Goal: Task Accomplishment & Management: Manage account settings

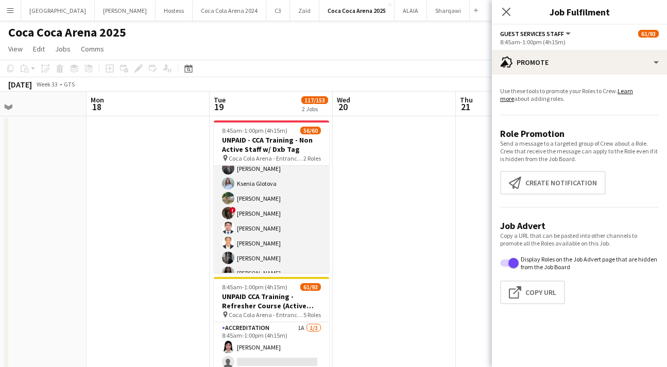
scroll to position [212, 0]
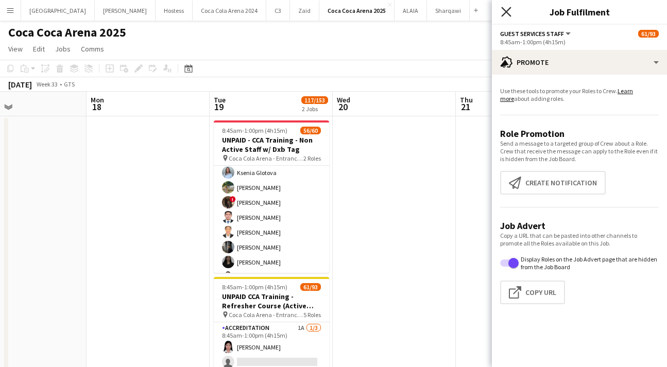
click at [506, 8] on icon "Close pop-in" at bounding box center [506, 12] width 10 height 10
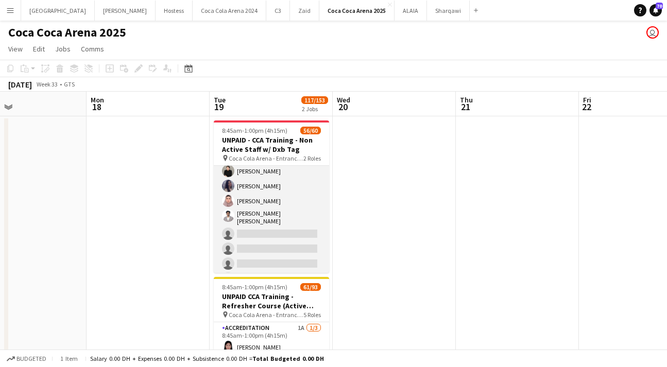
scroll to position [829, 0]
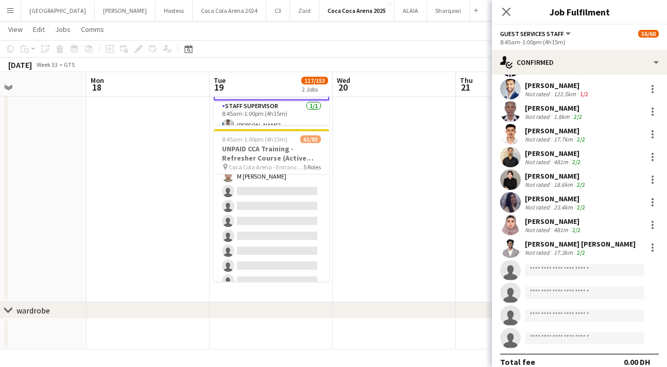
scroll to position [858, 0]
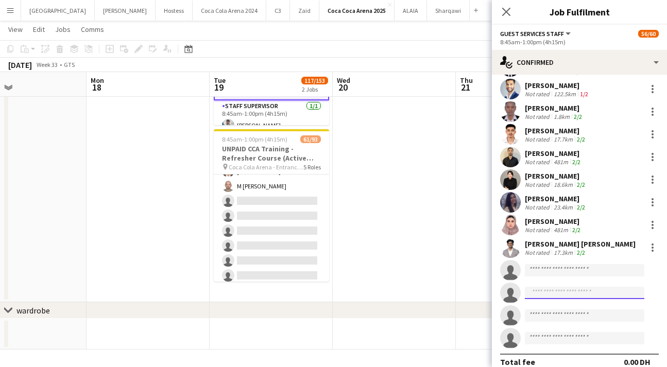
click at [550, 287] on input at bounding box center [584, 293] width 119 height 12
click at [541, 264] on input at bounding box center [584, 270] width 119 height 12
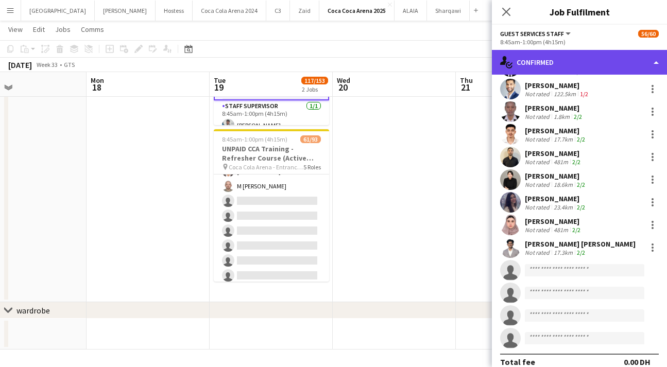
click at [554, 59] on div "single-neutral-actions-check-2 Confirmed" at bounding box center [579, 62] width 175 height 25
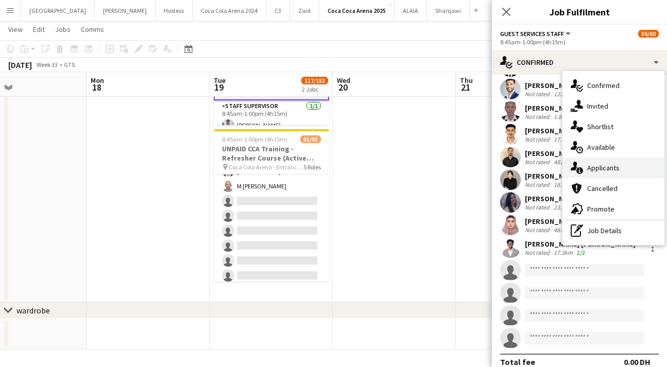
click at [614, 172] on div "single-neutral-actions-information Applicants" at bounding box center [613, 168] width 102 height 21
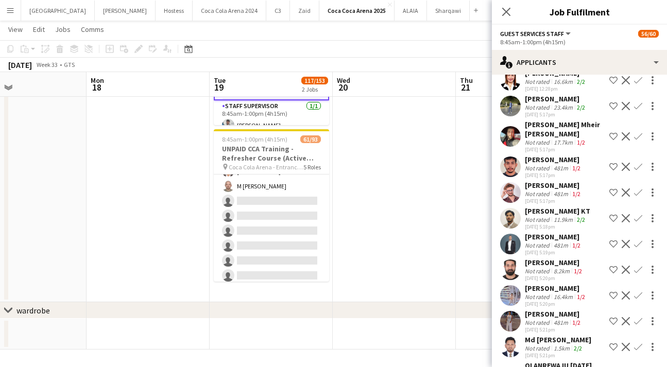
scroll to position [199, 0]
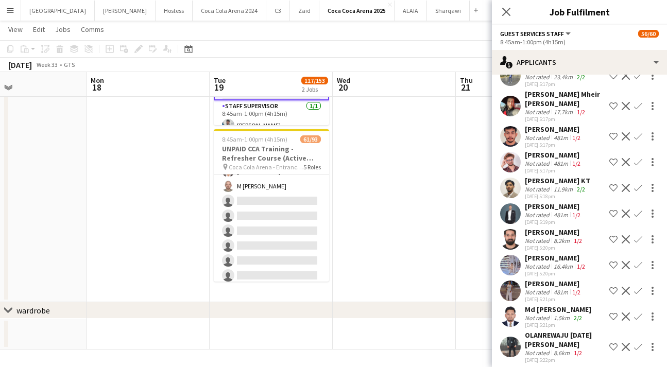
click at [509, 289] on app-user-avatar at bounding box center [510, 291] width 21 height 21
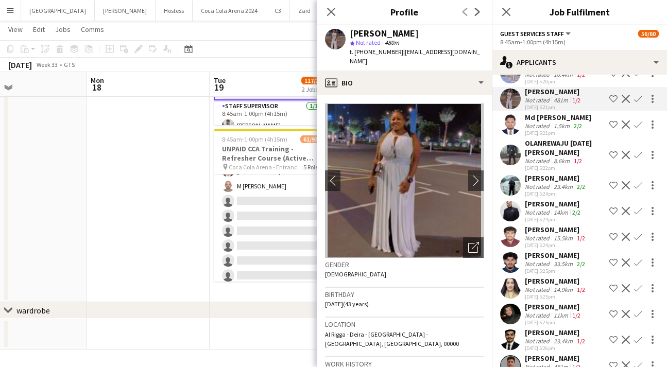
scroll to position [404, 0]
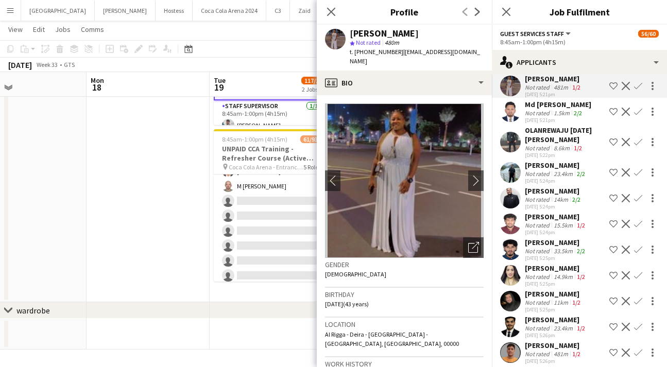
click at [506, 279] on app-user-avatar at bounding box center [510, 275] width 21 height 21
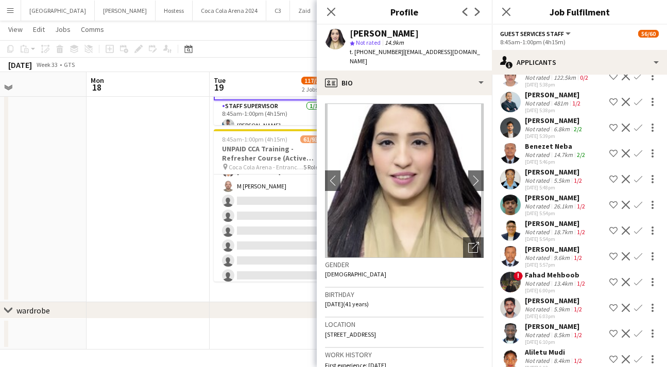
scroll to position [1295, 0]
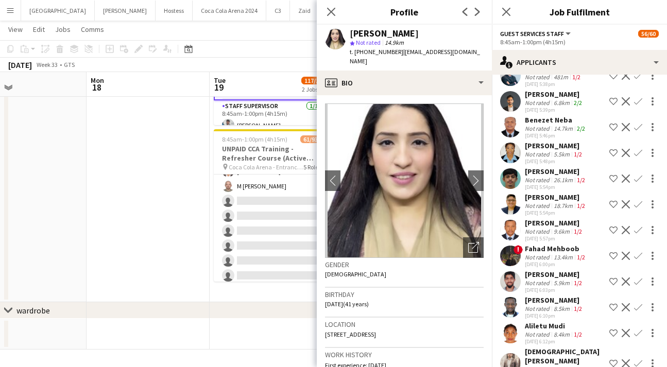
click at [514, 266] on app-user-avatar at bounding box center [510, 256] width 21 height 21
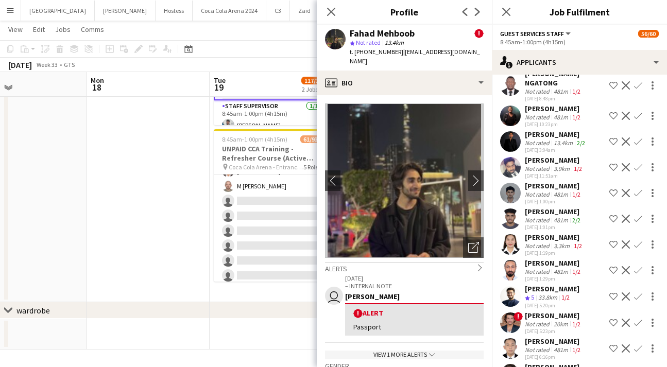
scroll to position [1816, 0]
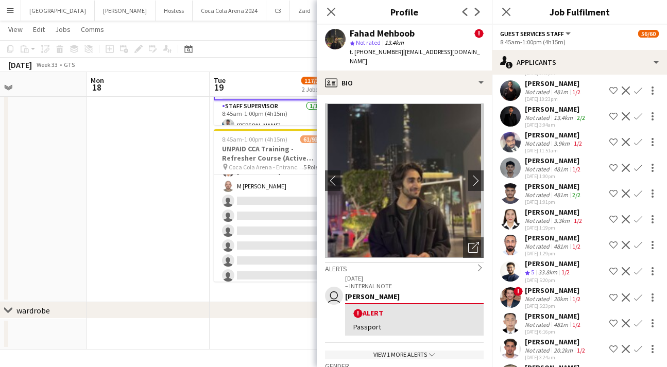
click at [516, 210] on app-user-avatar at bounding box center [510, 219] width 21 height 21
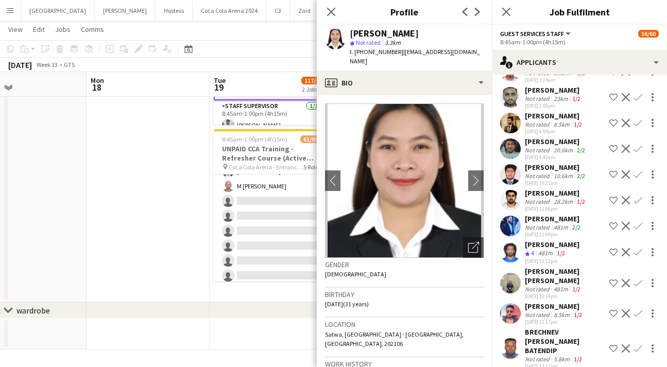
scroll to position [2097, 0]
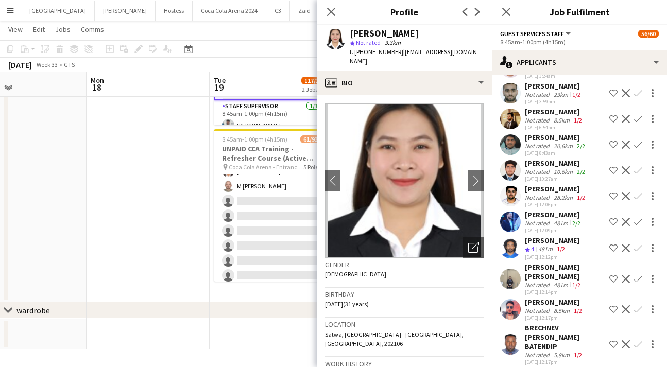
click at [514, 274] on app-user-avatar at bounding box center [510, 279] width 21 height 21
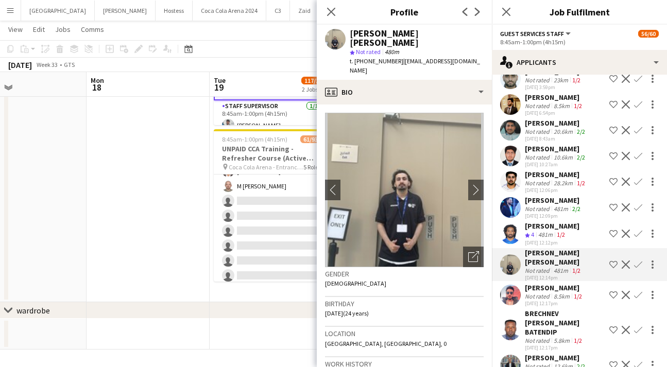
scroll to position [2117, 0]
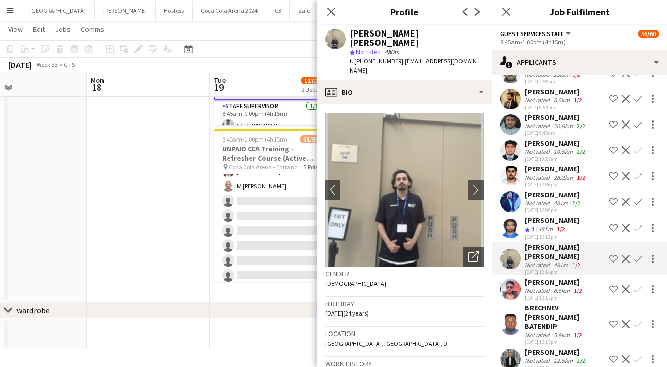
click at [512, 279] on app-user-avatar at bounding box center [510, 289] width 21 height 21
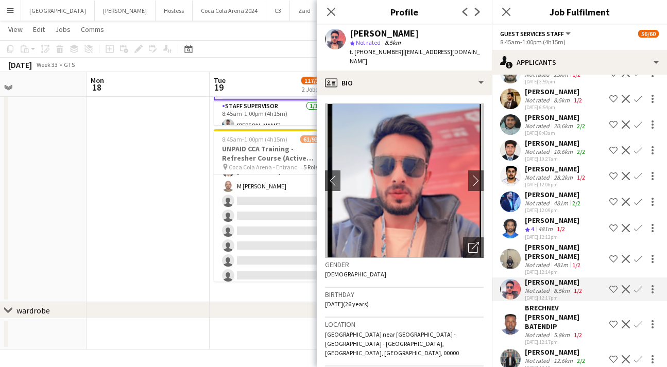
click at [511, 314] on app-user-avatar at bounding box center [510, 324] width 21 height 21
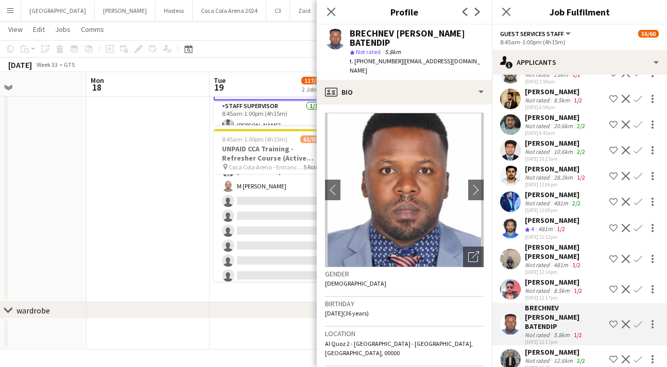
click at [513, 349] on app-user-avatar at bounding box center [510, 359] width 21 height 21
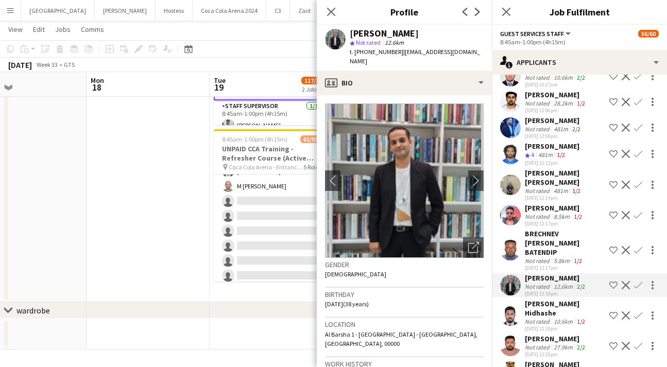
scroll to position [2196, 0]
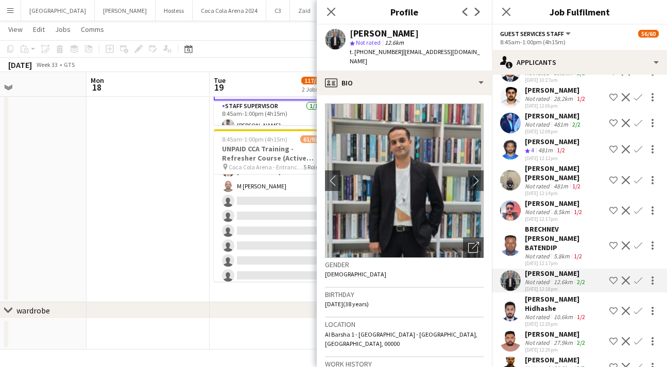
click at [507, 301] on app-user-avatar at bounding box center [510, 311] width 21 height 21
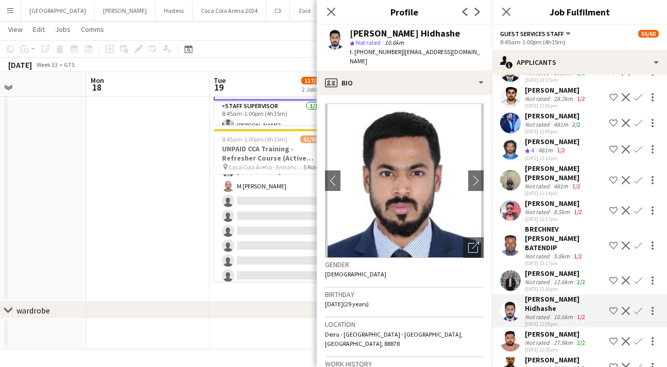
click at [510, 270] on app-user-avatar at bounding box center [510, 280] width 21 height 21
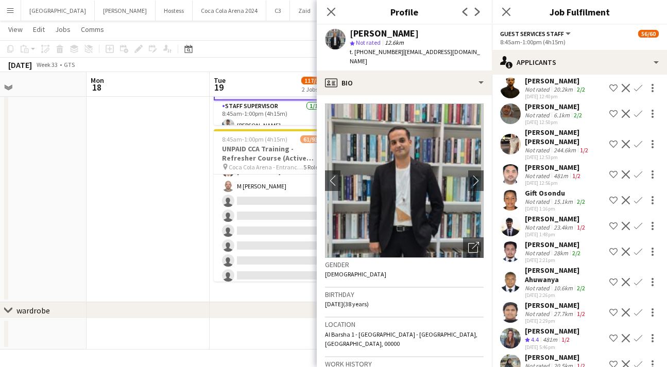
scroll to position [2482, 0]
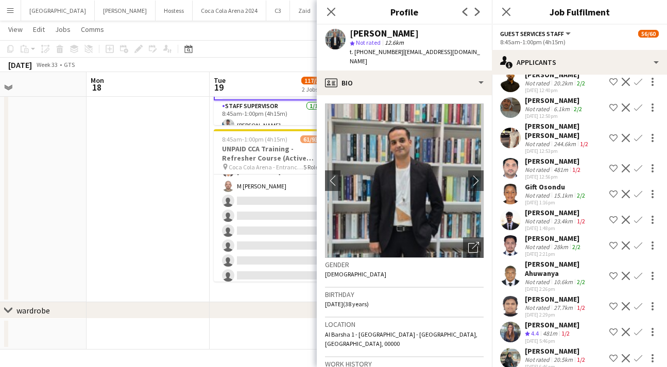
click at [514, 322] on app-user-avatar at bounding box center [510, 332] width 21 height 21
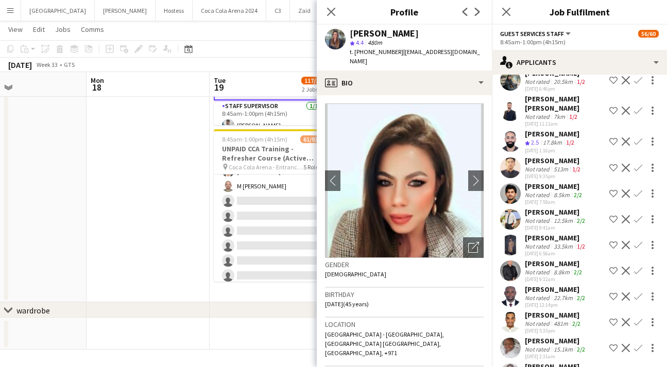
scroll to position [2762, 0]
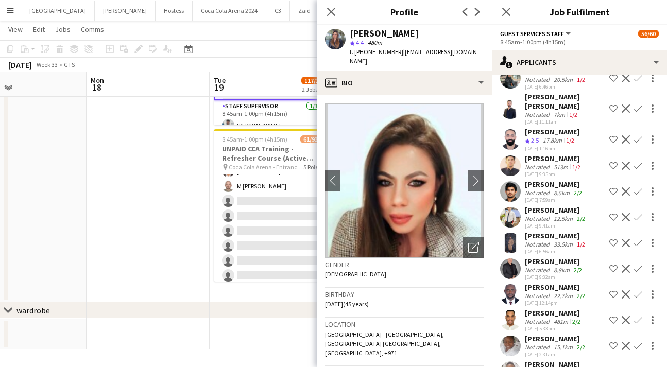
click at [507, 233] on app-user-avatar at bounding box center [510, 243] width 21 height 21
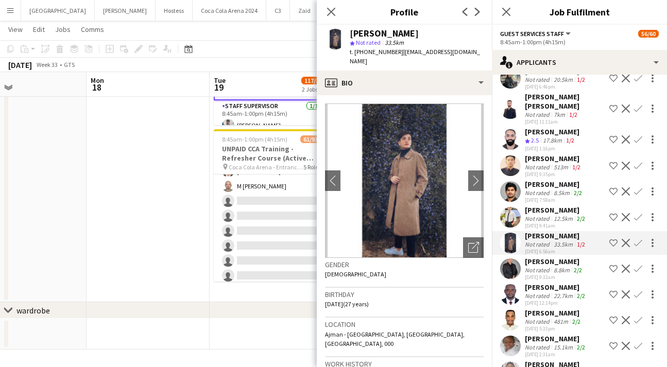
click at [509, 259] on app-user-avatar at bounding box center [510, 269] width 21 height 21
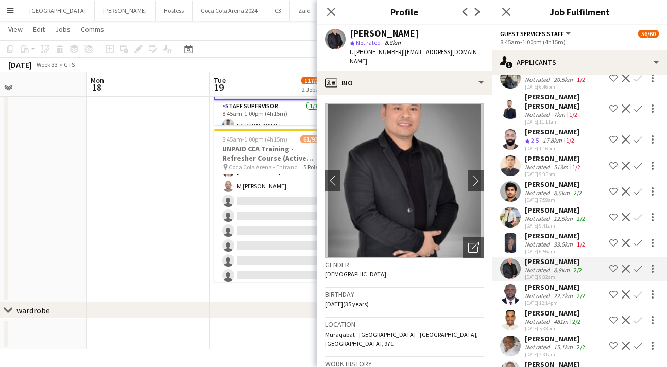
click at [507, 233] on app-user-avatar at bounding box center [510, 243] width 21 height 21
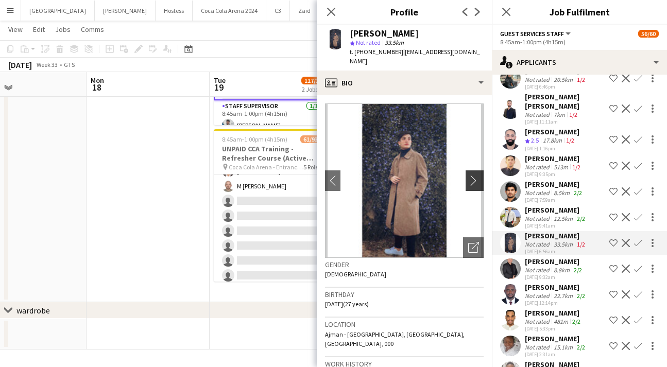
click at [474, 175] on app-icon "chevron-right" at bounding box center [476, 180] width 16 height 11
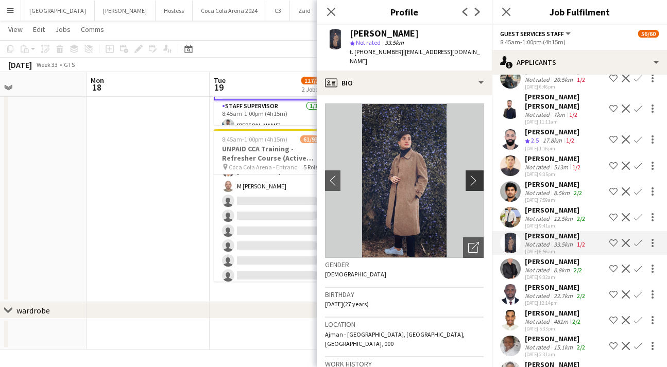
click at [473, 175] on app-icon "chevron-right" at bounding box center [476, 180] width 16 height 11
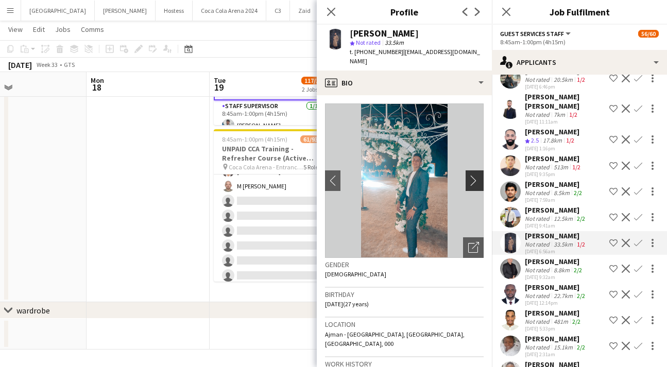
click at [473, 175] on app-icon "chevron-right" at bounding box center [476, 180] width 16 height 11
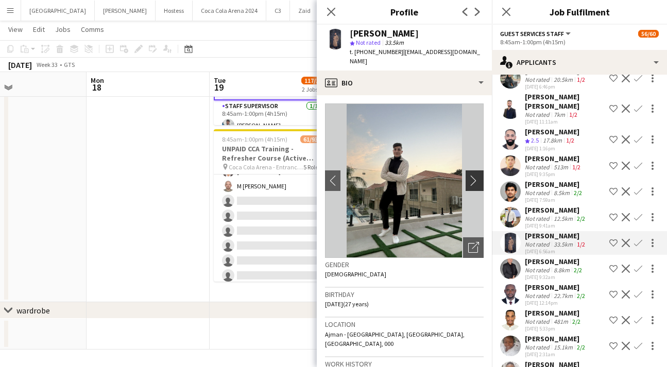
click at [473, 175] on app-icon "chevron-right" at bounding box center [476, 180] width 16 height 11
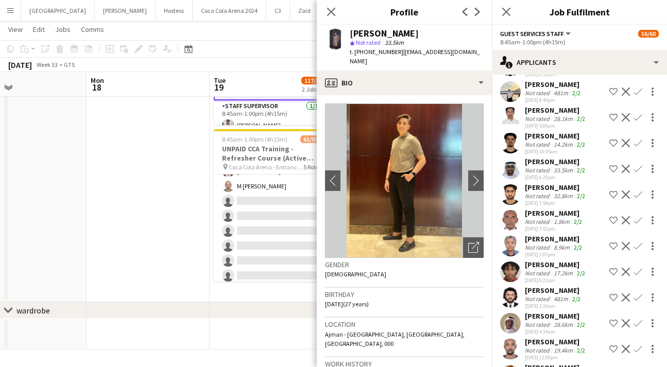
scroll to position [3757, 0]
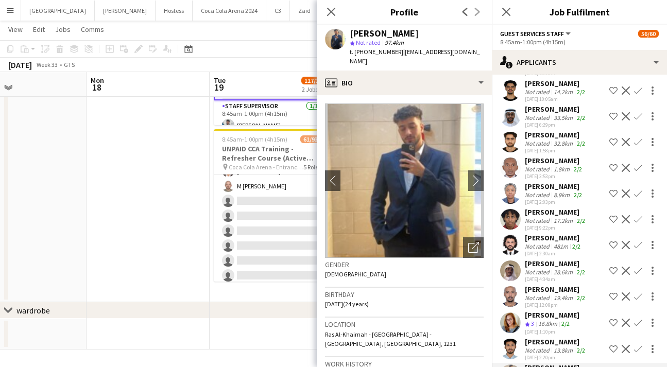
click at [509, 339] on app-user-avatar at bounding box center [510, 349] width 21 height 21
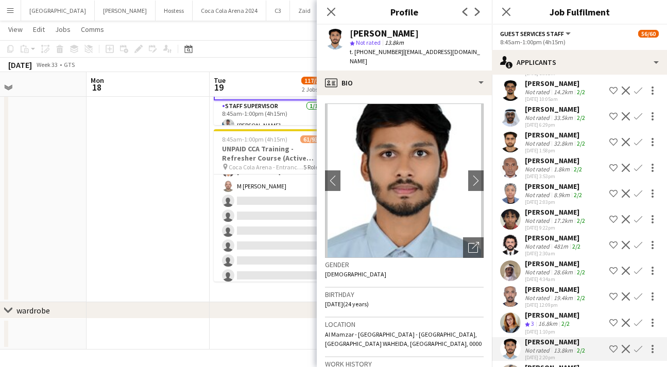
click at [510, 286] on app-user-avatar at bounding box center [510, 296] width 21 height 21
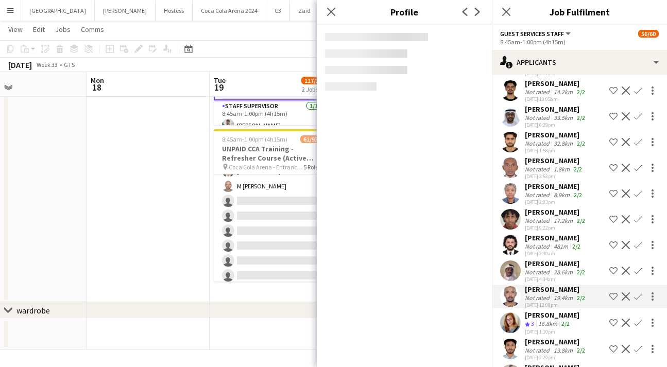
click at [511, 261] on app-user-avatar at bounding box center [510, 271] width 21 height 21
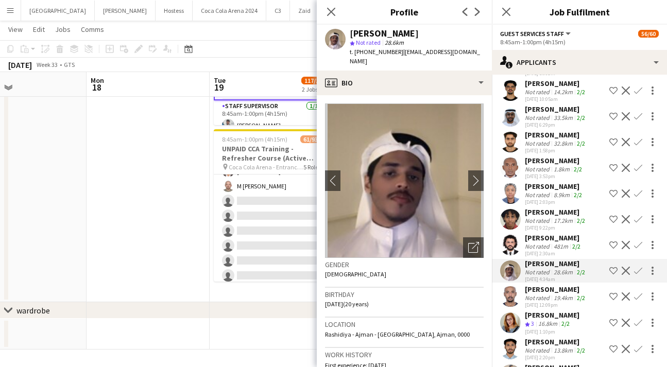
click at [510, 209] on app-user-avatar at bounding box center [510, 219] width 21 height 21
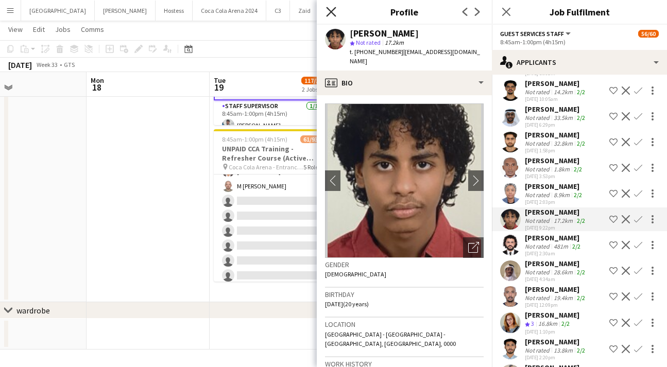
click at [329, 11] on icon "Close pop-in" at bounding box center [331, 12] width 10 height 10
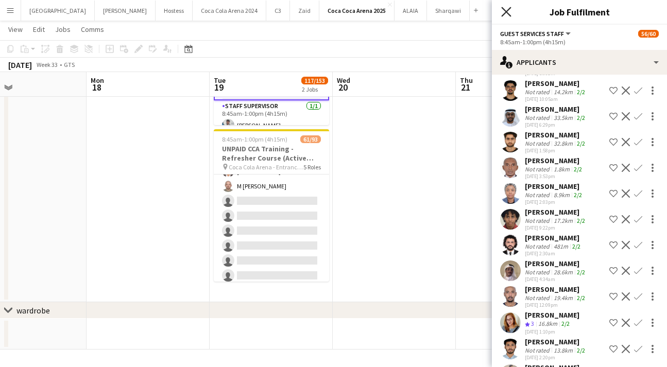
click at [503, 14] on icon "Close pop-in" at bounding box center [506, 12] width 10 height 10
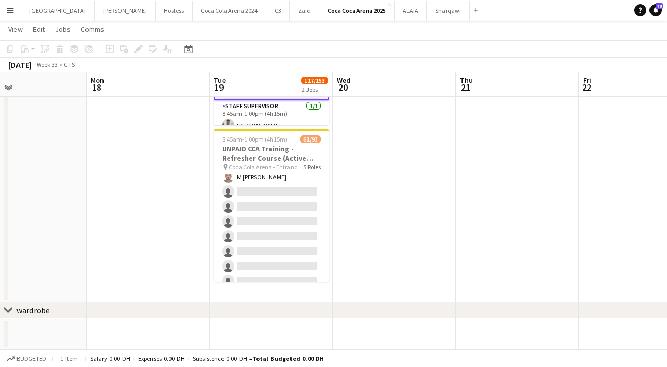
scroll to position [901, 0]
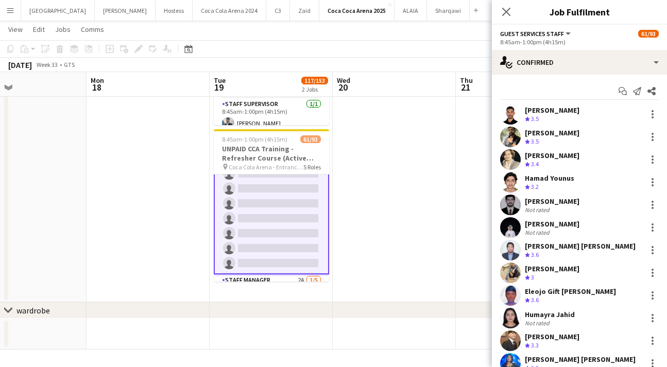
scroll to position [902, 0]
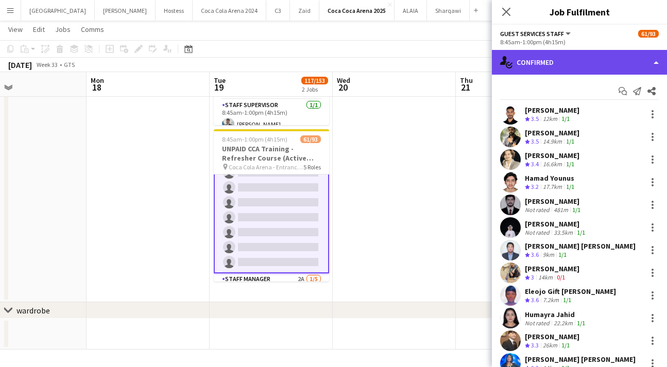
click at [553, 61] on div "single-neutral-actions-check-2 Confirmed" at bounding box center [579, 62] width 175 height 25
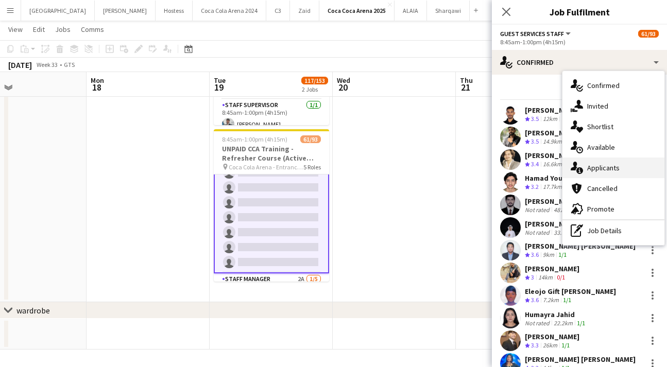
click at [601, 174] on div "single-neutral-actions-information Applicants" at bounding box center [613, 168] width 102 height 21
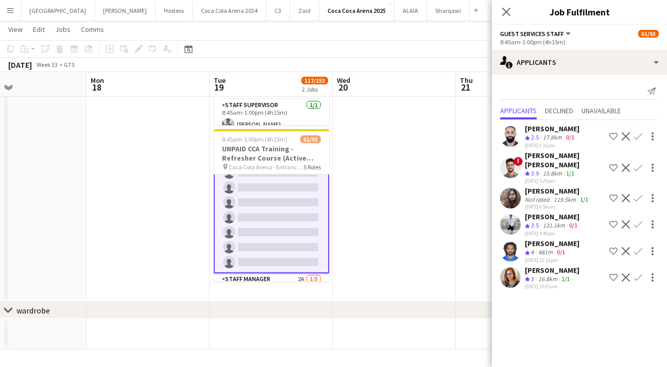
click at [504, 268] on app-user-avatar at bounding box center [510, 277] width 21 height 21
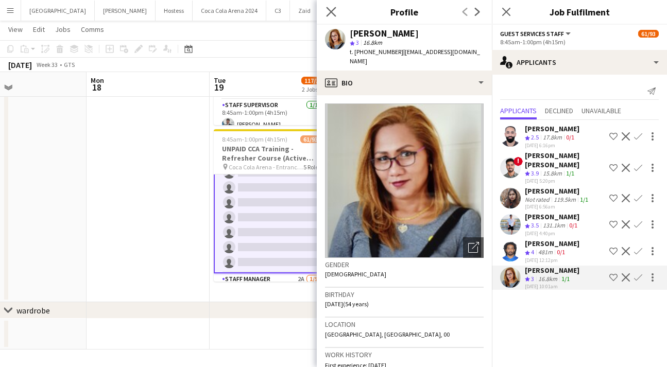
click at [333, 18] on app-icon "Close pop-in" at bounding box center [331, 12] width 15 height 15
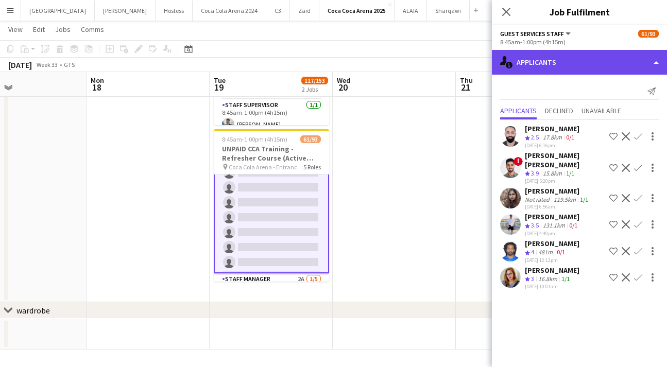
click at [548, 65] on div "single-neutral-actions-information Applicants" at bounding box center [579, 62] width 175 height 25
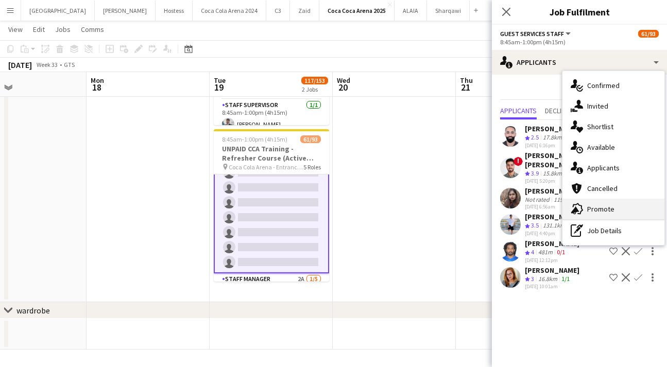
click at [616, 207] on div "advertising-megaphone Promote" at bounding box center [613, 209] width 102 height 21
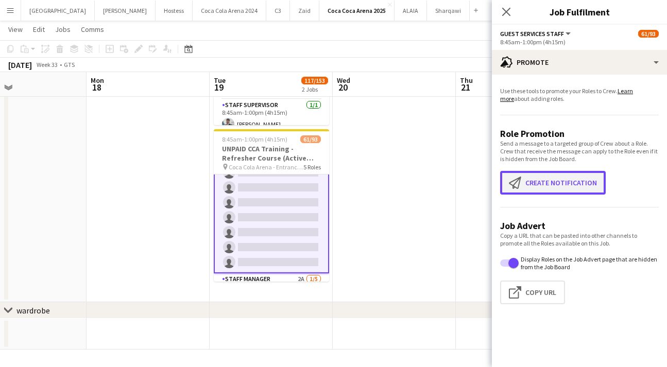
click at [560, 181] on button "Create notification Create notification" at bounding box center [553, 183] width 106 height 24
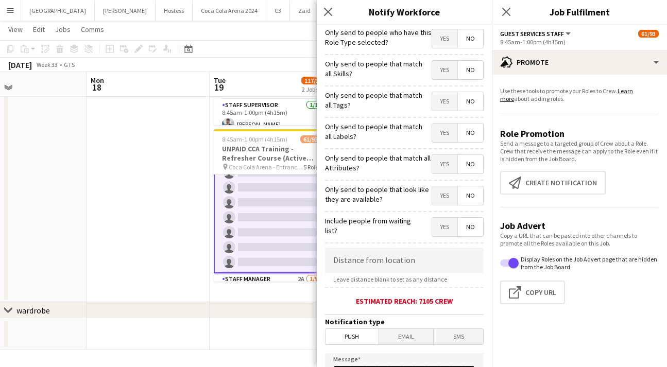
click at [439, 41] on span "Yes" at bounding box center [444, 38] width 25 height 19
click at [442, 66] on span "Yes" at bounding box center [444, 70] width 25 height 19
click at [448, 105] on span "Yes" at bounding box center [444, 101] width 25 height 19
click at [449, 134] on span "Yes" at bounding box center [444, 133] width 25 height 19
click at [449, 165] on span "Yes" at bounding box center [444, 164] width 25 height 19
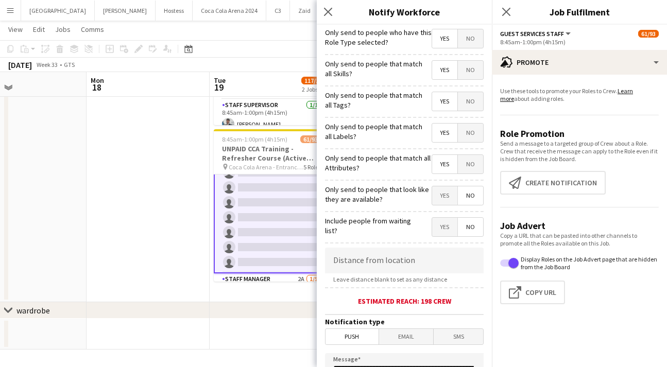
click at [446, 200] on span "Yes" at bounding box center [444, 195] width 25 height 19
click at [445, 225] on span "Yes" at bounding box center [444, 227] width 25 height 19
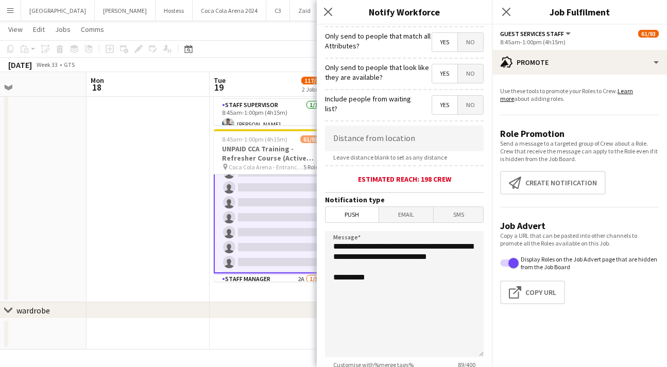
scroll to position [200, 0]
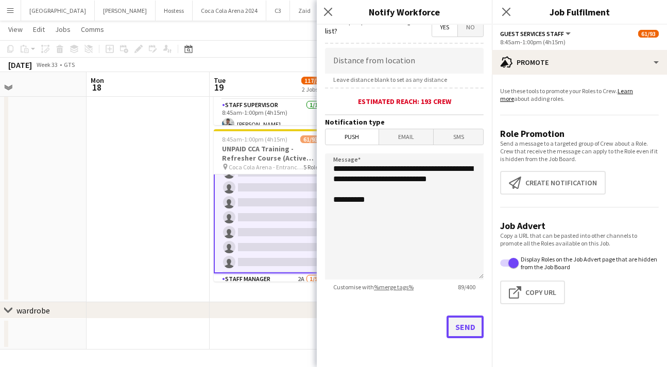
click at [457, 323] on button "Send" at bounding box center [465, 327] width 37 height 23
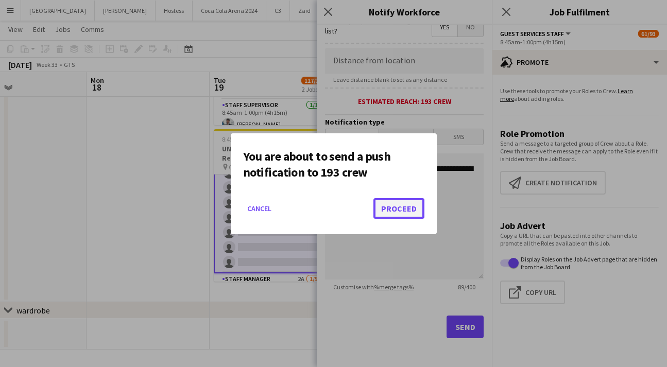
click at [393, 200] on button "Proceed" at bounding box center [398, 208] width 51 height 21
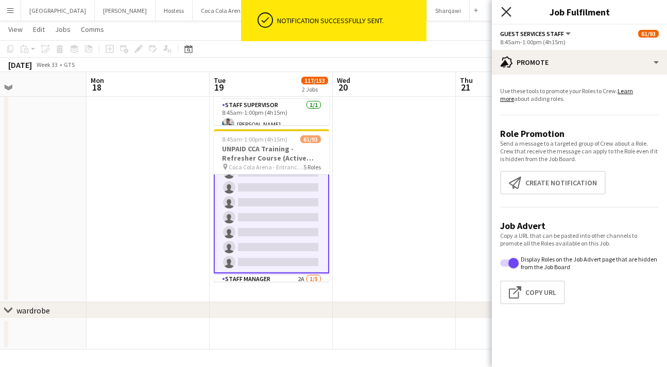
click at [504, 12] on icon "Close pop-in" at bounding box center [506, 12] width 10 height 10
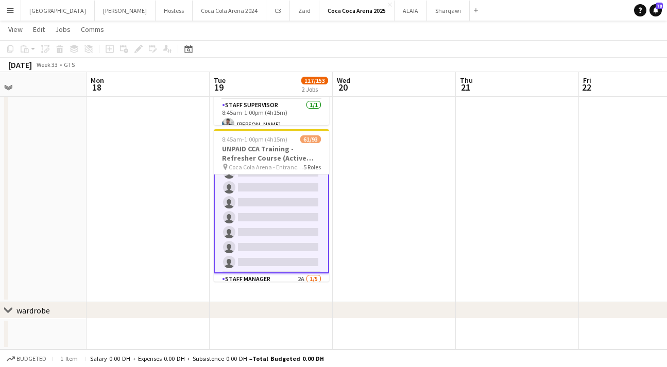
scroll to position [0, 406]
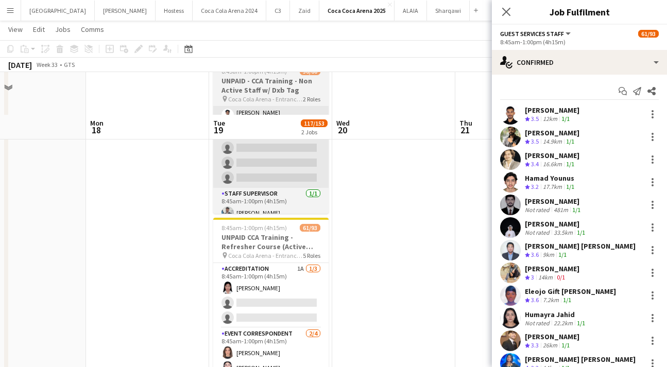
scroll to position [147, 0]
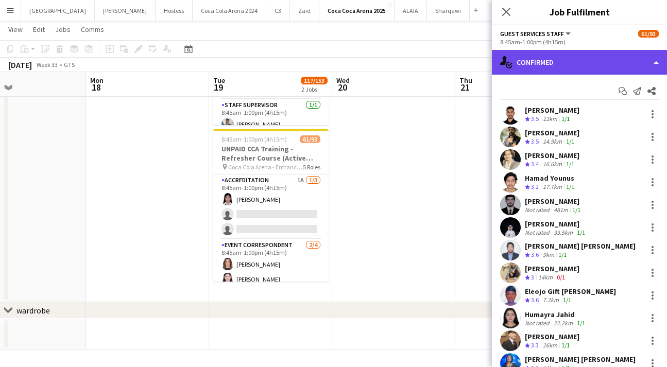
click at [537, 62] on div "single-neutral-actions-check-2 Confirmed" at bounding box center [579, 62] width 175 height 25
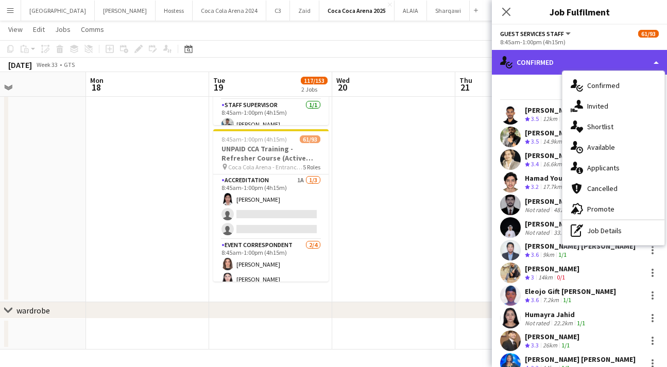
click at [538, 66] on div "single-neutral-actions-check-2 Confirmed" at bounding box center [579, 62] width 175 height 25
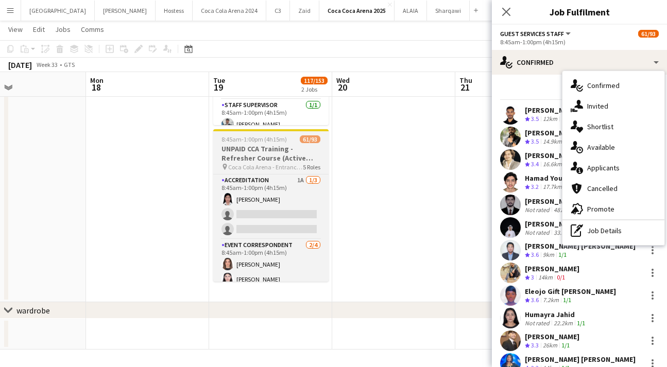
click at [274, 152] on h3 "UNPAID CCA Training - Refresher Course (Active Staff)" at bounding box center [270, 153] width 115 height 19
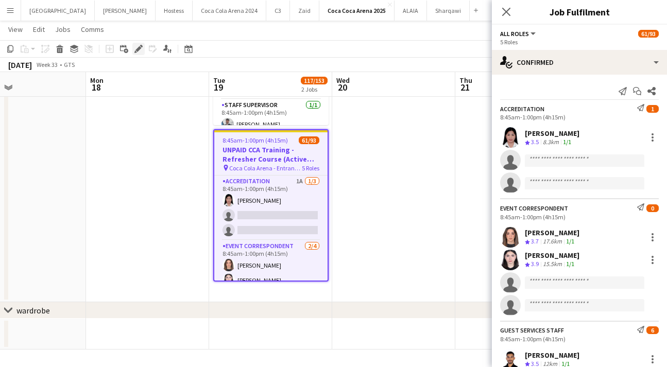
click at [137, 49] on icon at bounding box center [138, 49] width 6 height 6
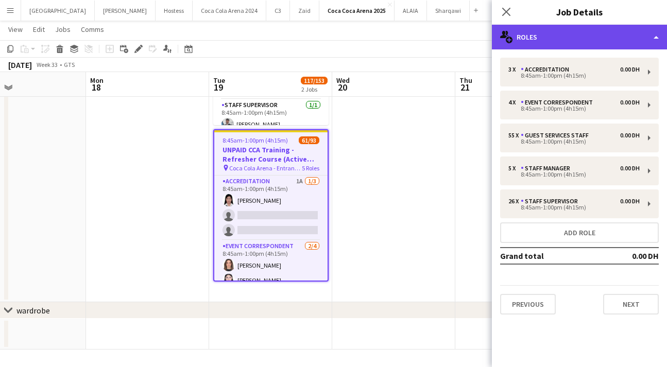
click at [539, 41] on div "multiple-users-add Roles" at bounding box center [579, 37] width 175 height 25
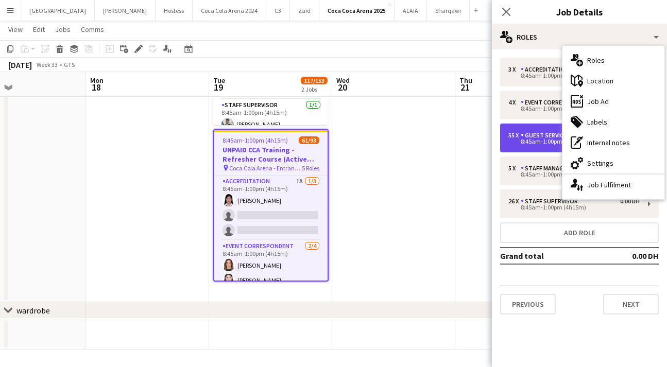
click at [524, 134] on div "Guest Services Staff" at bounding box center [557, 135] width 72 height 7
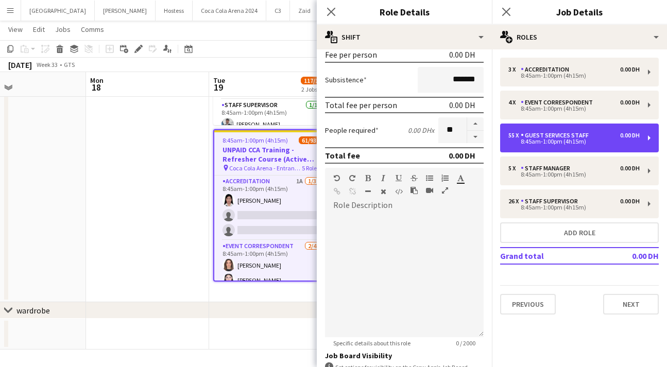
scroll to position [301, 0]
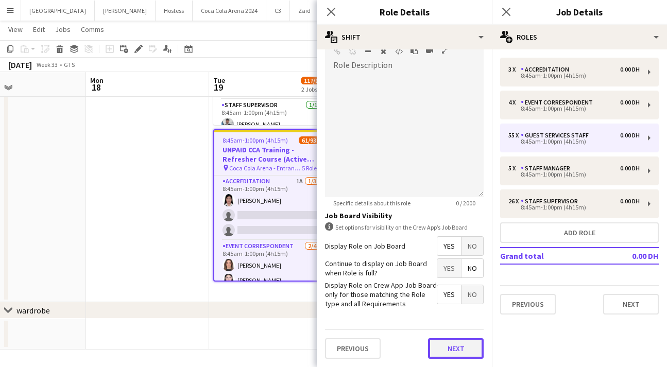
click at [467, 347] on button "Next" at bounding box center [456, 348] width 56 height 21
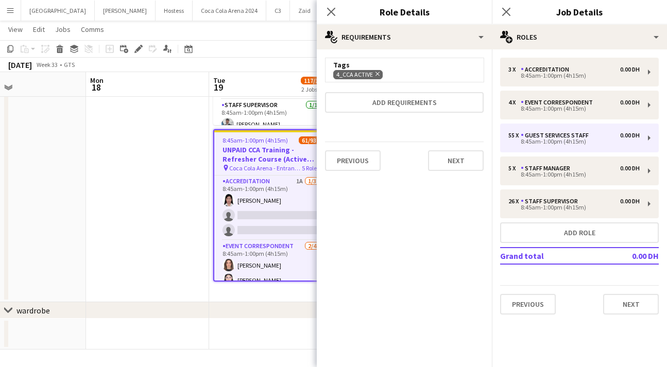
scroll to position [0, 0]
click at [329, 12] on icon "Close pop-in" at bounding box center [331, 12] width 10 height 10
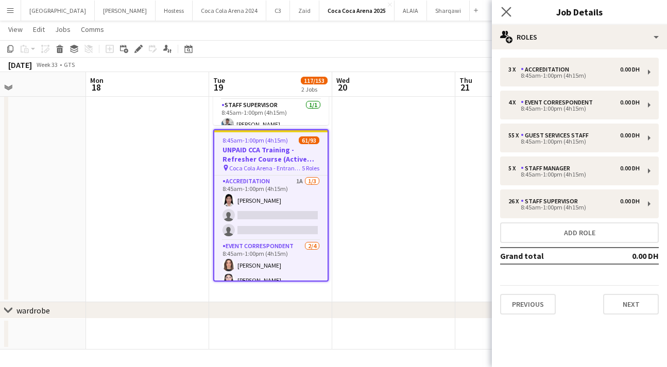
click at [506, 16] on app-icon "Close pop-in" at bounding box center [506, 12] width 15 height 15
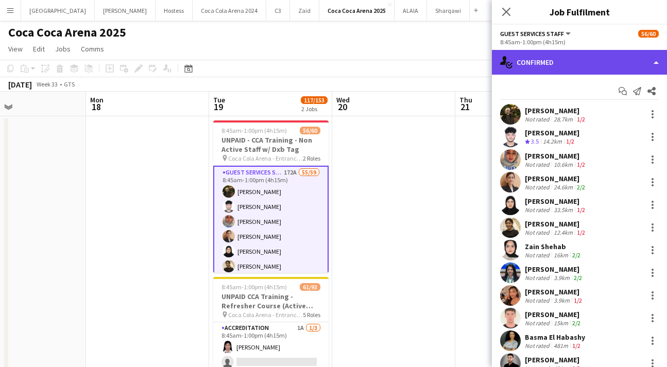
click at [555, 68] on div "single-neutral-actions-check-2 Confirmed" at bounding box center [579, 62] width 175 height 25
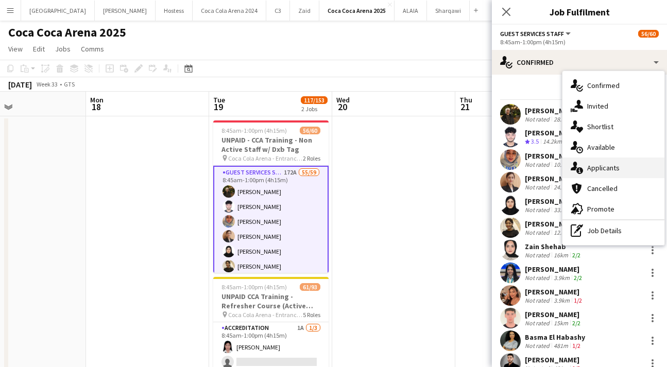
click at [607, 164] on div "single-neutral-actions-information Applicants" at bounding box center [613, 168] width 102 height 21
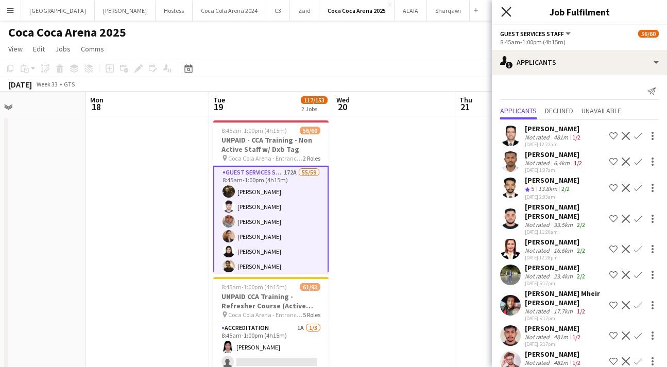
click at [505, 12] on icon at bounding box center [506, 12] width 10 height 10
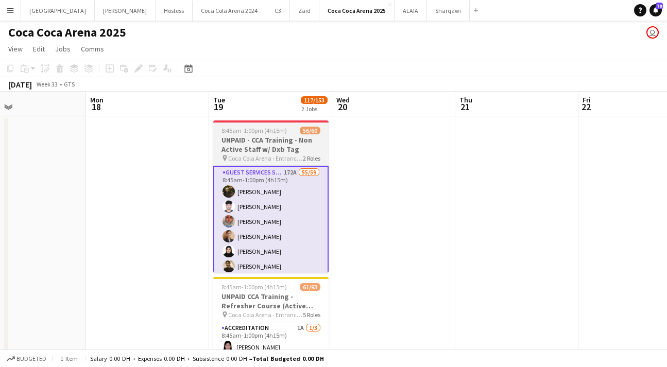
click at [253, 155] on span "Coca Cola Arena - Entrance F" at bounding box center [265, 159] width 75 height 8
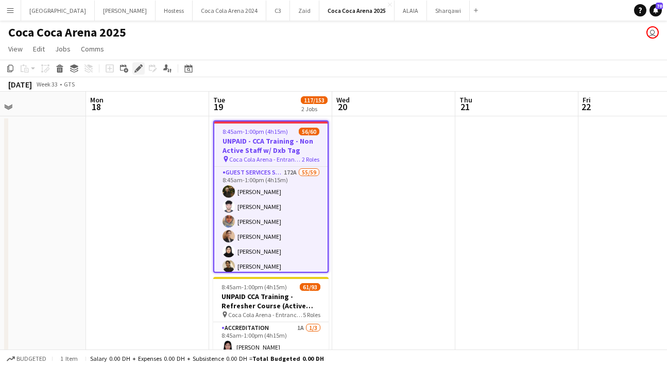
click at [138, 73] on div "Edit" at bounding box center [138, 68] width 12 height 12
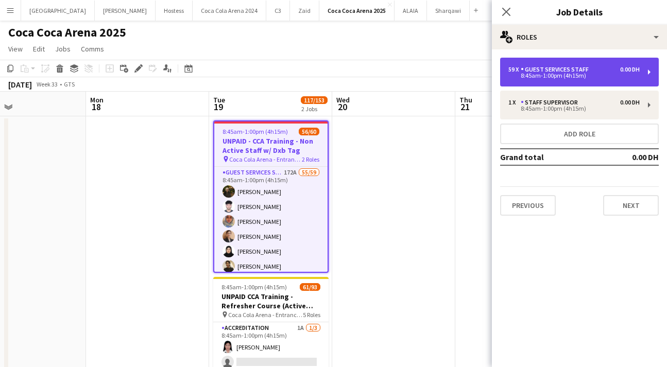
click at [521, 67] on div "Guest Services Staff" at bounding box center [557, 69] width 72 height 7
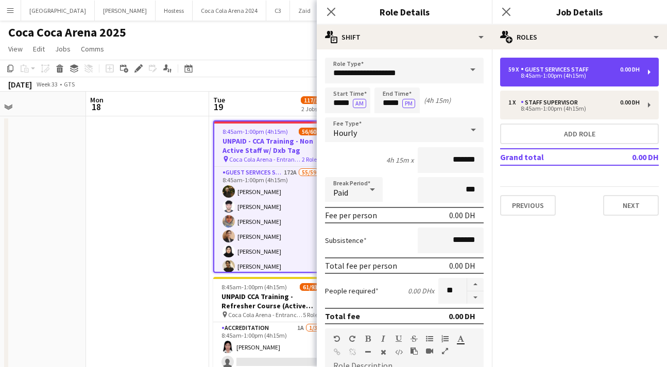
scroll to position [301, 0]
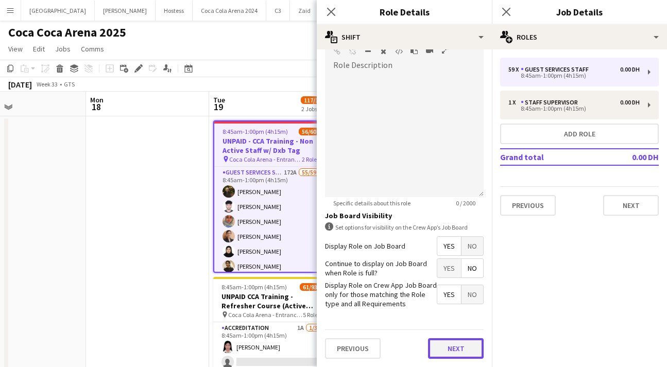
click at [461, 350] on button "Next" at bounding box center [456, 348] width 56 height 21
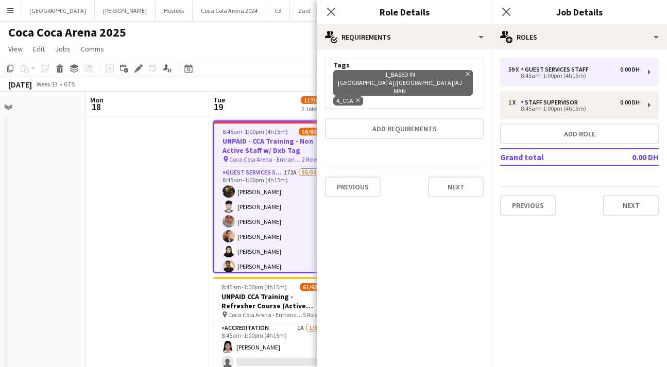
scroll to position [0, 0]
click at [463, 75] on icon "Remove" at bounding box center [466, 74] width 7 height 7
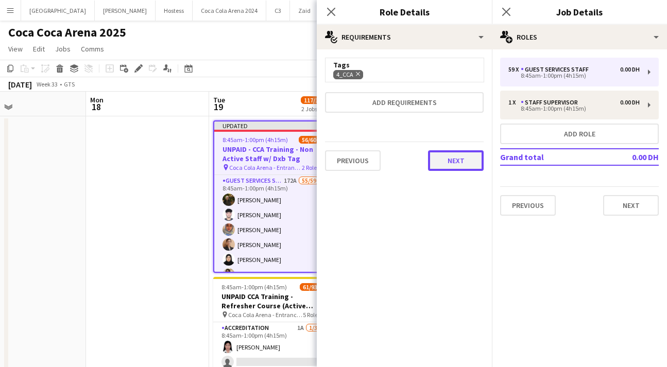
click at [449, 163] on button "Next" at bounding box center [456, 160] width 56 height 21
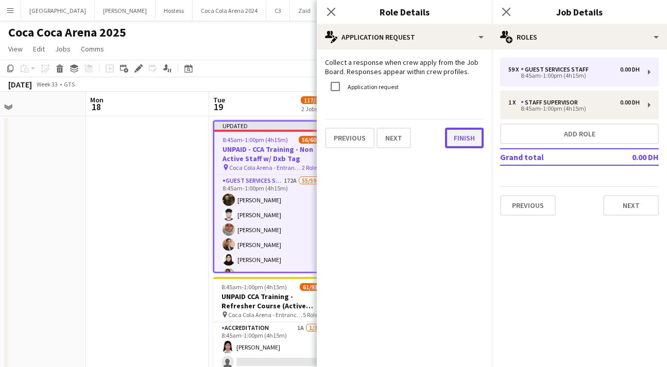
click at [450, 136] on button "Finish" at bounding box center [464, 138] width 39 height 21
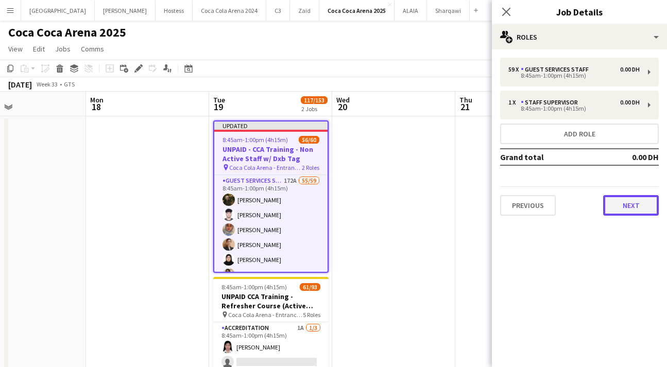
click at [630, 206] on button "Next" at bounding box center [631, 205] width 56 height 21
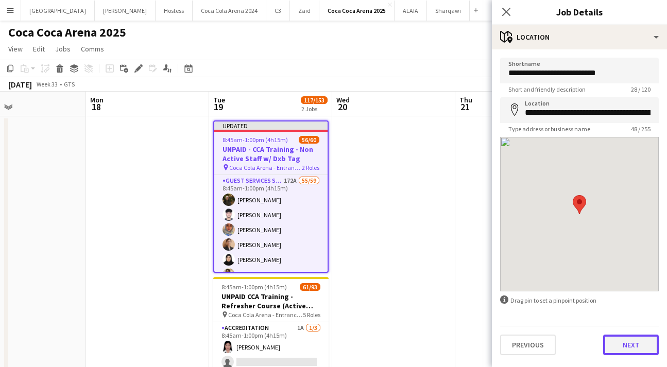
click at [627, 335] on button "Next" at bounding box center [631, 345] width 56 height 21
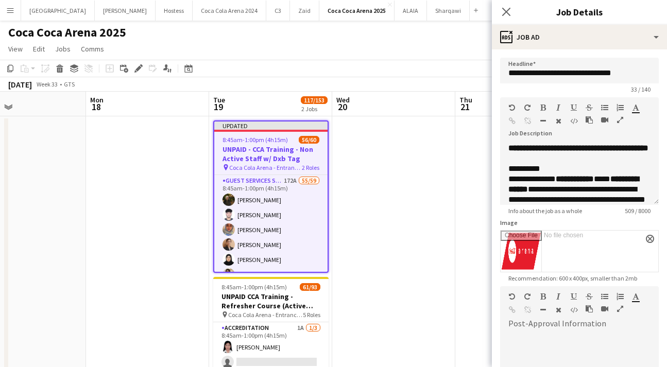
scroll to position [145, 0]
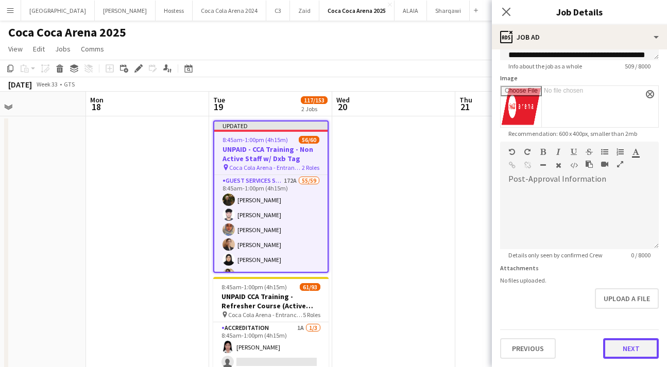
click at [635, 344] on button "Next" at bounding box center [631, 348] width 56 height 21
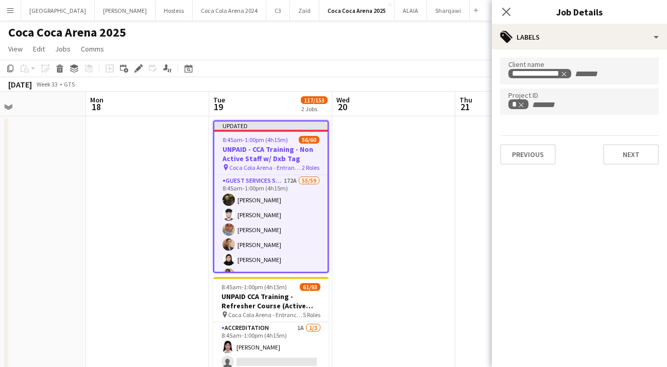
scroll to position [0, 0]
click at [619, 153] on button "Next" at bounding box center [631, 154] width 56 height 21
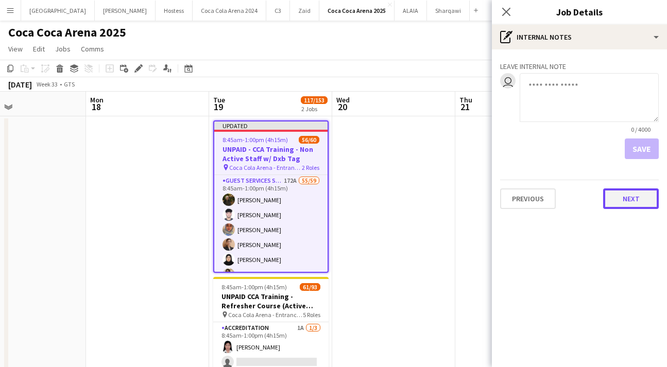
click at [627, 194] on button "Next" at bounding box center [631, 199] width 56 height 21
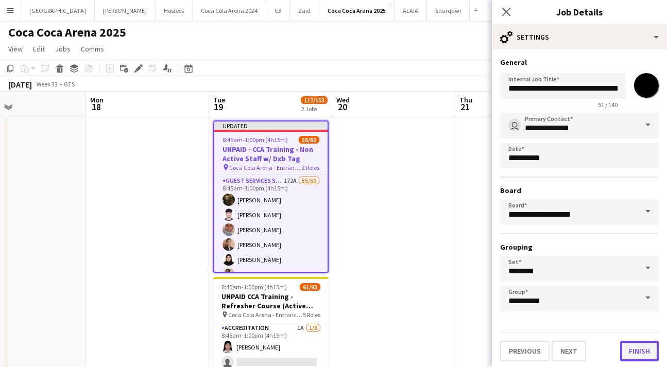
click at [646, 351] on button "Finish" at bounding box center [639, 351] width 39 height 21
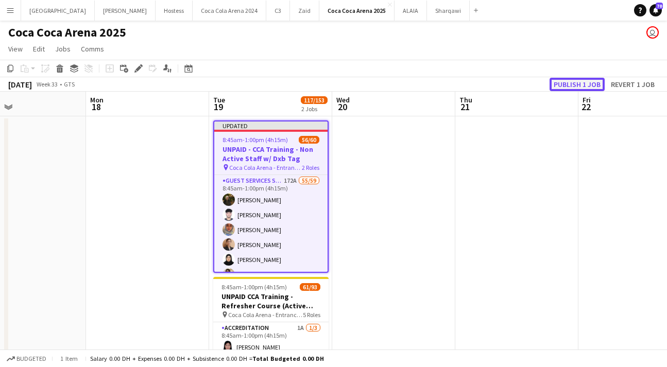
click at [586, 87] on button "Publish 1 job" at bounding box center [577, 84] width 55 height 13
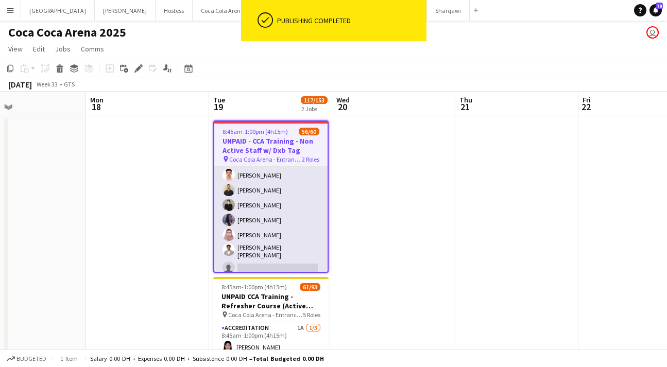
scroll to position [831, 0]
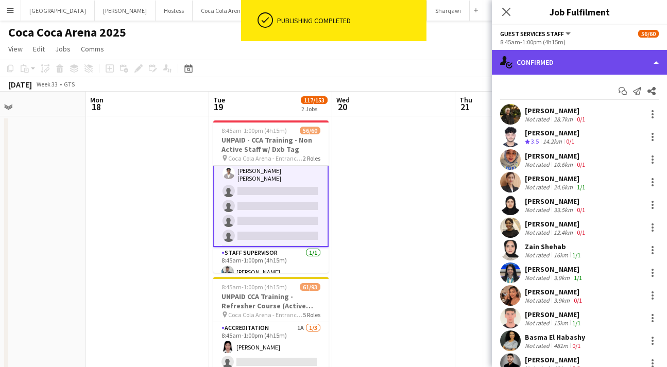
click at [560, 71] on div "single-neutral-actions-check-2 Confirmed" at bounding box center [579, 62] width 175 height 25
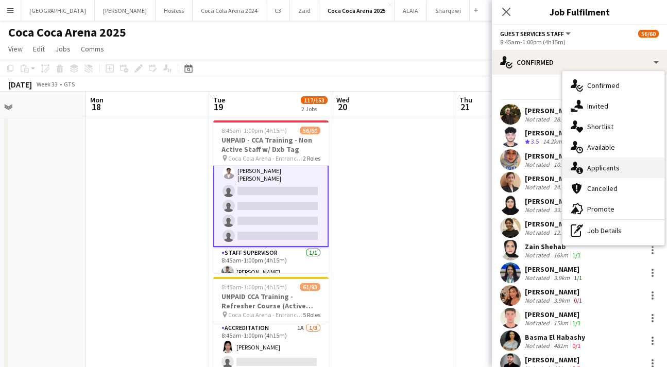
click at [598, 170] on div "single-neutral-actions-information Applicants" at bounding box center [613, 168] width 102 height 21
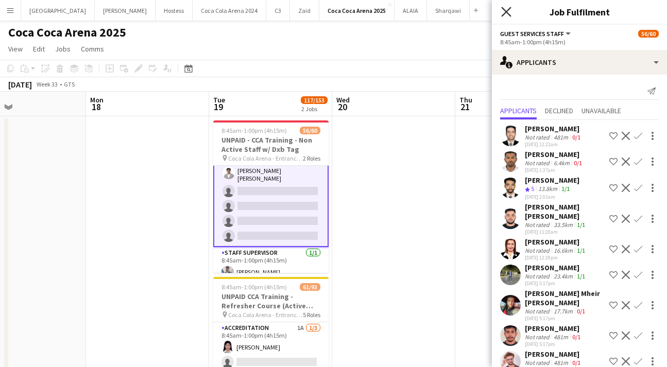
click at [506, 11] on icon at bounding box center [506, 12] width 10 height 10
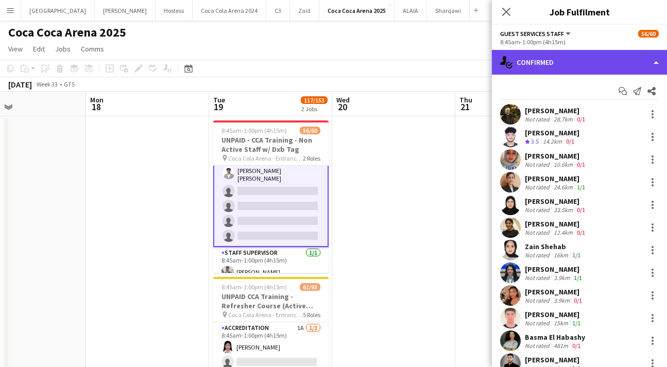
click at [571, 65] on div "single-neutral-actions-check-2 Confirmed" at bounding box center [579, 62] width 175 height 25
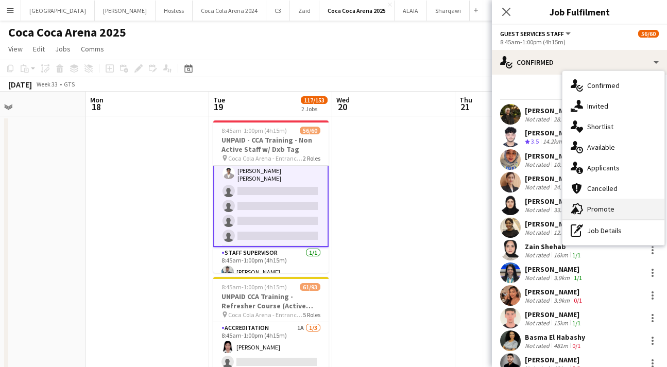
click at [589, 208] on div "advertising-megaphone Promote" at bounding box center [613, 209] width 102 height 21
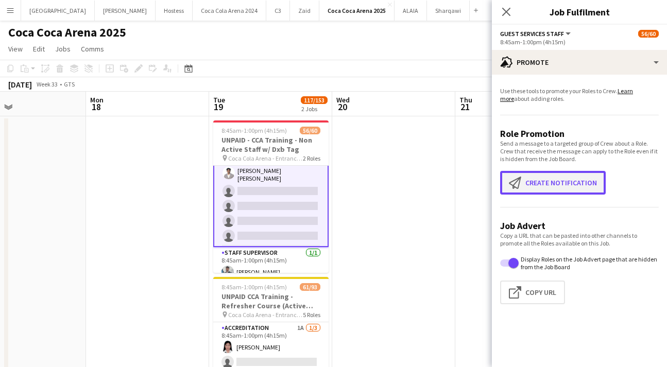
click at [544, 173] on button "Create notification Create notification" at bounding box center [553, 183] width 106 height 24
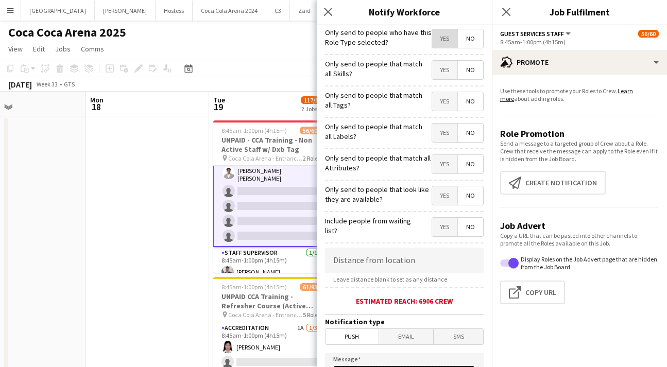
click at [441, 40] on span "Yes" at bounding box center [444, 38] width 25 height 19
click at [448, 69] on span "Yes" at bounding box center [444, 70] width 25 height 19
click at [440, 98] on span "Yes" at bounding box center [444, 101] width 25 height 19
click at [442, 124] on span "Yes" at bounding box center [444, 133] width 25 height 19
click at [449, 163] on span "Yes" at bounding box center [444, 164] width 25 height 19
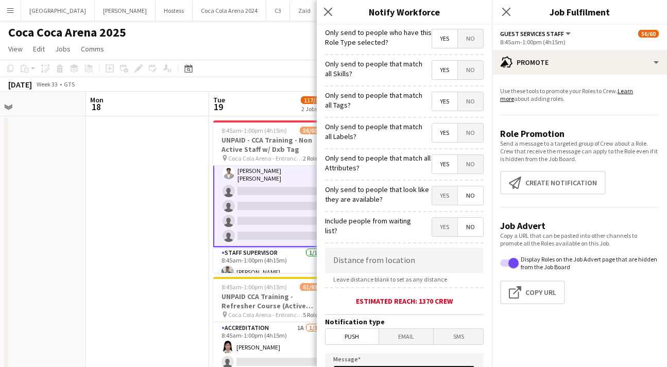
click at [445, 194] on span "Yes" at bounding box center [444, 195] width 25 height 19
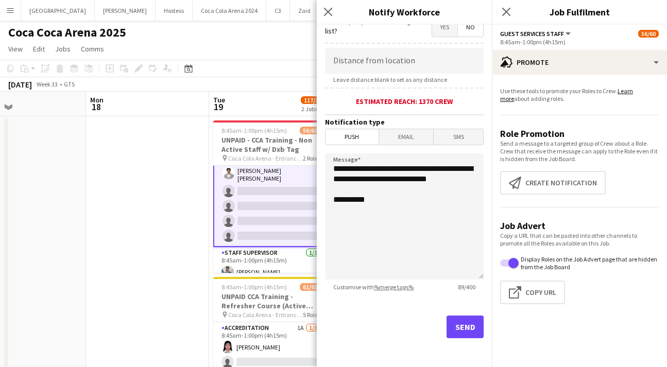
click at [464, 314] on div "Send" at bounding box center [404, 331] width 159 height 72
click at [465, 326] on button "Send" at bounding box center [465, 327] width 37 height 23
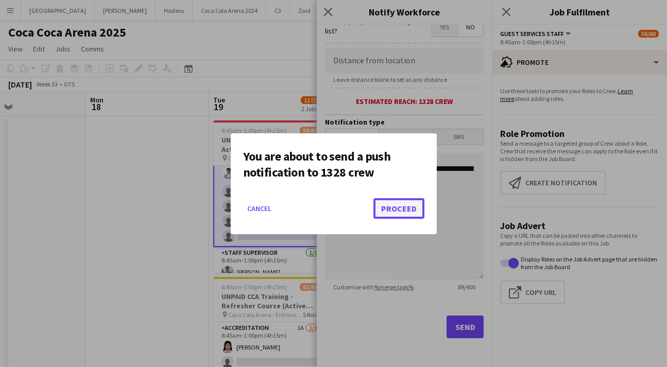
click at [406, 207] on button "Proceed" at bounding box center [398, 208] width 51 height 21
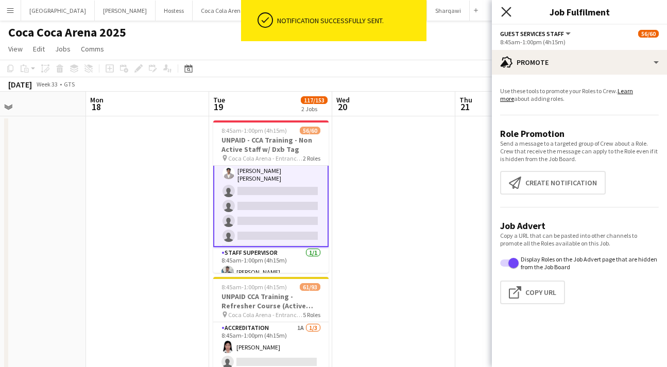
click at [503, 10] on icon "Close pop-in" at bounding box center [506, 12] width 10 height 10
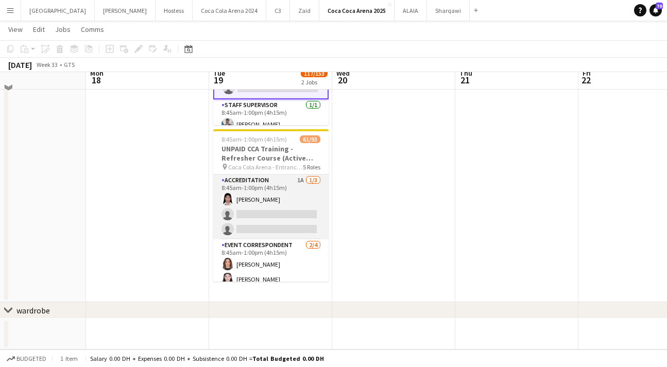
scroll to position [0, 0]
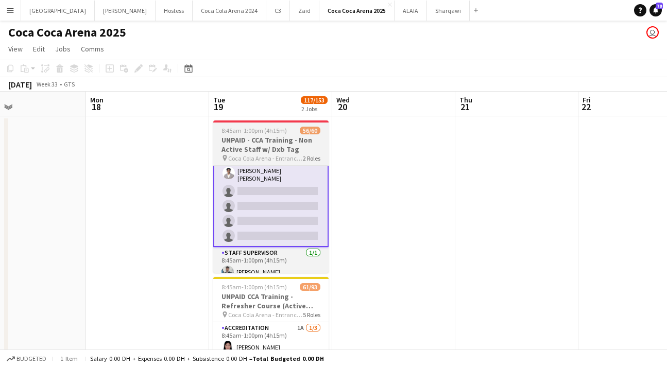
click at [261, 152] on h3 "UNPAID - CCA Training - Non Active Staff w/ Dxb Tag" at bounding box center [270, 144] width 115 height 19
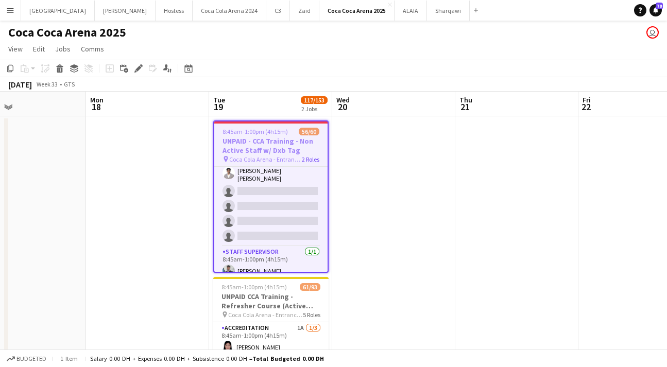
scroll to position [830, 0]
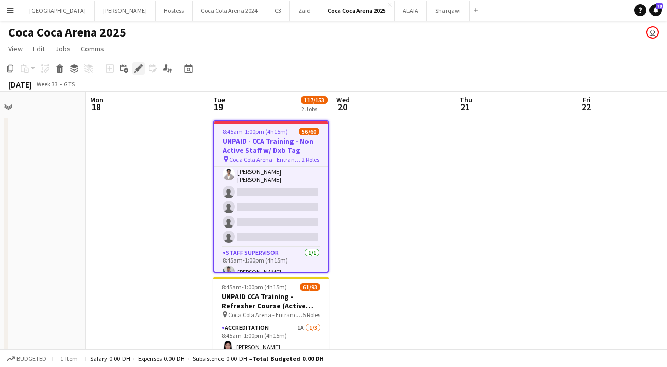
click at [138, 69] on icon at bounding box center [138, 69] width 6 height 6
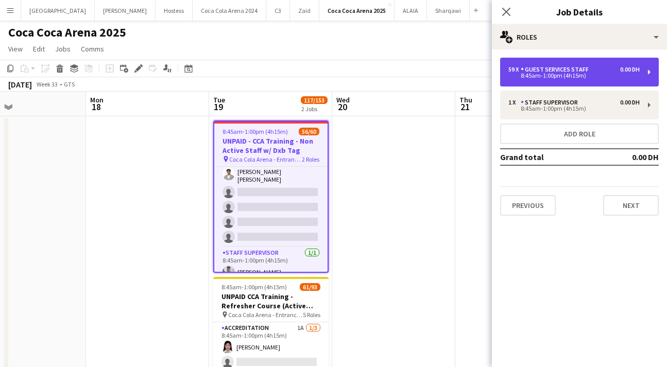
click at [536, 82] on div "59 x Guest Services Staff 0.00 DH 8:45am-1:00pm (4h15m)" at bounding box center [579, 72] width 159 height 29
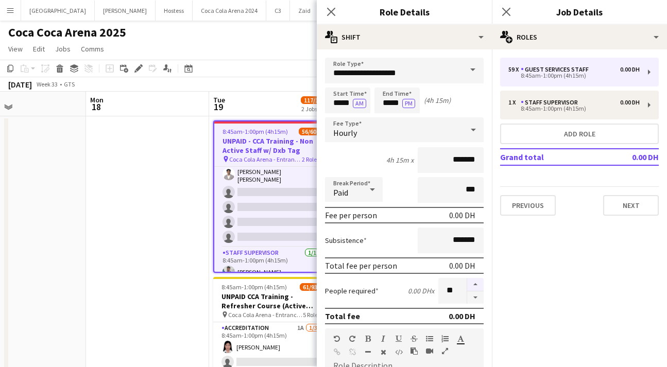
click at [476, 282] on button "button" at bounding box center [475, 284] width 16 height 13
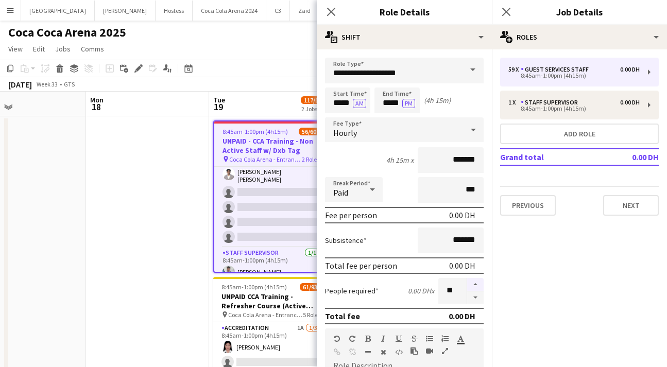
click at [476, 282] on button "button" at bounding box center [475, 284] width 16 height 13
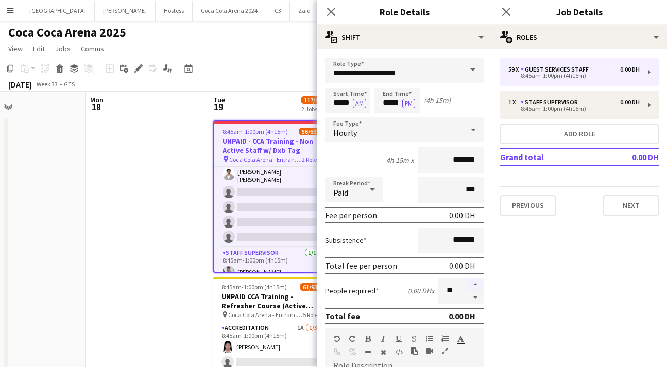
click at [476, 282] on button "button" at bounding box center [475, 284] width 16 height 13
type input "**"
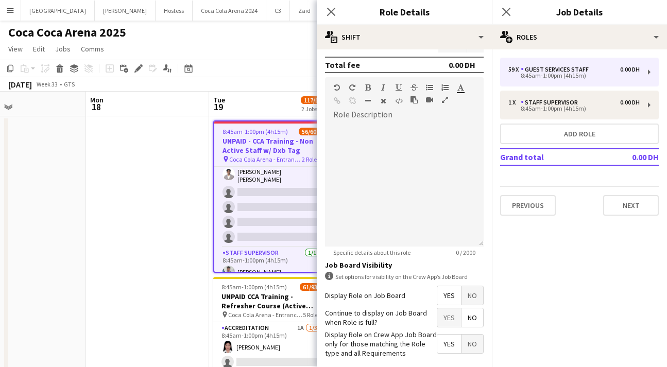
scroll to position [301, 0]
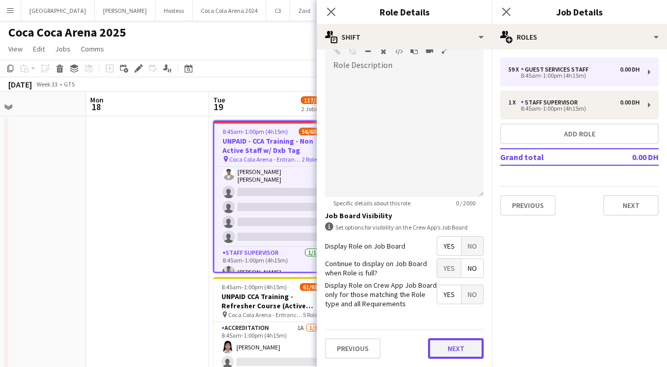
click at [456, 349] on button "Next" at bounding box center [456, 348] width 56 height 21
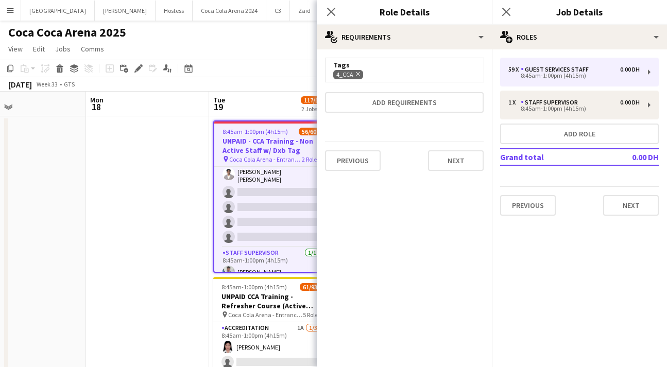
scroll to position [0, 0]
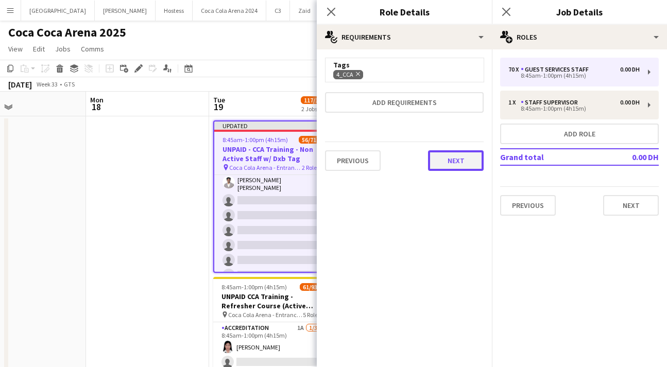
click at [463, 162] on button "Next" at bounding box center [456, 160] width 56 height 21
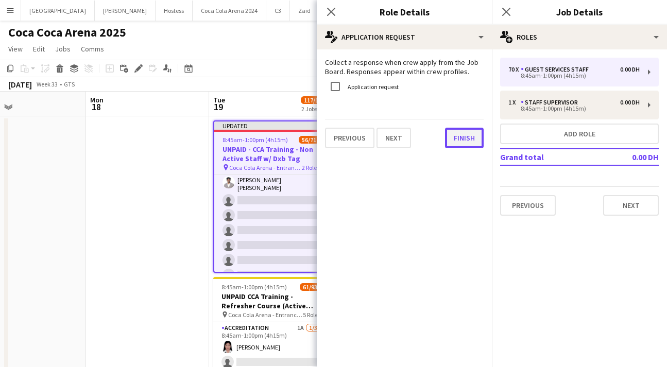
click at [463, 146] on button "Finish" at bounding box center [464, 138] width 39 height 21
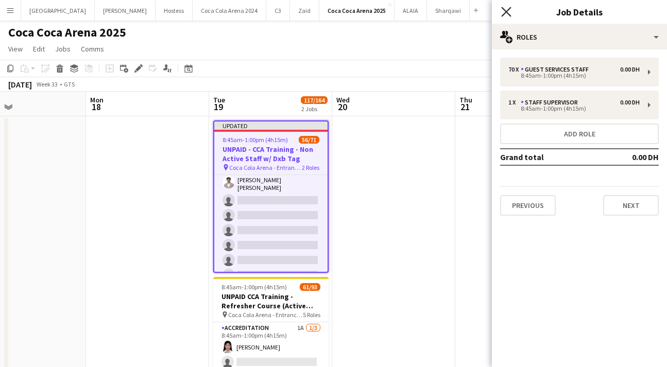
click at [506, 7] on icon "Close pop-in" at bounding box center [506, 12] width 10 height 10
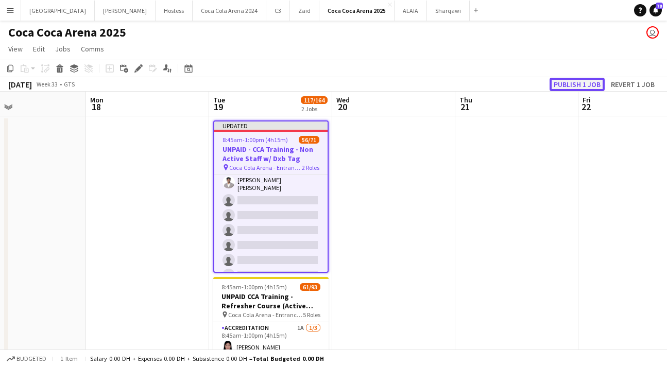
click at [586, 82] on button "Publish 1 job" at bounding box center [577, 84] width 55 height 13
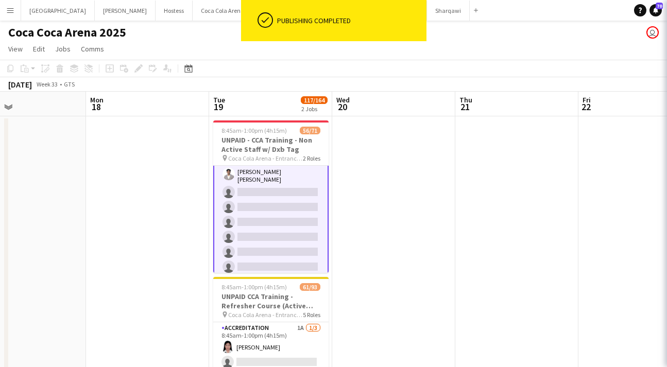
scroll to position [831, 0]
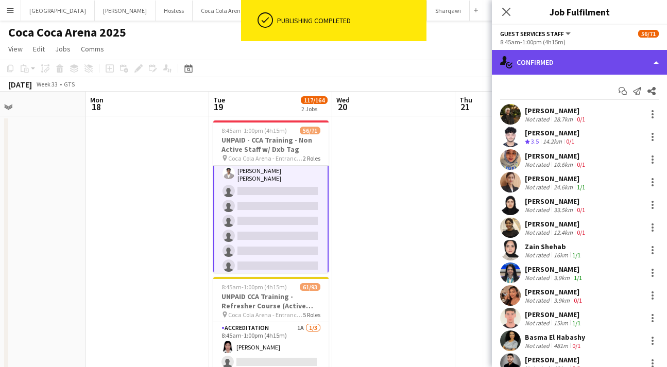
click at [558, 66] on div "single-neutral-actions-check-2 Confirmed" at bounding box center [579, 62] width 175 height 25
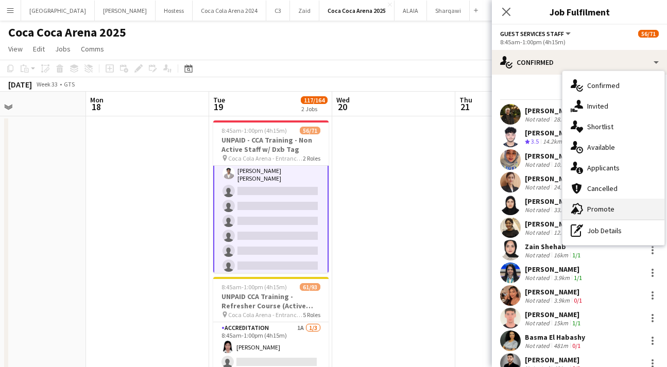
click at [588, 206] on div "advertising-megaphone Promote" at bounding box center [613, 209] width 102 height 21
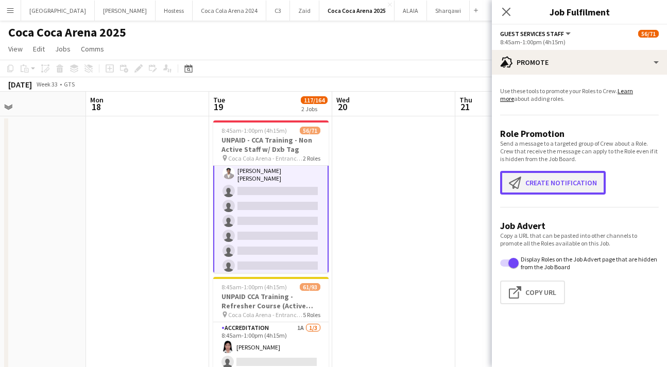
click at [523, 181] on app-icon "Create notification" at bounding box center [517, 183] width 16 height 12
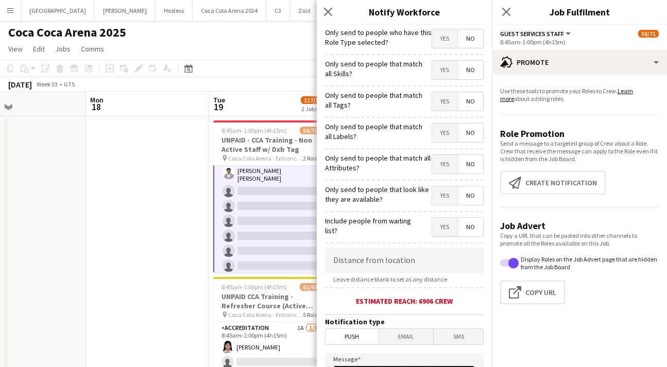
click at [439, 38] on span "Yes" at bounding box center [444, 38] width 25 height 19
click at [440, 64] on span "Yes" at bounding box center [444, 70] width 25 height 19
click at [441, 100] on span "Yes" at bounding box center [444, 101] width 25 height 19
click at [447, 138] on span "Yes" at bounding box center [444, 133] width 25 height 19
click at [447, 167] on span "Yes" at bounding box center [444, 164] width 25 height 19
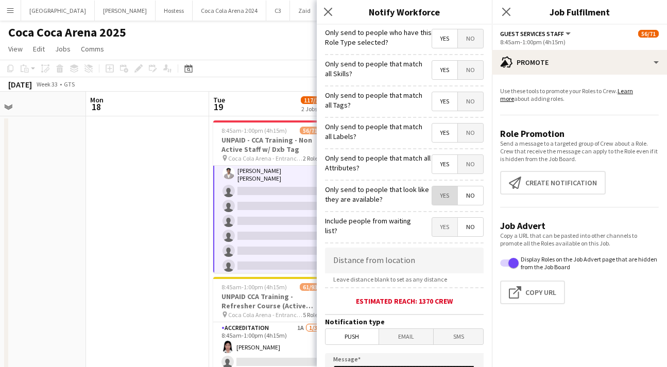
click at [446, 200] on span "Yes" at bounding box center [444, 195] width 25 height 19
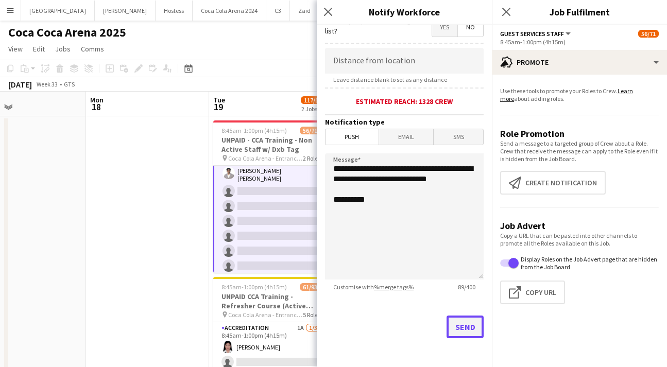
click at [463, 332] on button "Send" at bounding box center [465, 327] width 37 height 23
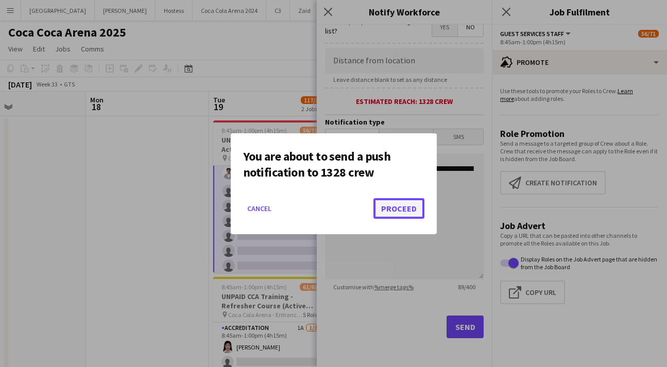
click at [407, 209] on button "Proceed" at bounding box center [398, 208] width 51 height 21
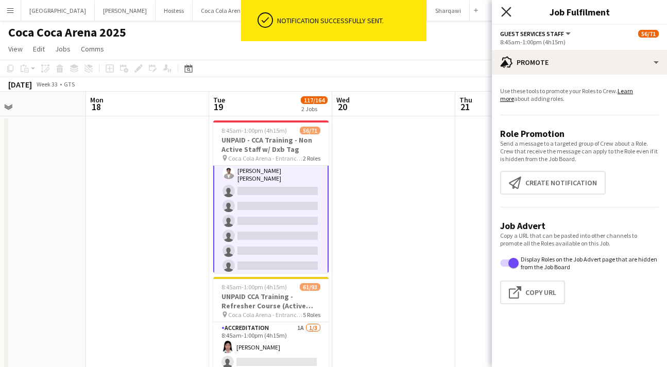
click at [502, 15] on icon at bounding box center [506, 12] width 10 height 10
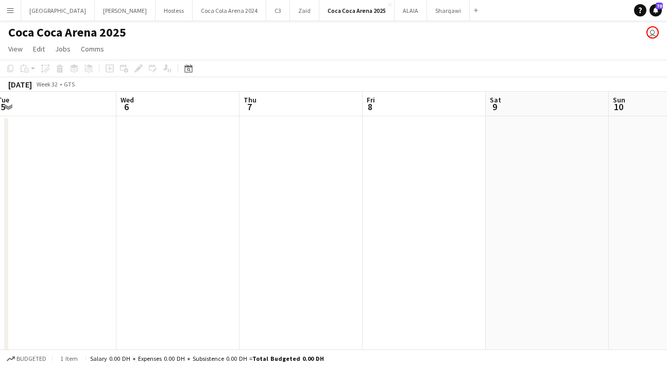
scroll to position [0, 328]
click at [438, 145] on app-date-cell at bounding box center [472, 283] width 123 height 334
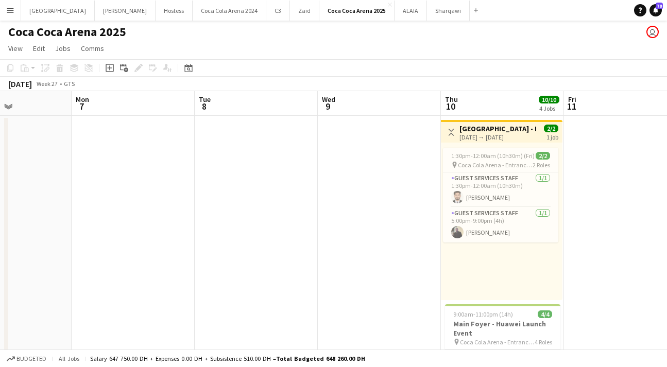
scroll to position [0, 421]
click at [498, 139] on div "[DATE] → [DATE]" at bounding box center [497, 137] width 77 height 8
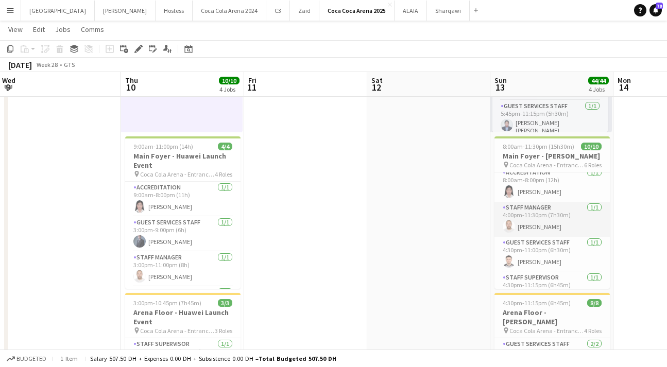
scroll to position [0, 0]
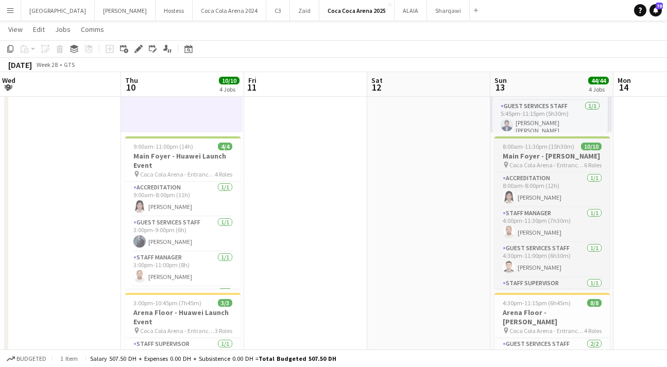
click at [520, 159] on h3 "Main Foyer - [PERSON_NAME]" at bounding box center [551, 155] width 115 height 9
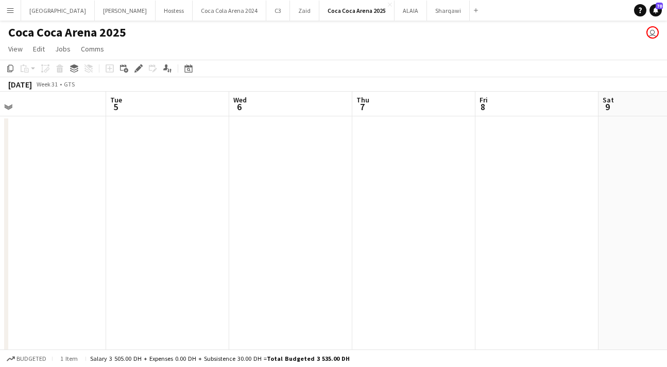
scroll to position [0, 445]
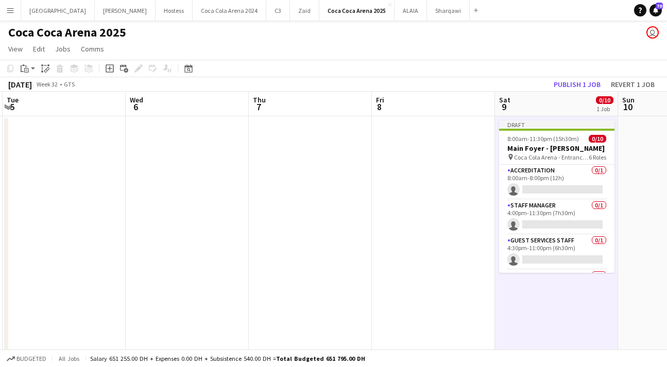
scroll to position [0, 438]
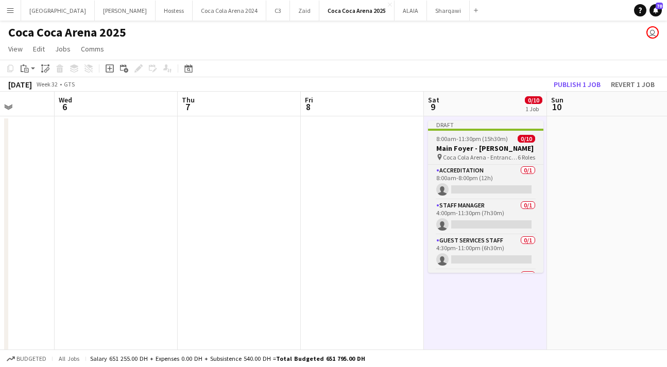
click at [482, 144] on h3 "Main Foyer - [PERSON_NAME]" at bounding box center [485, 148] width 115 height 9
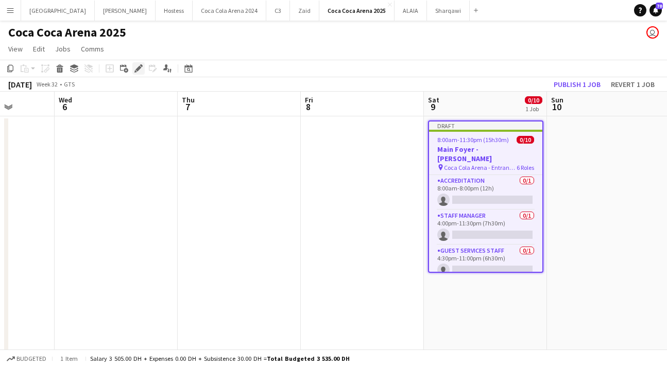
click at [135, 67] on icon "Edit" at bounding box center [138, 68] width 8 height 8
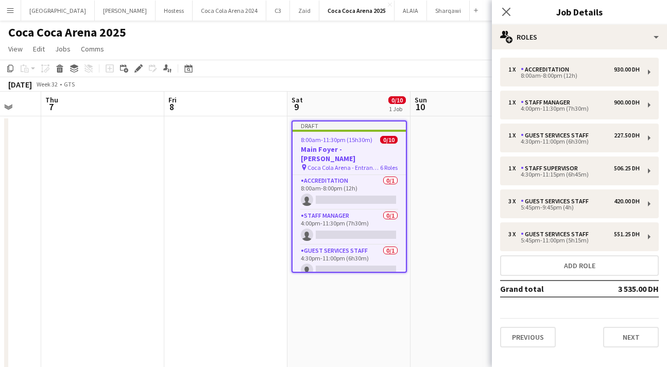
scroll to position [0, 374]
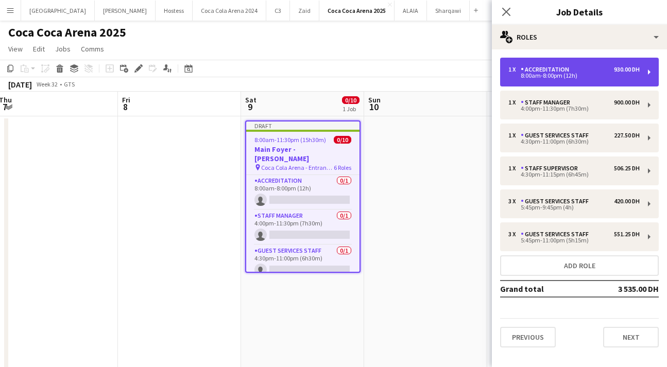
click at [522, 75] on div "8:00am-8:00pm (12h)" at bounding box center [573, 75] width 131 height 5
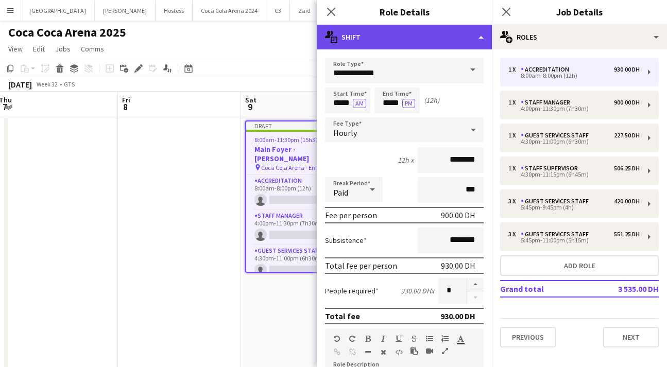
click at [411, 37] on div "multiple-actions-text Shift" at bounding box center [404, 37] width 175 height 25
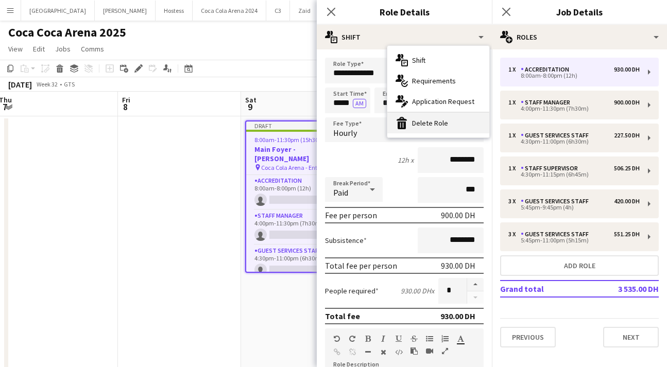
click at [438, 123] on div "bin-2 Delete Role" at bounding box center [438, 123] width 102 height 21
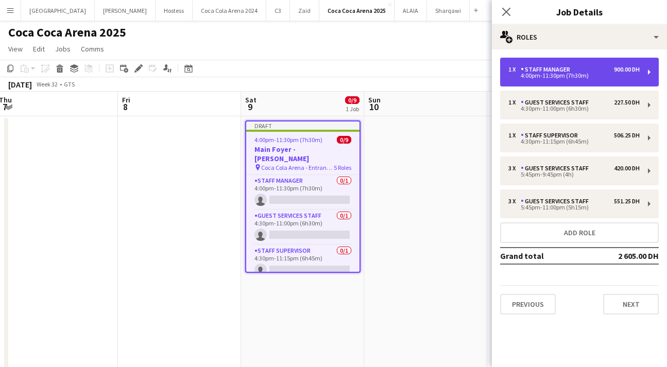
click at [558, 73] on div "4:00pm-11:30pm (7h30m)" at bounding box center [573, 75] width 131 height 5
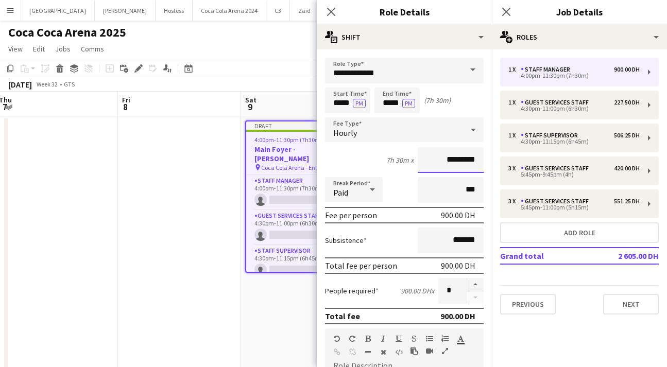
drag, startPoint x: 440, startPoint y: 161, endPoint x: 490, endPoint y: 161, distance: 50.0
click at [490, 161] on form "**********" at bounding box center [404, 363] width 175 height 610
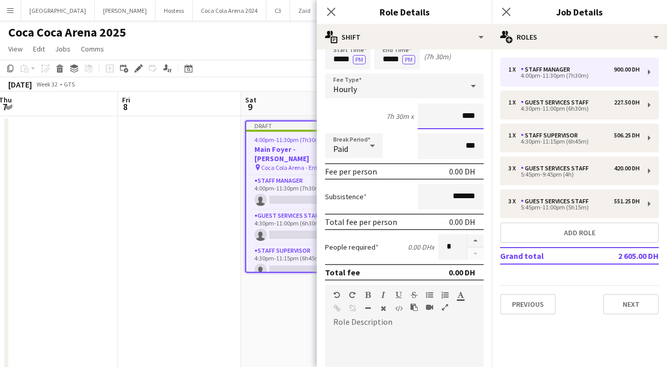
scroll to position [42, 0]
type input "****"
click at [476, 242] on button "button" at bounding box center [475, 242] width 16 height 13
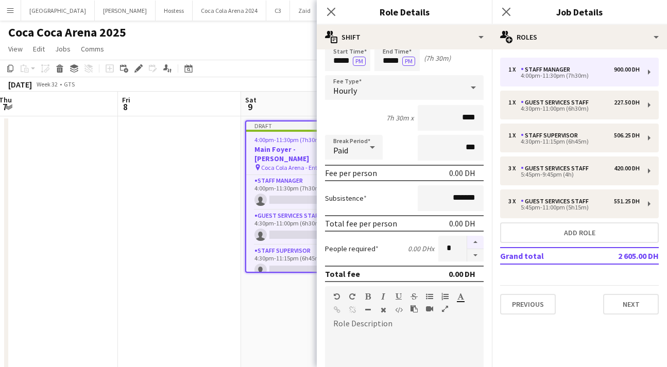
type input "*"
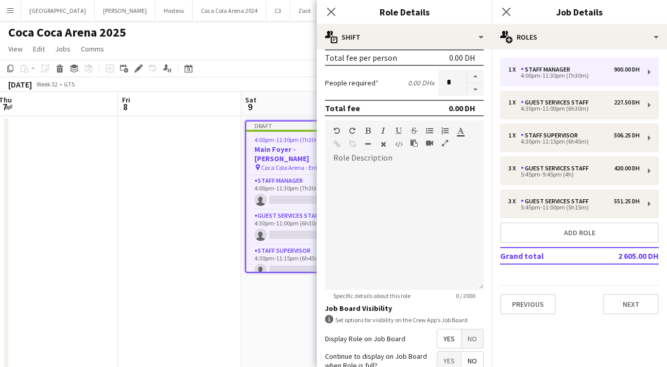
scroll to position [301, 0]
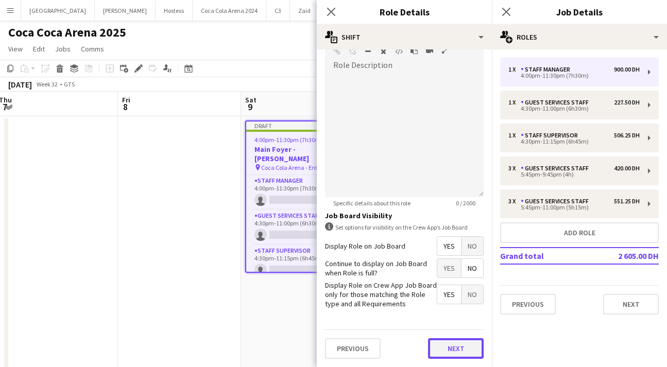
click at [458, 340] on button "Next" at bounding box center [456, 348] width 56 height 21
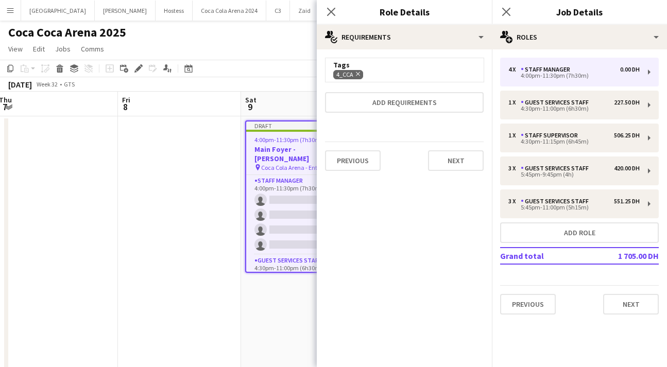
scroll to position [0, 0]
click at [450, 161] on button "Next" at bounding box center [456, 160] width 56 height 21
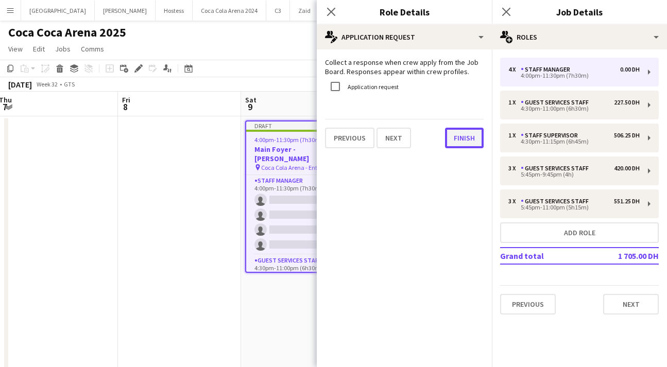
click at [455, 142] on button "Finish" at bounding box center [464, 138] width 39 height 21
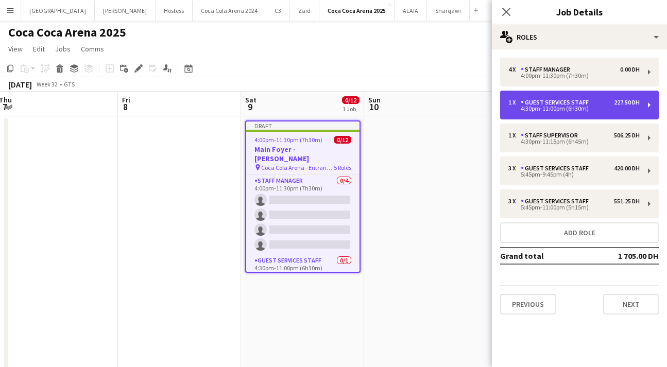
click at [543, 104] on div "Guest Services Staff" at bounding box center [557, 102] width 72 height 7
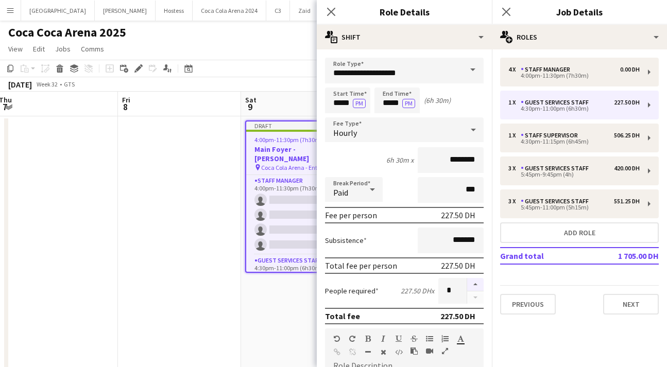
click at [476, 284] on button "button" at bounding box center [475, 284] width 16 height 13
click at [475, 281] on button "button" at bounding box center [475, 284] width 16 height 13
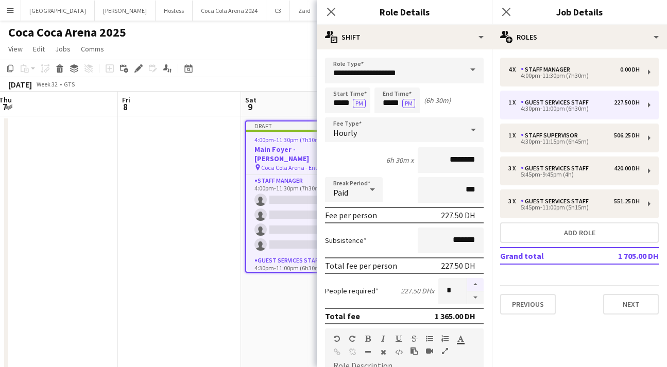
click at [475, 281] on button "button" at bounding box center [475, 284] width 16 height 13
click at [473, 286] on button "button" at bounding box center [475, 284] width 16 height 13
type input "*"
drag, startPoint x: 462, startPoint y: 159, endPoint x: 404, endPoint y: 157, distance: 58.2
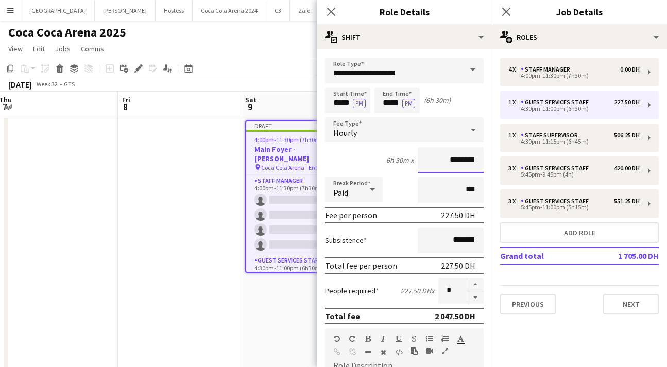
click at [404, 157] on div "6h 30m x ********" at bounding box center [404, 160] width 159 height 26
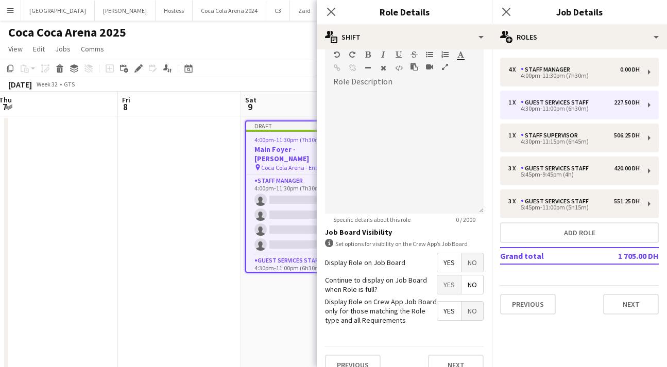
scroll to position [301, 0]
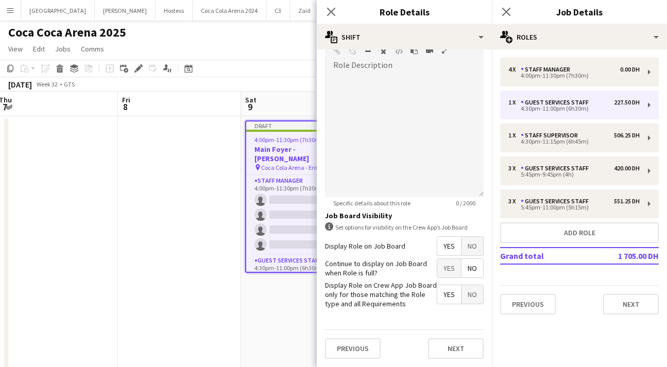
type input "****"
click at [448, 298] on span "Yes" at bounding box center [449, 294] width 24 height 19
click at [449, 247] on span "Yes" at bounding box center [449, 246] width 24 height 19
click at [469, 250] on span "No" at bounding box center [473, 246] width 22 height 19
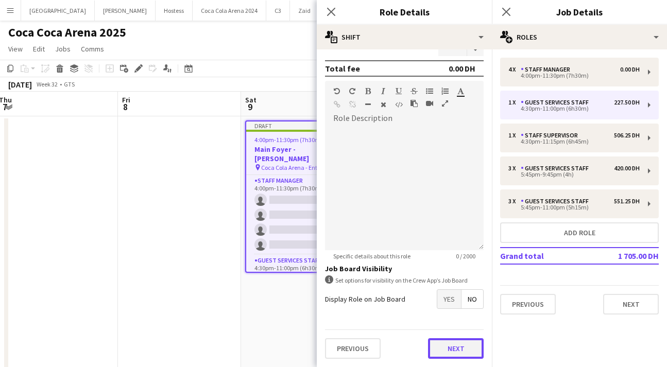
click at [452, 346] on button "Next" at bounding box center [456, 348] width 56 height 21
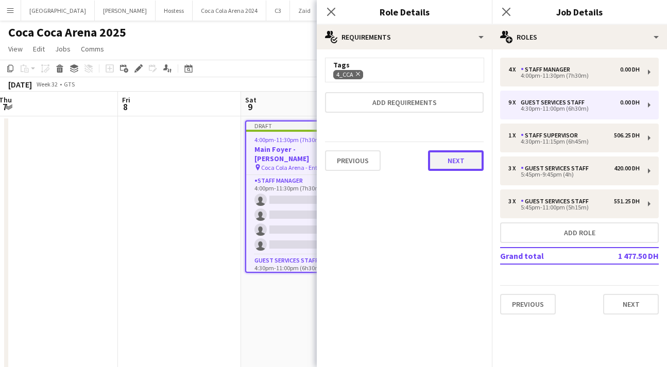
click at [464, 163] on button "Next" at bounding box center [456, 160] width 56 height 21
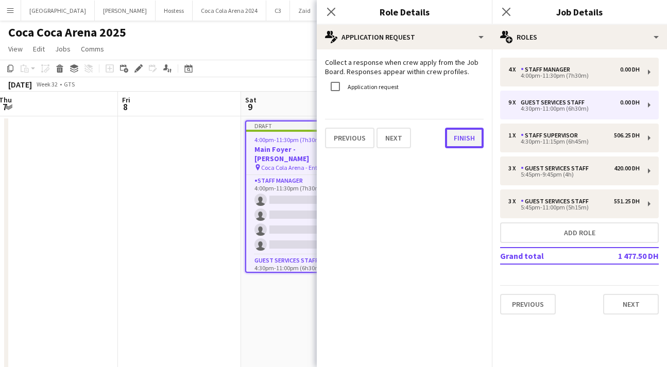
click at [467, 132] on button "Finish" at bounding box center [464, 138] width 39 height 21
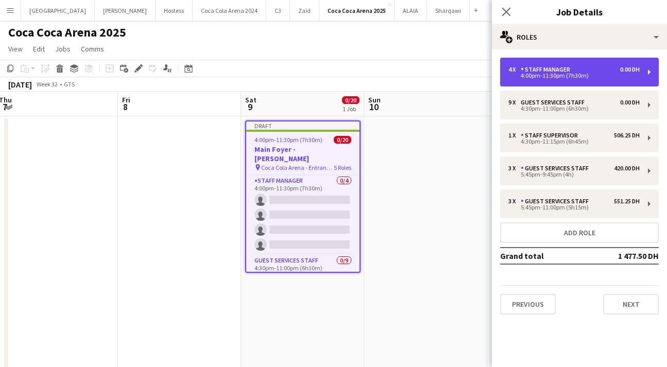
click at [537, 70] on div "Staff Manager" at bounding box center [548, 69] width 54 height 7
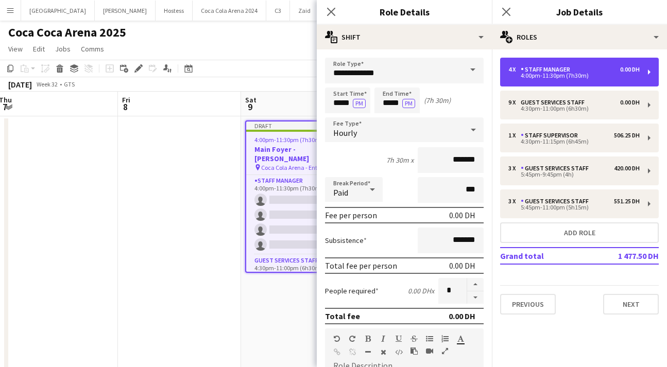
scroll to position [301, 0]
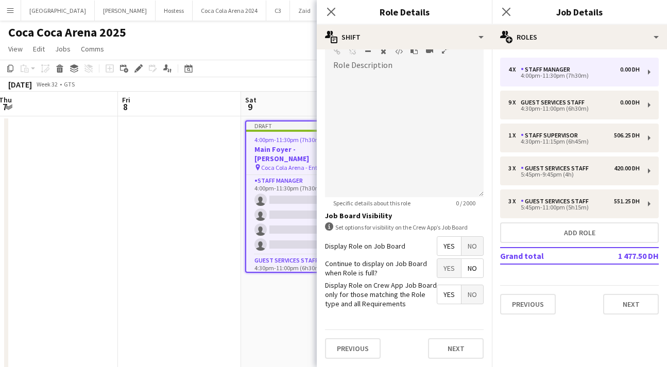
click at [467, 249] on span "No" at bounding box center [473, 246] width 22 height 19
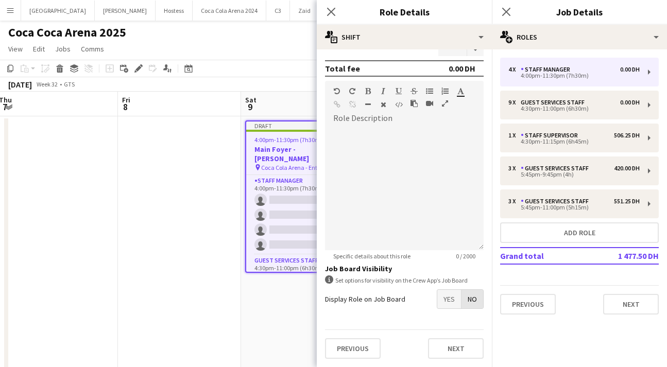
scroll to position [248, 0]
click at [454, 348] on button "Next" at bounding box center [456, 348] width 56 height 21
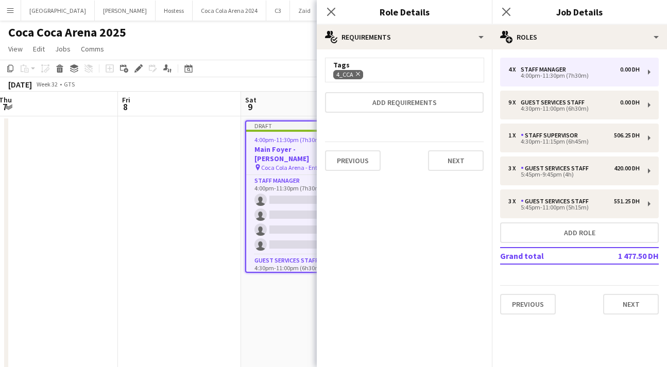
scroll to position [0, 0]
click at [357, 73] on icon at bounding box center [358, 74] width 4 height 4
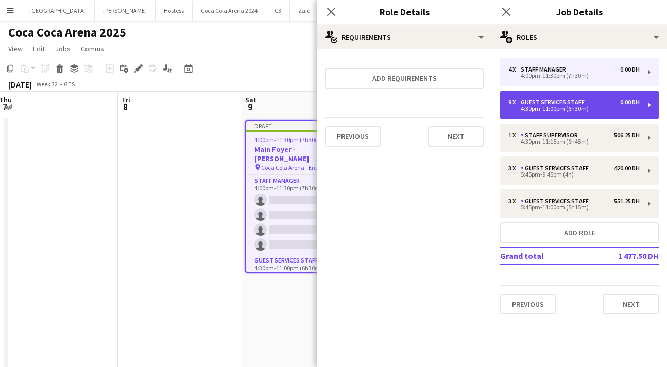
click at [536, 110] on div "4:30pm-11:00pm (6h30m)" at bounding box center [573, 108] width 131 height 5
type input "**********"
type input "*****"
type input "*"
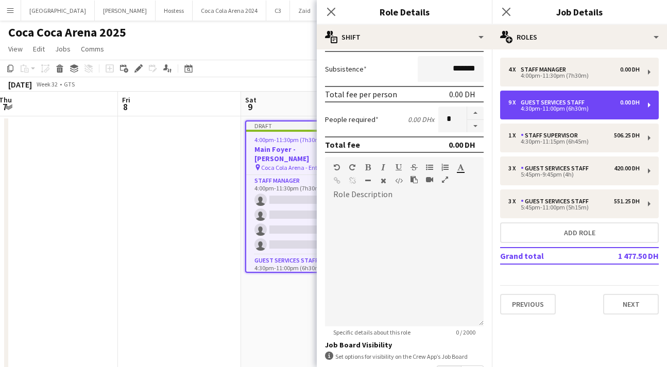
scroll to position [248, 0]
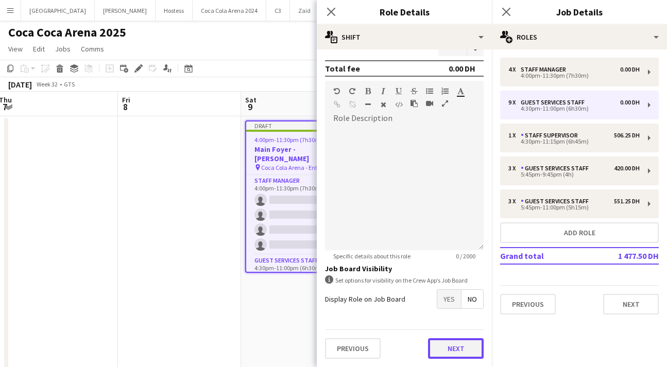
click at [455, 350] on button "Next" at bounding box center [456, 348] width 56 height 21
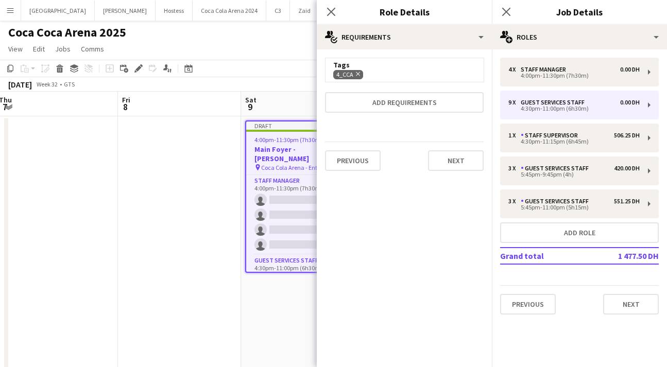
scroll to position [0, 0]
click at [358, 73] on icon at bounding box center [358, 74] width 4 height 4
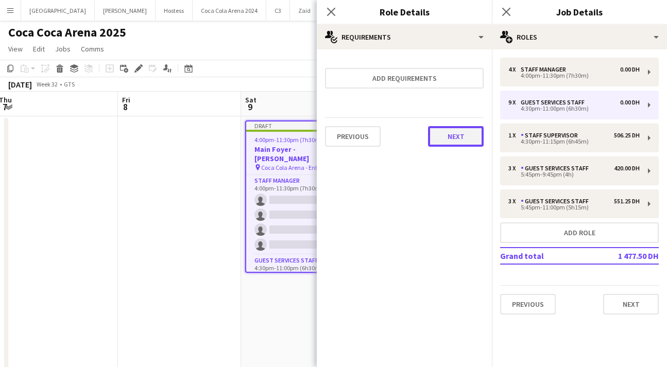
click at [455, 139] on button "Next" at bounding box center [456, 136] width 56 height 21
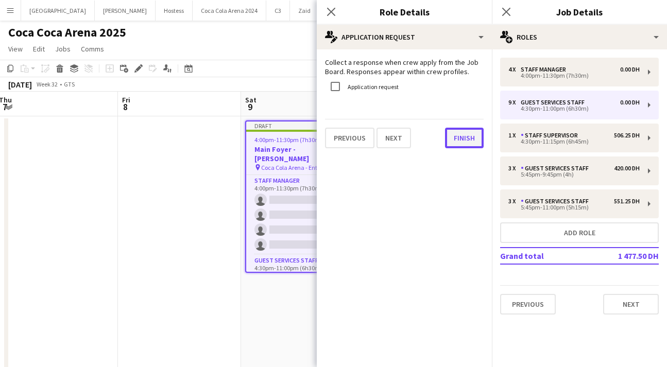
click at [454, 142] on button "Finish" at bounding box center [464, 138] width 39 height 21
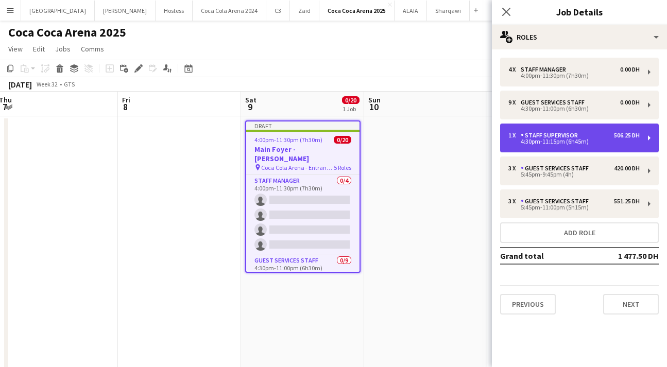
click at [537, 140] on div "4:30pm-11:15pm (6h45m)" at bounding box center [573, 141] width 131 height 5
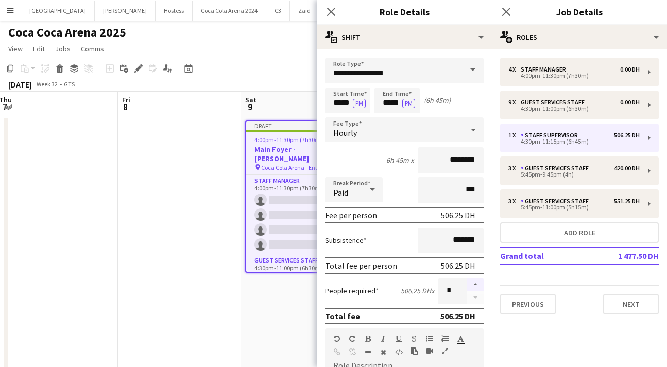
click at [472, 284] on button "button" at bounding box center [475, 284] width 16 height 13
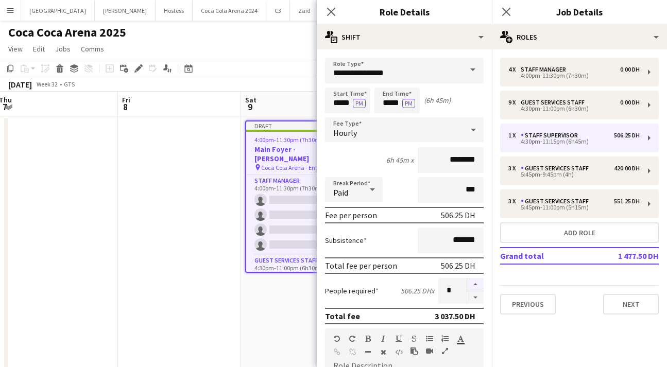
click at [472, 284] on button "button" at bounding box center [475, 284] width 16 height 13
click at [473, 298] on button "button" at bounding box center [475, 298] width 16 height 13
type input "*"
drag, startPoint x: 441, startPoint y: 158, endPoint x: 489, endPoint y: 158, distance: 47.4
click at [489, 158] on form "**********" at bounding box center [404, 363] width 175 height 610
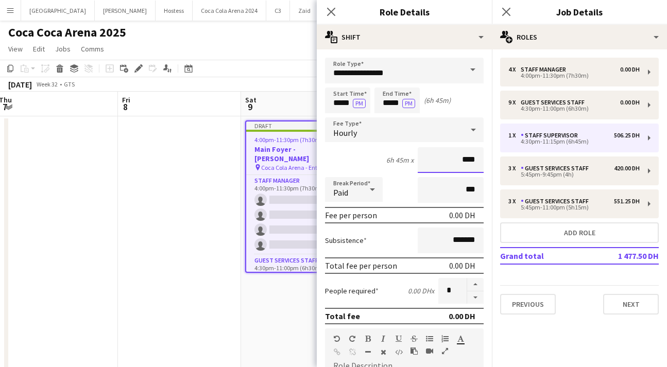
scroll to position [301, 0]
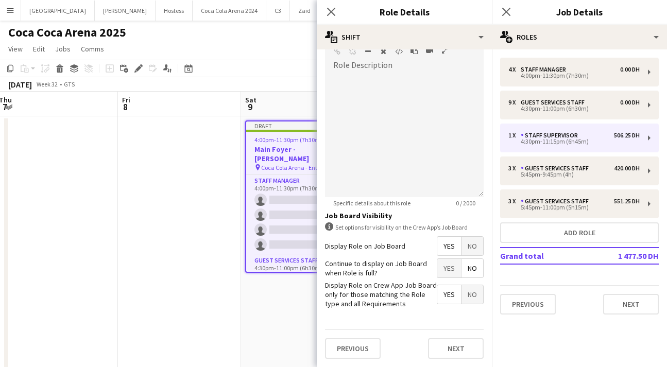
type input "****"
click at [459, 344] on button "Next" at bounding box center [456, 348] width 56 height 21
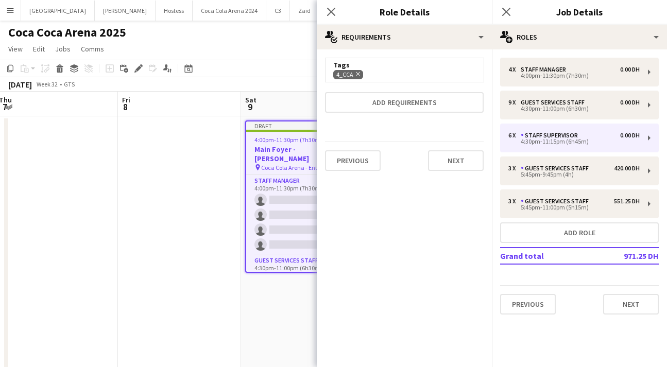
scroll to position [0, 0]
click at [438, 161] on button "Next" at bounding box center [456, 160] width 56 height 21
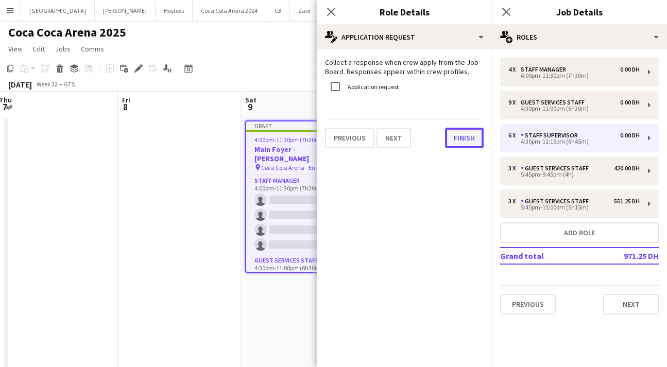
click at [449, 136] on button "Finish" at bounding box center [464, 138] width 39 height 21
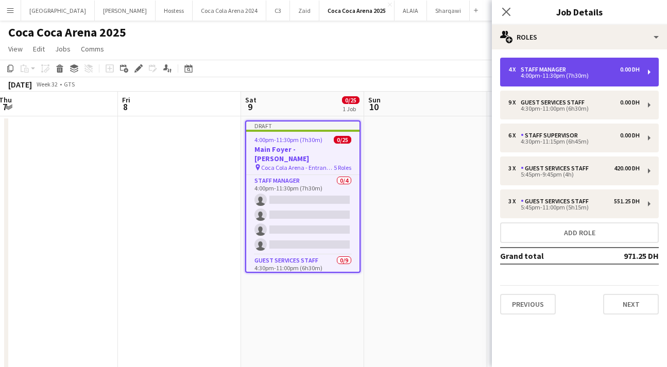
click at [528, 75] on div "4:00pm-11:30pm (7h30m)" at bounding box center [573, 75] width 131 height 5
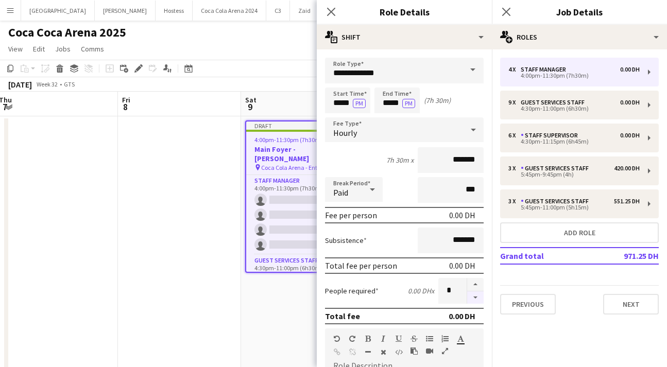
click at [478, 298] on button "button" at bounding box center [475, 298] width 16 height 13
type input "*"
click at [336, 12] on icon "Close pop-in" at bounding box center [331, 12] width 10 height 10
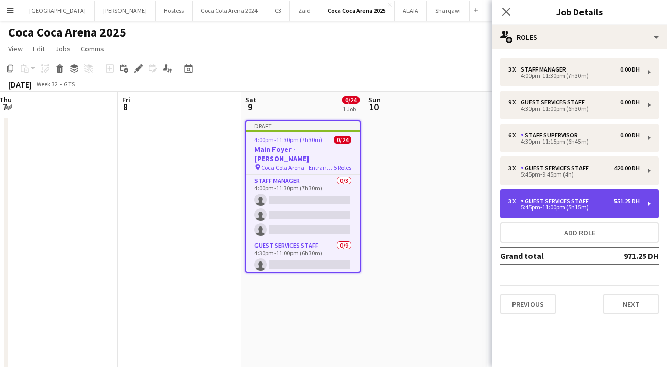
click at [539, 206] on div "5:45pm-11:00pm (5h15m)" at bounding box center [573, 207] width 131 height 5
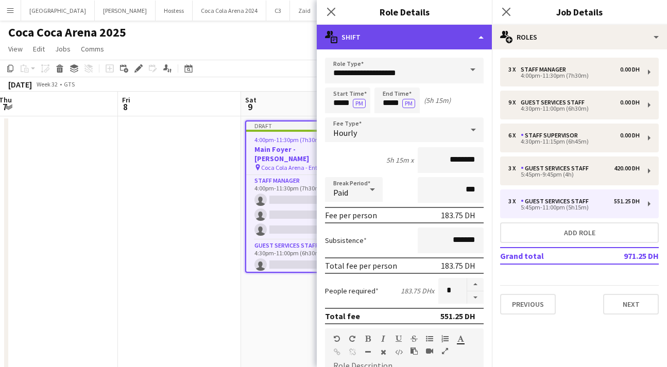
click at [470, 42] on div "multiple-actions-text Shift" at bounding box center [404, 37] width 175 height 25
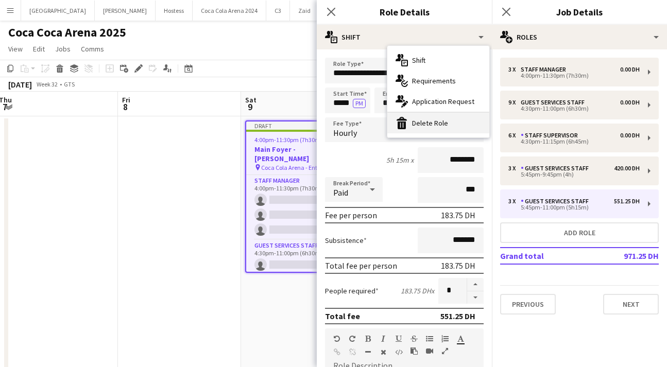
click at [436, 118] on div "bin-2 Delete Role" at bounding box center [438, 123] width 102 height 21
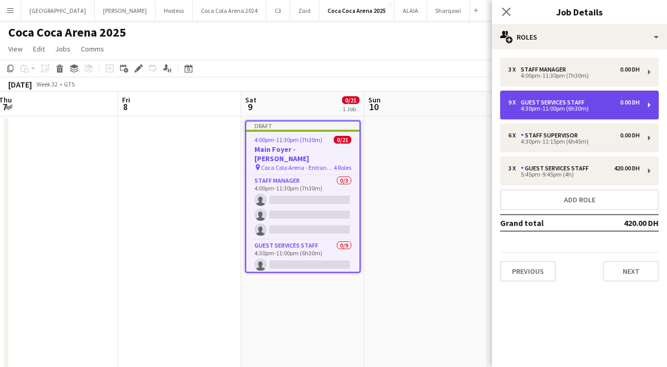
click at [521, 110] on div "4:30pm-11:00pm (6h30m)" at bounding box center [573, 108] width 131 height 5
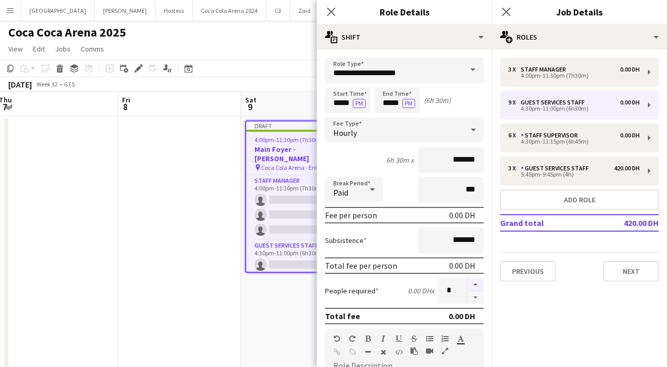
click at [475, 285] on button "button" at bounding box center [475, 284] width 16 height 13
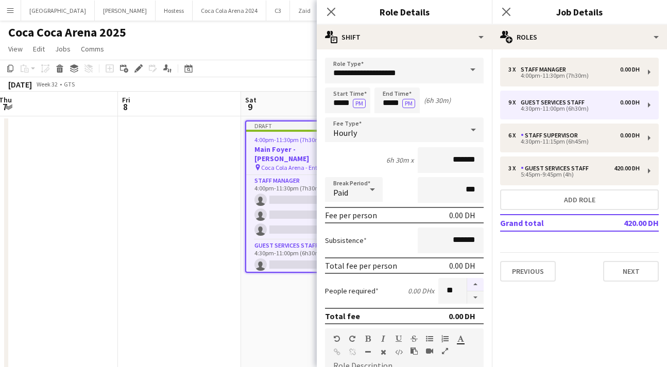
click at [475, 285] on button "button" at bounding box center [475, 284] width 16 height 13
type input "**"
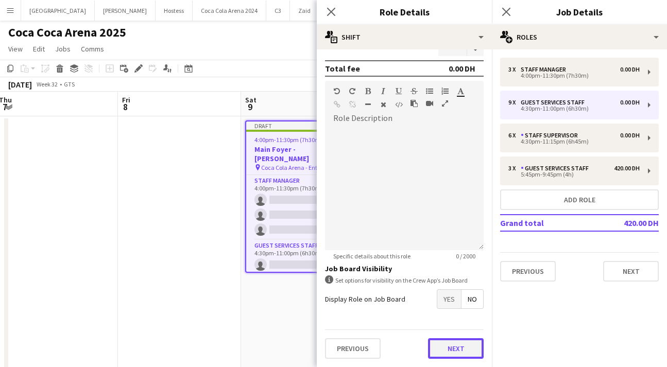
click at [455, 352] on button "Next" at bounding box center [456, 348] width 56 height 21
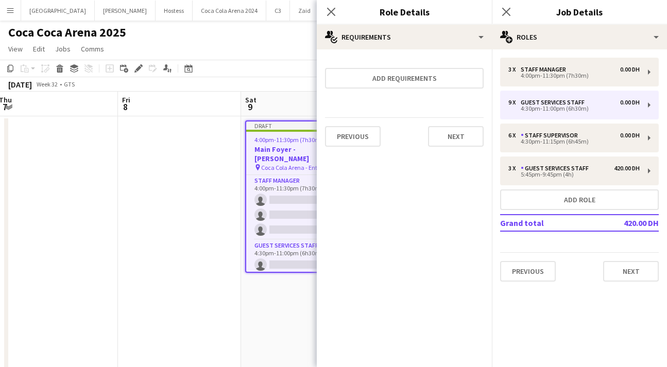
scroll to position [0, 0]
click at [458, 139] on button "Next" at bounding box center [456, 136] width 56 height 21
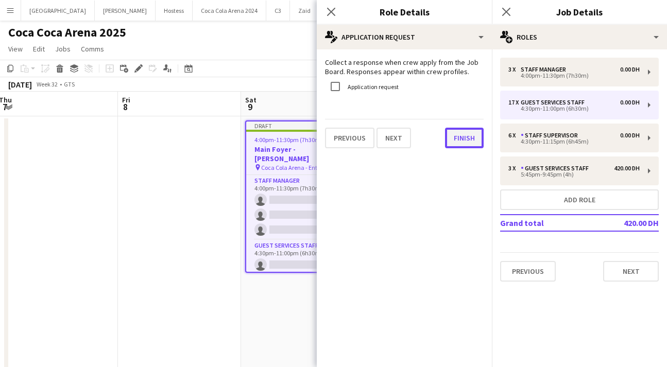
click at [462, 128] on button "Finish" at bounding box center [464, 138] width 39 height 21
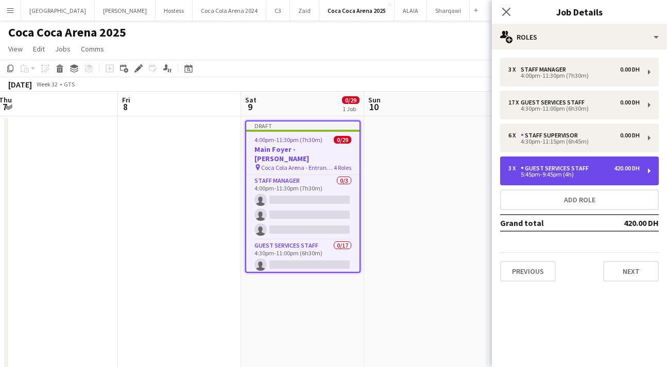
click at [571, 172] on div "5:45pm-9:45pm (4h)" at bounding box center [573, 174] width 131 height 5
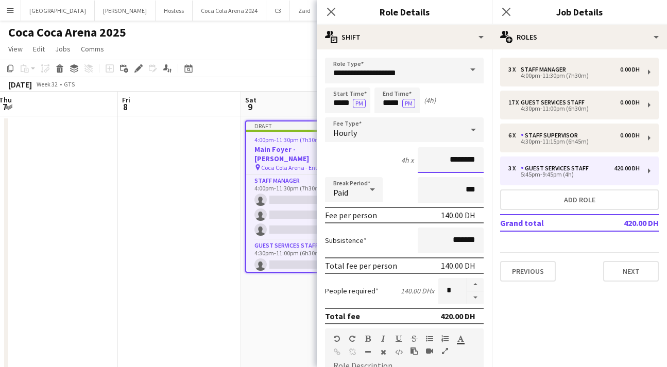
drag, startPoint x: 454, startPoint y: 162, endPoint x: 431, endPoint y: 161, distance: 23.2
click at [431, 162] on input "********" at bounding box center [451, 160] width 66 height 26
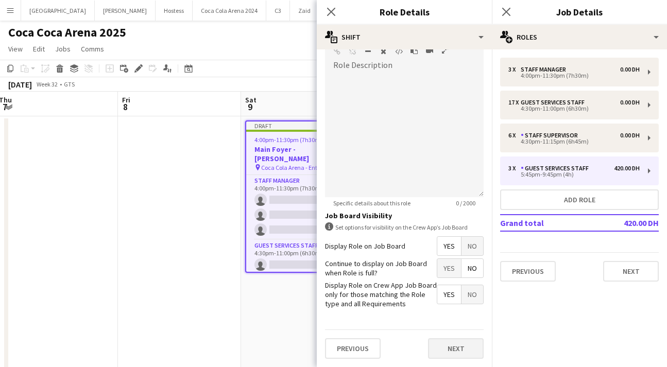
type input "****"
click at [454, 346] on button "Next" at bounding box center [456, 348] width 56 height 21
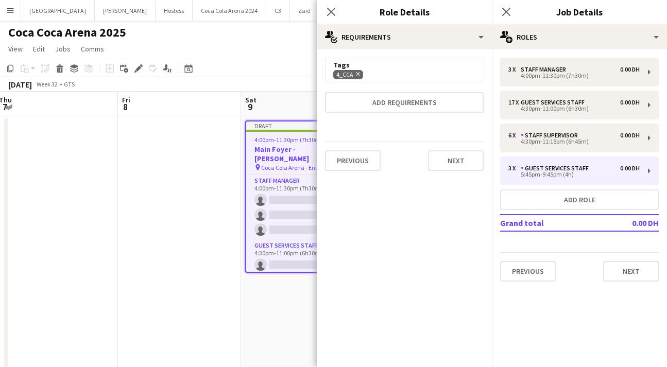
scroll to position [0, 0]
click at [451, 151] on button "Next" at bounding box center [456, 160] width 56 height 21
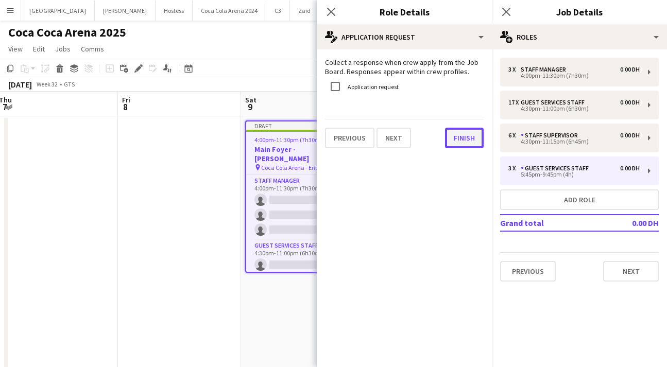
click at [461, 142] on button "Finish" at bounding box center [464, 138] width 39 height 21
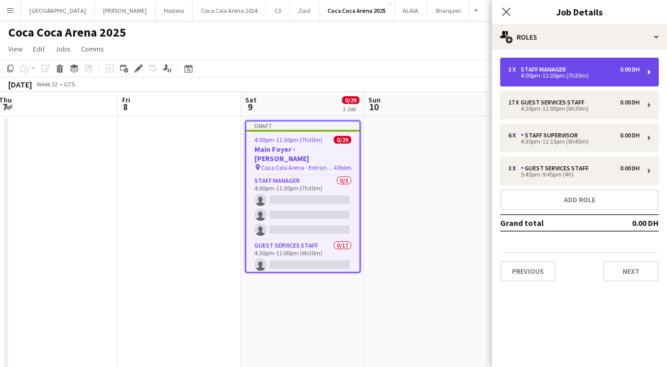
click at [542, 67] on div "Staff Manager" at bounding box center [545, 69] width 49 height 7
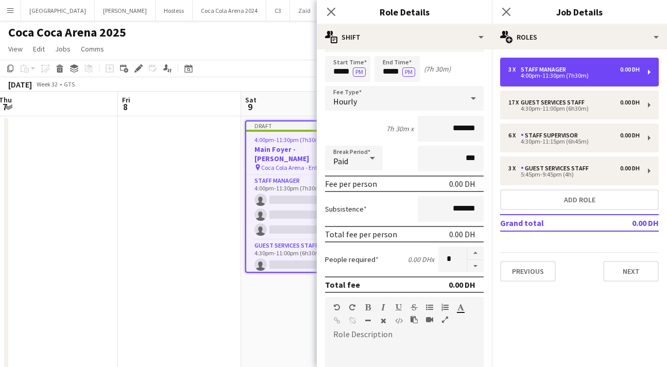
scroll to position [14, 0]
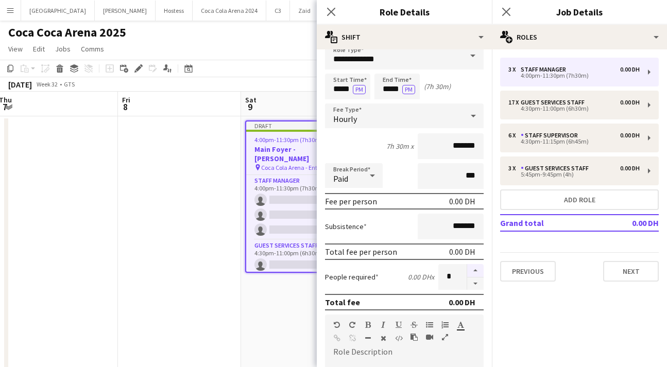
click at [474, 269] on button "button" at bounding box center [475, 270] width 16 height 13
type input "*"
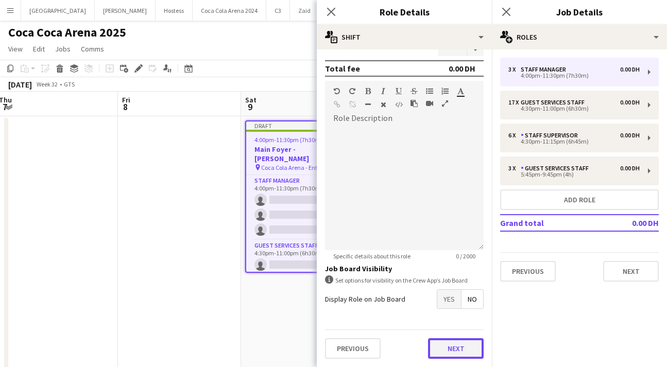
click at [454, 352] on button "Next" at bounding box center [456, 348] width 56 height 21
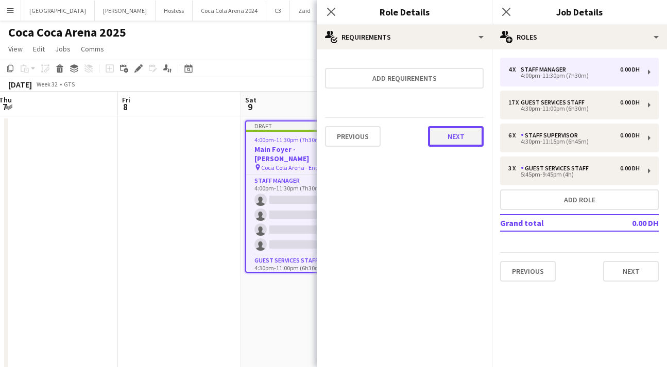
click at [455, 142] on button "Next" at bounding box center [456, 136] width 56 height 21
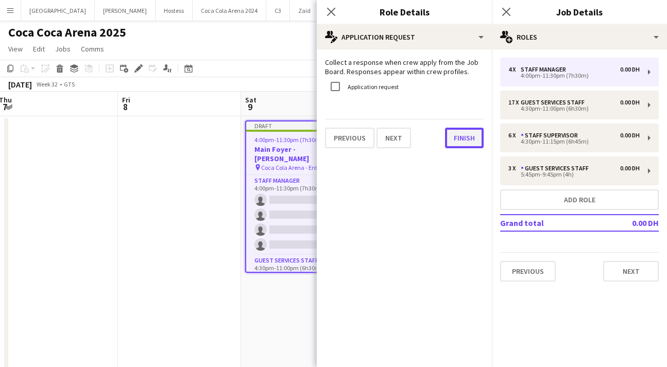
click at [462, 138] on button "Finish" at bounding box center [464, 138] width 39 height 21
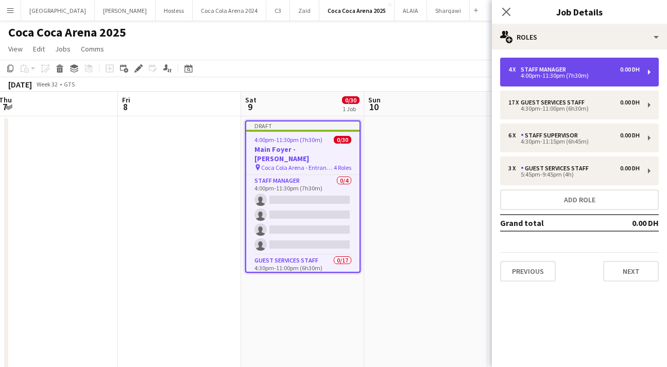
click at [523, 71] on div "Staff Manager" at bounding box center [545, 69] width 49 height 7
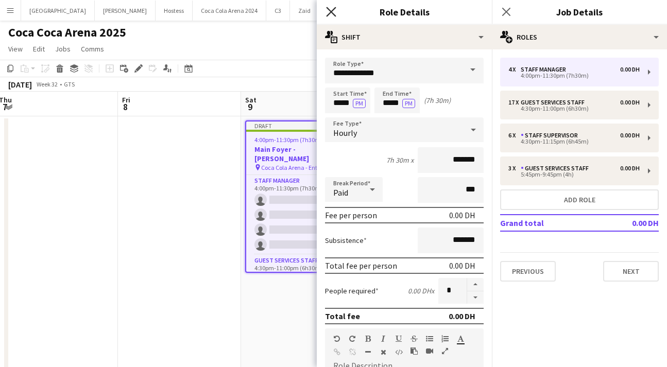
click at [329, 12] on icon "Close pop-in" at bounding box center [331, 12] width 10 height 10
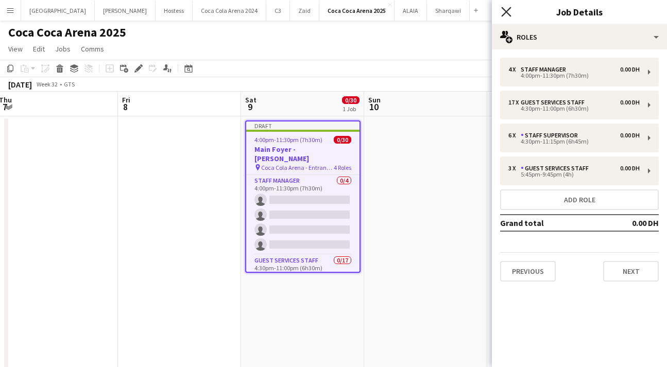
click at [502, 11] on icon "Close pop-in" at bounding box center [506, 12] width 10 height 10
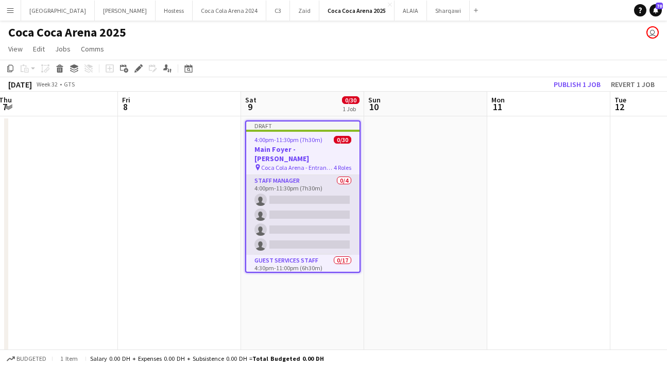
click at [307, 218] on app-card-role "Staff Manager 0/4 4:00pm-11:30pm (7h30m) single-neutral-actions single-neutral-…" at bounding box center [302, 215] width 113 height 80
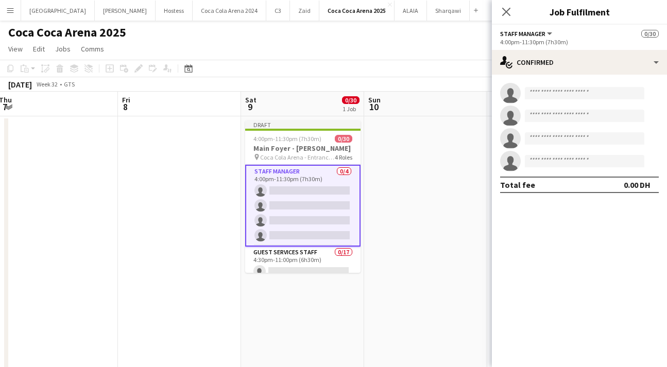
click at [539, 100] on app-invite-slot "single-neutral-actions" at bounding box center [579, 93] width 175 height 21
click at [536, 91] on input at bounding box center [584, 93] width 119 height 12
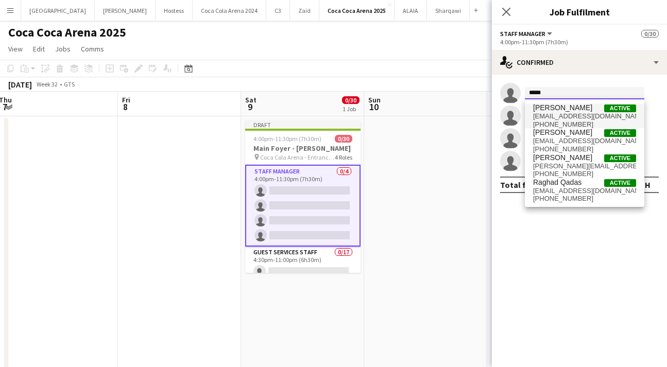
type input "*****"
click at [546, 115] on span "[EMAIL_ADDRESS][DOMAIN_NAME]" at bounding box center [584, 116] width 103 height 8
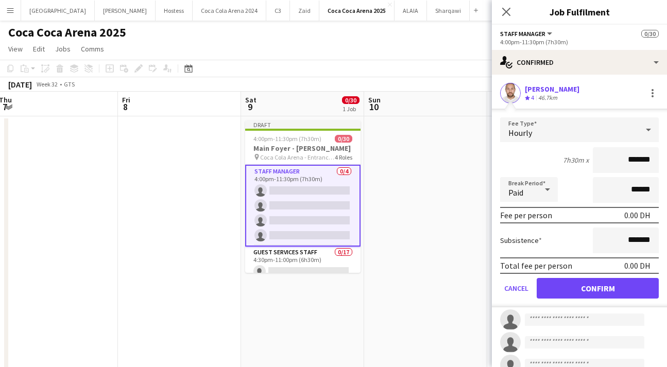
drag, startPoint x: 627, startPoint y: 160, endPoint x: 600, endPoint y: 159, distance: 27.3
click at [600, 159] on input "*******" at bounding box center [626, 160] width 66 height 26
type input "*********"
click at [596, 288] on button "Confirm" at bounding box center [598, 288] width 122 height 21
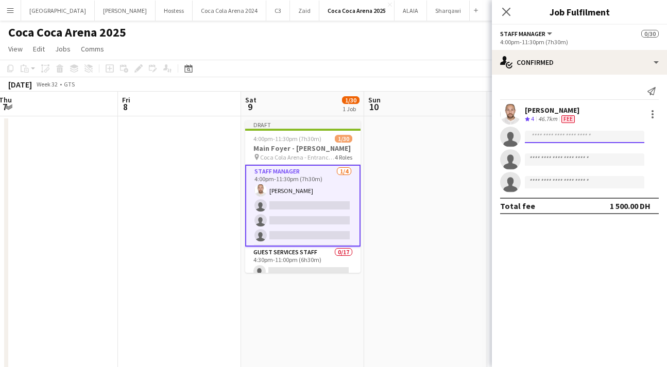
click at [548, 139] on input at bounding box center [584, 137] width 119 height 12
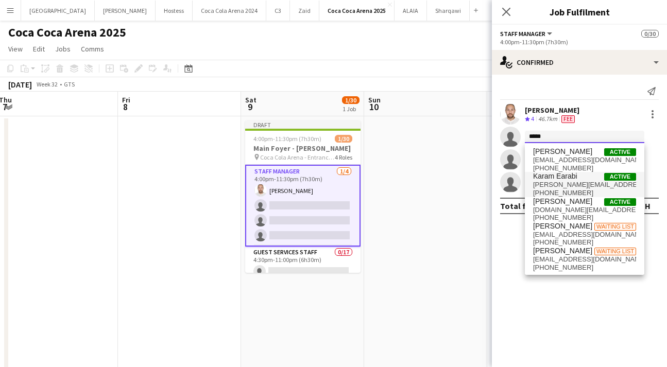
type input "*****"
click at [557, 181] on span "[PERSON_NAME][EMAIL_ADDRESS][DOMAIN_NAME]" at bounding box center [584, 185] width 103 height 8
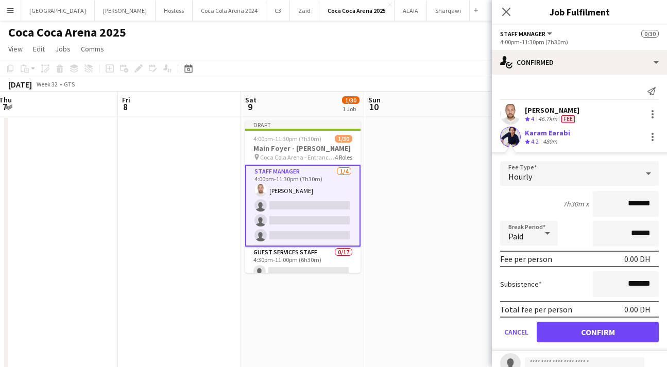
drag, startPoint x: 627, startPoint y: 203, endPoint x: 612, endPoint y: 203, distance: 14.4
click at [612, 203] on input "*******" at bounding box center [626, 204] width 66 height 26
type input "*********"
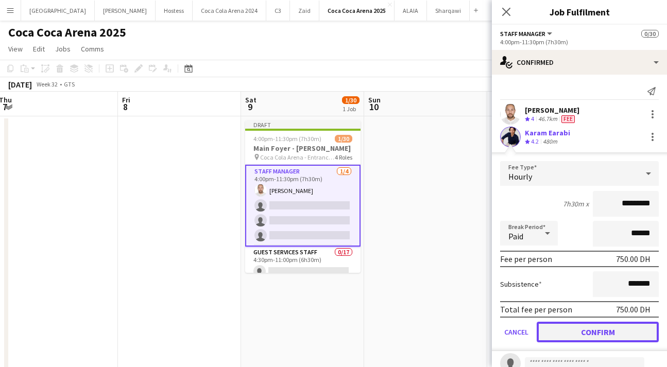
click at [622, 329] on button "Confirm" at bounding box center [598, 332] width 122 height 21
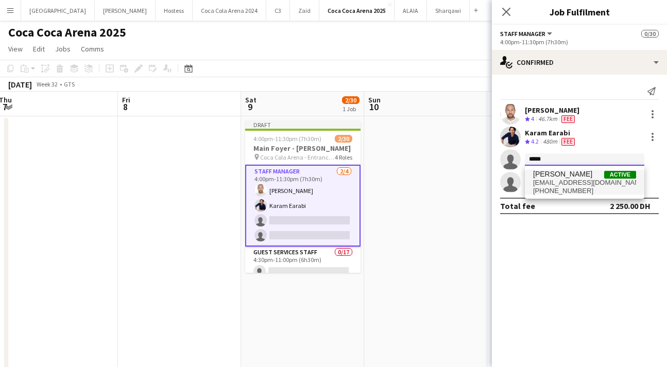
type input "*****"
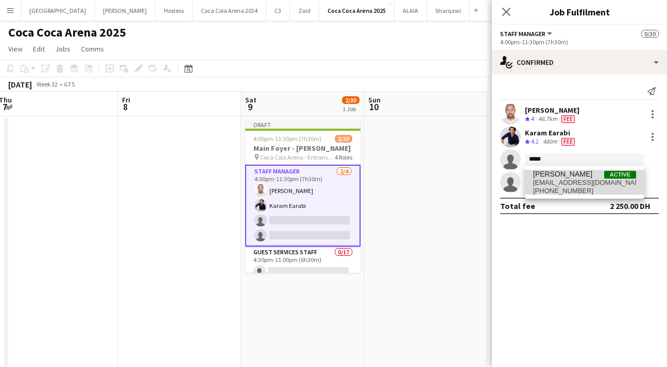
click at [557, 189] on span "[PHONE_NUMBER]" at bounding box center [584, 191] width 103 height 8
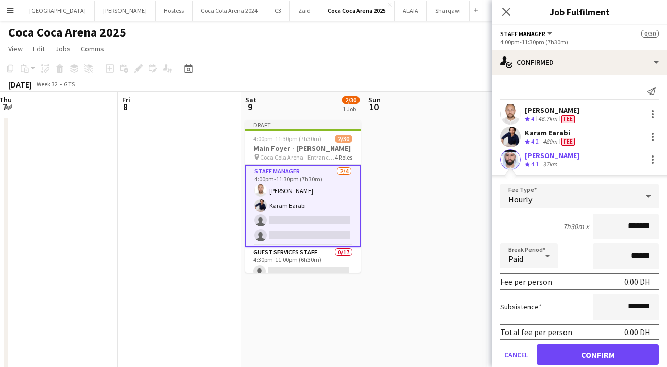
drag, startPoint x: 628, startPoint y: 228, endPoint x: 610, endPoint y: 224, distance: 18.0
click at [610, 224] on input "*******" at bounding box center [626, 227] width 66 height 26
type input "*********"
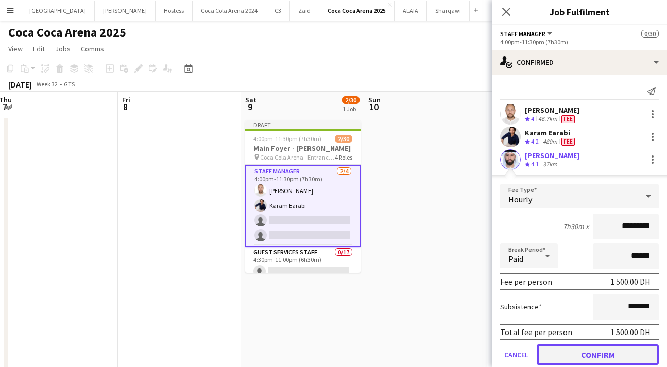
click at [622, 353] on button "Confirm" at bounding box center [598, 355] width 122 height 21
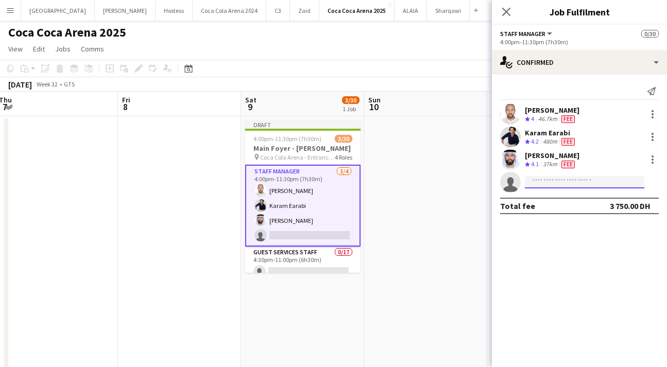
click at [546, 181] on input at bounding box center [584, 182] width 119 height 12
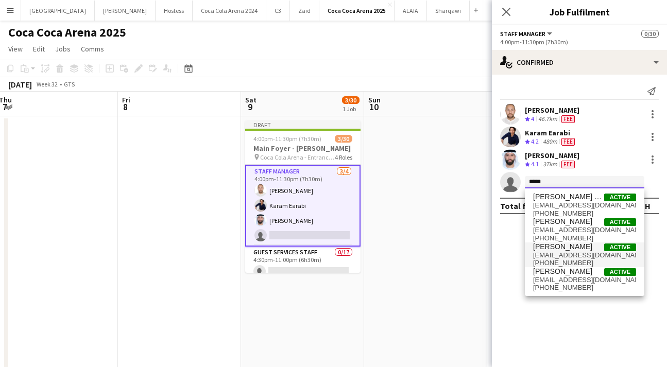
type input "****"
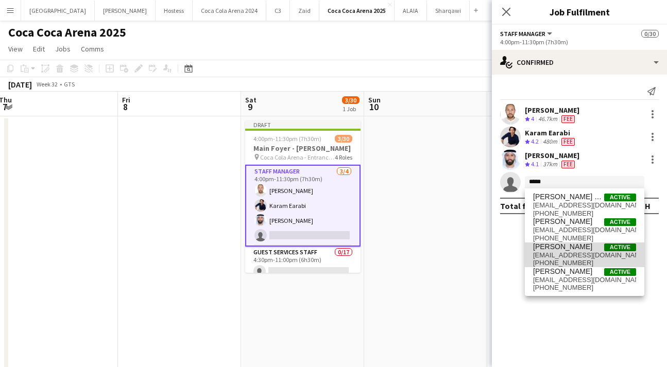
click at [560, 252] on span "[EMAIL_ADDRESS][DOMAIN_NAME]" at bounding box center [584, 255] width 103 height 8
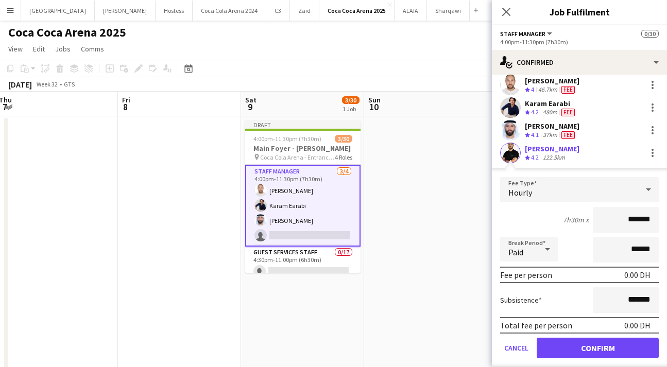
scroll to position [29, 0]
click at [505, 155] on app-user-avatar at bounding box center [510, 153] width 21 height 21
click at [513, 154] on app-user-avatar at bounding box center [510, 153] width 21 height 21
drag, startPoint x: 628, startPoint y: 220, endPoint x: 614, endPoint y: 220, distance: 13.9
click at [614, 220] on input "*******" at bounding box center [626, 221] width 66 height 26
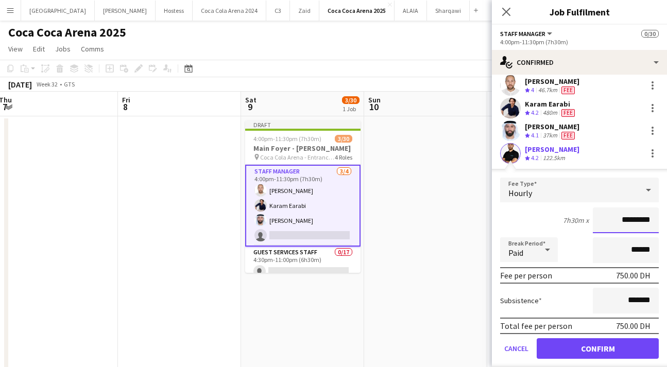
type input "*********"
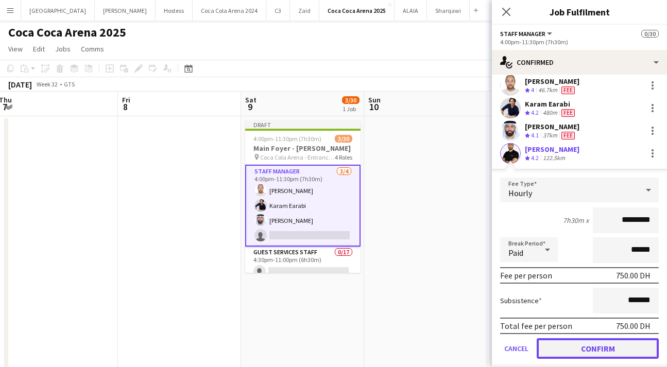
click at [614, 350] on button "Confirm" at bounding box center [598, 348] width 122 height 21
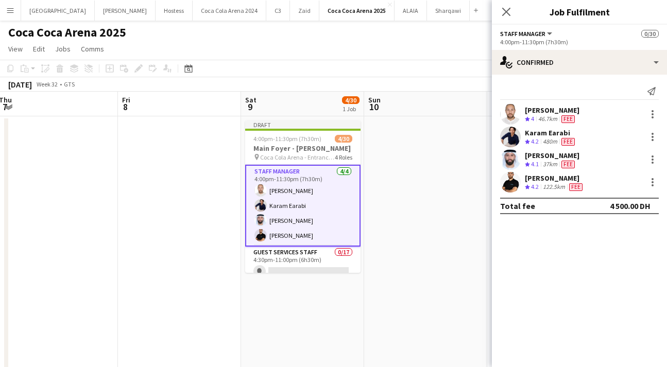
click at [543, 115] on div "46.7km" at bounding box center [547, 119] width 23 height 9
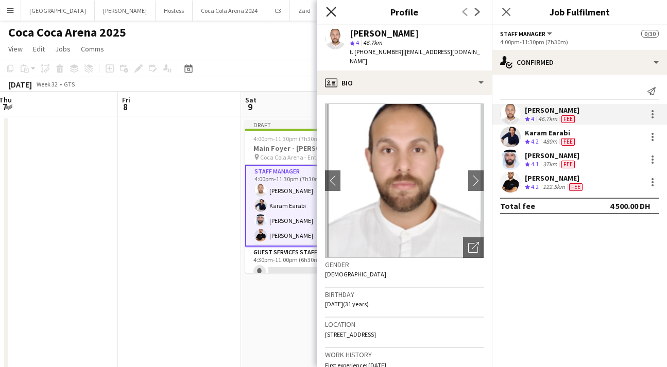
click at [328, 10] on icon "Close pop-in" at bounding box center [331, 12] width 10 height 10
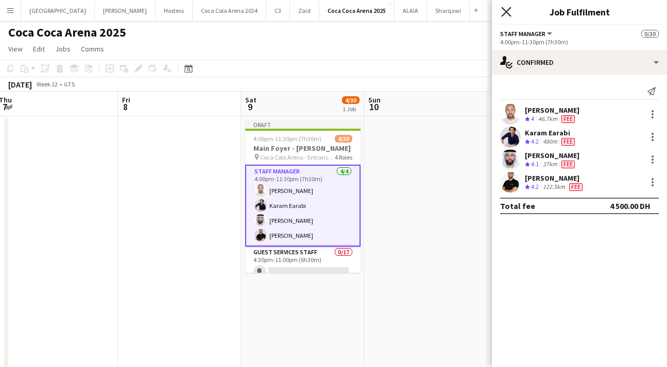
click at [508, 10] on icon at bounding box center [506, 12] width 10 height 10
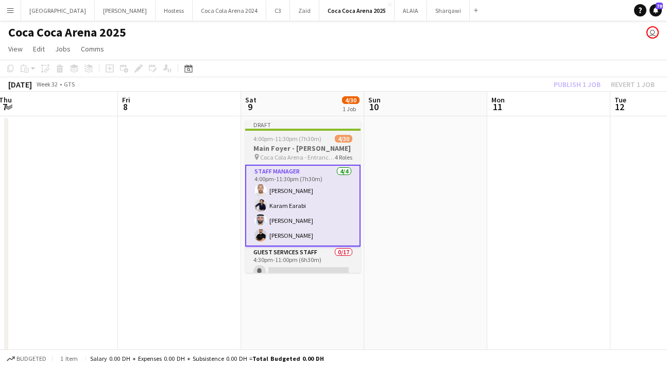
scroll to position [0, 375]
click at [323, 140] on div "4:00pm-11:30pm (7h30m) 4/30" at bounding box center [302, 139] width 115 height 8
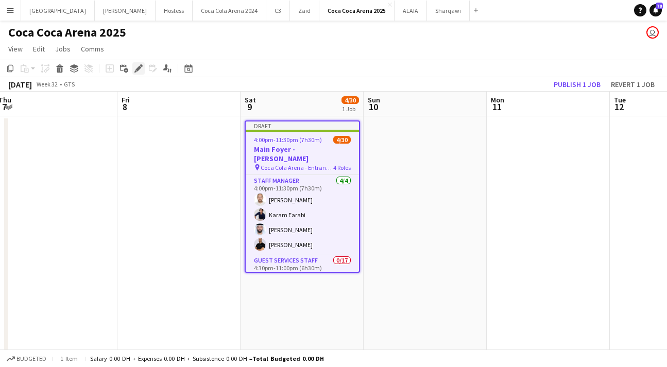
click at [135, 69] on icon "Edit" at bounding box center [138, 68] width 8 height 8
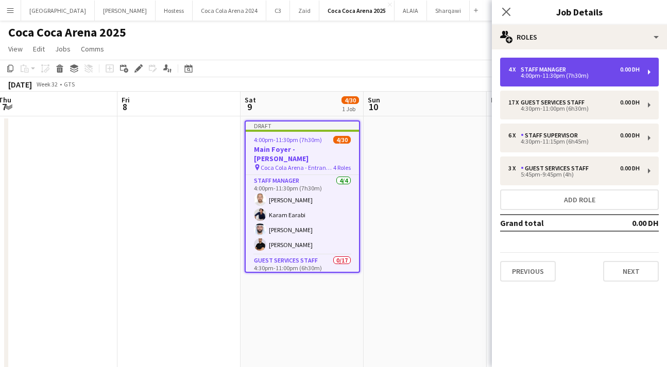
click at [533, 73] on div "4:00pm-11:30pm (7h30m)" at bounding box center [573, 75] width 131 height 5
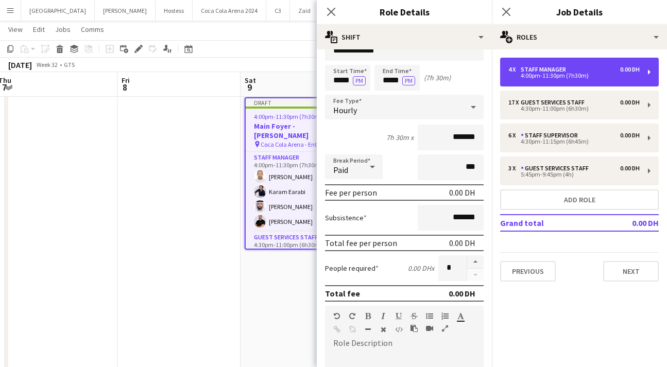
scroll to position [0, 0]
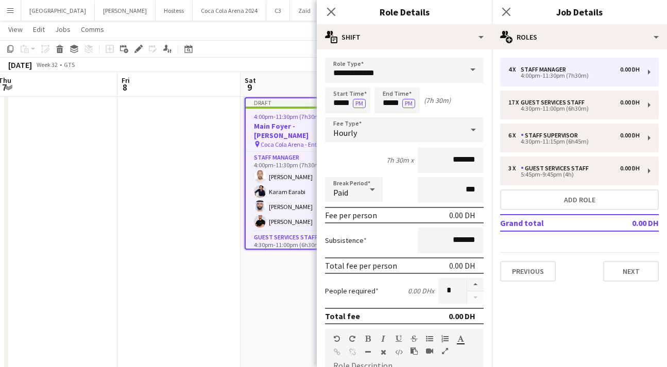
click at [387, 132] on div "Hourly" at bounding box center [394, 129] width 138 height 25
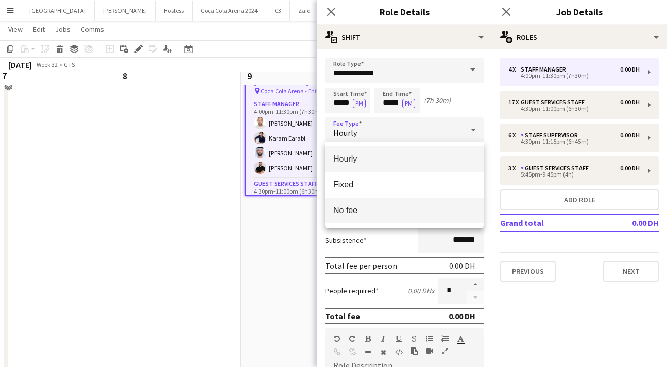
scroll to position [121, 0]
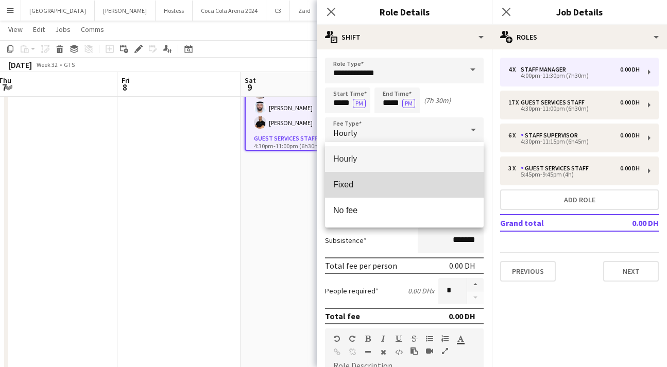
click at [360, 186] on span "Fixed" at bounding box center [404, 185] width 142 height 10
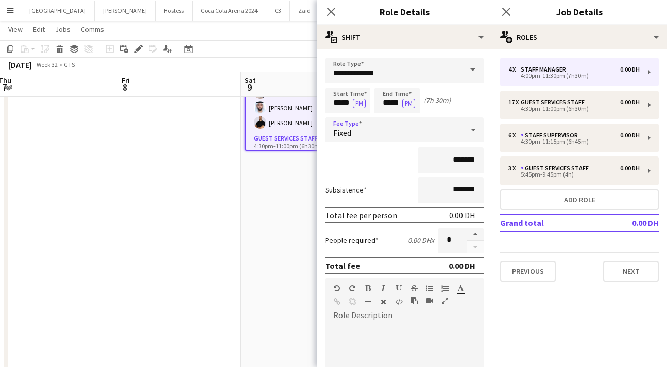
click at [392, 129] on div "Fixed" at bounding box center [394, 129] width 138 height 25
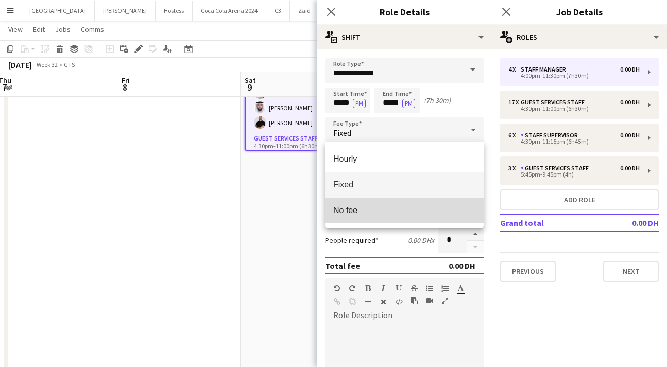
click at [374, 206] on span "No fee" at bounding box center [404, 211] width 142 height 10
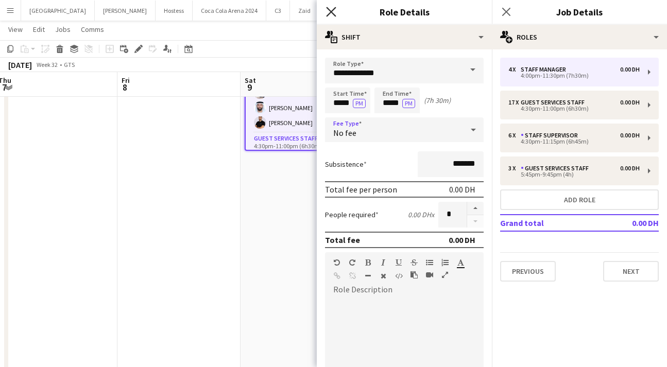
click at [330, 8] on icon "Close pop-in" at bounding box center [331, 12] width 10 height 10
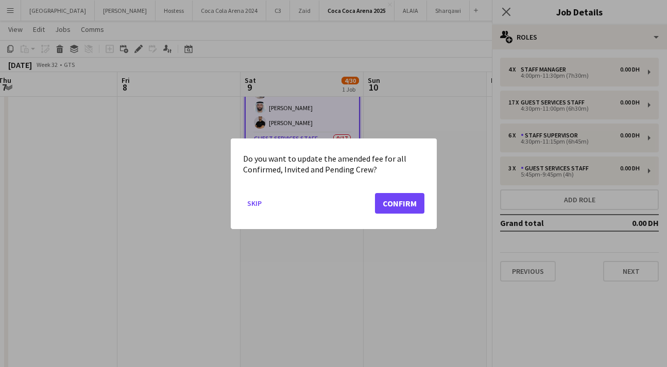
scroll to position [0, 0]
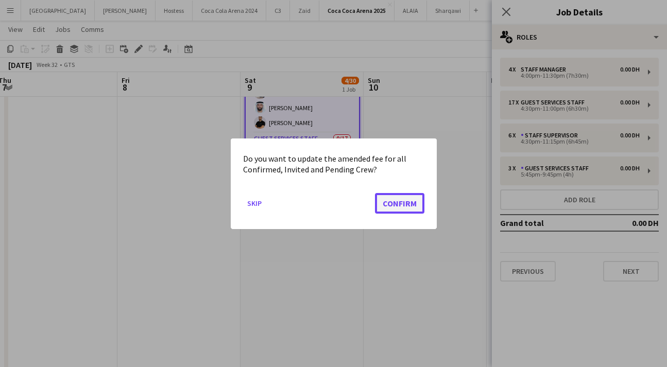
click at [407, 197] on button "Confirm" at bounding box center [399, 203] width 49 height 21
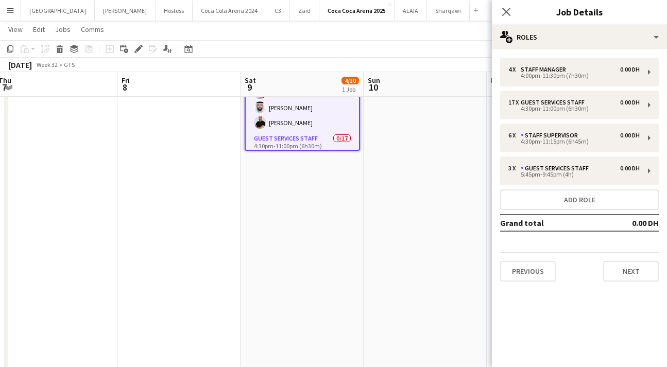
scroll to position [121, 0]
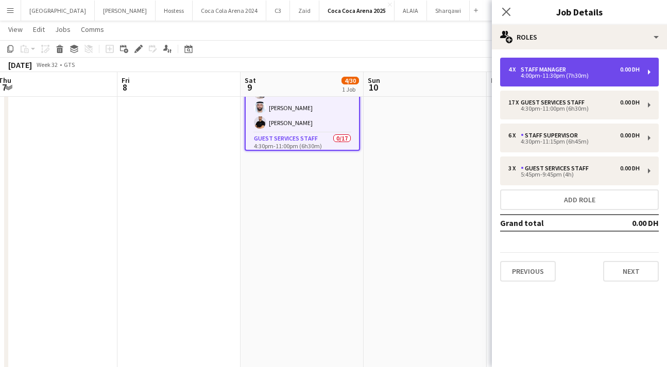
click at [543, 74] on div "4:00pm-11:30pm (7h30m)" at bounding box center [573, 75] width 131 height 5
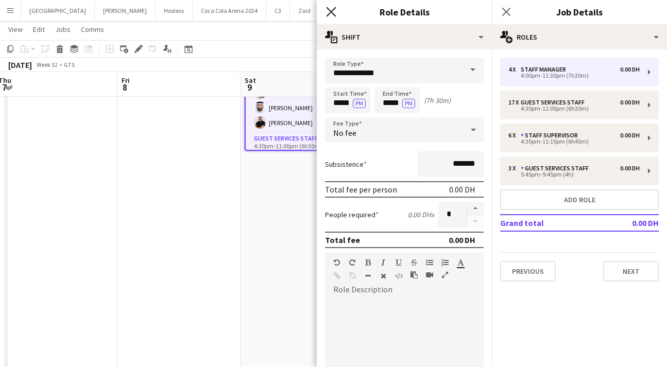
click at [335, 12] on icon "Close pop-in" at bounding box center [331, 12] width 10 height 10
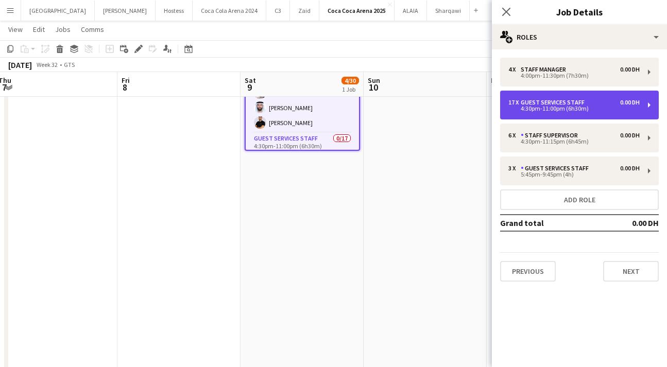
click at [563, 111] on div "4:30pm-11:00pm (6h30m)" at bounding box center [573, 108] width 131 height 5
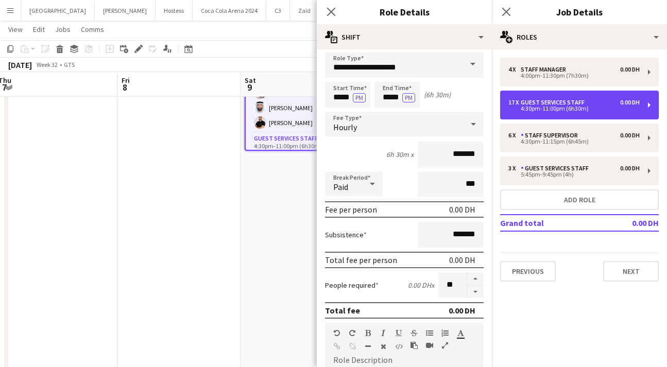
scroll to position [7, 0]
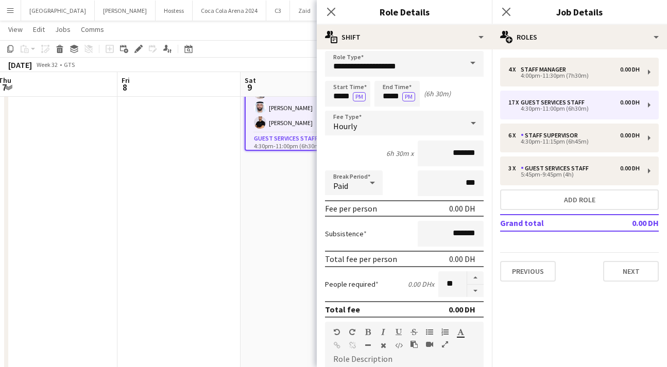
click at [378, 126] on div "Hourly" at bounding box center [394, 123] width 138 height 25
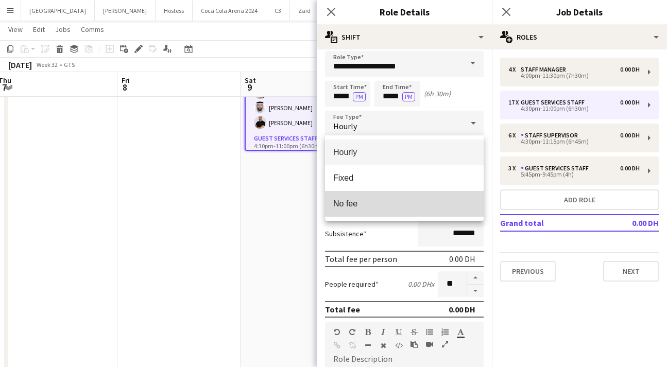
click at [384, 199] on span "No fee" at bounding box center [404, 204] width 142 height 10
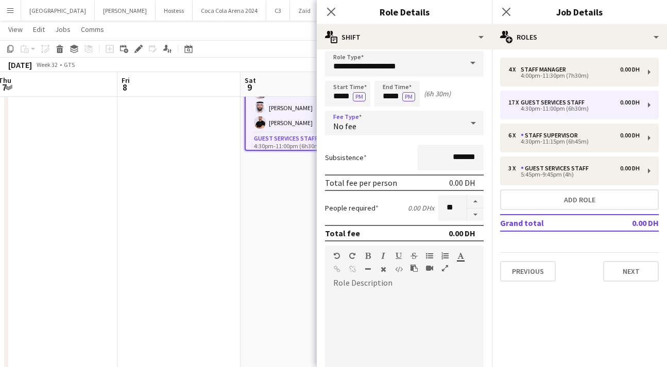
scroll to position [172, 0]
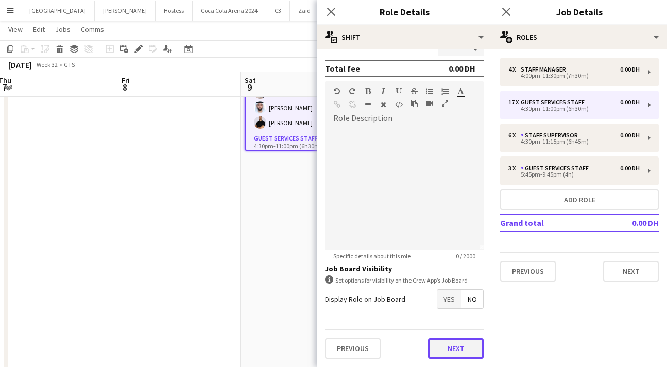
click at [440, 345] on button "Next" at bounding box center [456, 348] width 56 height 21
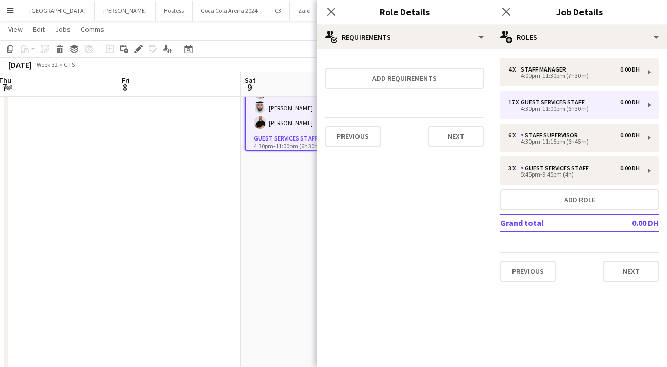
scroll to position [0, 0]
click at [457, 136] on button "Next" at bounding box center [456, 136] width 56 height 21
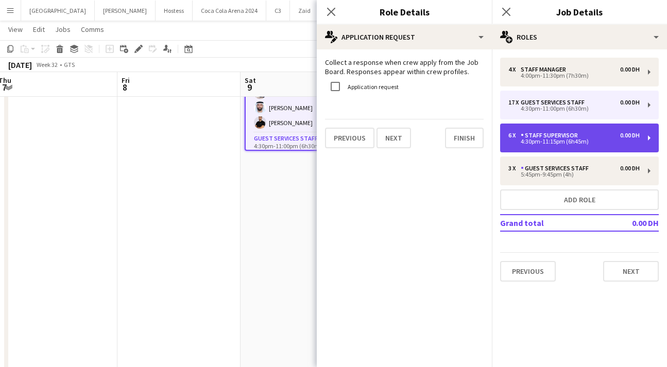
click at [528, 149] on div "6 x Staff Supervisor 0.00 DH 4:30pm-11:15pm (6h45m)" at bounding box center [579, 138] width 159 height 29
type input "**********"
type input "*****"
type input "*"
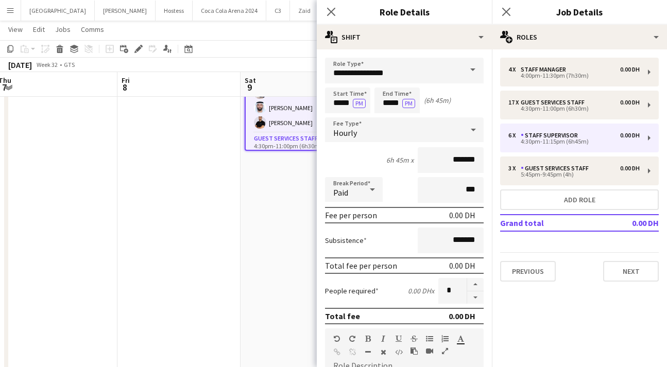
click at [400, 132] on div "Hourly" at bounding box center [394, 129] width 138 height 25
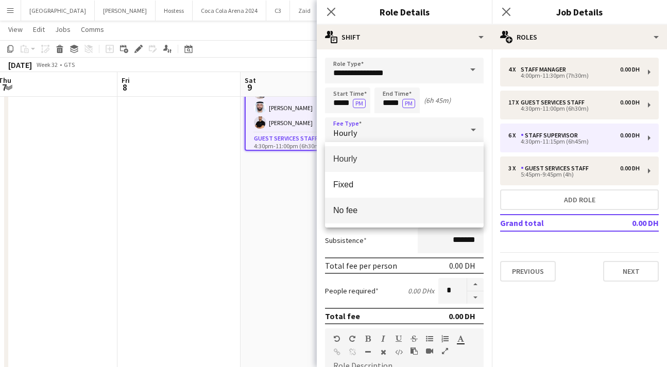
click at [408, 204] on mat-option "No fee" at bounding box center [404, 211] width 159 height 26
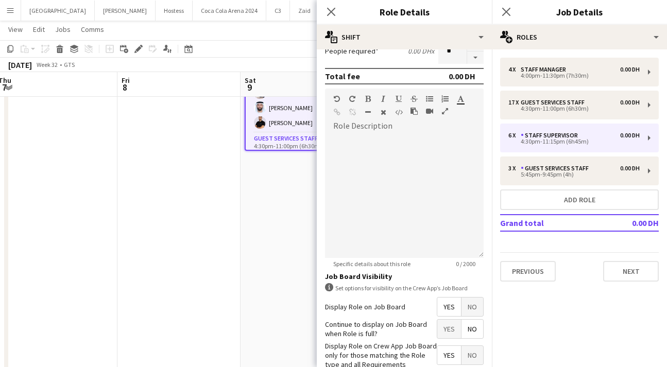
scroll to position [225, 0]
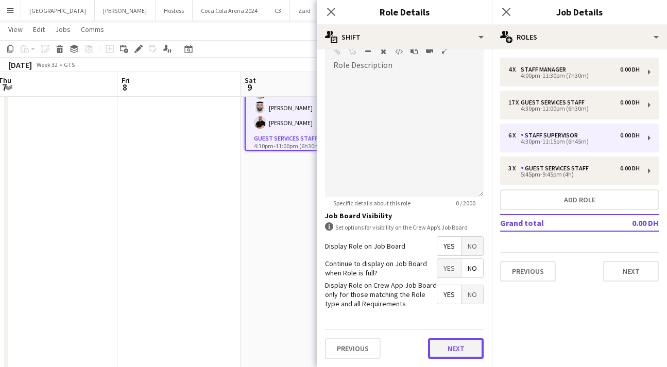
click at [452, 353] on button "Next" at bounding box center [456, 348] width 56 height 21
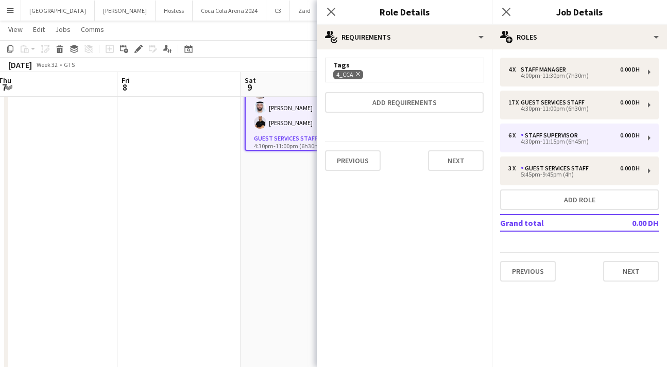
scroll to position [0, 0]
click at [454, 156] on button "Next" at bounding box center [456, 160] width 56 height 21
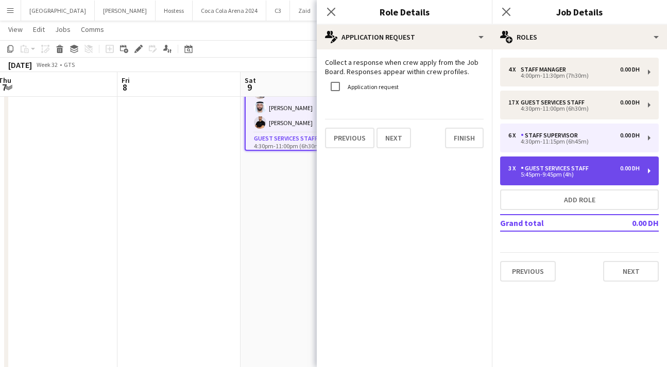
click at [523, 174] on div "5:45pm-9:45pm (4h)" at bounding box center [573, 174] width 131 height 5
type input "**********"
type input "*****"
type input "*"
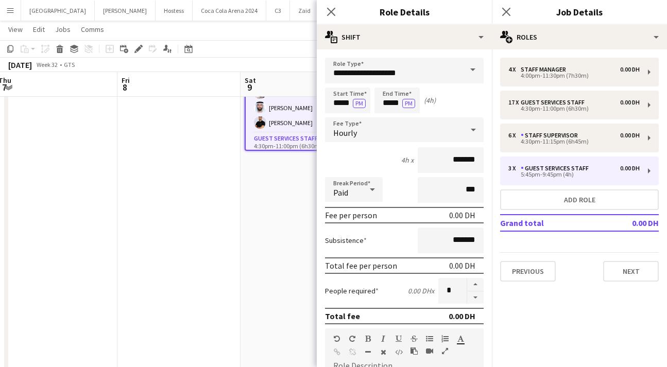
click at [402, 124] on div "Hourly" at bounding box center [394, 129] width 138 height 25
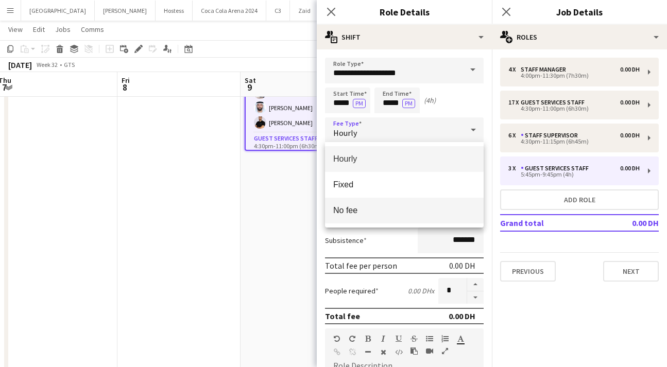
click at [403, 209] on span "No fee" at bounding box center [404, 211] width 142 height 10
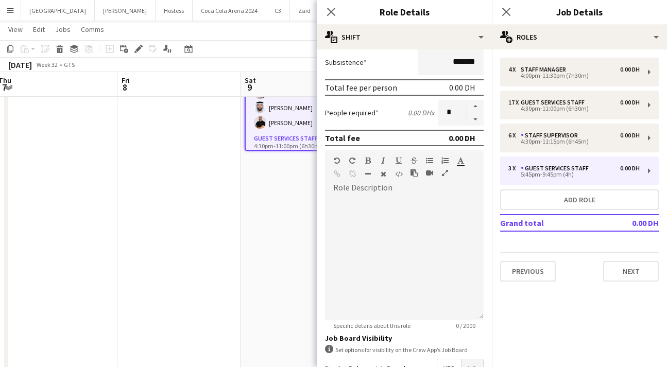
scroll to position [225, 0]
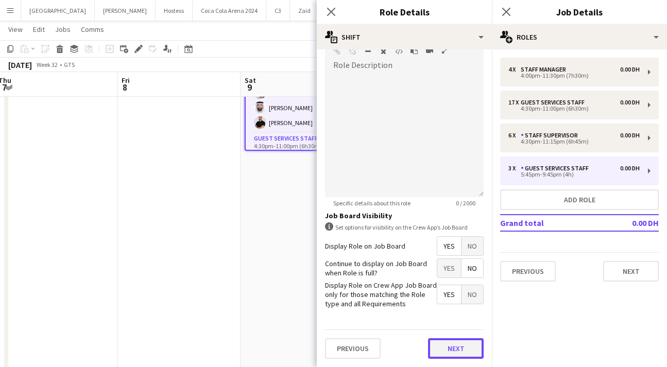
click at [442, 345] on button "Next" at bounding box center [456, 348] width 56 height 21
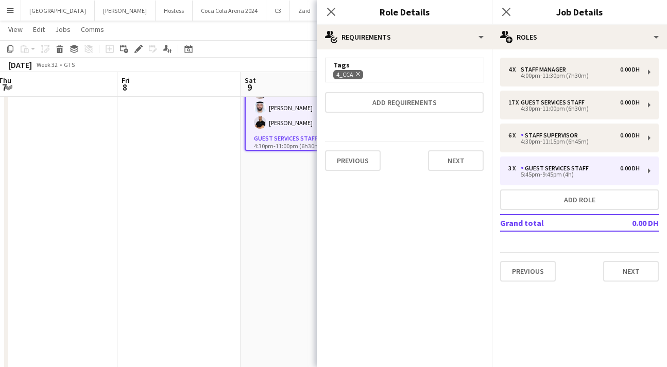
scroll to position [0, 0]
click at [452, 159] on button "Next" at bounding box center [456, 160] width 56 height 21
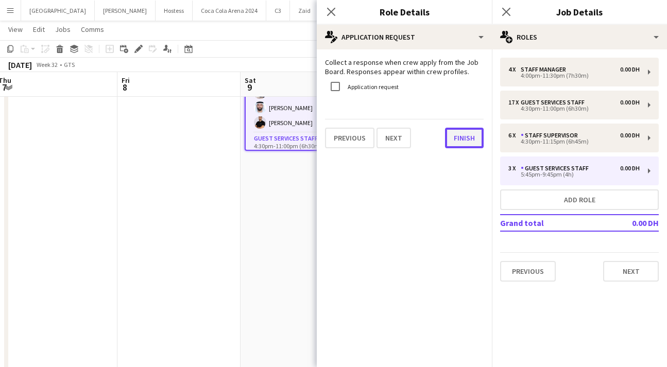
click at [462, 144] on button "Finish" at bounding box center [464, 138] width 39 height 21
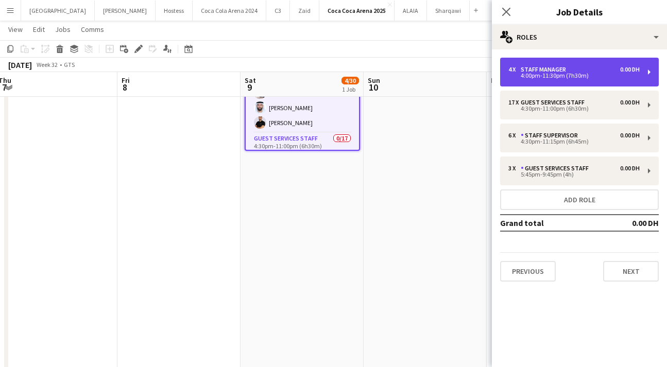
click at [533, 82] on div "4 x Staff Manager 0.00 DH 4:00pm-11:30pm (7h30m)" at bounding box center [579, 72] width 159 height 29
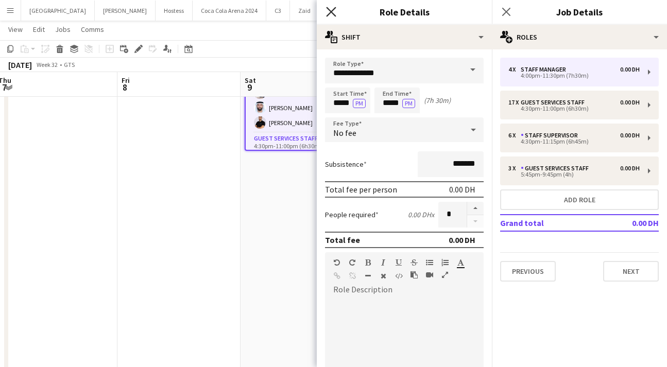
click at [330, 12] on icon "Close pop-in" at bounding box center [331, 12] width 10 height 10
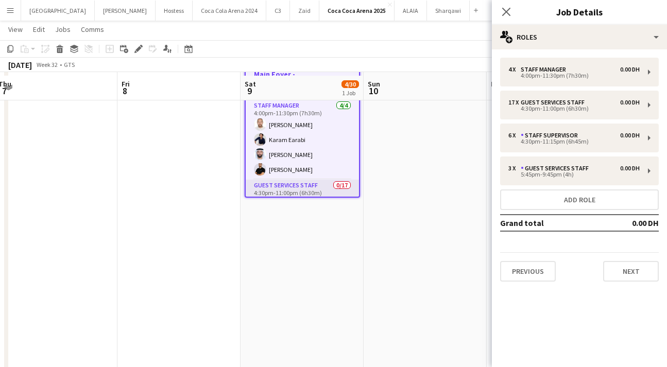
scroll to position [44, 0]
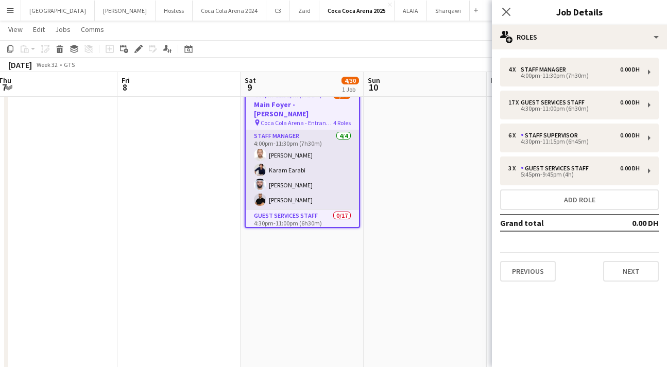
click at [302, 155] on app-card-role "Staff Manager [DATE] 4:00pm-11:30pm (7h30m) [PERSON_NAME] Qadas [PERSON_NAME] E…" at bounding box center [302, 170] width 113 height 80
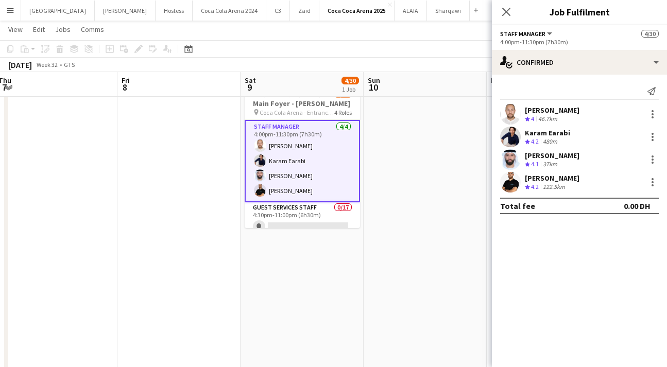
click at [519, 114] on app-user-avatar at bounding box center [510, 114] width 21 height 21
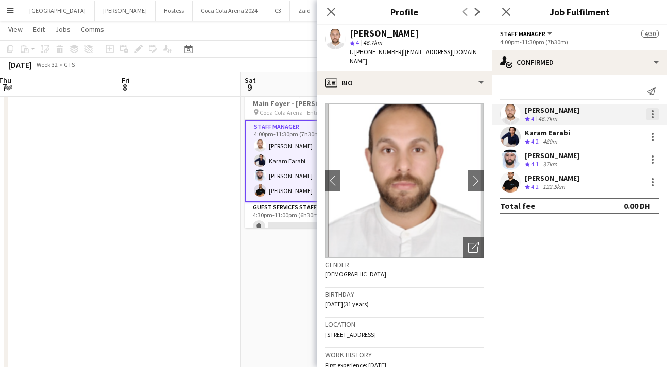
click at [648, 113] on div at bounding box center [652, 114] width 12 height 12
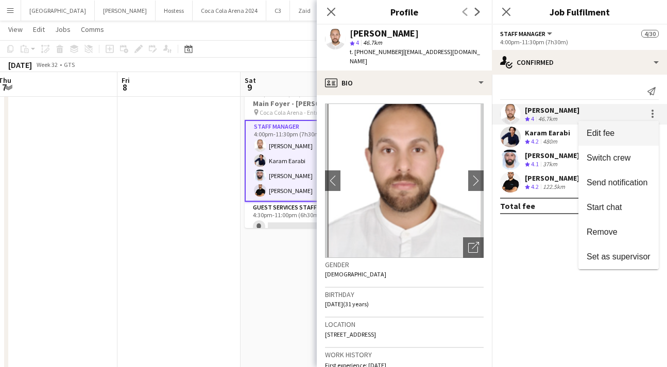
click at [592, 134] on span "Edit fee" at bounding box center [601, 133] width 28 height 9
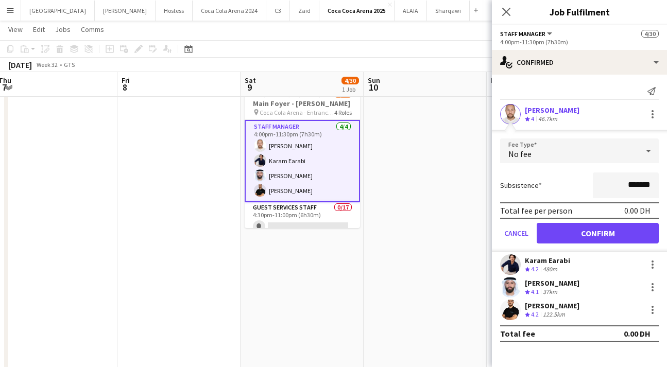
drag, startPoint x: 627, startPoint y: 186, endPoint x: 605, endPoint y: 185, distance: 22.7
click at [605, 185] on input "*******" at bounding box center [626, 186] width 66 height 26
type input "*********"
click at [600, 231] on button "Confirm" at bounding box center [598, 233] width 122 height 21
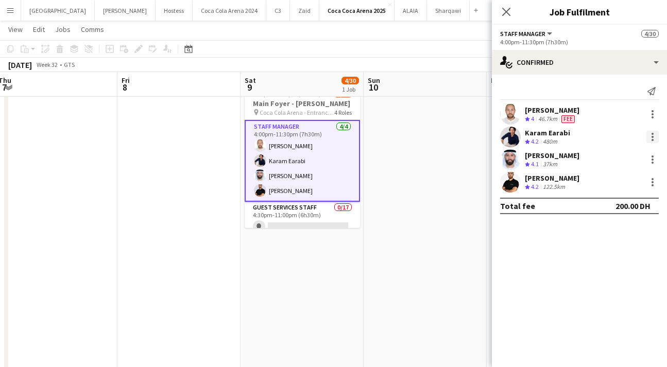
click at [652, 133] on div at bounding box center [653, 134] width 2 height 2
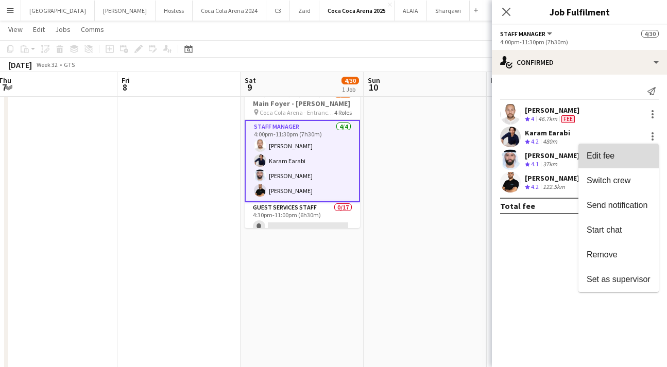
click at [599, 158] on span "Edit fee" at bounding box center [601, 155] width 28 height 9
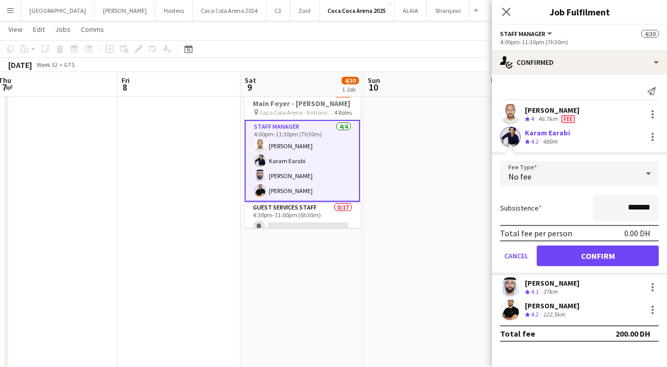
drag, startPoint x: 628, startPoint y: 208, endPoint x: 603, endPoint y: 201, distance: 26.0
click at [603, 202] on input "*******" at bounding box center [626, 208] width 66 height 26
type input "*********"
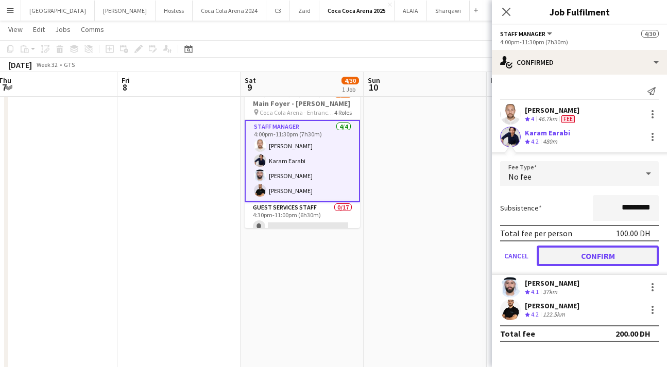
click at [592, 256] on button "Confirm" at bounding box center [598, 256] width 122 height 21
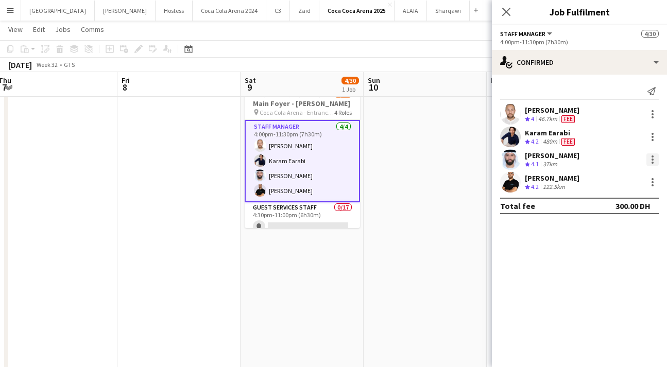
click at [650, 163] on div at bounding box center [652, 159] width 12 height 12
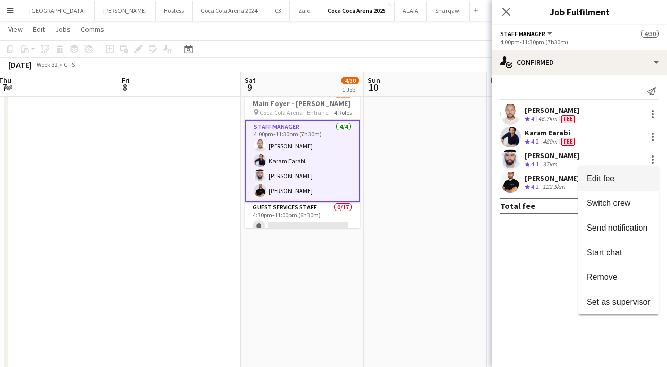
click at [597, 179] on span "Edit fee" at bounding box center [601, 178] width 28 height 9
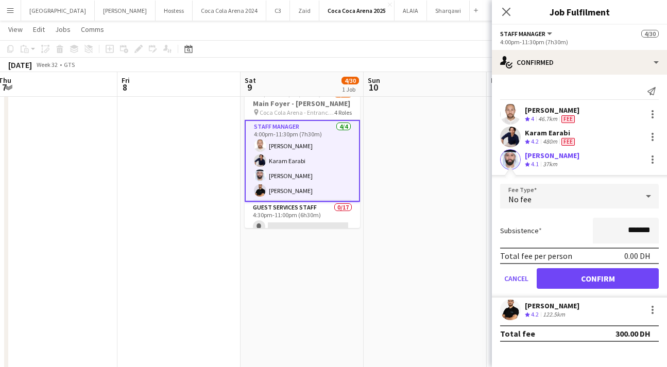
drag, startPoint x: 627, startPoint y: 229, endPoint x: 588, endPoint y: 224, distance: 39.0
click at [588, 224] on div "Subsistence *******" at bounding box center [579, 231] width 159 height 26
type input "*********"
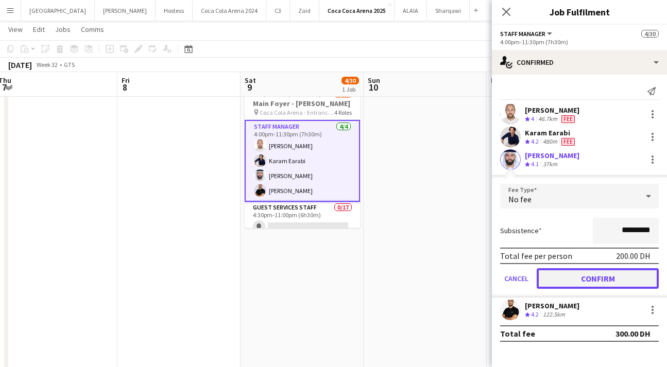
click at [589, 278] on button "Confirm" at bounding box center [598, 278] width 122 height 21
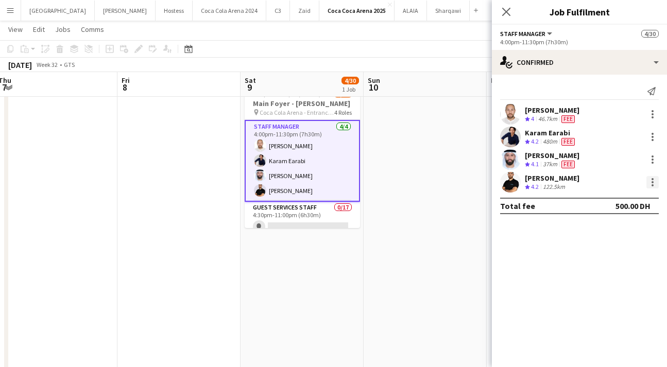
click at [652, 177] on div at bounding box center [652, 182] width 12 height 12
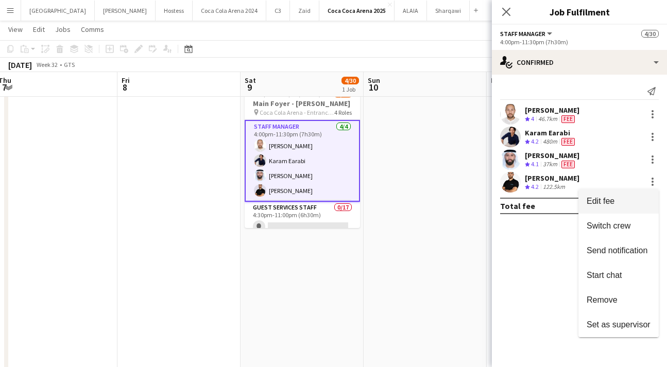
click at [623, 201] on span "Edit fee" at bounding box center [619, 201] width 64 height 9
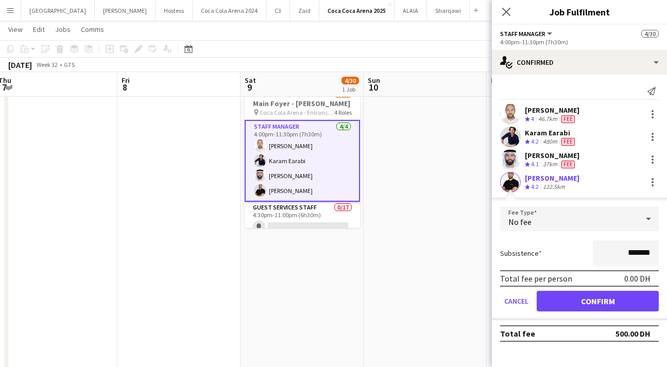
drag, startPoint x: 627, startPoint y: 252, endPoint x: 596, endPoint y: 247, distance: 31.3
click at [606, 249] on input "*******" at bounding box center [626, 254] width 66 height 26
type input "*********"
click at [585, 300] on button "Confirm" at bounding box center [598, 301] width 122 height 21
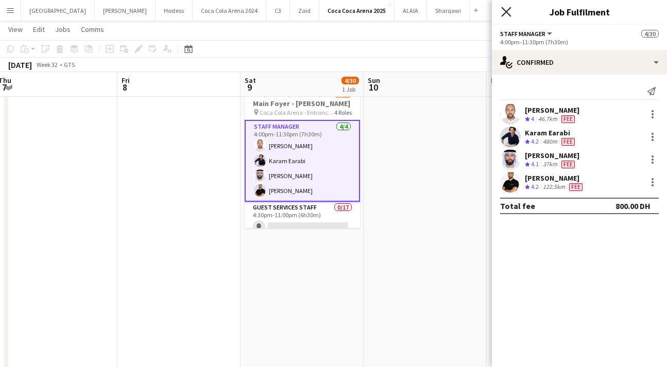
click at [507, 8] on icon "Close pop-in" at bounding box center [506, 12] width 10 height 10
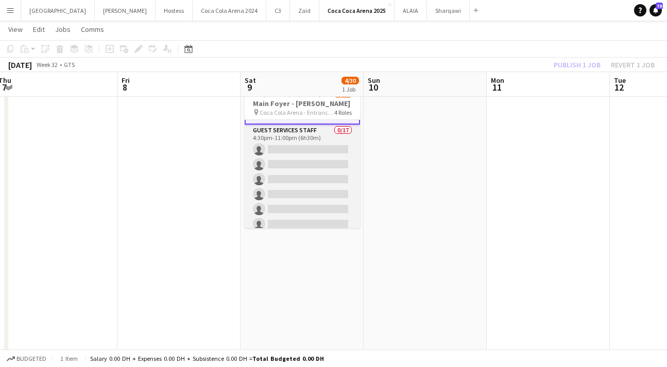
click at [298, 180] on app-card-role "Guest Services Staff 0/17 4:30pm-11:00pm (6h30m) single-neutral-actions single-…" at bounding box center [302, 262] width 115 height 274
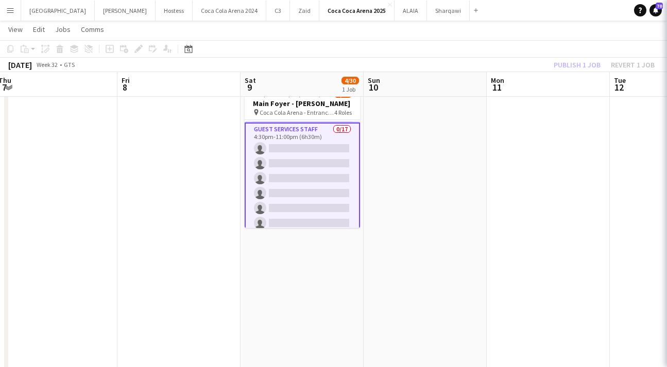
scroll to position [76, 0]
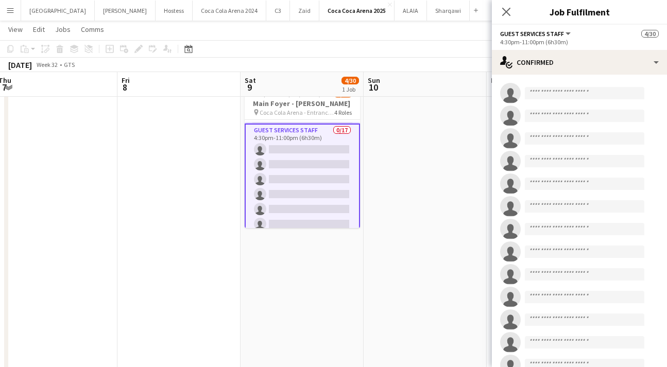
click at [553, 86] on app-invite-slot "single-neutral-actions" at bounding box center [579, 93] width 175 height 21
click at [558, 95] on input at bounding box center [584, 93] width 119 height 12
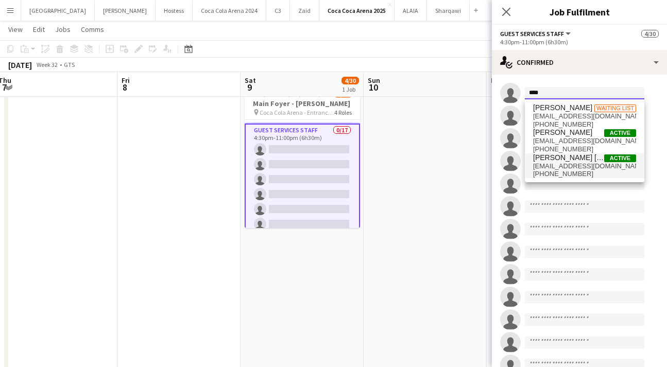
type input "****"
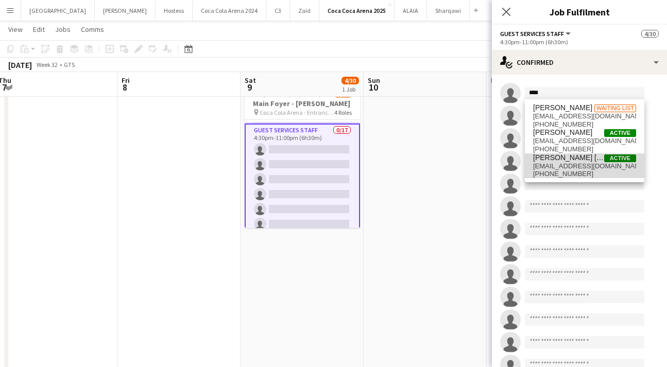
click at [561, 168] on span "[EMAIL_ADDRESS][DOMAIN_NAME]" at bounding box center [584, 166] width 103 height 8
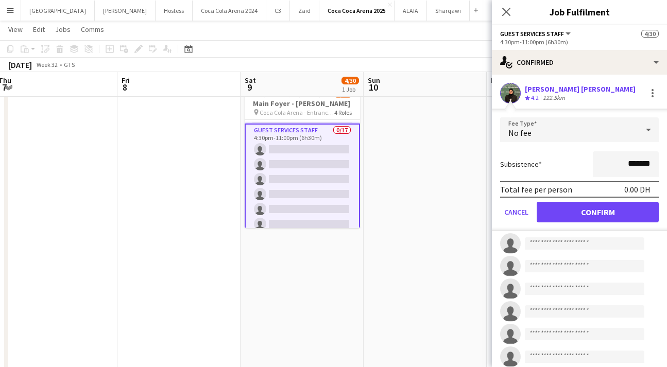
drag, startPoint x: 628, startPoint y: 164, endPoint x: 604, endPoint y: 164, distance: 24.2
click at [604, 164] on input "*******" at bounding box center [626, 164] width 66 height 26
type input "*********"
click at [597, 214] on button "Confirm" at bounding box center [598, 212] width 122 height 21
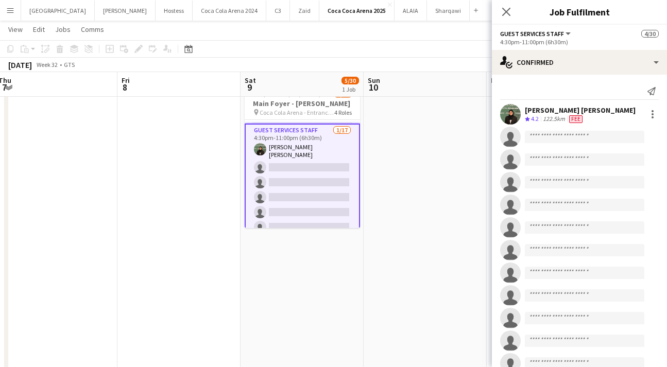
click at [564, 143] on app-invite-slot "single-neutral-actions" at bounding box center [579, 137] width 175 height 21
click at [558, 140] on input at bounding box center [584, 137] width 119 height 12
type input "*"
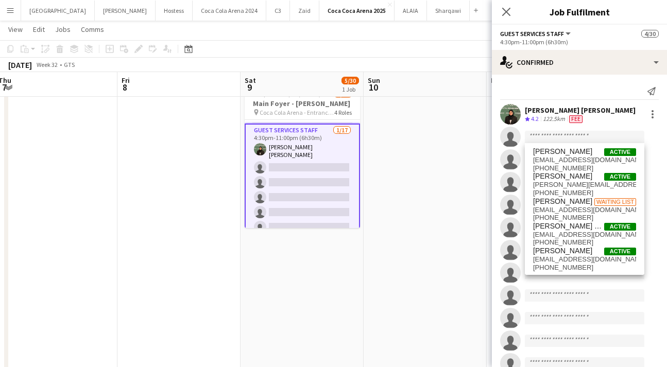
click at [596, 111] on div "[PERSON_NAME] [PERSON_NAME] Crew rating 4.2 122.5km Fee" at bounding box center [579, 114] width 175 height 21
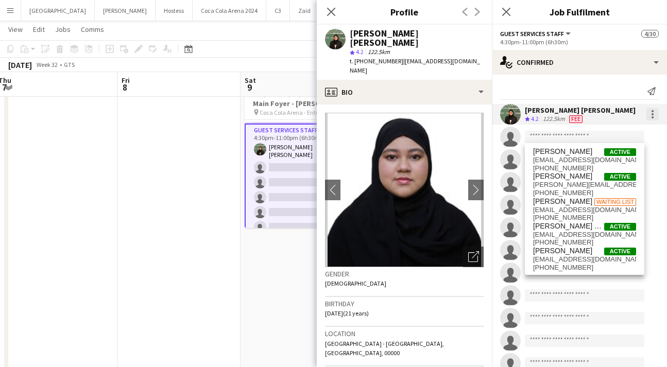
click at [652, 111] on div at bounding box center [653, 111] width 2 height 2
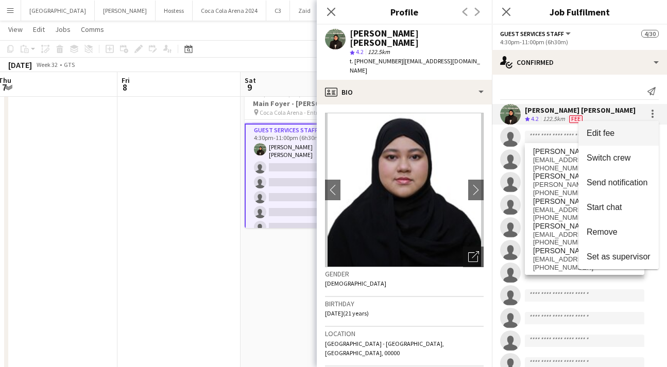
click at [594, 127] on button "Edit fee" at bounding box center [618, 133] width 80 height 25
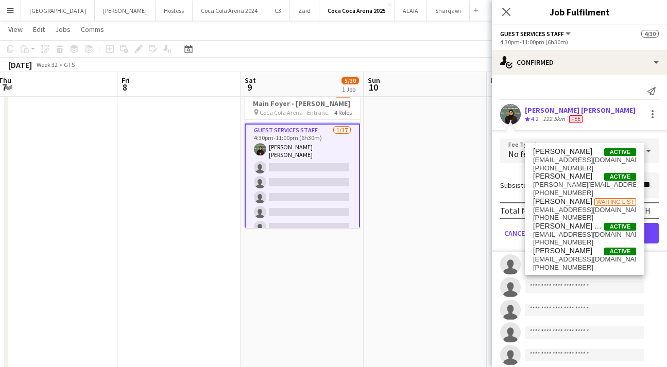
click at [603, 117] on div "[PERSON_NAME] [PERSON_NAME] Crew rating 4.2 122.5km Fee" at bounding box center [579, 114] width 175 height 21
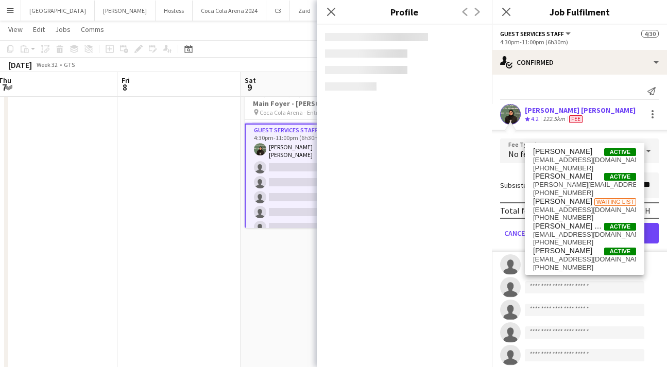
click at [658, 164] on form "Fee Type No fee Subsistence ********* Total fee per person 100.00 DH Cancel Con…" at bounding box center [579, 196] width 175 height 114
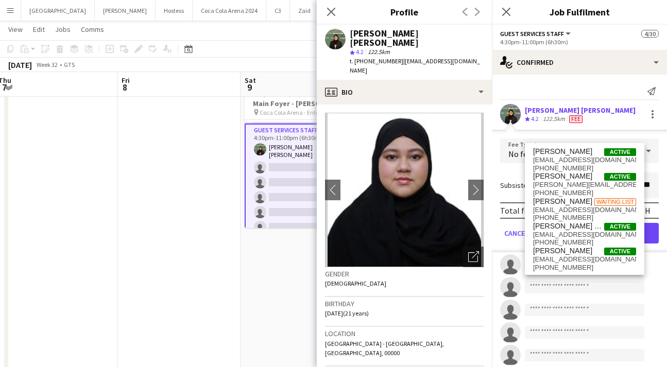
click at [616, 78] on div "Send notification [PERSON_NAME] [PERSON_NAME] Crew rating 4.2 122.5km Fee Fee T…" at bounding box center [579, 360] width 175 height 570
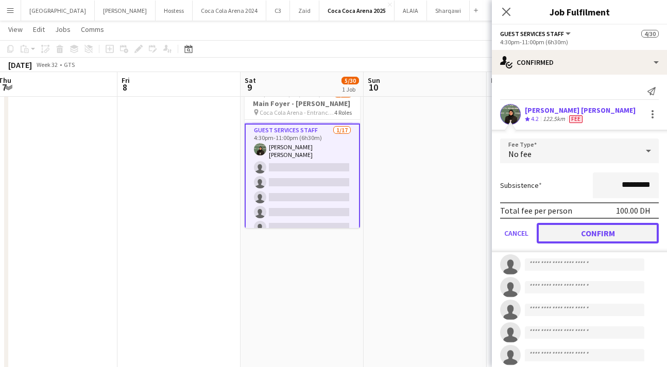
click at [590, 229] on button "Confirm" at bounding box center [598, 233] width 122 height 21
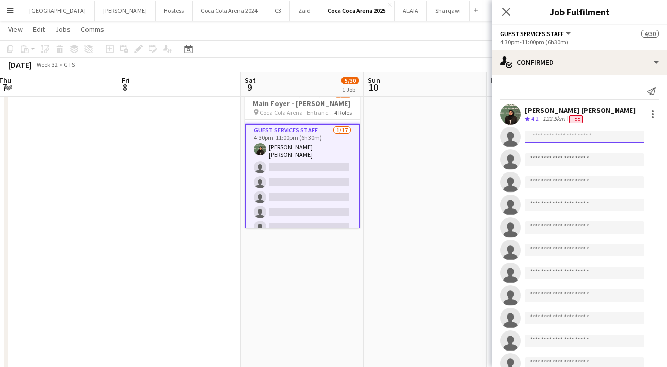
click at [553, 136] on input at bounding box center [584, 137] width 119 height 12
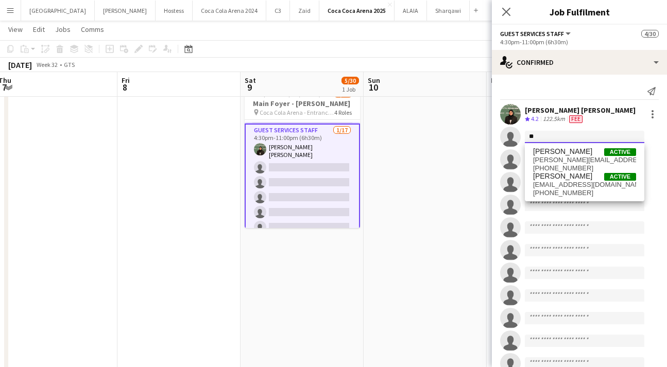
type input "*"
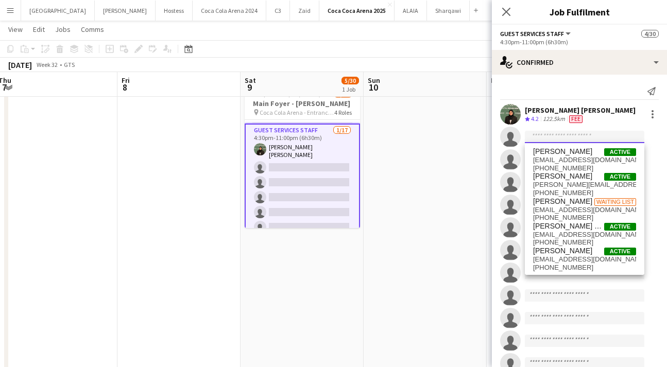
click at [581, 135] on input at bounding box center [584, 137] width 119 height 12
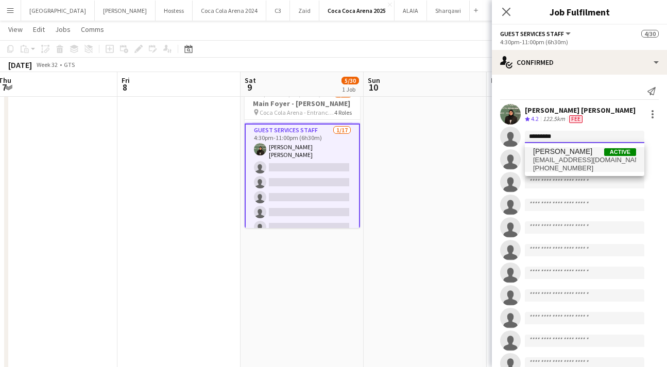
type input "*********"
click at [579, 159] on span "[EMAIL_ADDRESS][DOMAIN_NAME]" at bounding box center [584, 160] width 103 height 8
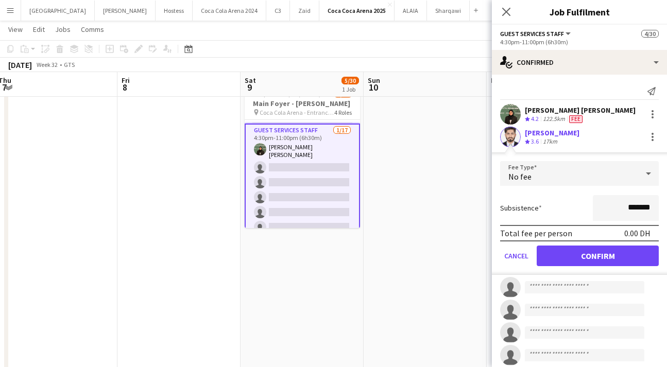
drag, startPoint x: 628, startPoint y: 208, endPoint x: 584, endPoint y: 203, distance: 44.1
click at [584, 203] on div "Subsistence *******" at bounding box center [579, 208] width 159 height 26
type input "*********"
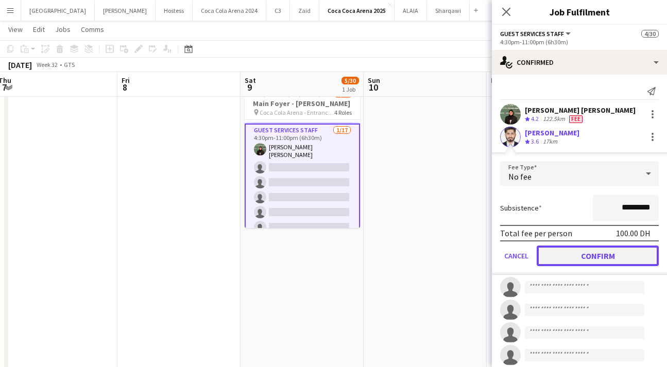
click at [590, 257] on button "Confirm" at bounding box center [598, 256] width 122 height 21
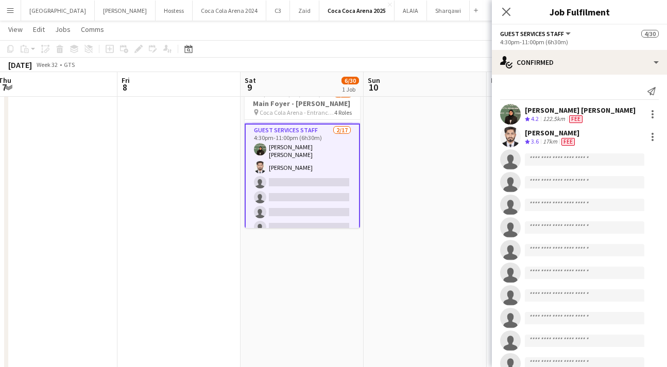
click at [539, 167] on app-invite-slot "single-neutral-actions" at bounding box center [579, 159] width 175 height 21
click at [536, 163] on input at bounding box center [584, 159] width 119 height 12
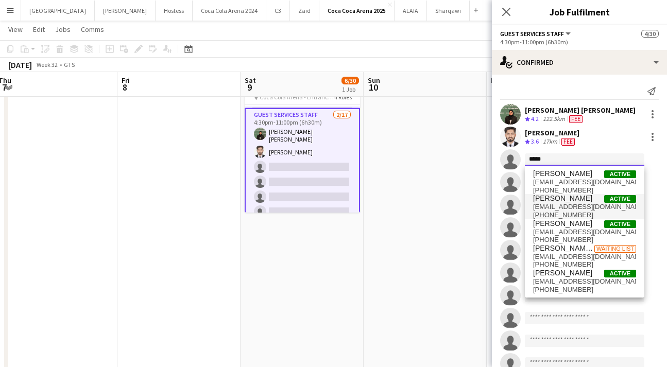
scroll to position [0, 0]
click at [549, 159] on input "*****" at bounding box center [584, 159] width 119 height 12
type input "*"
type input "******"
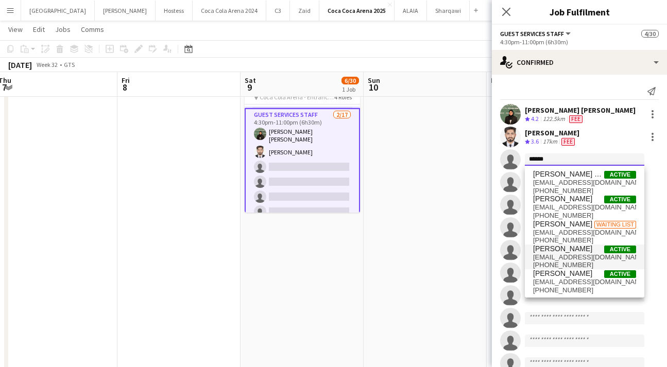
scroll to position [1, 0]
drag, startPoint x: 559, startPoint y: 157, endPoint x: 481, endPoint y: 155, distance: 78.8
click at [480, 155] on body "Menu Boards Boards Boards All jobs Status Workforce Workforce My Workforce Recr…" at bounding box center [333, 368] width 667 height 855
click at [544, 162] on input at bounding box center [584, 159] width 119 height 12
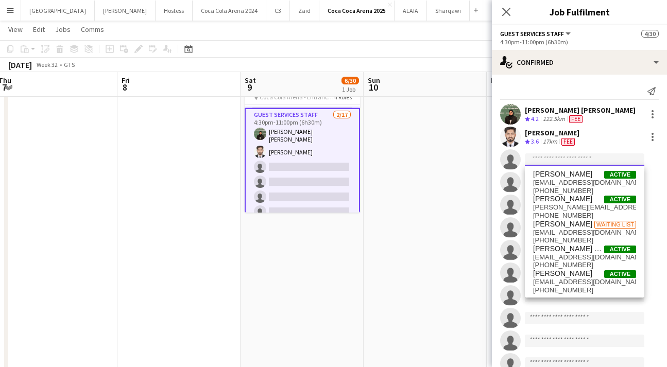
click at [543, 162] on input at bounding box center [584, 159] width 119 height 12
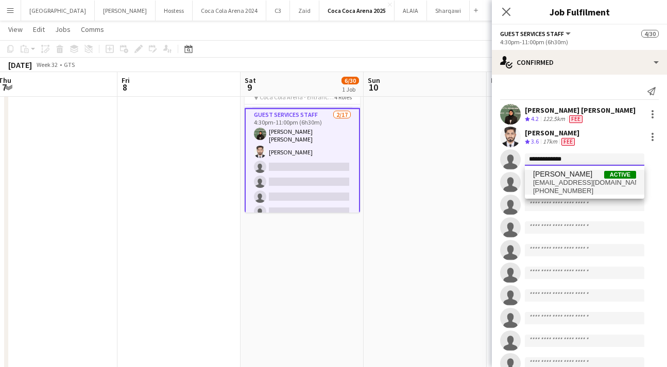
type input "**********"
click at [549, 189] on span "[PHONE_NUMBER]" at bounding box center [584, 191] width 103 height 8
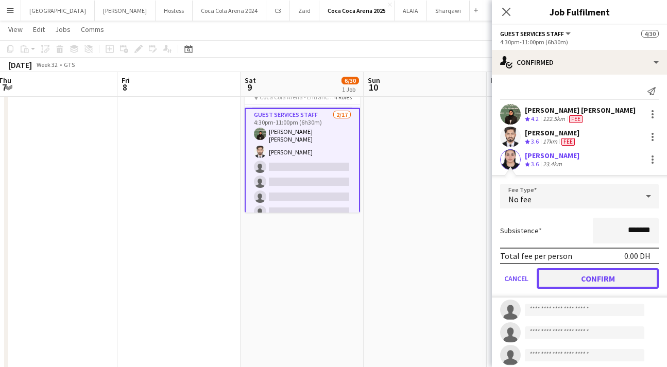
click at [572, 272] on button "Confirm" at bounding box center [598, 278] width 122 height 21
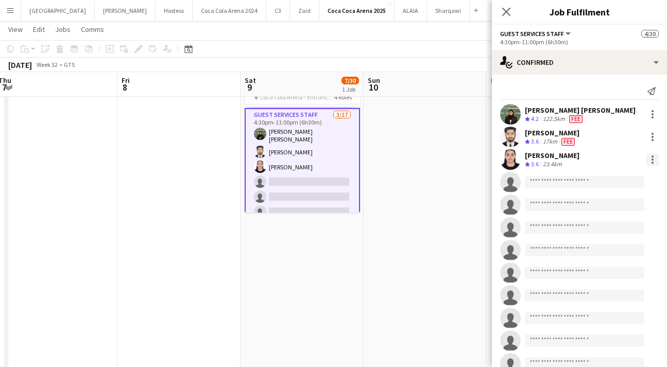
click at [650, 159] on div at bounding box center [652, 159] width 12 height 12
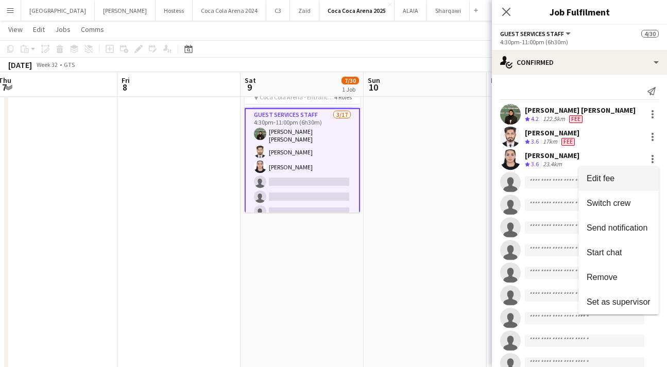
click at [615, 182] on span "Edit fee" at bounding box center [619, 178] width 64 height 9
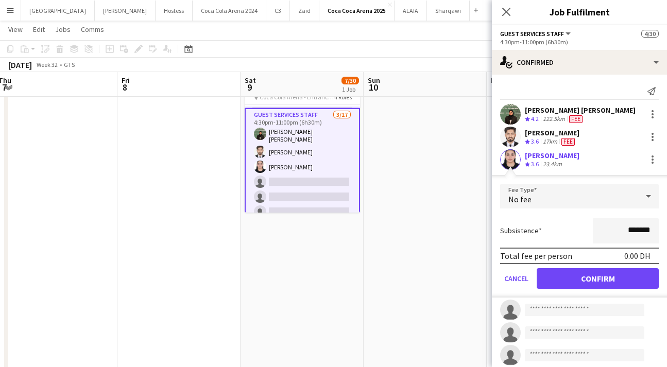
drag, startPoint x: 628, startPoint y: 231, endPoint x: 597, endPoint y: 230, distance: 30.4
click at [600, 230] on input "*******" at bounding box center [626, 231] width 66 height 26
type input "*********"
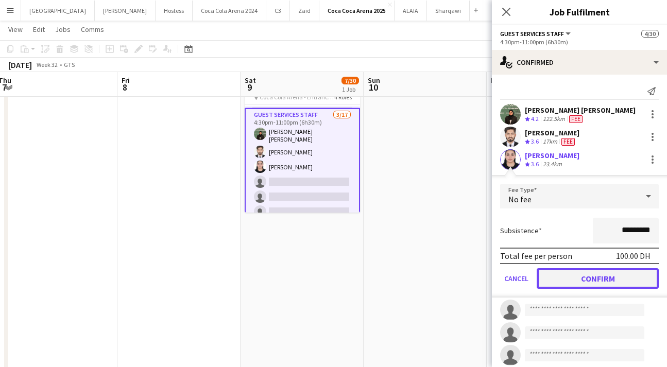
click at [600, 281] on button "Confirm" at bounding box center [598, 278] width 122 height 21
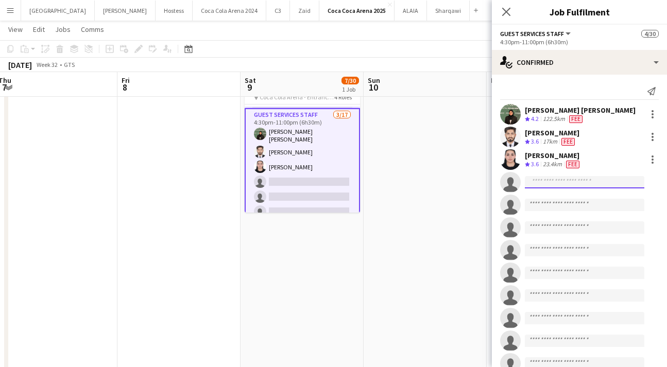
click at [549, 185] on input at bounding box center [584, 182] width 119 height 12
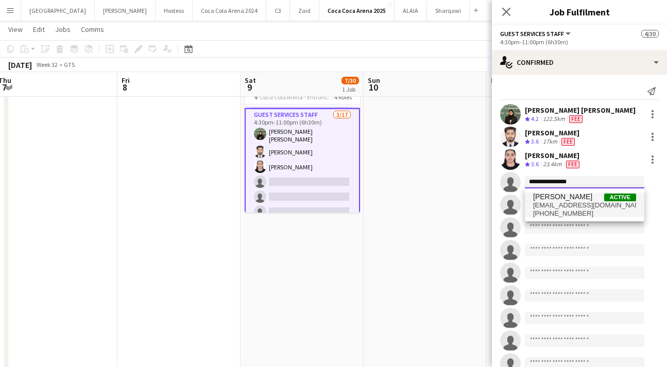
type input "**********"
click at [553, 208] on span "[EMAIL_ADDRESS][DOMAIN_NAME]" at bounding box center [584, 205] width 103 height 8
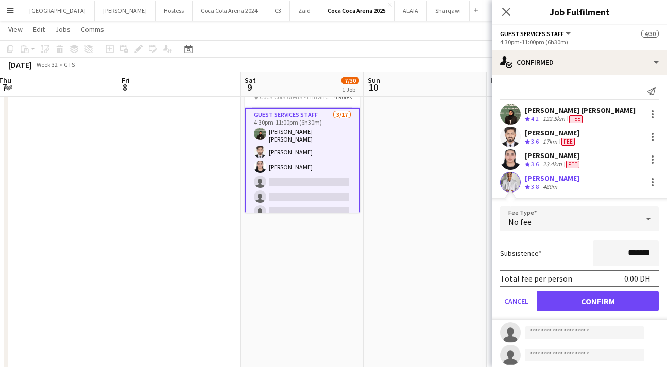
drag, startPoint x: 627, startPoint y: 251, endPoint x: 583, endPoint y: 246, distance: 44.1
click at [583, 246] on div "Subsistence *******" at bounding box center [579, 254] width 159 height 26
type input "*********"
click at [587, 301] on button "Confirm" at bounding box center [598, 301] width 122 height 21
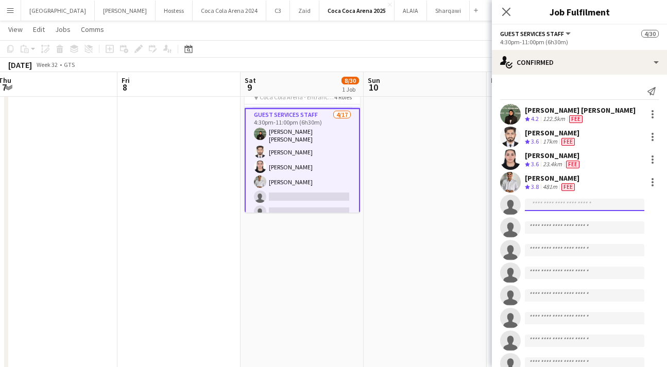
click at [564, 204] on input at bounding box center [584, 205] width 119 height 12
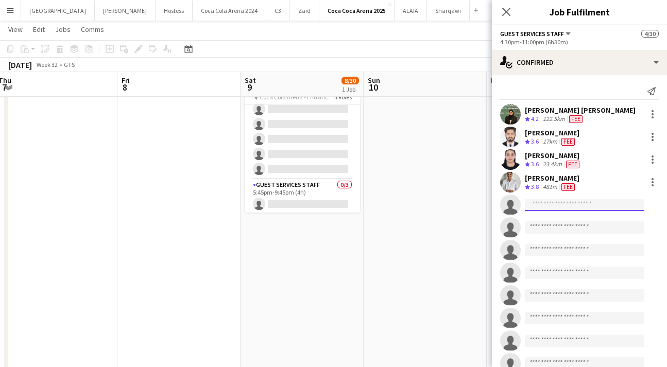
scroll to position [422, 0]
click at [536, 202] on input at bounding box center [584, 205] width 119 height 12
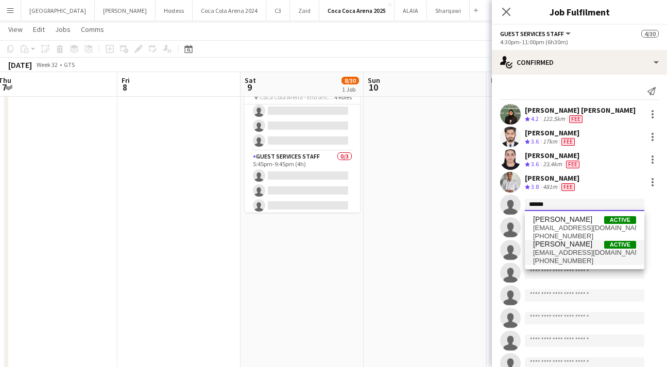
type input "******"
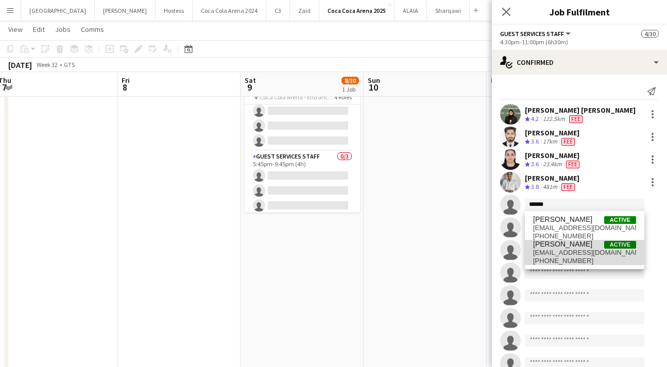
click at [564, 261] on span "[PHONE_NUMBER]" at bounding box center [584, 261] width 103 height 8
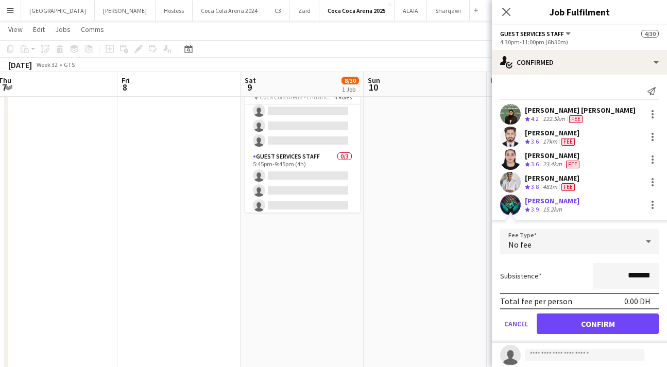
drag, startPoint x: 627, startPoint y: 277, endPoint x: 567, endPoint y: 260, distance: 62.6
click at [567, 260] on form "Fee Type No fee Subsistence ******* Total fee per person 0.00 DH Cancel Confirm" at bounding box center [579, 286] width 175 height 114
type input "*********"
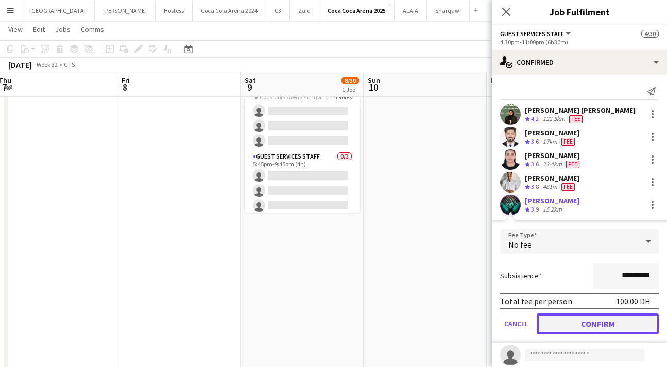
click at [580, 322] on button "Confirm" at bounding box center [598, 324] width 122 height 21
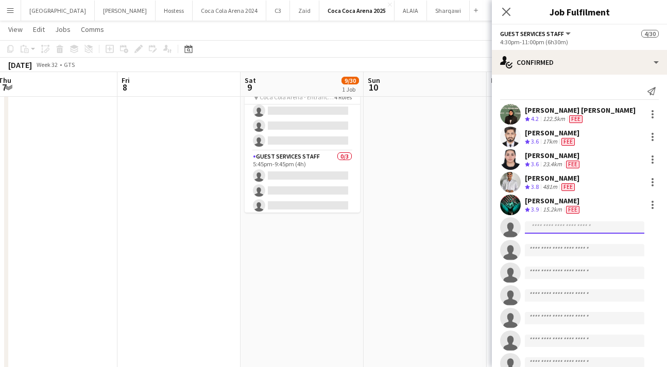
click at [548, 226] on input at bounding box center [584, 227] width 119 height 12
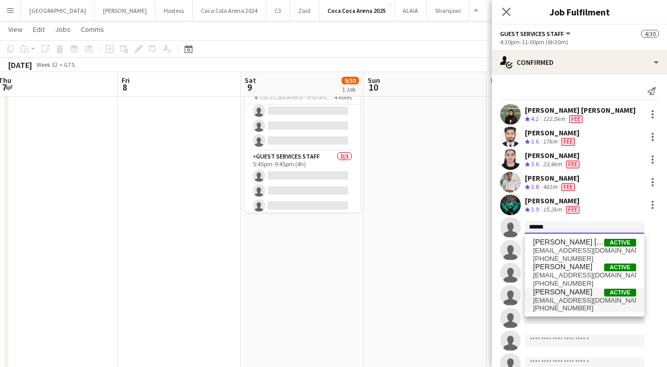
type input "******"
click at [567, 304] on span "[PHONE_NUMBER]" at bounding box center [584, 308] width 103 height 8
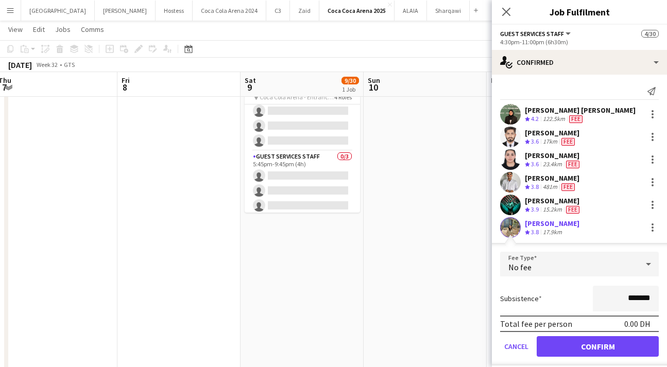
drag, startPoint x: 627, startPoint y: 301, endPoint x: 601, endPoint y: 299, distance: 26.3
click at [601, 299] on input "*******" at bounding box center [626, 299] width 66 height 26
type input "*********"
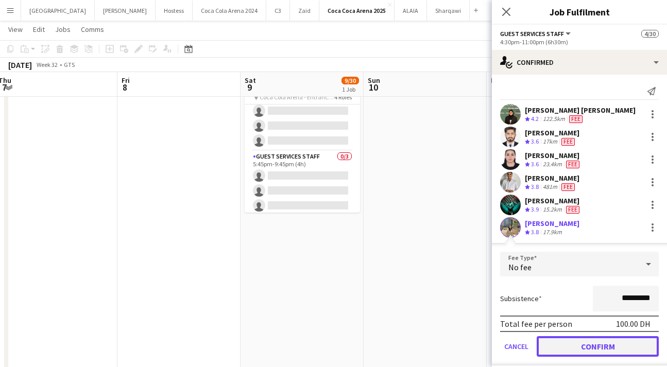
click at [607, 349] on button "Confirm" at bounding box center [598, 346] width 122 height 21
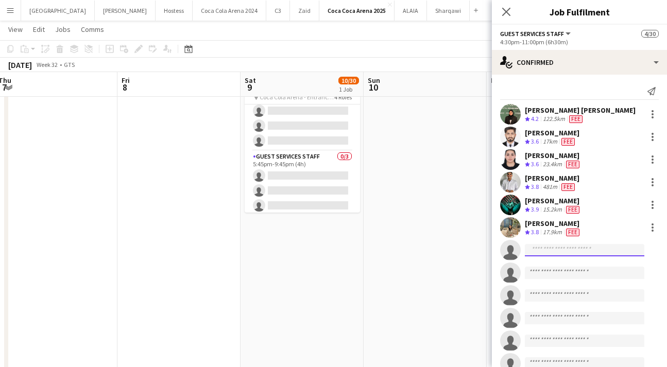
click at [551, 251] on input at bounding box center [584, 250] width 119 height 12
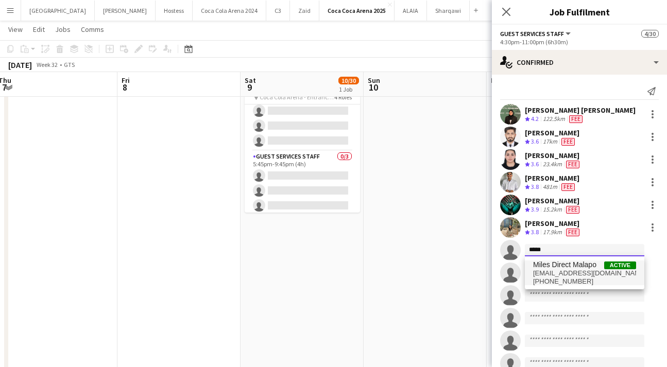
type input "*****"
click at [556, 269] on span "[EMAIL_ADDRESS][DOMAIN_NAME]" at bounding box center [584, 273] width 103 height 8
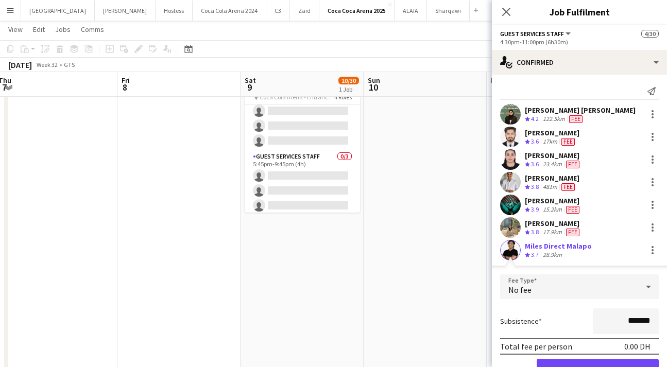
drag, startPoint x: 628, startPoint y: 322, endPoint x: 584, endPoint y: 315, distance: 44.3
click at [591, 317] on div "Subsistence *******" at bounding box center [579, 322] width 159 height 26
type input "*********"
click at [585, 360] on button "Confirm" at bounding box center [598, 369] width 122 height 21
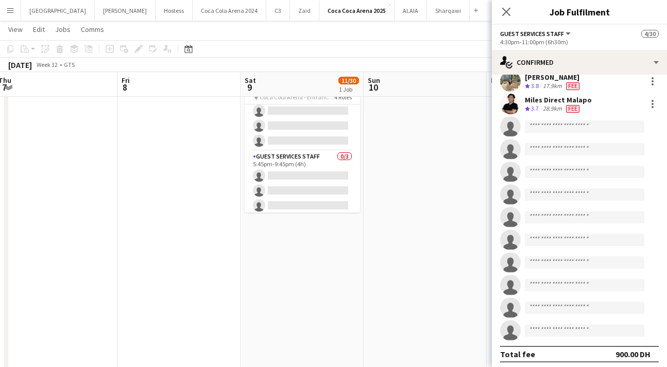
scroll to position [150, 0]
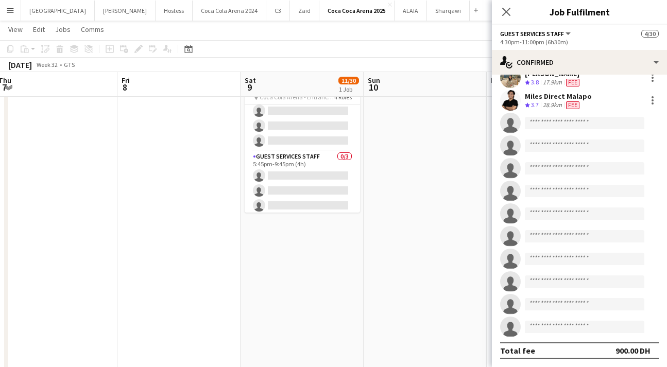
click at [541, 115] on app-invite-slot "single-neutral-actions" at bounding box center [579, 123] width 175 height 21
click at [543, 120] on input at bounding box center [584, 123] width 119 height 12
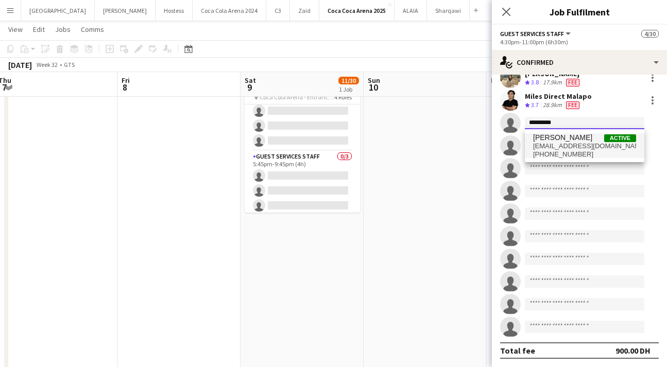
type input "*********"
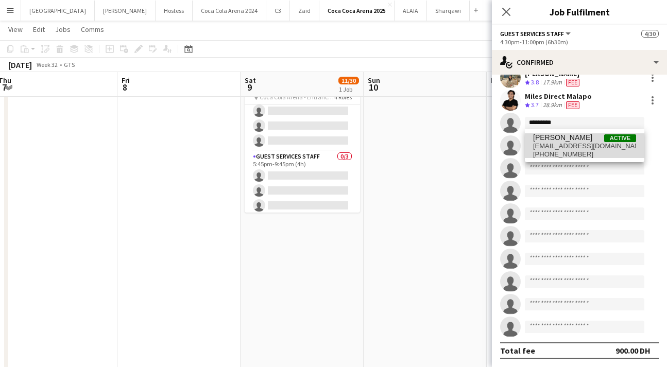
click at [549, 146] on span "[EMAIL_ADDRESS][DOMAIN_NAME]" at bounding box center [584, 146] width 103 height 8
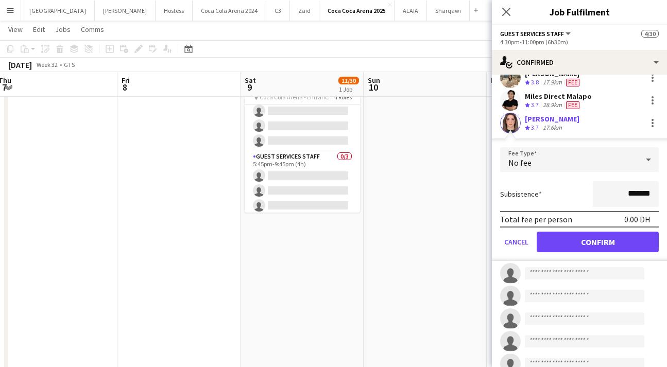
drag, startPoint x: 628, startPoint y: 197, endPoint x: 613, endPoint y: 197, distance: 14.9
click at [613, 197] on input "*******" at bounding box center [626, 194] width 66 height 26
type input "*********"
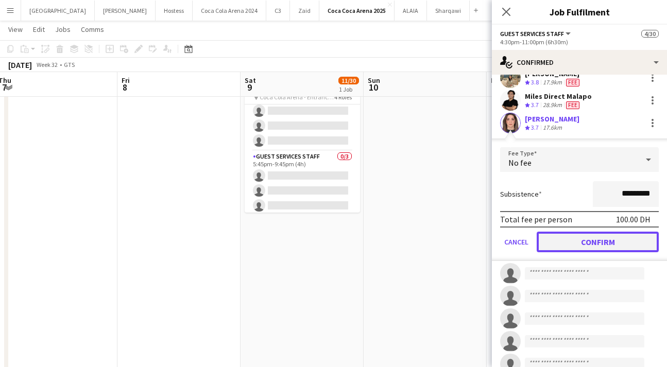
click at [610, 244] on button "Confirm" at bounding box center [598, 242] width 122 height 21
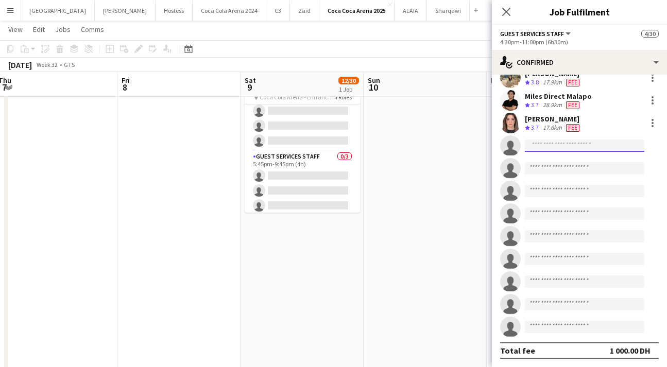
click at [560, 151] on body "Menu Boards Boards Boards All jobs Status Workforce Workforce My Workforce Recr…" at bounding box center [333, 368] width 667 height 855
drag, startPoint x: 550, startPoint y: 146, endPoint x: 509, endPoint y: 145, distance: 40.7
click at [509, 145] on app-invite-slot "**********" at bounding box center [579, 145] width 175 height 21
click at [566, 148] on input "*******" at bounding box center [584, 146] width 119 height 12
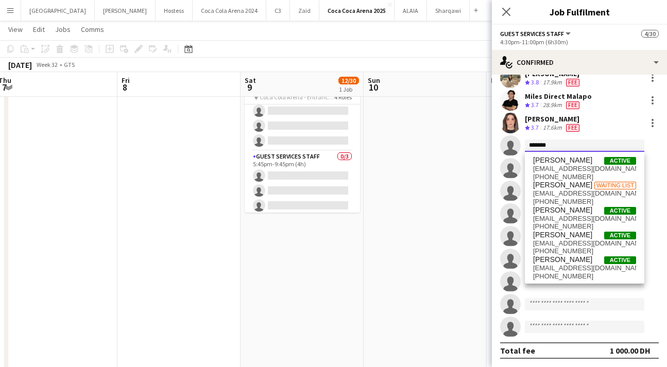
drag, startPoint x: 565, startPoint y: 146, endPoint x: 502, endPoint y: 145, distance: 62.3
click at [502, 145] on app-invite-slot "single-neutral-actions *******" at bounding box center [579, 145] width 175 height 21
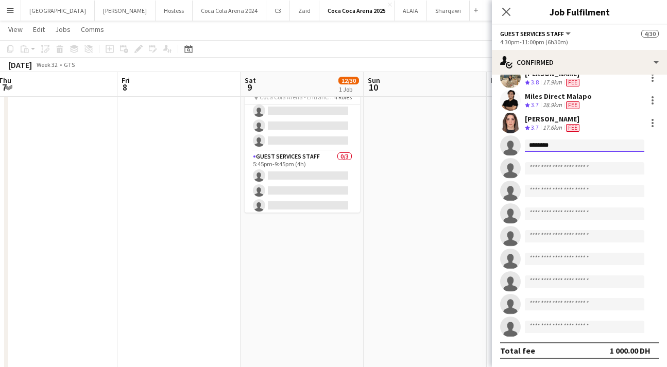
type input "*******"
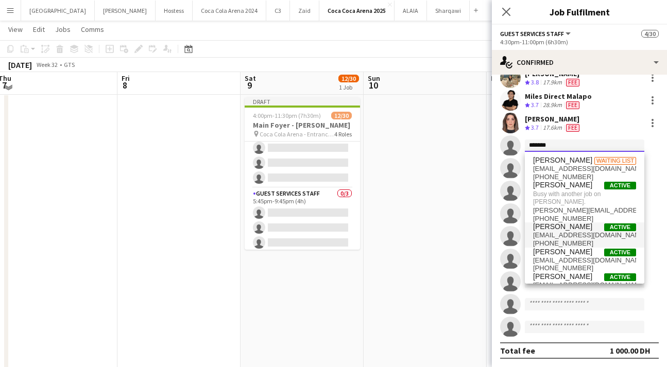
scroll to position [20, 0]
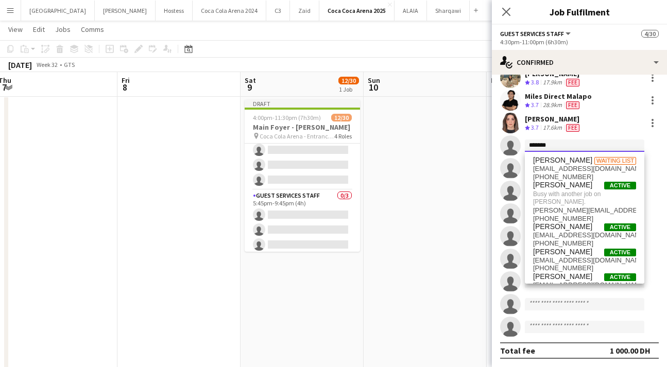
drag, startPoint x: 550, startPoint y: 147, endPoint x: 491, endPoint y: 146, distance: 59.2
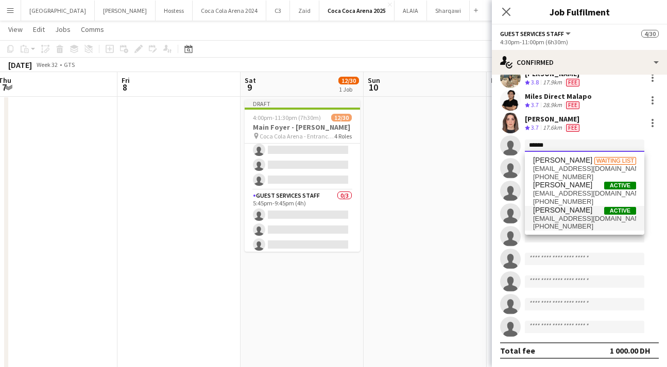
type input "******"
click at [550, 215] on span "[EMAIL_ADDRESS][DOMAIN_NAME]" at bounding box center [584, 219] width 103 height 8
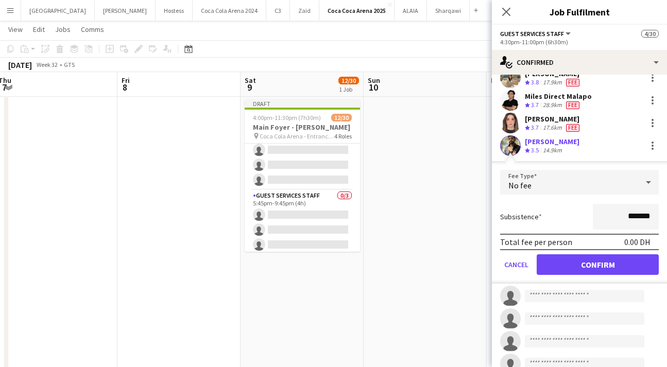
drag, startPoint x: 628, startPoint y: 216, endPoint x: 584, endPoint y: 209, distance: 44.8
click at [584, 209] on div "Subsistence *******" at bounding box center [579, 217] width 159 height 26
type input "*********"
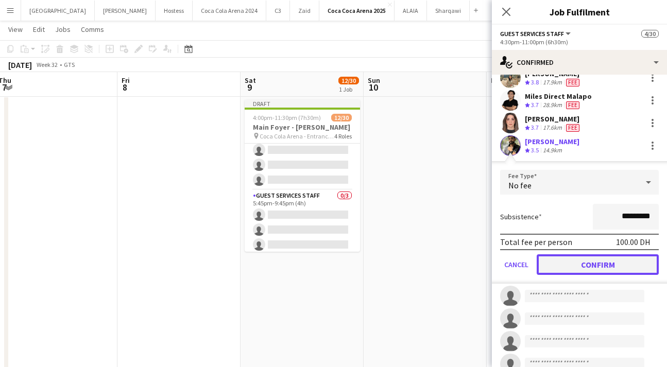
click at [597, 266] on button "Confirm" at bounding box center [598, 264] width 122 height 21
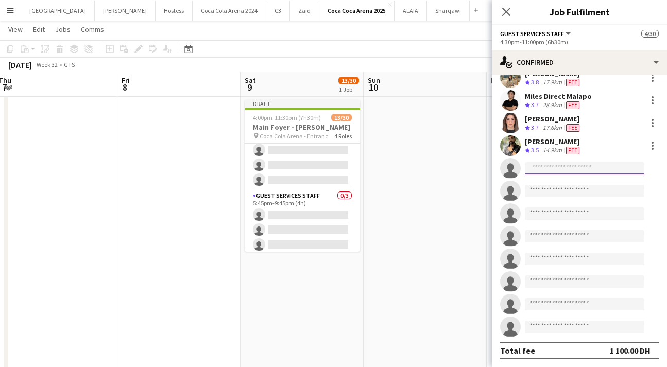
click at [541, 170] on input at bounding box center [584, 168] width 119 height 12
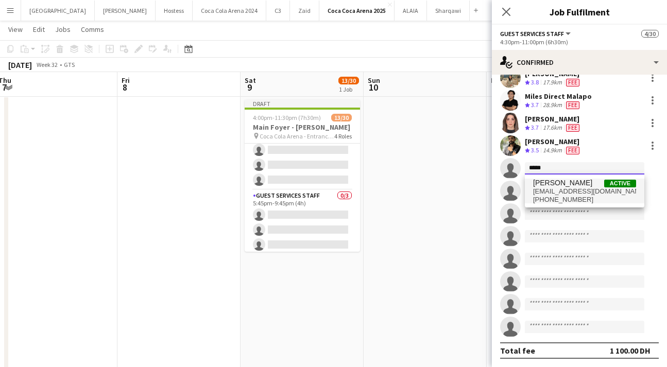
type input "*****"
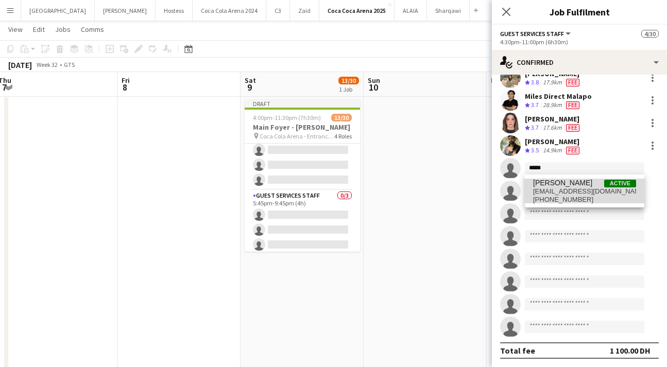
click at [554, 196] on span "[PHONE_NUMBER]" at bounding box center [584, 200] width 103 height 8
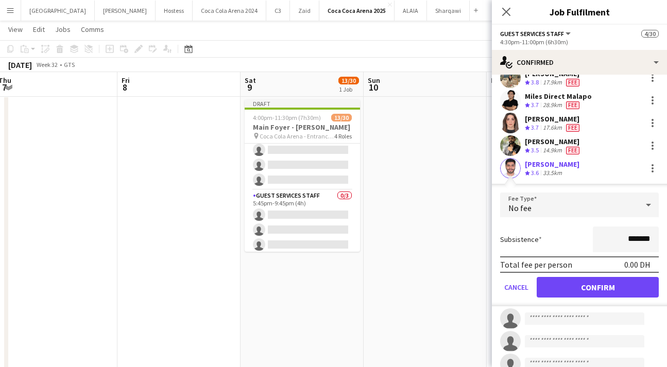
drag, startPoint x: 627, startPoint y: 239, endPoint x: 564, endPoint y: 221, distance: 65.9
click at [564, 221] on form "Fee Type No fee Subsistence ******* Total fee per person 0.00 DH Cancel Confirm" at bounding box center [579, 250] width 175 height 114
type input "*********"
click at [579, 287] on button "Confirm" at bounding box center [598, 287] width 122 height 21
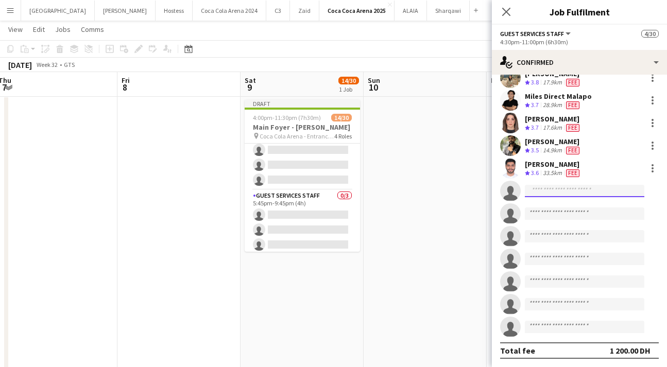
click at [544, 190] on input at bounding box center [584, 191] width 119 height 12
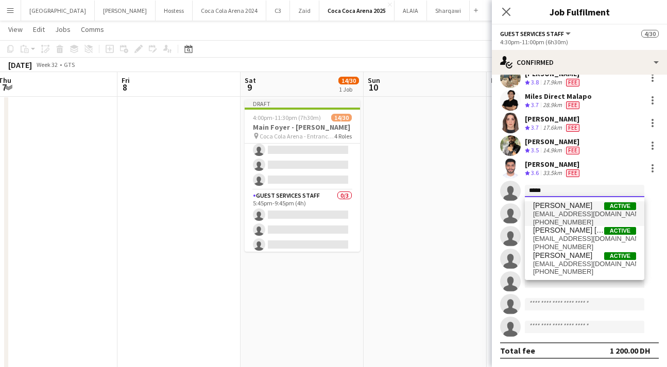
type input "*****"
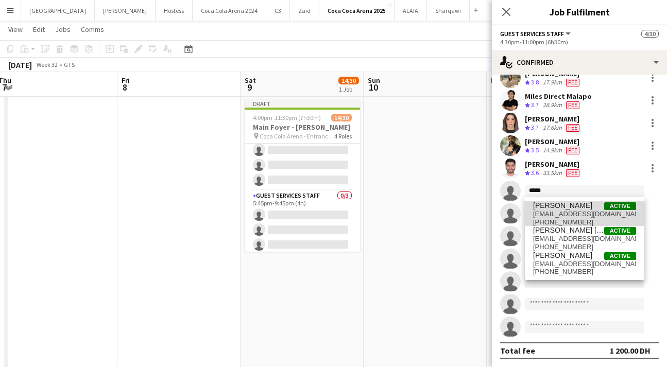
click at [558, 210] on span "[EMAIL_ADDRESS][DOMAIN_NAME]" at bounding box center [584, 214] width 103 height 8
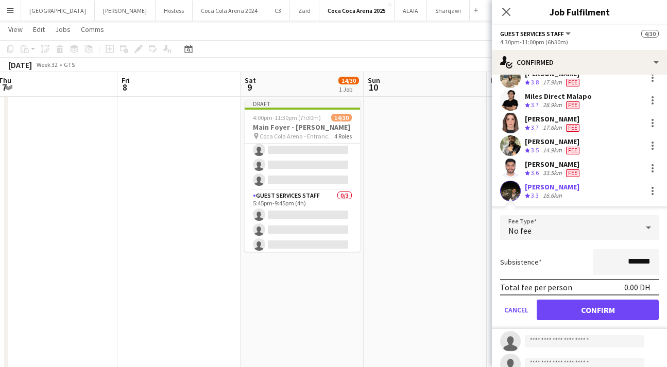
drag, startPoint x: 628, startPoint y: 264, endPoint x: 606, endPoint y: 260, distance: 22.6
click at [613, 263] on input "*******" at bounding box center [626, 262] width 66 height 26
type input "*********"
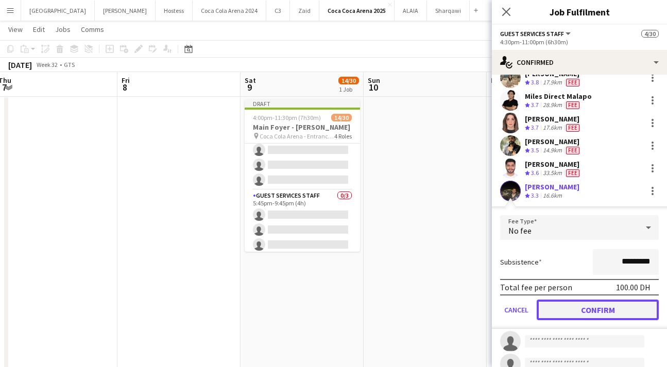
click at [613, 310] on button "Confirm" at bounding box center [598, 310] width 122 height 21
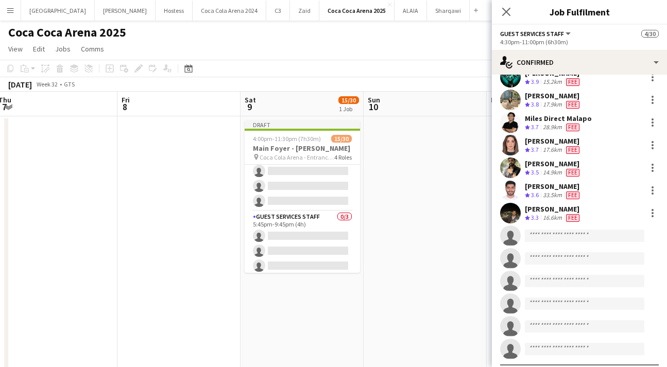
scroll to position [150, 0]
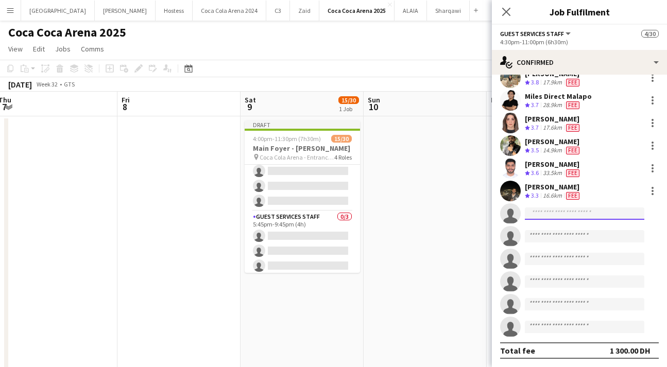
click at [567, 218] on input at bounding box center [584, 214] width 119 height 12
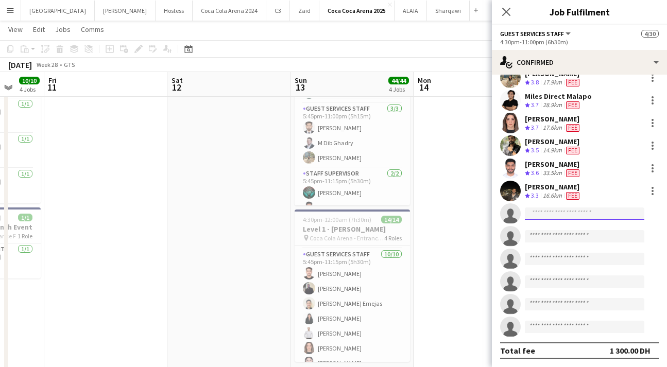
scroll to position [118, 0]
click at [329, 275] on app-card-role "Guest Services Staff [DATE] 5:45pm-11:15pm (5h30m) [PERSON_NAME] Al [PERSON_NAM…" at bounding box center [352, 334] width 115 height 173
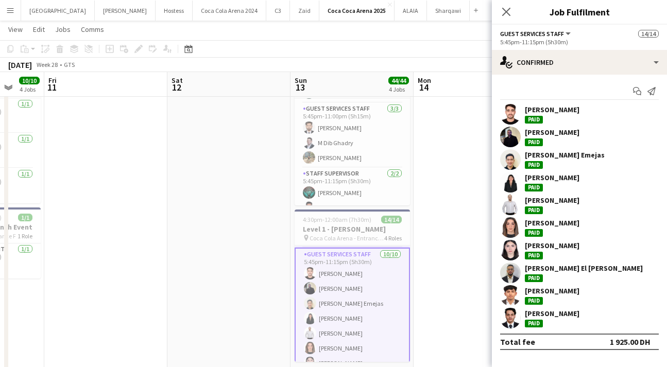
click at [510, 113] on app-user-avatar at bounding box center [510, 114] width 21 height 21
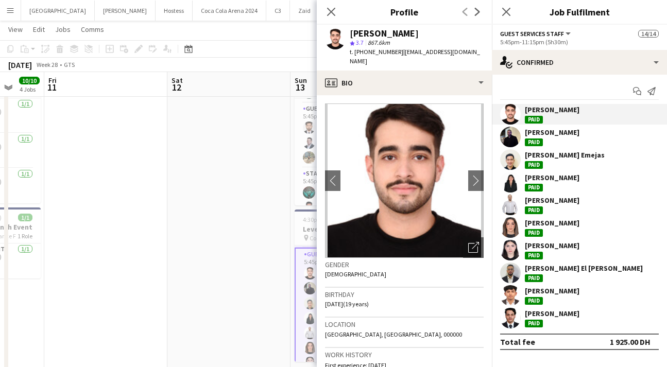
drag, startPoint x: 399, startPoint y: 53, endPoint x: 476, endPoint y: 52, distance: 77.3
click at [476, 52] on app-profile-header "[PERSON_NAME] star 3.7 867.6km t. [PHONE_NUMBER] | [EMAIL_ADDRESS][DOMAIN_NAME]" at bounding box center [404, 48] width 175 height 46
copy span "[EMAIL_ADDRESS][DOMAIN_NAME]"
click at [325, 8] on app-icon "Close pop-in" at bounding box center [331, 12] width 15 height 15
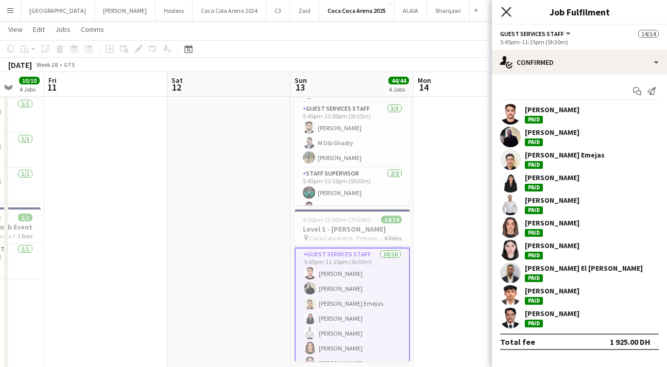
click at [505, 8] on icon "Close pop-in" at bounding box center [506, 12] width 10 height 10
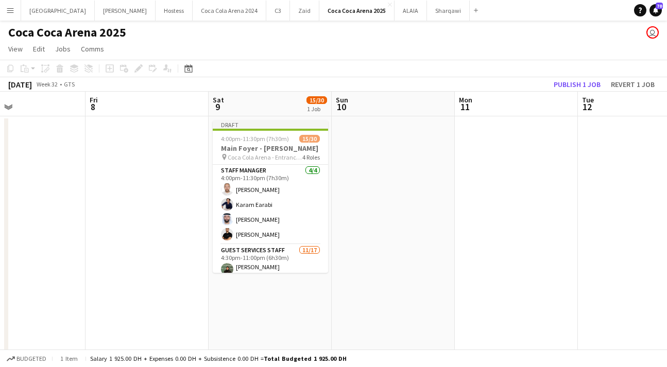
scroll to position [0, 232]
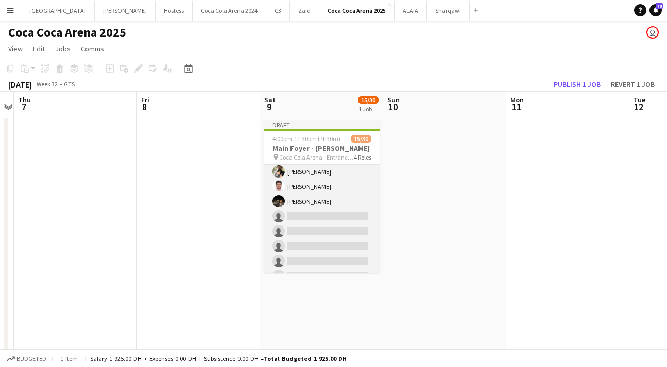
click at [346, 220] on app-card-role "Guest Services Staff [DATE] 4:30pm-11:00pm (6h30m) [PERSON_NAME] [PERSON_NAME] …" at bounding box center [321, 162] width 115 height 277
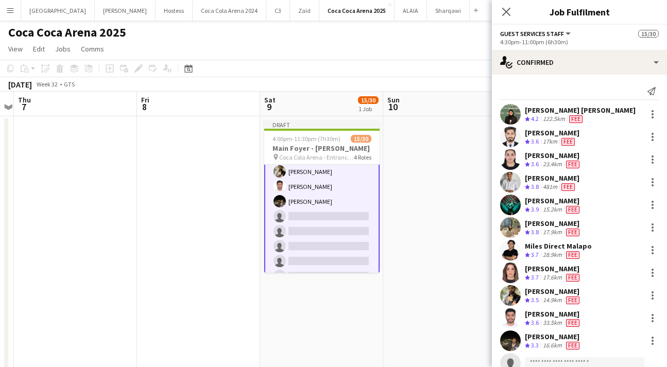
scroll to position [150, 0]
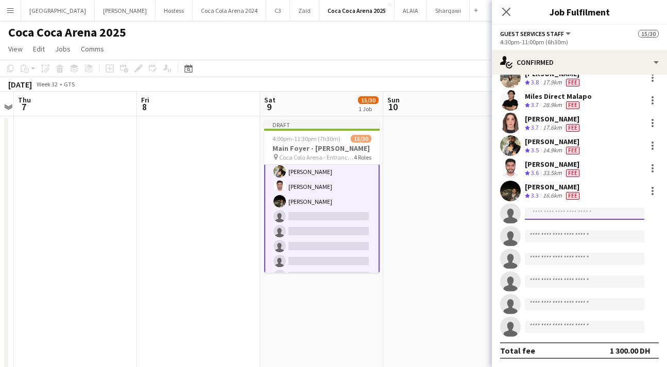
click at [554, 215] on input at bounding box center [584, 214] width 119 height 12
paste input "**********"
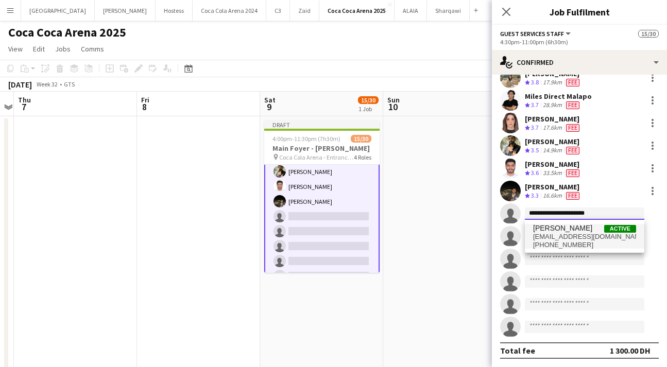
type input "**********"
click at [584, 232] on span "[PERSON_NAME]" at bounding box center [562, 228] width 59 height 9
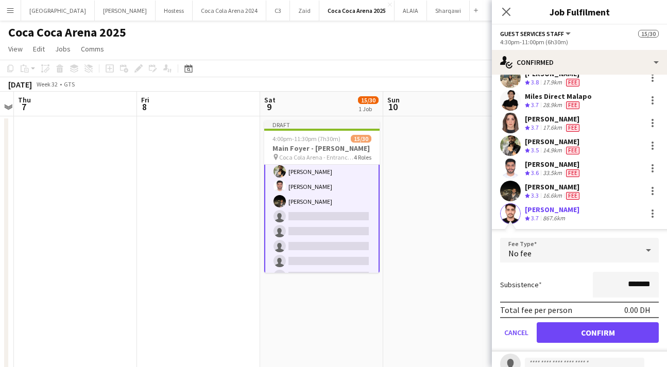
drag, startPoint x: 627, startPoint y: 285, endPoint x: 587, endPoint y: 277, distance: 40.5
click at [590, 279] on div "Subsistence *******" at bounding box center [579, 285] width 159 height 26
type input "*********"
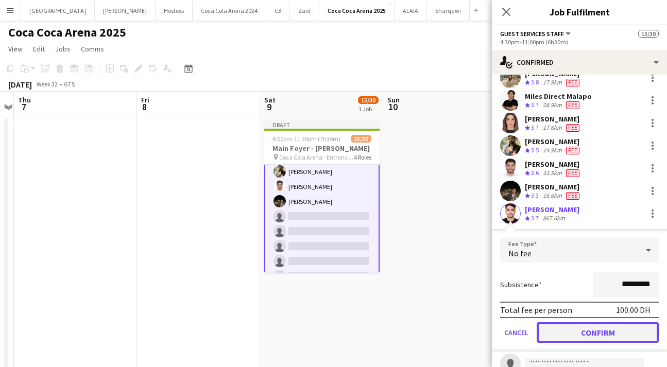
click at [582, 325] on button "Confirm" at bounding box center [598, 332] width 122 height 21
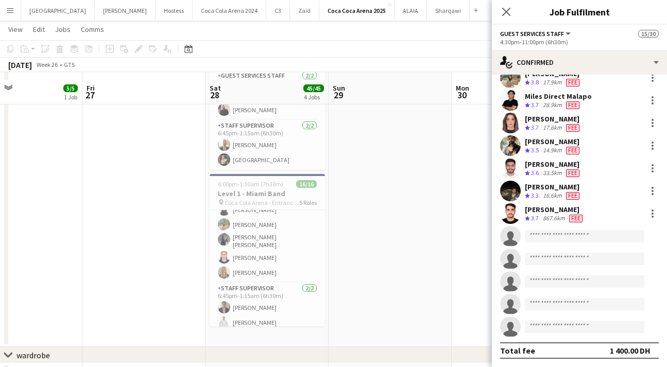
scroll to position [451, 0]
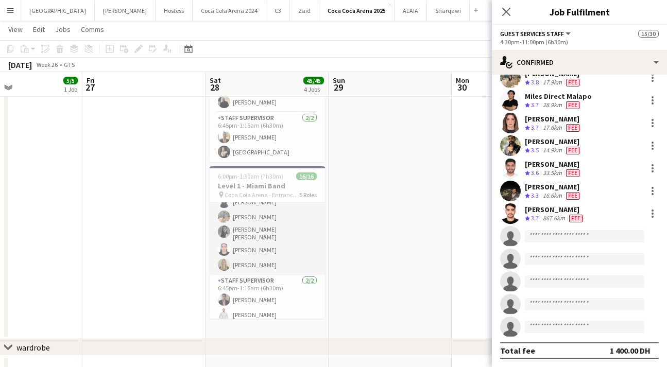
click at [244, 241] on app-card-role "Guest Services Staff [DATE] 6:45pm-1:15am (6h30m) [PERSON_NAME] [PERSON_NAME] […" at bounding box center [267, 187] width 115 height 176
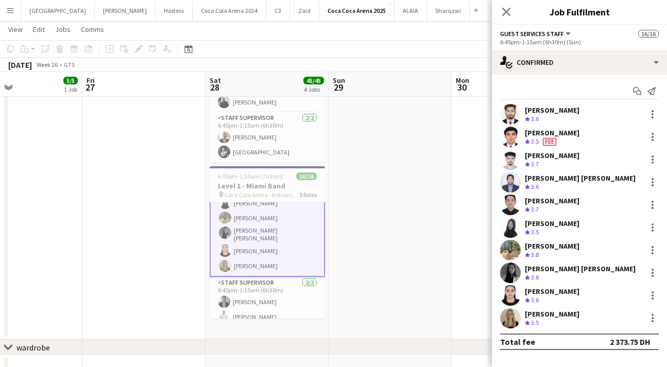
scroll to position [224, 0]
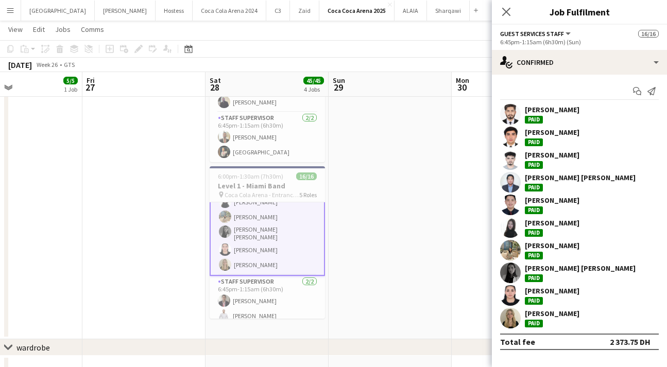
click at [511, 293] on app-user-avatar at bounding box center [510, 295] width 21 height 21
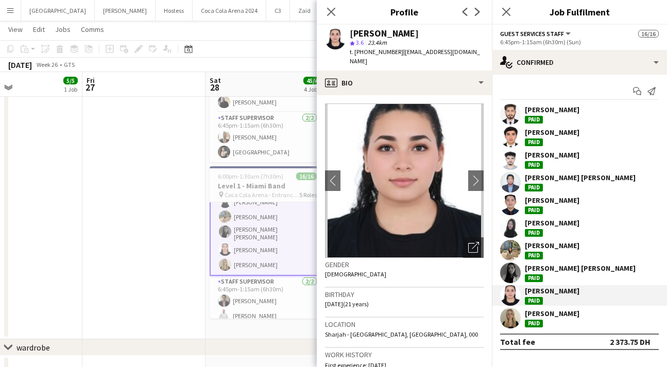
drag, startPoint x: 399, startPoint y: 52, endPoint x: 488, endPoint y: 55, distance: 88.6
click at [488, 55] on div "[PERSON_NAME] star 3.6 23.4km t. [PHONE_NUMBER] | [EMAIL_ADDRESS][DOMAIN_NAME]" at bounding box center [404, 48] width 175 height 46
copy span "[EMAIL_ADDRESS][DOMAIN_NAME]"
click at [331, 11] on icon at bounding box center [331, 12] width 10 height 10
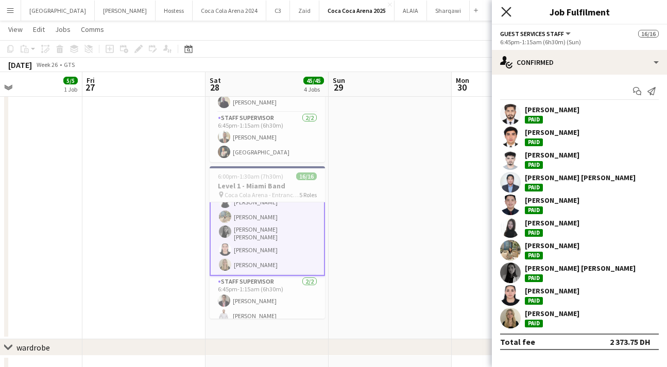
click at [508, 13] on icon at bounding box center [506, 12] width 10 height 10
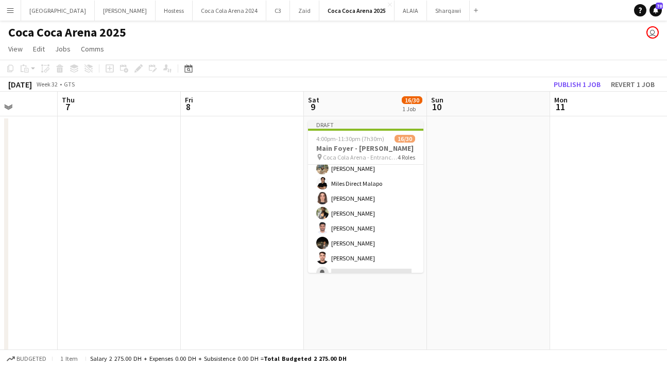
scroll to position [188, 0]
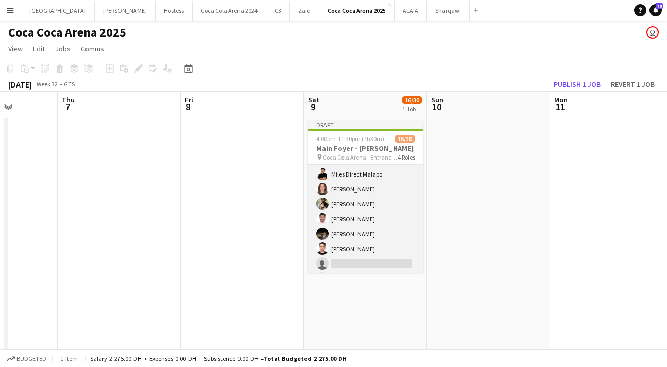
click at [362, 261] on app-card-role "Guest Services Staff [DATE] 4:30pm-11:00pm (6h30m) [PERSON_NAME] [PERSON_NAME] …" at bounding box center [365, 195] width 115 height 277
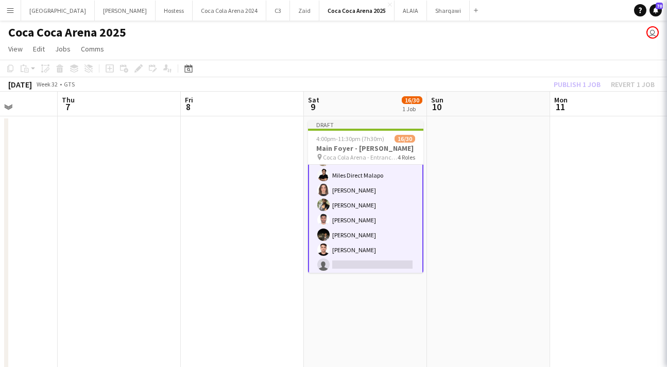
scroll to position [0, 0]
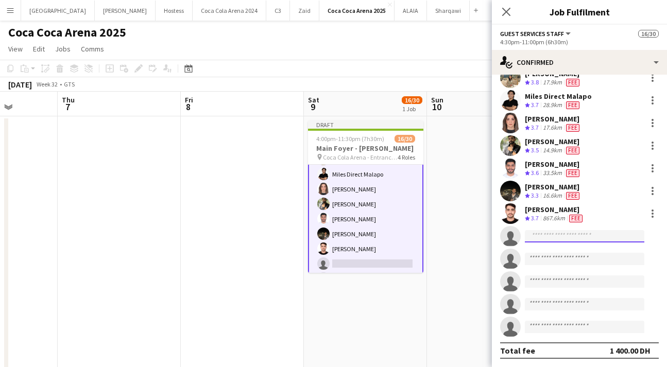
click at [550, 240] on input at bounding box center [584, 236] width 119 height 12
paste input "**********"
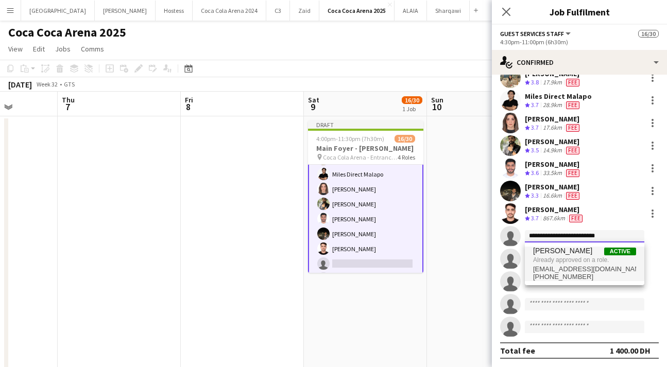
type input "**********"
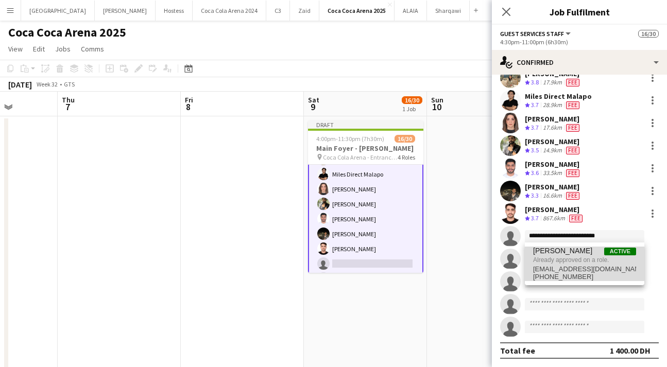
click at [572, 255] on span "Already approved on a role." at bounding box center [584, 259] width 103 height 9
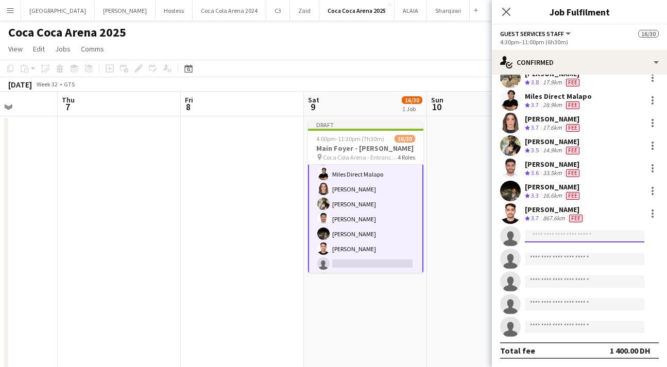
click at [547, 237] on input at bounding box center [584, 236] width 119 height 12
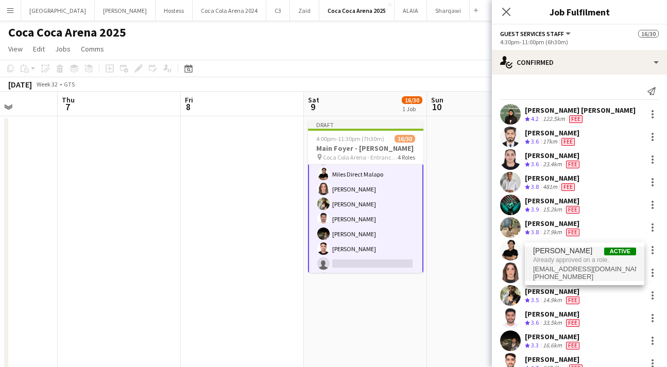
click at [518, 83] on div "Send notification" at bounding box center [579, 91] width 159 height 17
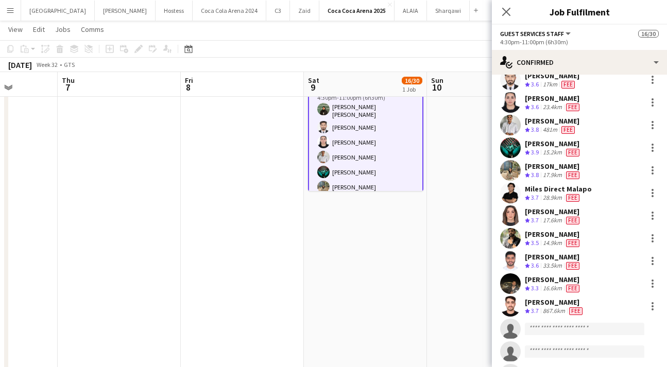
scroll to position [73, 0]
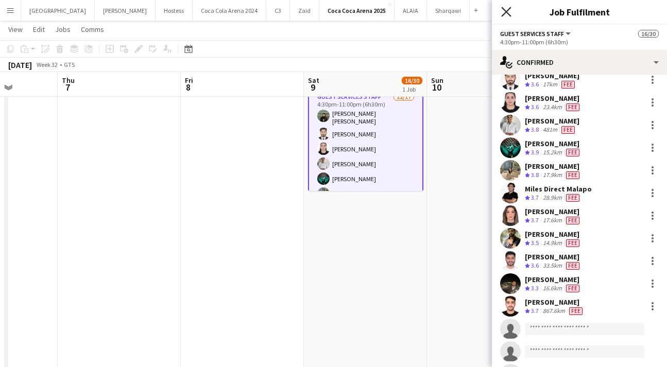
click at [506, 13] on icon "Close pop-in" at bounding box center [506, 12] width 10 height 10
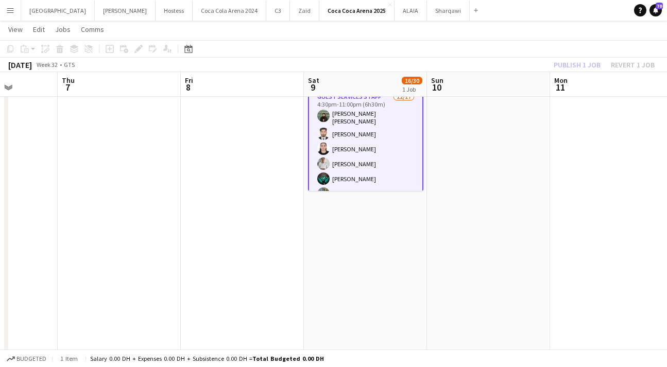
click at [371, 170] on app-card-role "Guest Services Staff [DATE] 4:30pm-11:00pm (6h30m) [PERSON_NAME] [PERSON_NAME] …" at bounding box center [365, 229] width 115 height 279
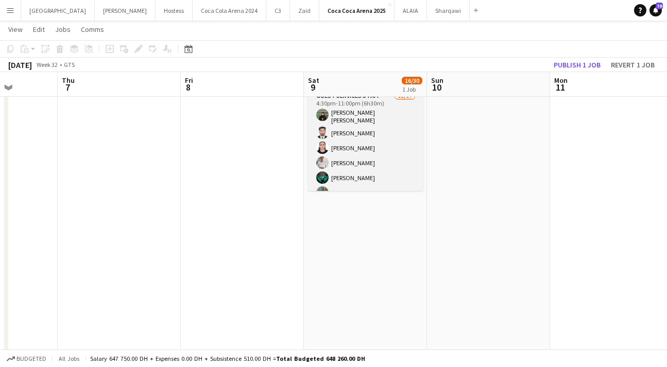
click at [356, 154] on app-card-role "Guest Services Staff [DATE] 4:30pm-11:00pm (6h30m) [PERSON_NAME] [PERSON_NAME] …" at bounding box center [365, 228] width 115 height 277
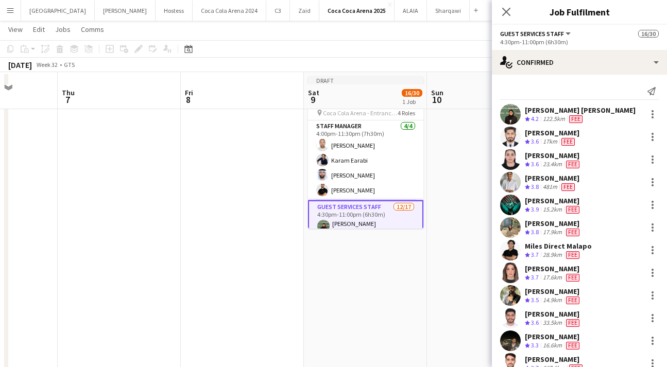
scroll to position [0, 0]
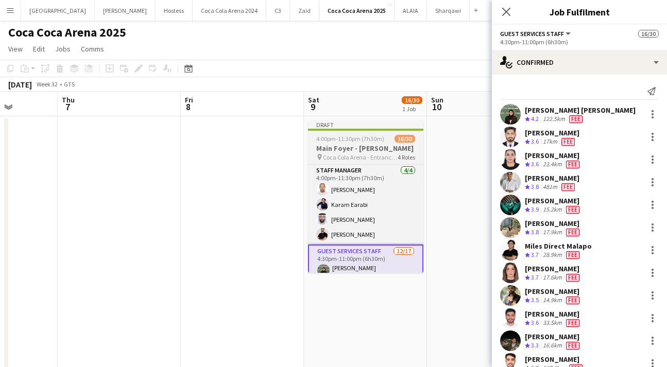
click at [347, 145] on h3 "Main Foyer - [PERSON_NAME]" at bounding box center [365, 148] width 115 height 9
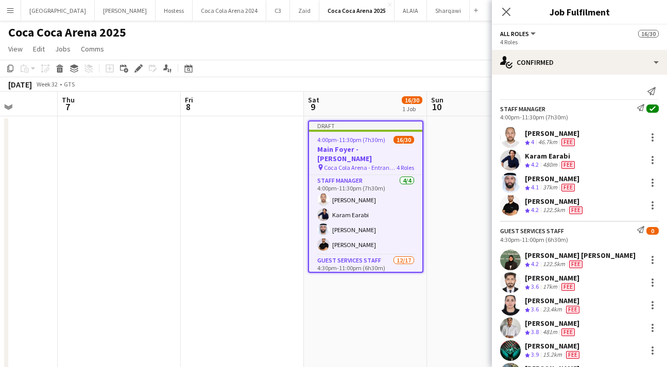
scroll to position [0, 435]
click at [139, 69] on icon at bounding box center [138, 69] width 6 height 6
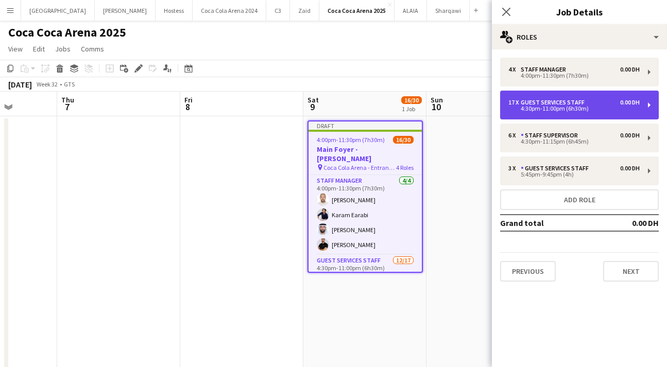
click at [538, 111] on div "4:30pm-11:00pm (6h30m)" at bounding box center [573, 108] width 131 height 5
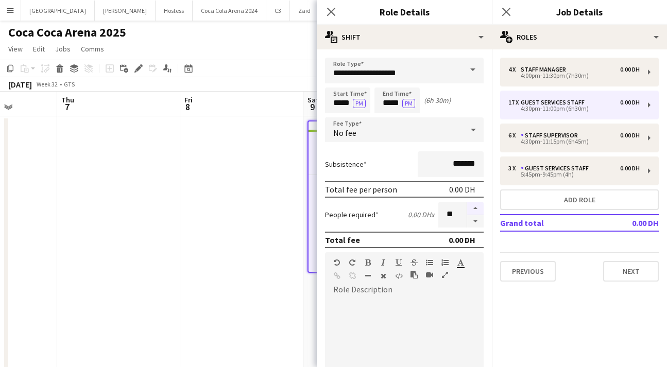
click at [472, 207] on button "button" at bounding box center [475, 208] width 16 height 13
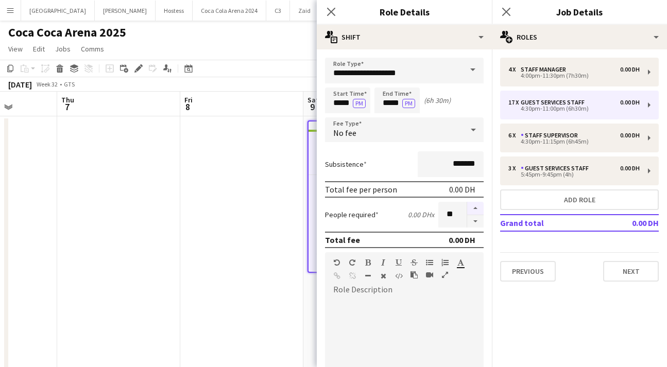
click at [472, 207] on button "button" at bounding box center [475, 208] width 16 height 13
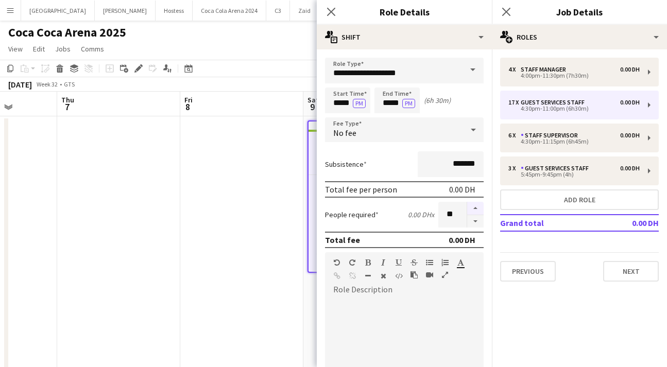
click at [473, 206] on button "button" at bounding box center [475, 208] width 16 height 13
click at [475, 221] on button "button" at bounding box center [475, 221] width 16 height 13
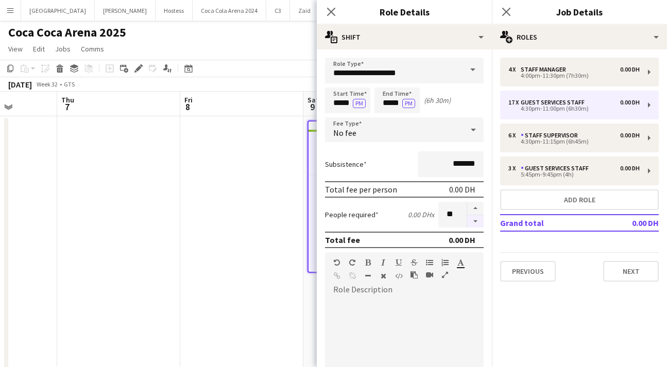
click at [475, 221] on button "button" at bounding box center [475, 221] width 16 height 13
click at [476, 208] on button "button" at bounding box center [475, 208] width 16 height 13
type input "**"
click at [333, 14] on icon "Close pop-in" at bounding box center [331, 12] width 10 height 10
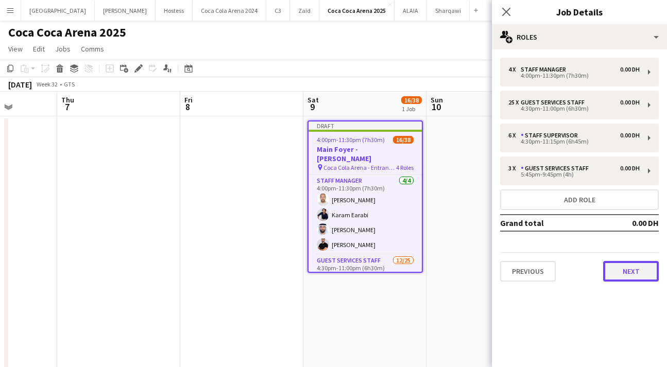
click at [612, 276] on button "Next" at bounding box center [631, 271] width 56 height 21
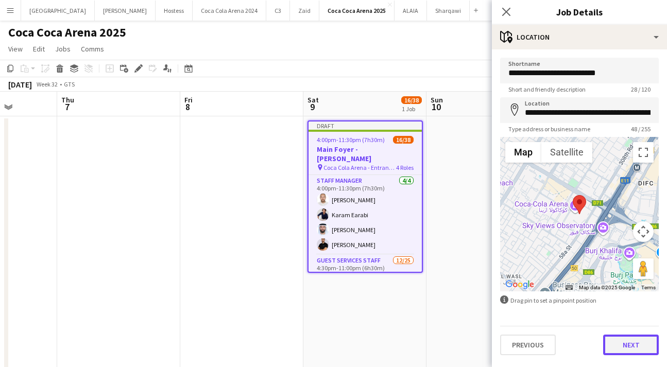
click at [627, 347] on button "Next" at bounding box center [631, 345] width 56 height 21
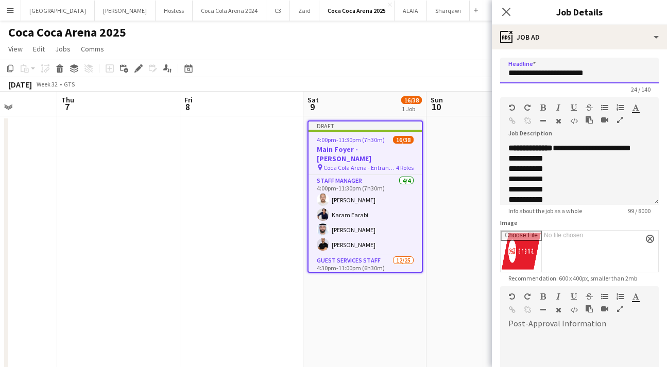
drag, startPoint x: 506, startPoint y: 74, endPoint x: 629, endPoint y: 86, distance: 123.1
click at [629, 86] on app-form-group "**********" at bounding box center [579, 76] width 159 height 36
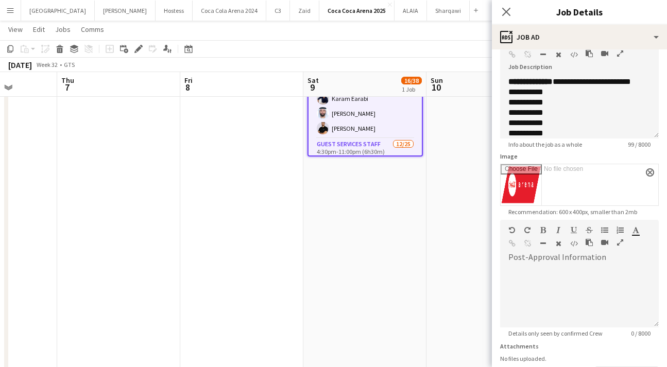
scroll to position [145, 0]
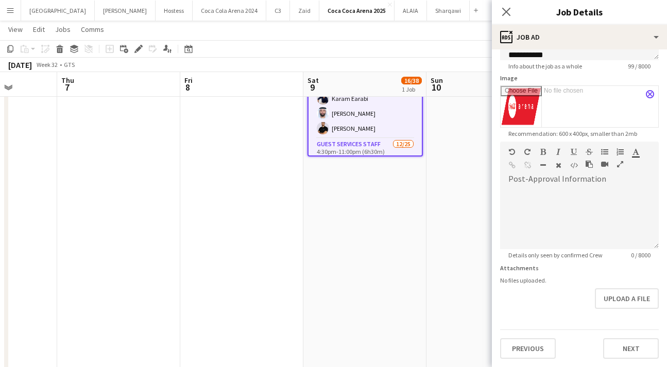
type input "**********"
click at [651, 92] on app-icon "close" at bounding box center [650, 94] width 6 height 4
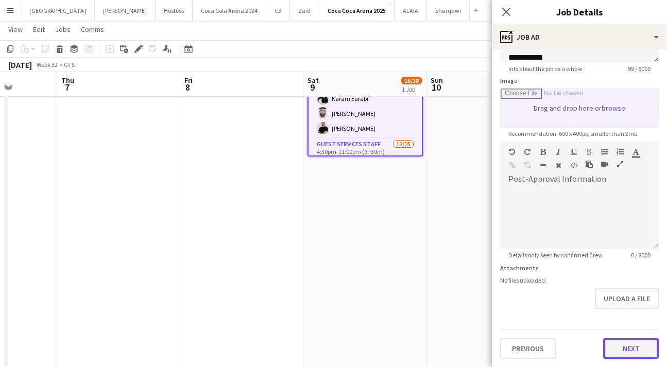
click at [626, 343] on button "Next" at bounding box center [631, 348] width 56 height 21
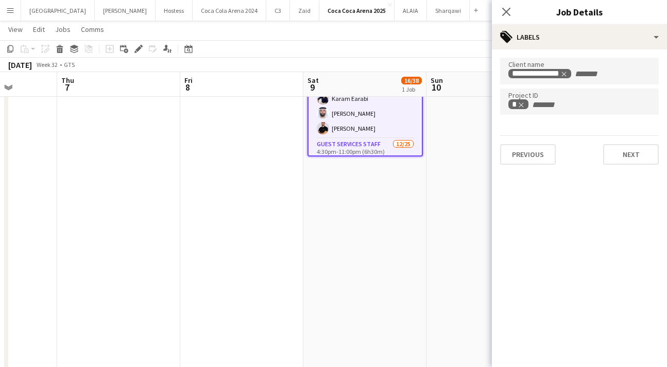
scroll to position [0, 0]
click at [581, 72] on icon "Remove tag" at bounding box center [580, 74] width 7 height 7
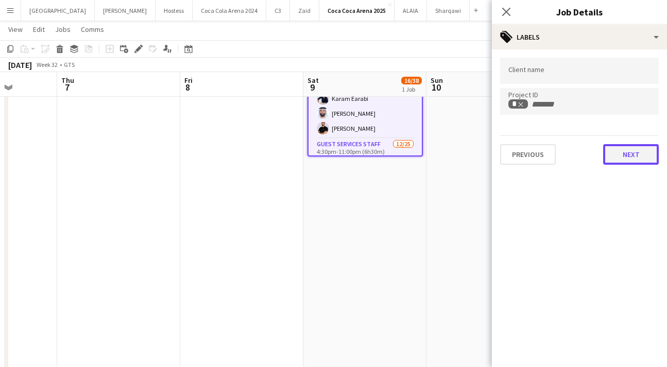
click at [624, 153] on button "Next" at bounding box center [631, 154] width 56 height 21
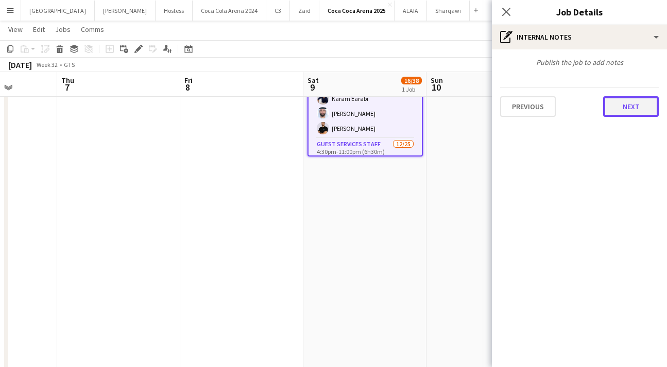
click at [626, 107] on button "Next" at bounding box center [631, 106] width 56 height 21
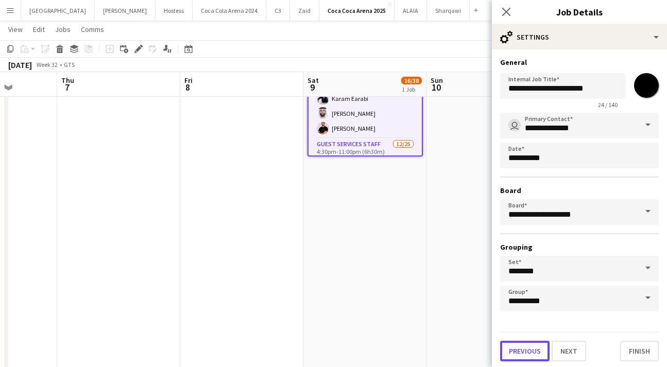
click at [524, 354] on button "Previous" at bounding box center [524, 351] width 49 height 21
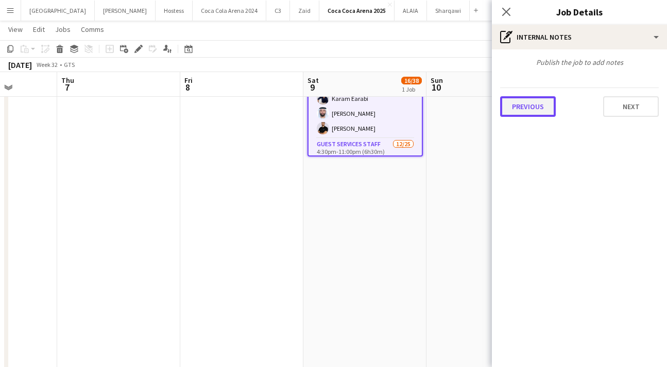
click at [530, 111] on button "Previous" at bounding box center [528, 106] width 56 height 21
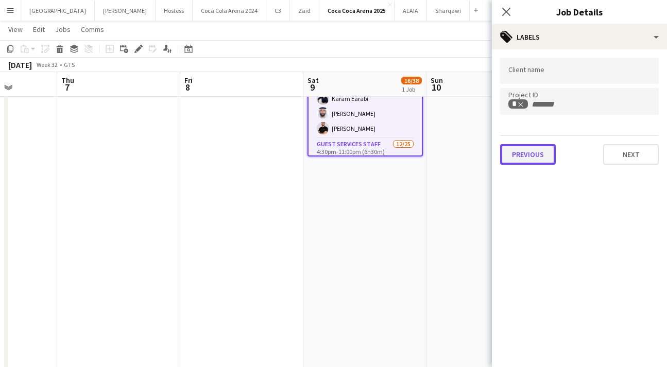
click at [529, 145] on button "Previous" at bounding box center [528, 154] width 56 height 21
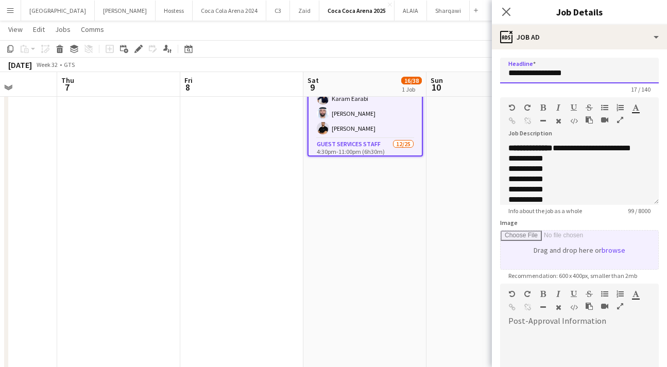
drag, startPoint x: 508, startPoint y: 75, endPoint x: 592, endPoint y: 75, distance: 84.5
click at [592, 75] on input "**********" at bounding box center [579, 71] width 159 height 26
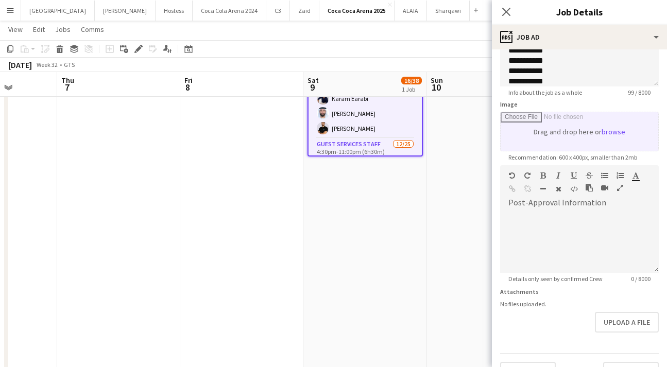
scroll to position [142, 0]
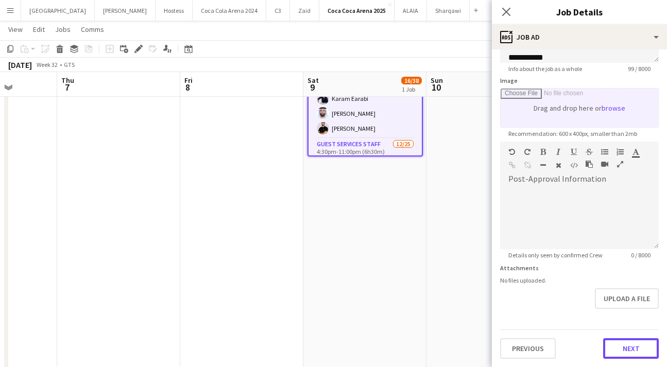
click at [629, 349] on button "Next" at bounding box center [631, 348] width 56 height 21
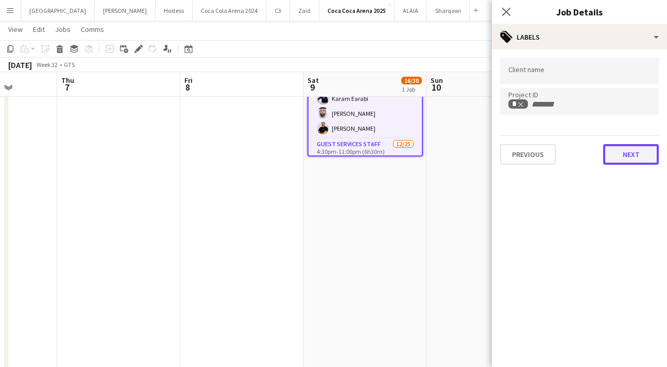
click at [617, 151] on button "Next" at bounding box center [631, 154] width 56 height 21
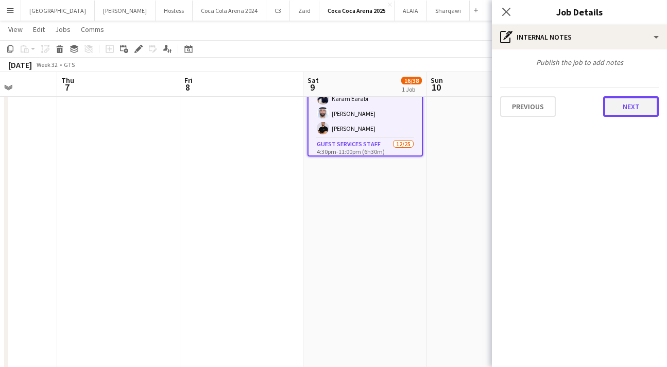
click at [616, 107] on button "Next" at bounding box center [631, 106] width 56 height 21
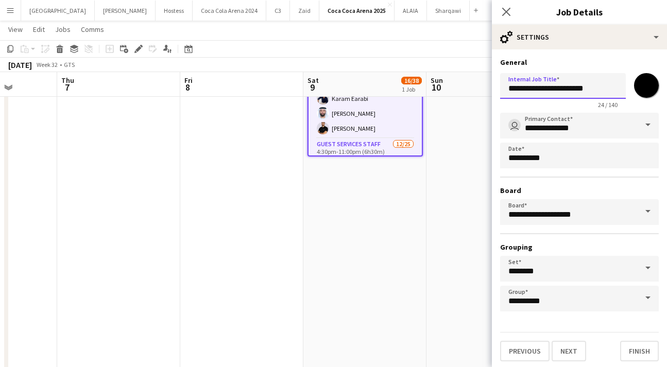
drag, startPoint x: 603, startPoint y: 90, endPoint x: 411, endPoint y: 72, distance: 192.4
paste input "text"
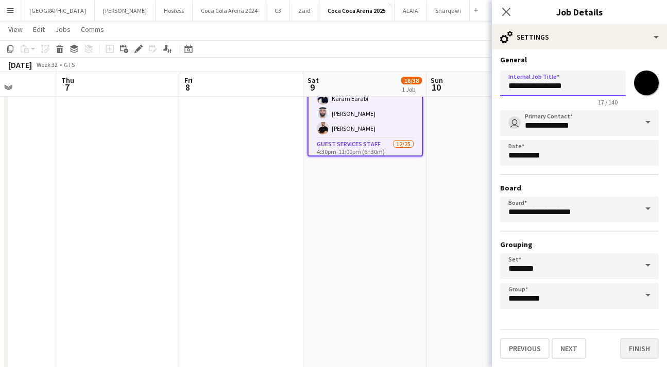
type input "**********"
click at [643, 345] on button "Finish" at bounding box center [639, 348] width 39 height 21
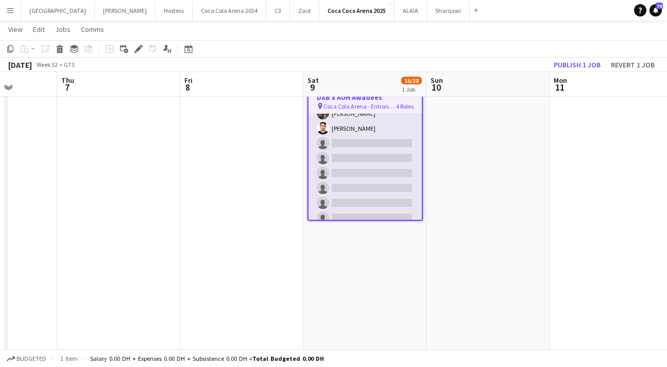
scroll to position [49, 0]
click at [356, 177] on app-card-role "Guest Services Staff [DATE] 4:30pm-11:00pm (6h30m) [PERSON_NAME] [PERSON_NAME] …" at bounding box center [365, 136] width 113 height 397
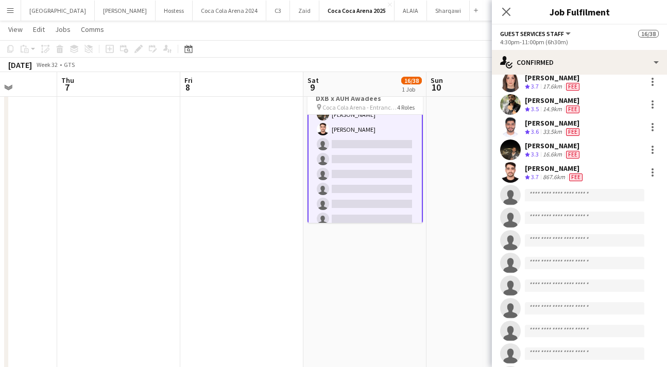
scroll to position [175, 0]
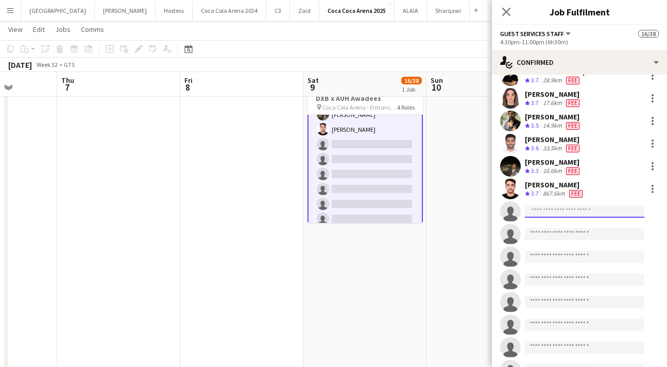
click at [536, 214] on input at bounding box center [584, 212] width 119 height 12
paste input "**********"
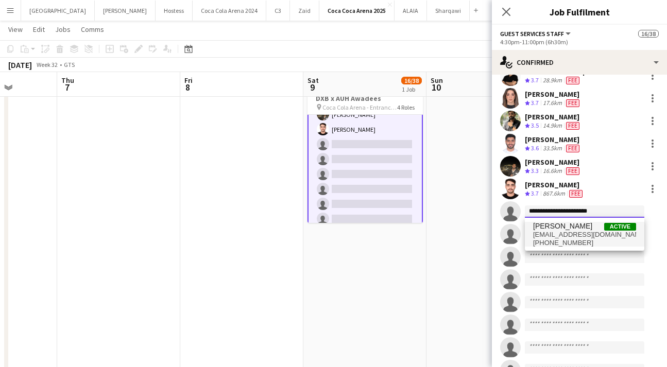
type input "**********"
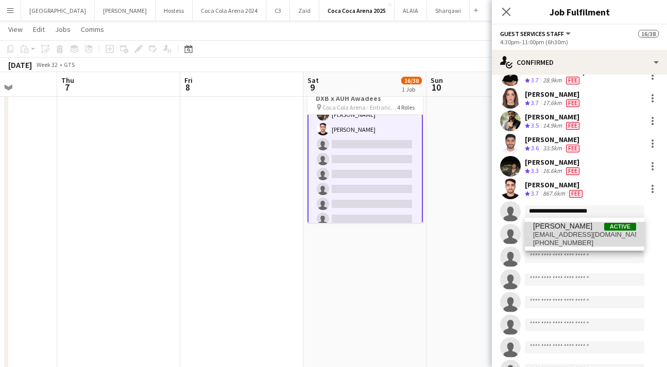
click at [555, 234] on span "[EMAIL_ADDRESS][DOMAIN_NAME]" at bounding box center [584, 235] width 103 height 8
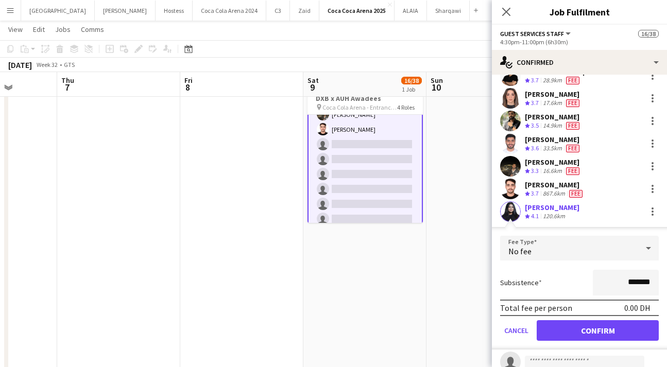
drag, startPoint x: 627, startPoint y: 282, endPoint x: 608, endPoint y: 282, distance: 18.5
click at [608, 282] on input "*******" at bounding box center [626, 283] width 66 height 26
type input "*********"
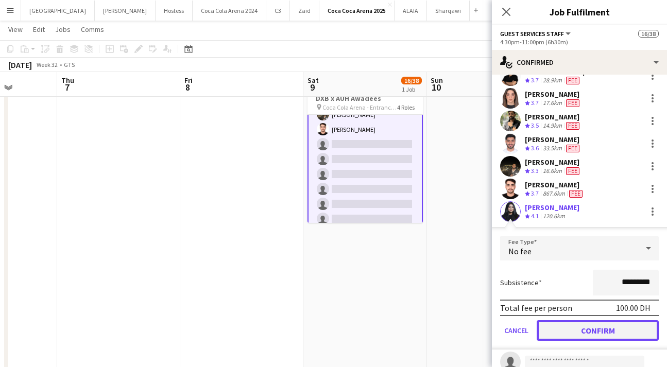
click at [617, 329] on button "Confirm" at bounding box center [598, 330] width 122 height 21
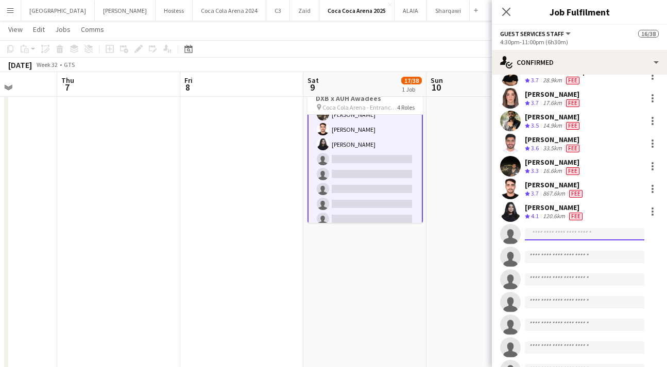
click at [548, 235] on input at bounding box center [584, 234] width 119 height 12
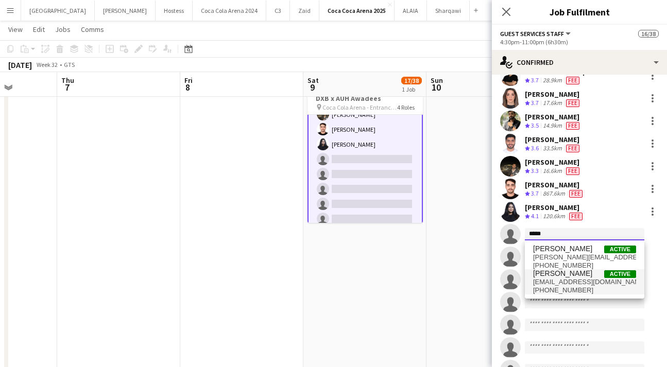
type input "*****"
click at [552, 284] on span "[EMAIL_ADDRESS][DOMAIN_NAME]" at bounding box center [584, 282] width 103 height 8
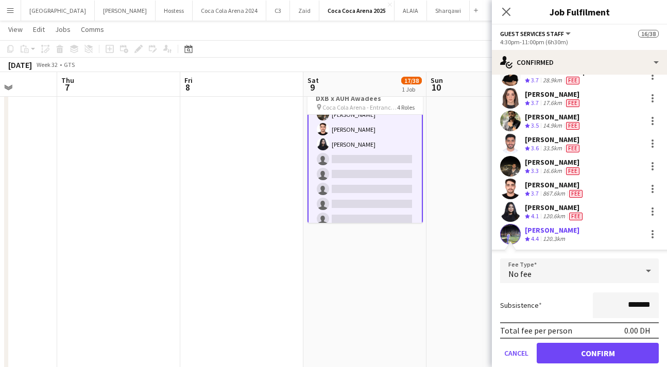
drag, startPoint x: 627, startPoint y: 304, endPoint x: 604, endPoint y: 303, distance: 22.7
click at [604, 303] on input "*******" at bounding box center [626, 306] width 66 height 26
type input "*********"
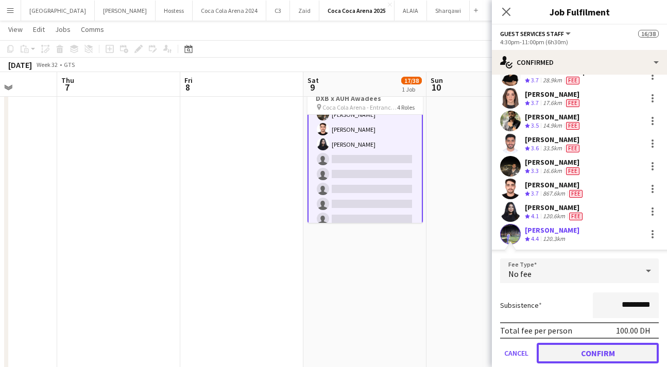
click at [604, 351] on button "Confirm" at bounding box center [598, 353] width 122 height 21
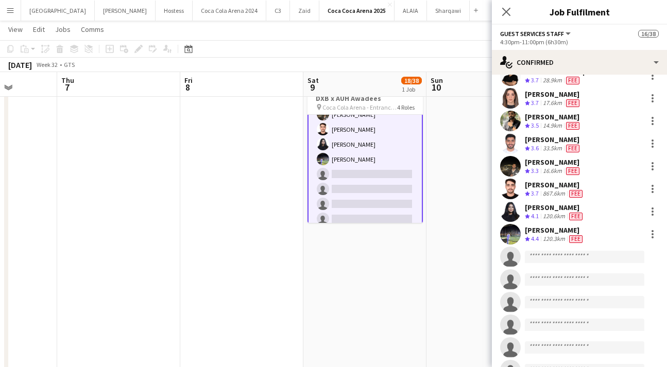
click at [511, 240] on app-user-avatar at bounding box center [510, 234] width 21 height 21
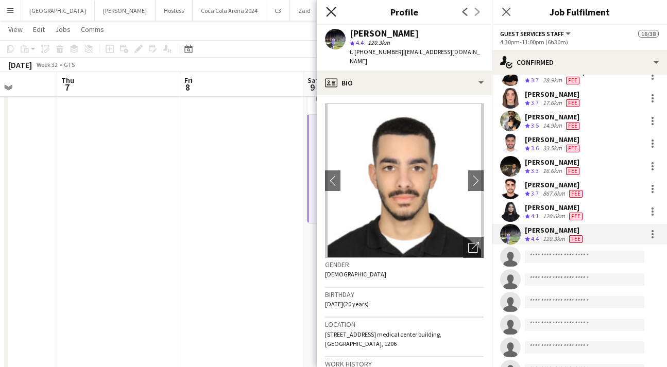
click at [331, 15] on icon "Close pop-in" at bounding box center [331, 12] width 10 height 10
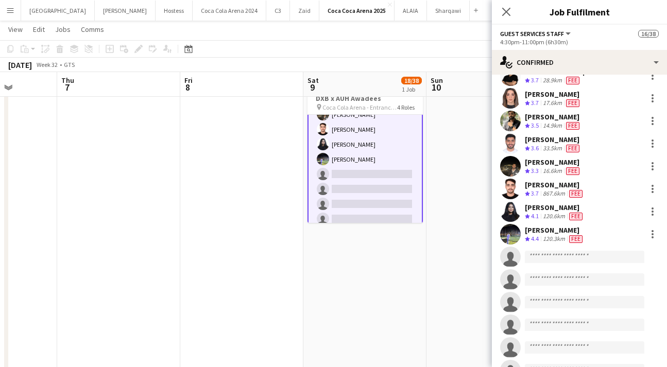
click at [360, 164] on app-card-role "Guest Services Staff 14/25 4:30pm-11:00pm (6h30m) [PERSON_NAME] [PERSON_NAME] K…" at bounding box center [364, 135] width 115 height 399
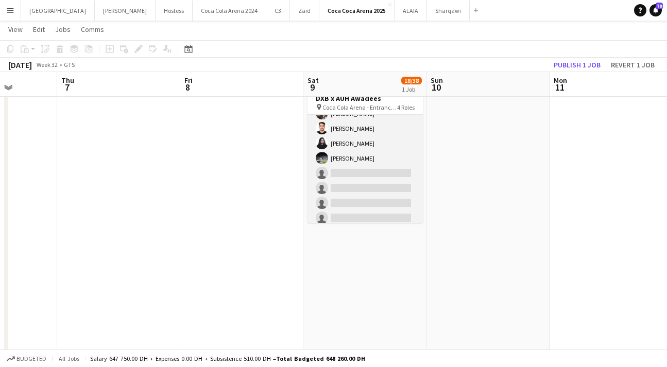
scroll to position [258, 0]
click at [365, 155] on app-card-role "Guest Services Staff 14/25 4:30pm-11:00pm (6h30m) [PERSON_NAME] [PERSON_NAME] K…" at bounding box center [364, 135] width 115 height 397
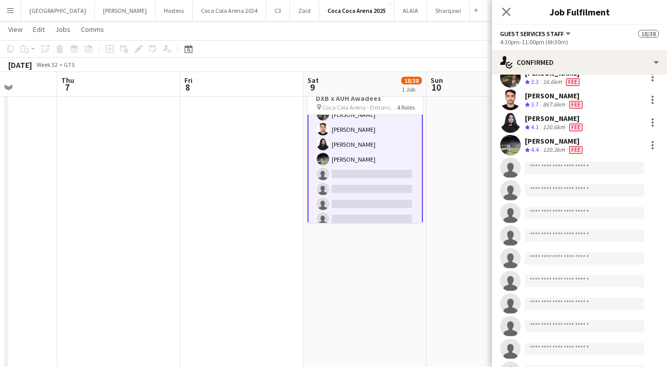
scroll to position [263, 0]
click at [511, 146] on app-user-avatar at bounding box center [510, 146] width 21 height 21
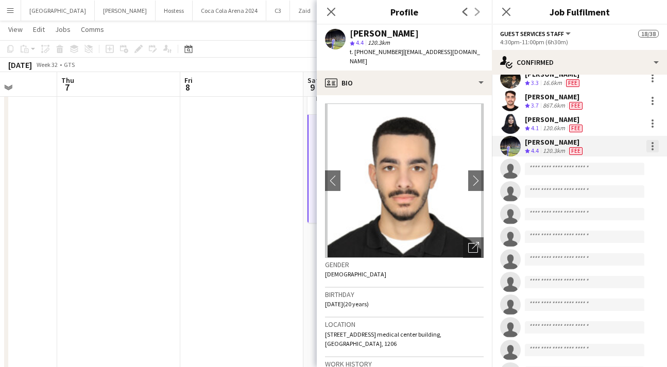
click at [652, 148] on div at bounding box center [653, 149] width 2 height 2
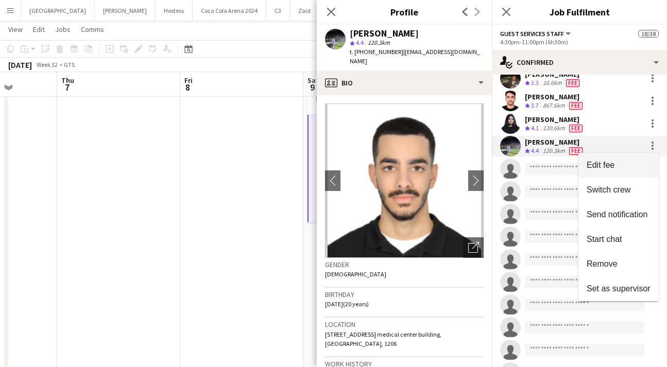
click at [621, 164] on span "Edit fee" at bounding box center [619, 165] width 64 height 9
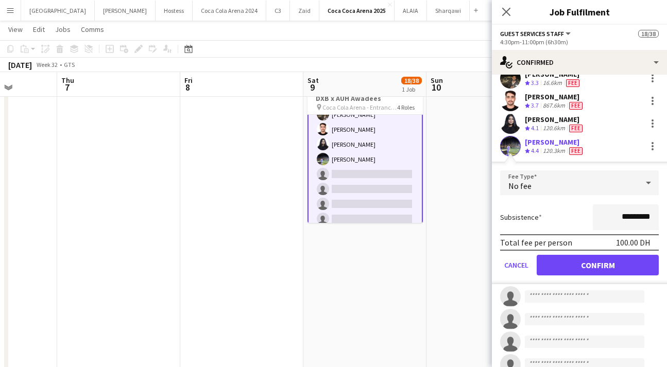
click at [618, 216] on input "*********" at bounding box center [626, 217] width 66 height 26
drag, startPoint x: 614, startPoint y: 217, endPoint x: 672, endPoint y: 217, distance: 57.7
type input "******"
click at [647, 262] on button "Confirm" at bounding box center [598, 265] width 122 height 21
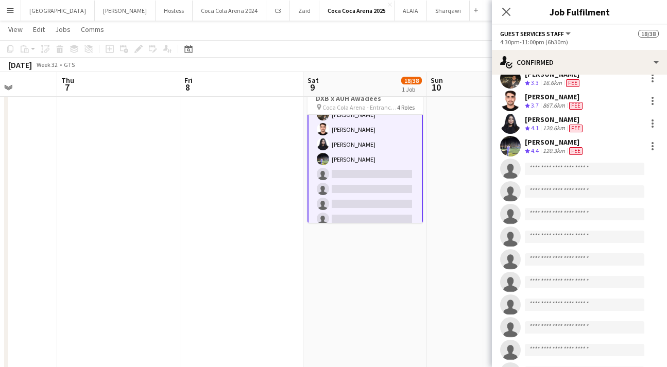
click at [537, 175] on app-invite-slot "single-neutral-actions" at bounding box center [579, 169] width 175 height 21
click at [532, 168] on input at bounding box center [584, 169] width 119 height 12
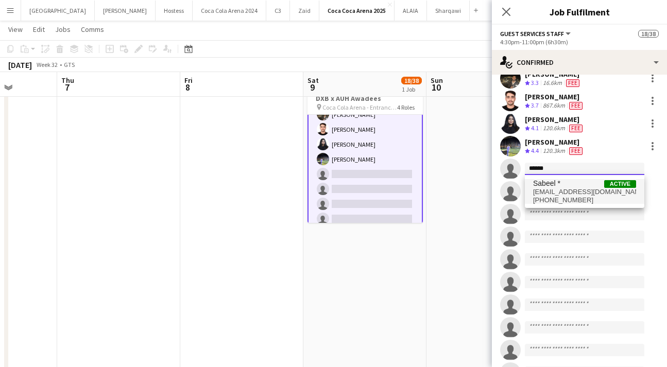
type input "******"
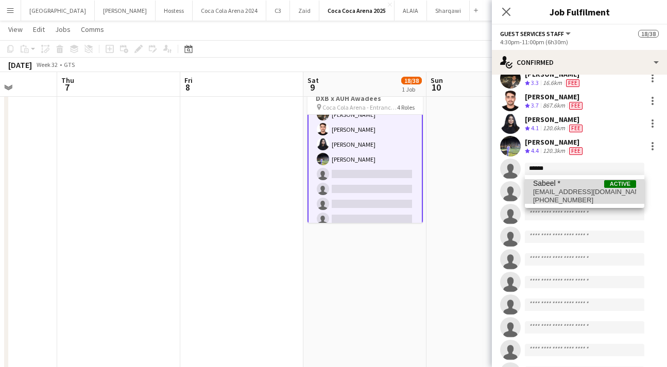
click at [541, 193] on span "[EMAIL_ADDRESS][DOMAIN_NAME]" at bounding box center [584, 192] width 103 height 8
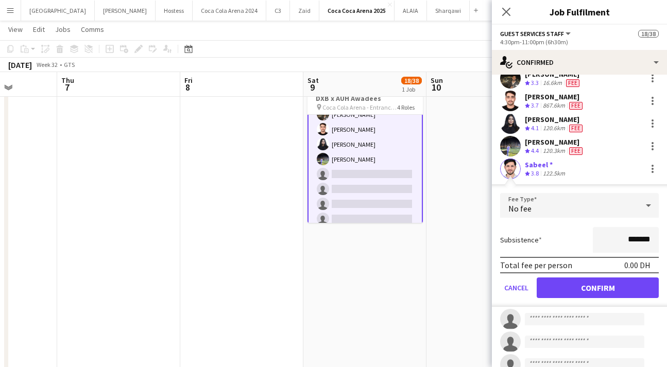
click at [629, 240] on input "*******" at bounding box center [626, 240] width 66 height 26
drag, startPoint x: 628, startPoint y: 240, endPoint x: 557, endPoint y: 228, distance: 71.6
click at [557, 228] on div "Subsistence *******" at bounding box center [579, 240] width 159 height 26
type input "*********"
click at [571, 283] on button "Confirm" at bounding box center [598, 288] width 122 height 21
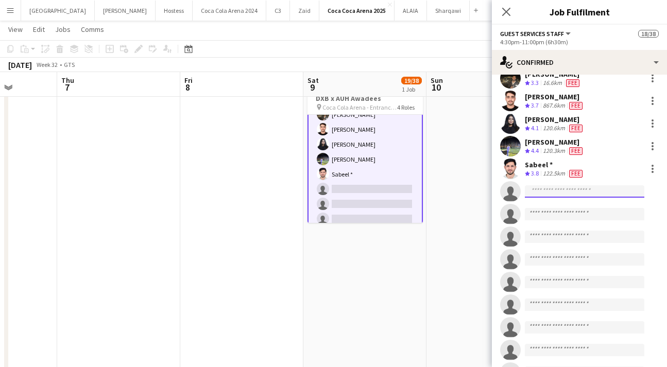
click at [541, 190] on input at bounding box center [584, 191] width 119 height 12
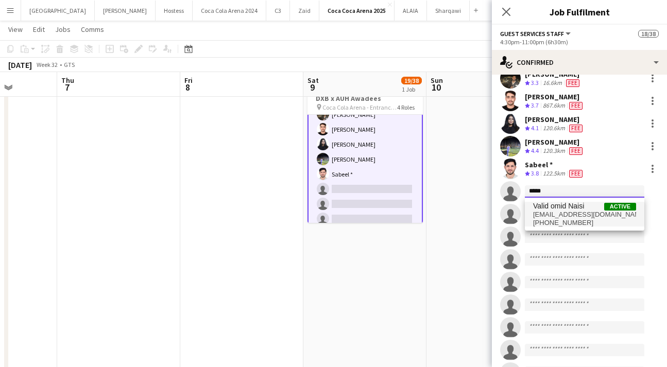
type input "*****"
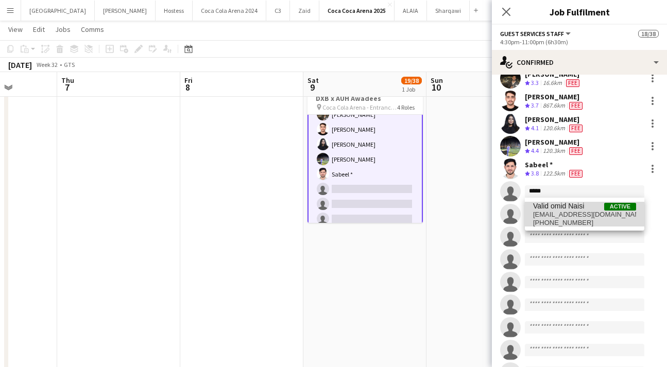
click at [551, 215] on span "[EMAIL_ADDRESS][DOMAIN_NAME]" at bounding box center [584, 215] width 103 height 8
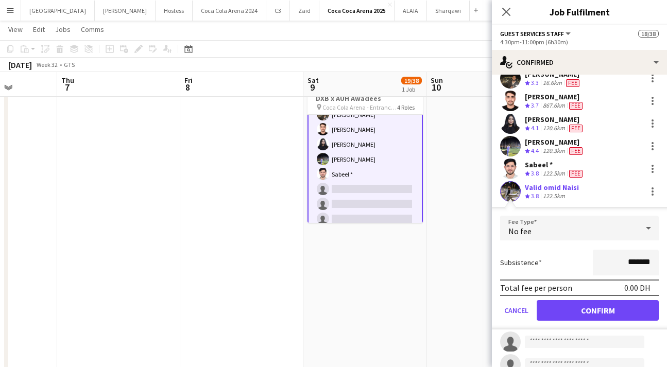
drag, startPoint x: 627, startPoint y: 264, endPoint x: 604, endPoint y: 261, distance: 24.0
click at [604, 261] on input "*******" at bounding box center [626, 263] width 66 height 26
type input "*********"
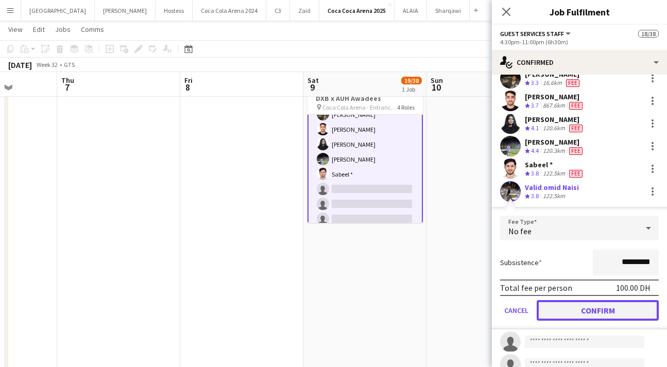
click at [603, 303] on button "Confirm" at bounding box center [598, 310] width 122 height 21
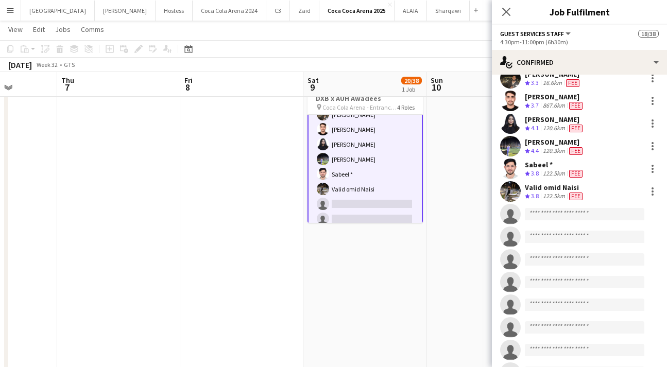
click at [514, 195] on app-user-avatar at bounding box center [510, 191] width 21 height 21
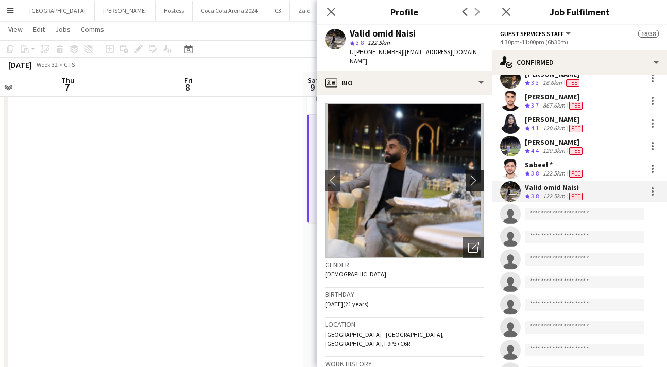
click at [469, 177] on button "chevron-right" at bounding box center [476, 180] width 21 height 21
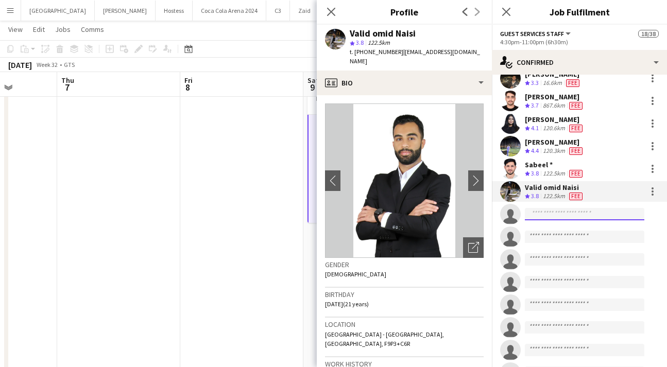
click at [531, 211] on input at bounding box center [584, 214] width 119 height 12
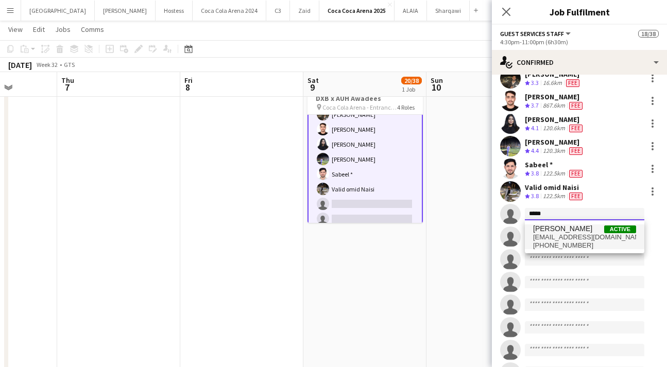
type input "*****"
click at [553, 240] on span "[EMAIL_ADDRESS][DOMAIN_NAME]" at bounding box center [584, 237] width 103 height 8
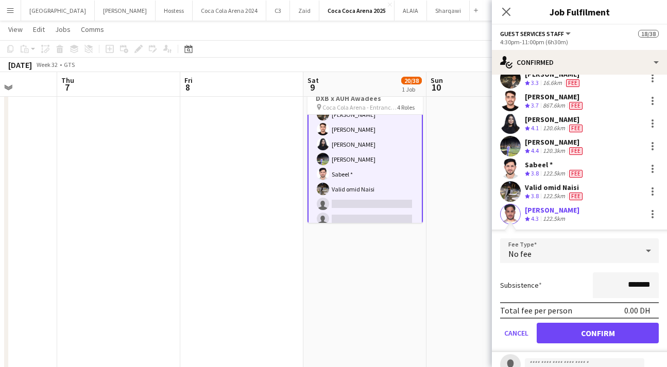
drag, startPoint x: 627, startPoint y: 286, endPoint x: 615, endPoint y: 285, distance: 11.9
click at [614, 285] on input "*******" at bounding box center [626, 285] width 66 height 26
type input "*********"
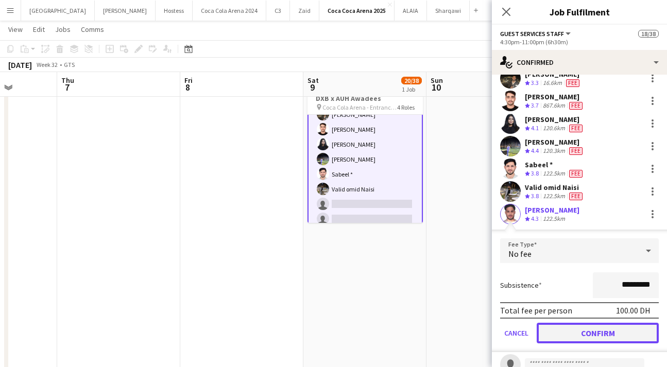
click at [619, 330] on button "Confirm" at bounding box center [598, 333] width 122 height 21
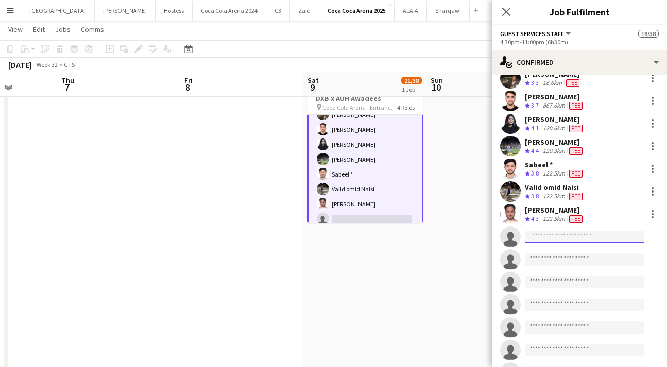
click at [559, 242] on input at bounding box center [584, 237] width 119 height 12
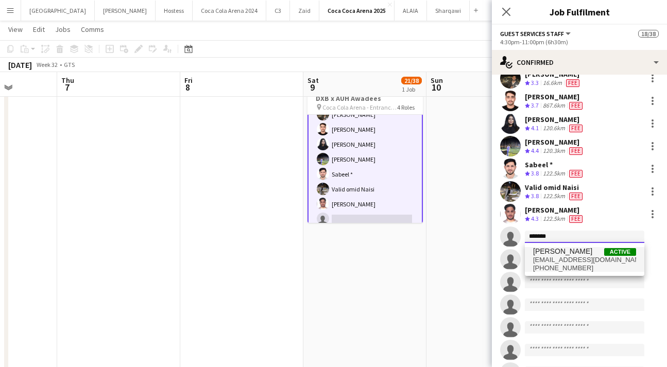
type input "******"
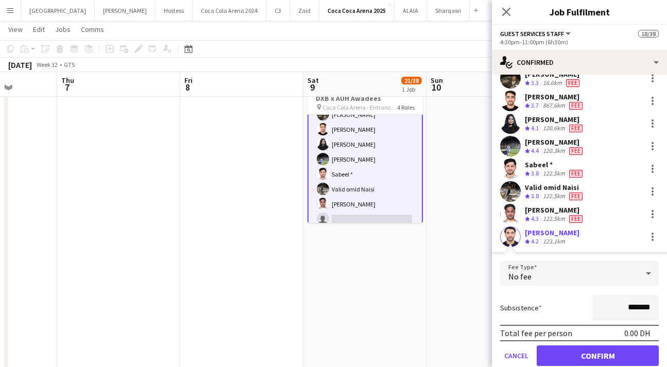
drag, startPoint x: 628, startPoint y: 305, endPoint x: 582, endPoint y: 299, distance: 46.7
click at [582, 299] on div "Subsistence *******" at bounding box center [579, 308] width 159 height 26
type input "*********"
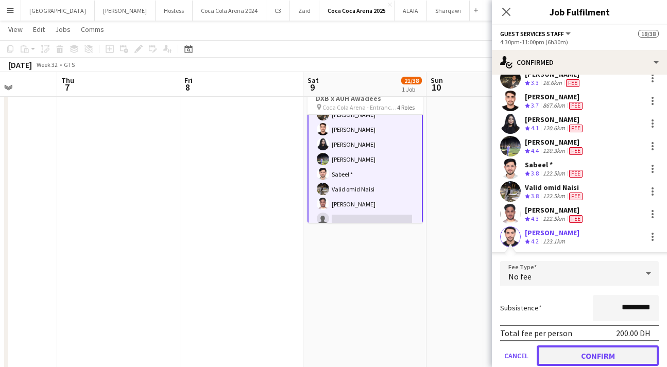
click at [578, 357] on button "Confirm" at bounding box center [598, 356] width 122 height 21
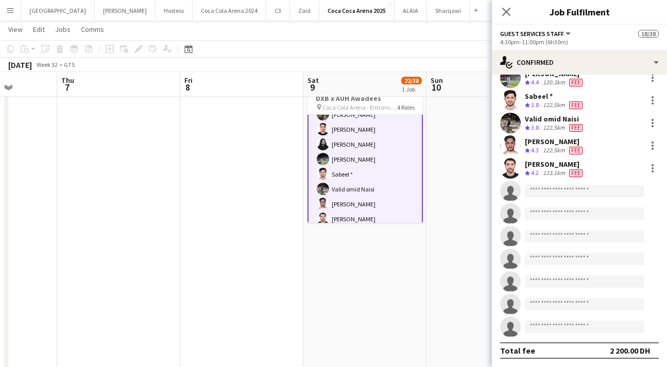
scroll to position [60, 0]
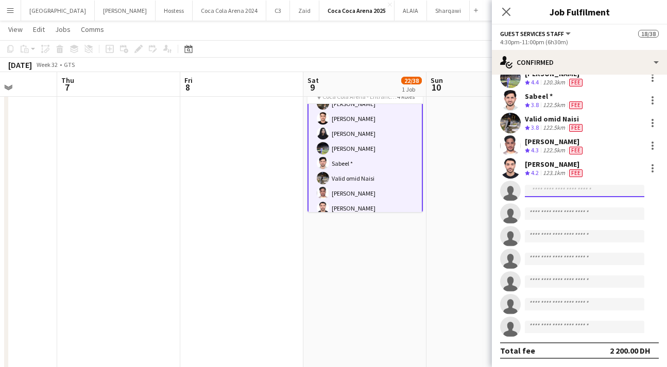
click at [541, 192] on input at bounding box center [584, 191] width 119 height 12
click at [577, 194] on input at bounding box center [584, 191] width 119 height 12
type input "*"
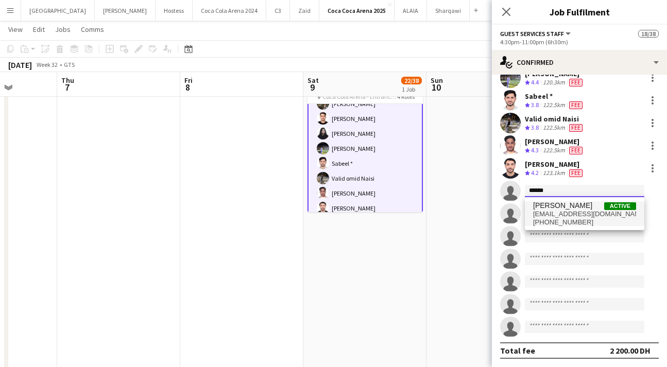
type input "******"
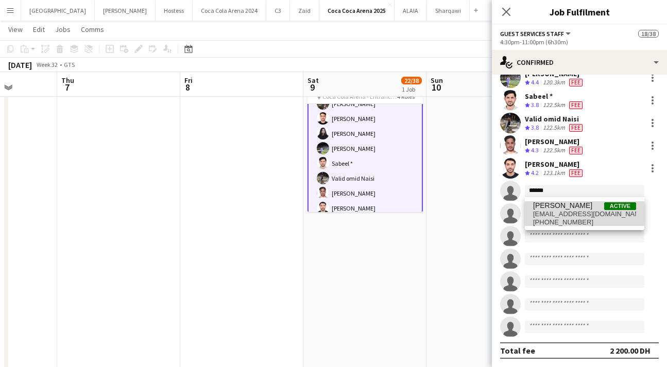
click at [548, 209] on span "[PERSON_NAME]" at bounding box center [562, 205] width 59 height 9
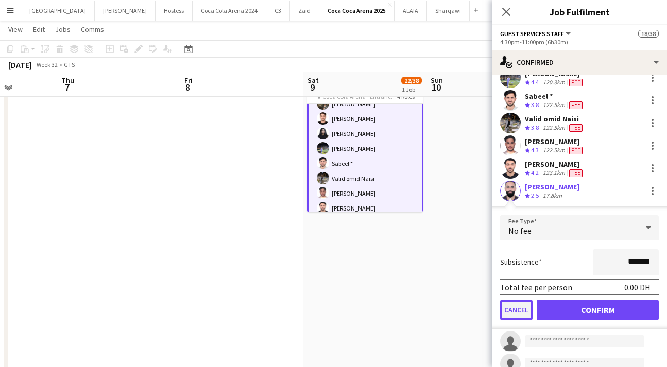
click at [513, 311] on button "Cancel" at bounding box center [516, 310] width 32 height 21
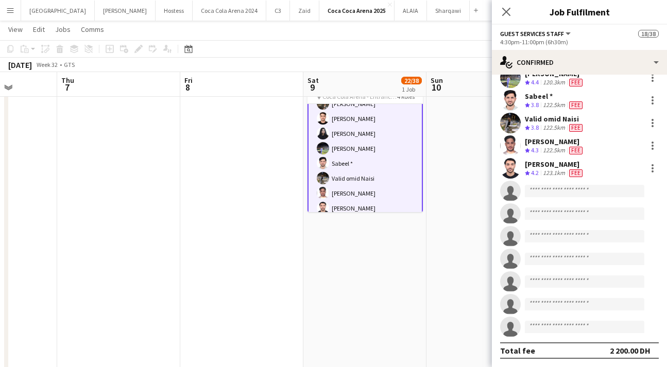
click at [549, 198] on app-invite-slot "single-neutral-actions" at bounding box center [579, 191] width 175 height 21
click at [543, 193] on input at bounding box center [584, 191] width 119 height 12
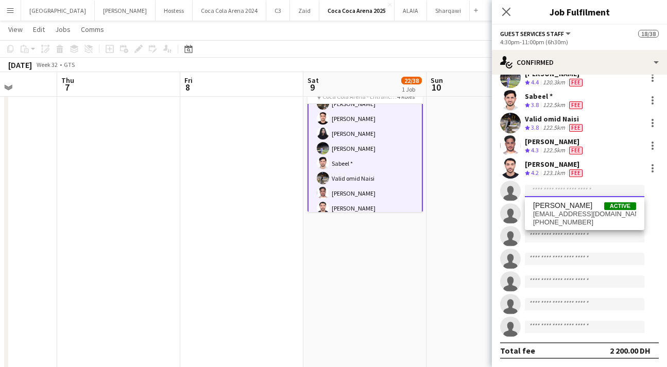
paste input "**********"
type input "**********"
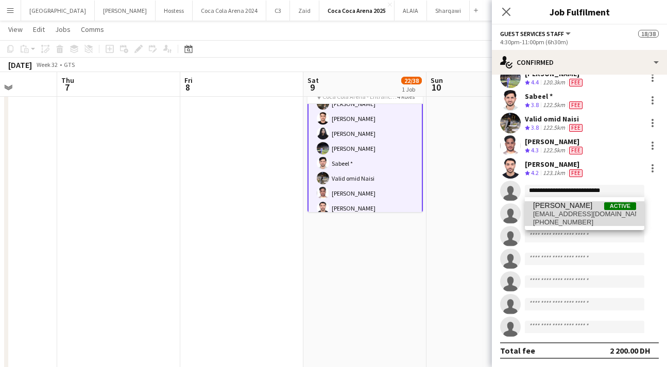
click at [553, 211] on span "[EMAIL_ADDRESS][DOMAIN_NAME]" at bounding box center [584, 214] width 103 height 8
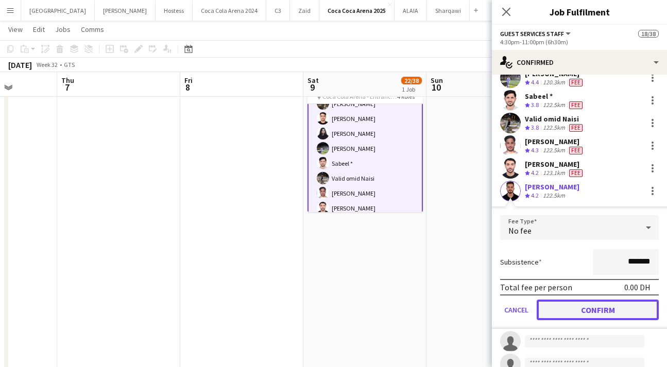
click at [577, 301] on button "Confirm" at bounding box center [598, 310] width 122 height 21
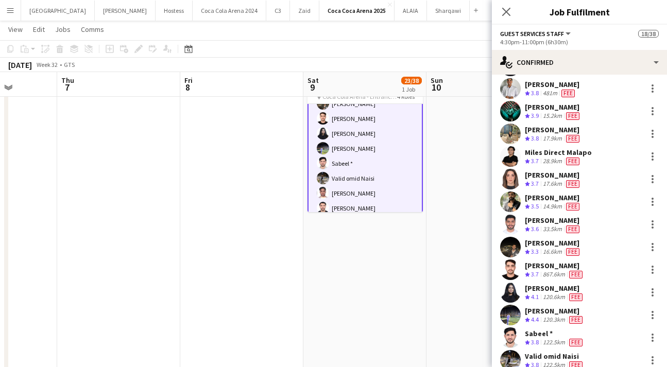
scroll to position [0, 0]
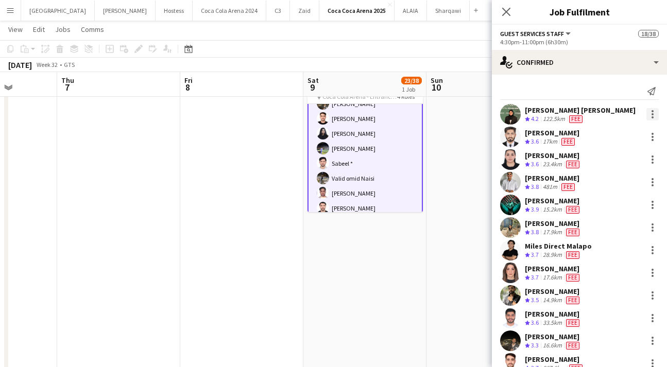
click at [648, 111] on div at bounding box center [652, 114] width 12 height 12
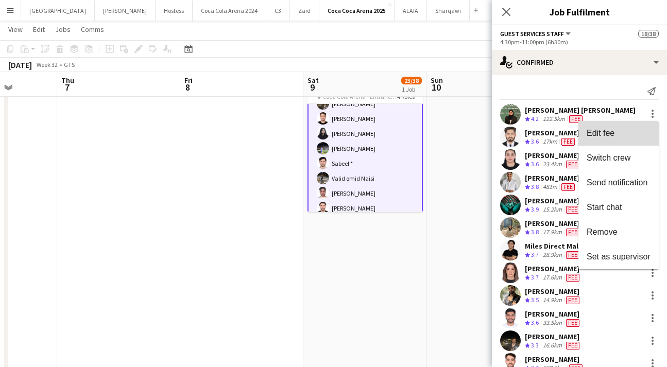
click at [621, 133] on span "Edit fee" at bounding box center [619, 133] width 64 height 9
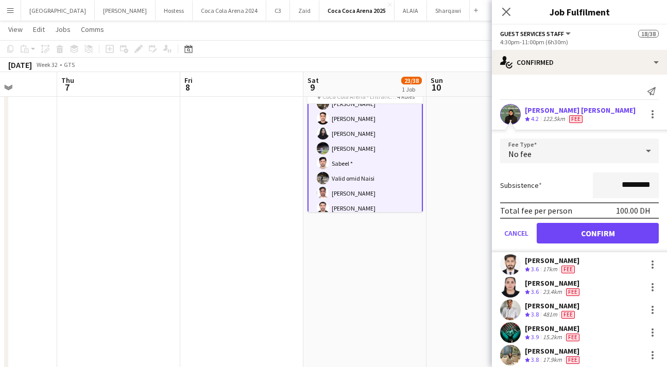
click at [614, 185] on input "*********" at bounding box center [626, 186] width 66 height 26
type input "*********"
click at [613, 235] on button "Confirm" at bounding box center [598, 233] width 122 height 21
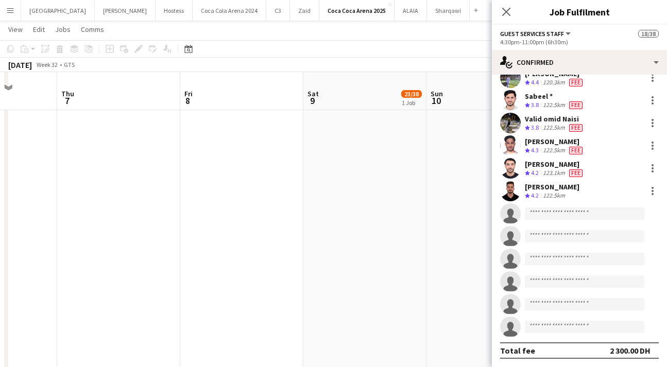
scroll to position [405, 0]
click at [565, 217] on input at bounding box center [584, 214] width 119 height 12
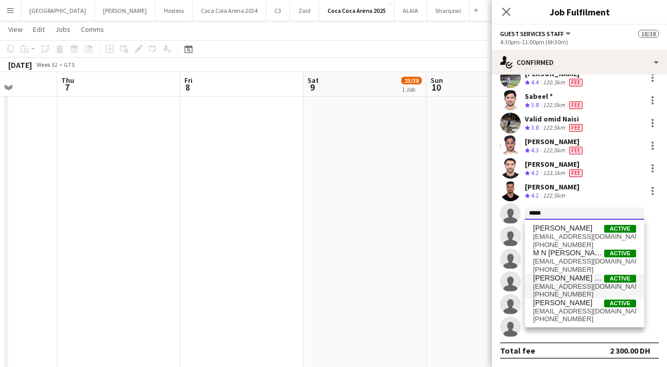
scroll to position [411, 0]
type input "*****"
click at [571, 307] on span "[EMAIL_ADDRESS][DOMAIN_NAME]" at bounding box center [584, 311] width 103 height 8
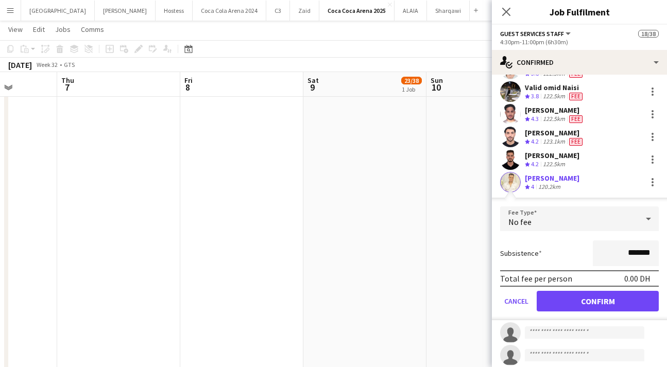
scroll to position [362, 0]
drag, startPoint x: 627, startPoint y: 255, endPoint x: 611, endPoint y: 255, distance: 16.5
click at [611, 255] on input "*******" at bounding box center [626, 254] width 66 height 26
type input "*********"
click at [605, 305] on button "Confirm" at bounding box center [598, 302] width 122 height 21
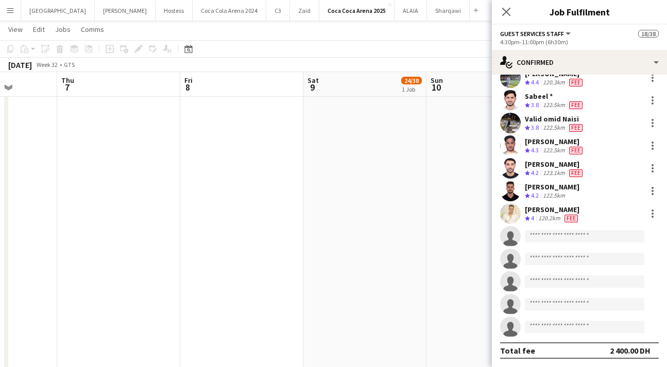
scroll to position [331, 0]
click at [546, 234] on input at bounding box center [584, 236] width 119 height 12
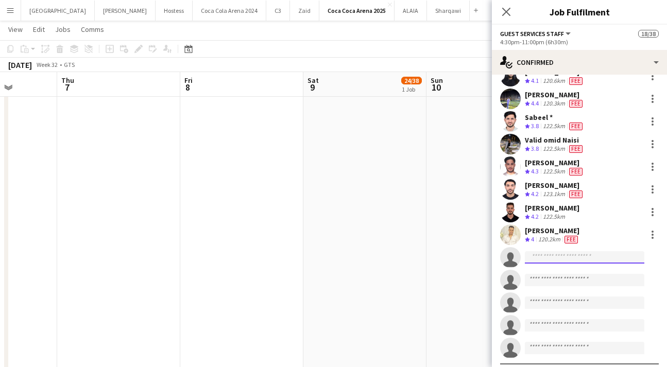
scroll to position [310, 0]
click at [652, 119] on div at bounding box center [653, 119] width 2 height 2
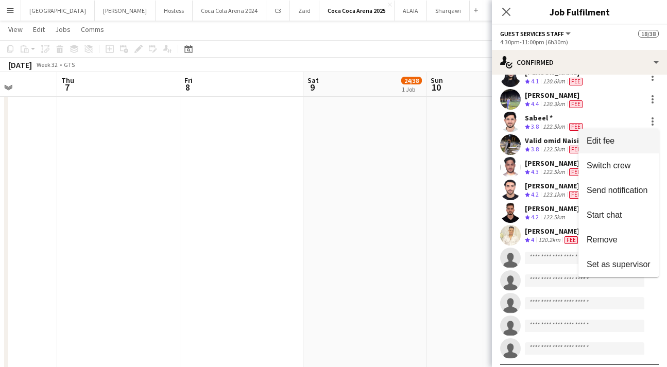
click at [602, 140] on span "Edit fee" at bounding box center [601, 140] width 28 height 9
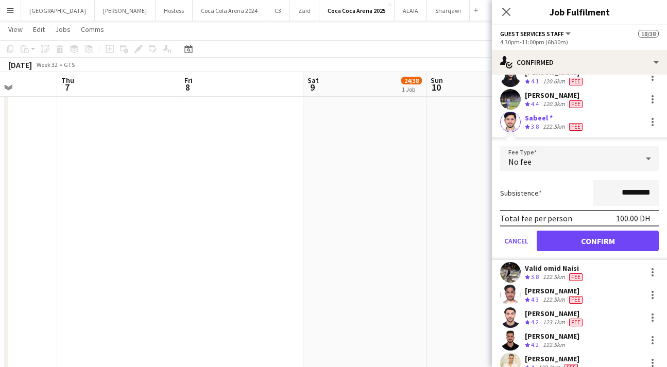
drag, startPoint x: 619, startPoint y: 192, endPoint x: 597, endPoint y: 192, distance: 21.1
click at [597, 192] on input "*********" at bounding box center [626, 193] width 66 height 26
type input "*********"
click at [600, 240] on button "Confirm" at bounding box center [598, 241] width 122 height 21
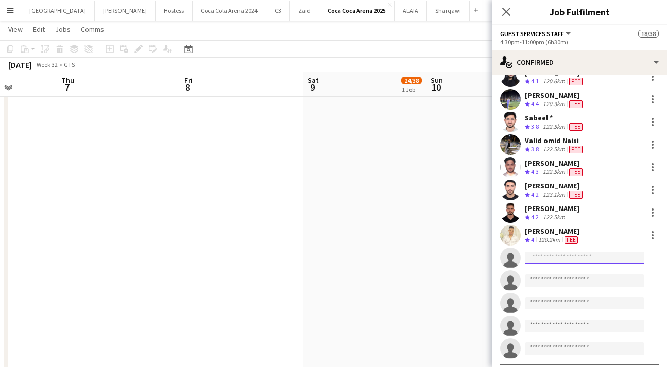
click at [557, 259] on input at bounding box center [584, 258] width 119 height 12
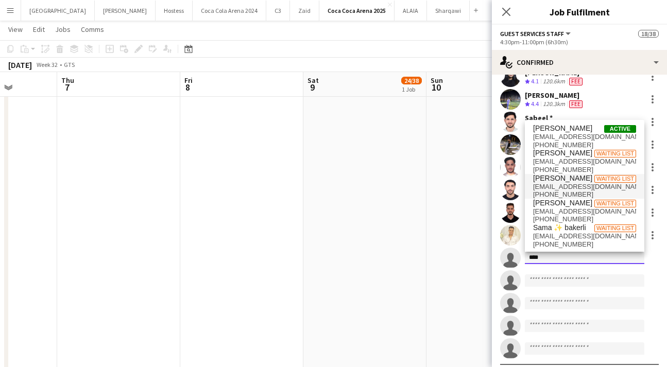
scroll to position [1, 0]
drag, startPoint x: 562, startPoint y: 259, endPoint x: 494, endPoint y: 248, distance: 68.8
click at [494, 248] on app-invite-slot "single-neutral-actions ****" at bounding box center [579, 258] width 175 height 21
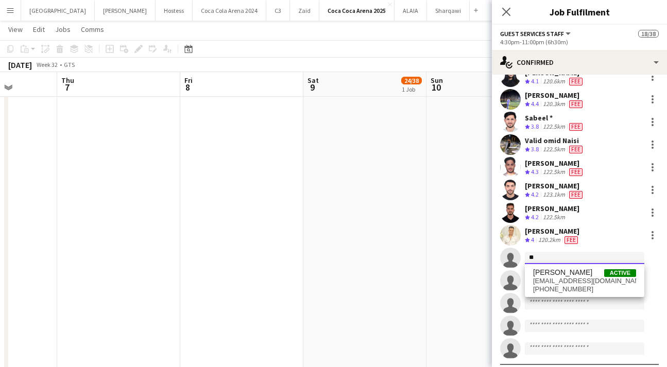
type input "*"
drag, startPoint x: 563, startPoint y: 264, endPoint x: 501, endPoint y: 262, distance: 61.8
click at [501, 263] on body "Menu Boards Boards Boards All jobs Status Workforce Workforce My Workforce Recr…" at bounding box center [333, 95] width 667 height 1013
click at [555, 257] on input "********" at bounding box center [584, 258] width 119 height 12
drag, startPoint x: 555, startPoint y: 257, endPoint x: 473, endPoint y: 256, distance: 81.4
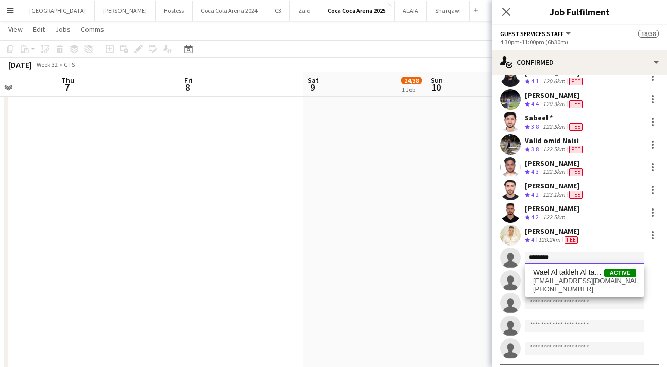
click at [473, 256] on body "Menu Boards Boards Boards All jobs Status Workforce Workforce My Workforce Recr…" at bounding box center [333, 95] width 667 height 1013
paste input "**********"
type input "**********"
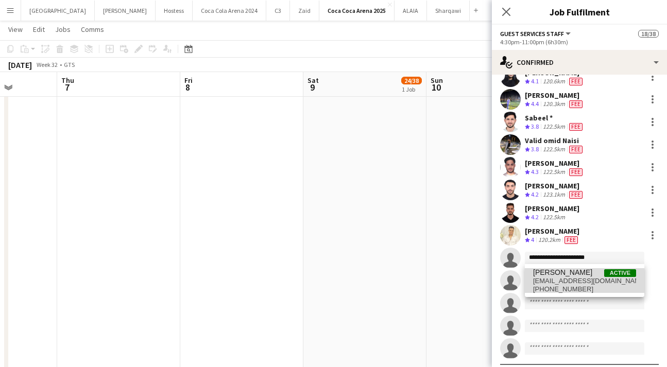
click at [551, 282] on span "[EMAIL_ADDRESS][DOMAIN_NAME]" at bounding box center [584, 281] width 103 height 8
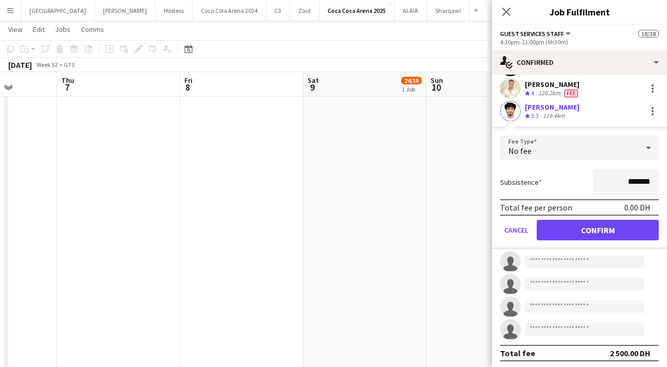
scroll to position [448, 0]
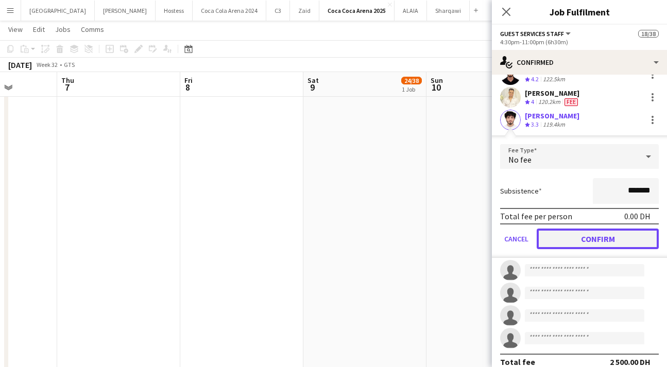
click at [559, 240] on button "Confirm" at bounding box center [598, 239] width 122 height 21
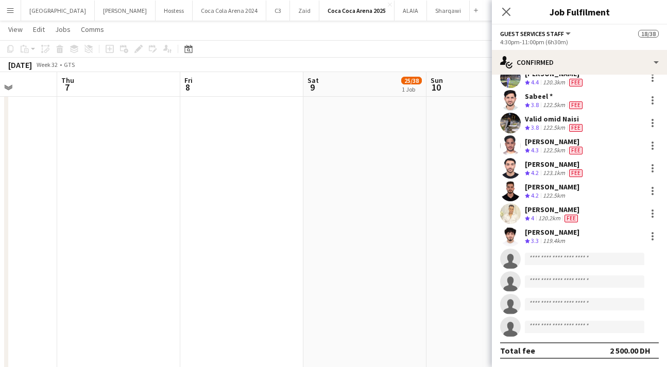
scroll to position [331, 0]
click at [652, 241] on div at bounding box center [652, 236] width 12 height 12
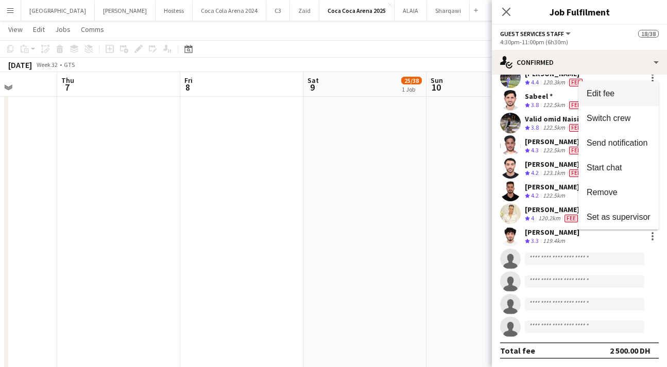
click at [599, 96] on span "Edit fee" at bounding box center [601, 93] width 28 height 9
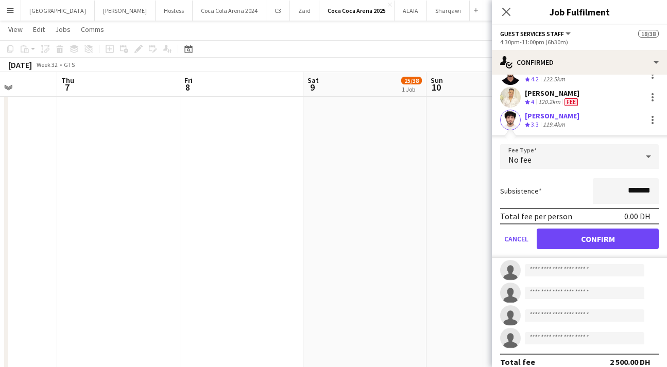
drag, startPoint x: 628, startPoint y: 191, endPoint x: 615, endPoint y: 191, distance: 12.9
click at [615, 191] on input "*******" at bounding box center [626, 191] width 66 height 26
type input "*********"
click at [621, 237] on button "Confirm" at bounding box center [598, 239] width 122 height 21
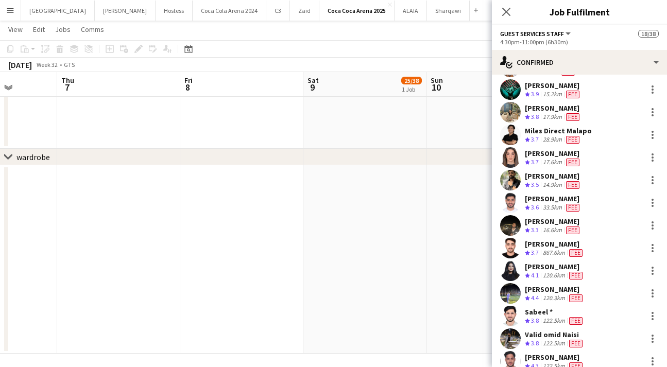
scroll to position [96, 0]
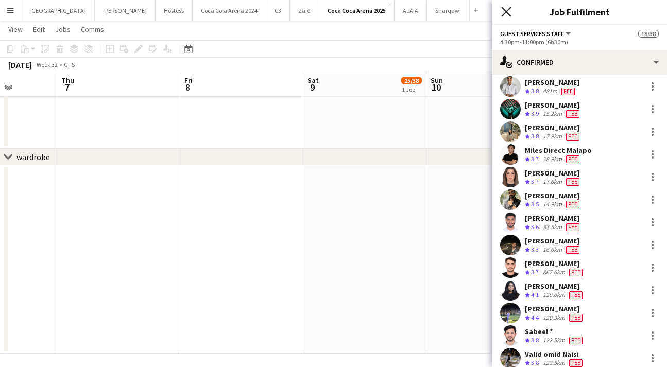
click at [503, 11] on icon "Close pop-in" at bounding box center [506, 12] width 10 height 10
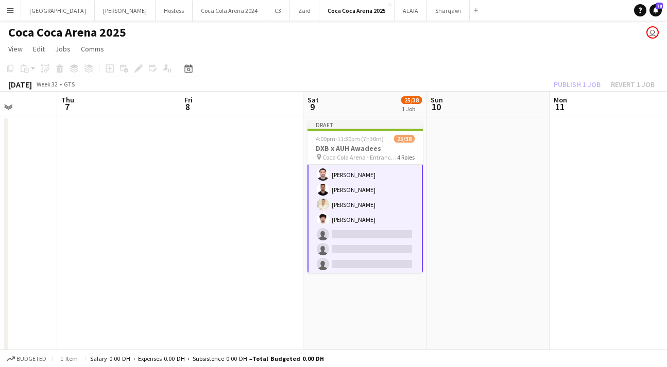
scroll to position [455, 0]
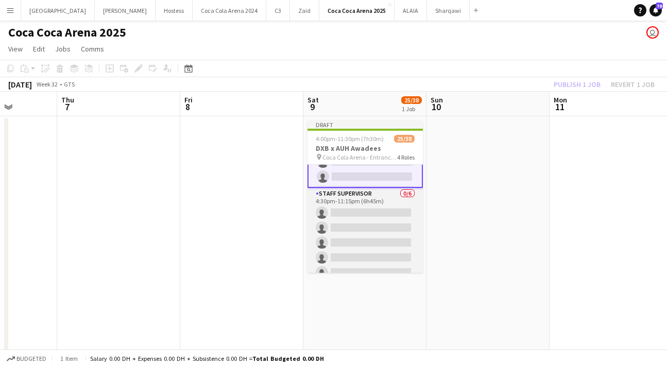
click at [382, 229] on app-card-role "Staff Supervisor 0/6 4:30pm-11:15pm (6h45m) single-neutral-actions single-neutr…" at bounding box center [364, 243] width 115 height 110
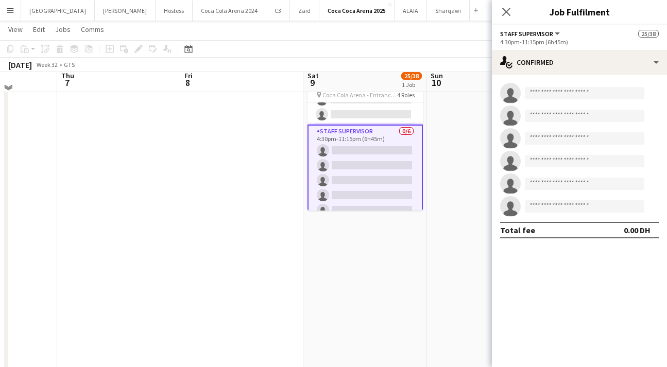
scroll to position [57, 0]
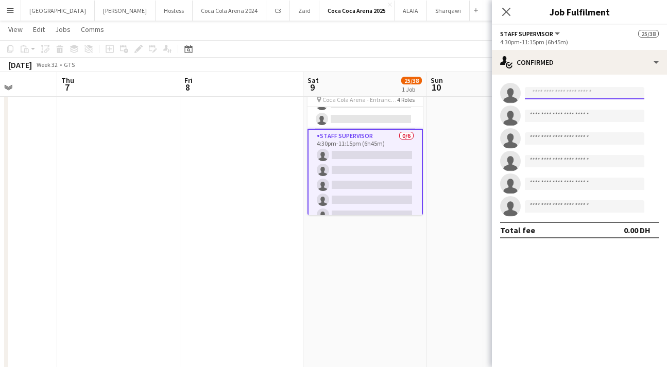
click at [558, 92] on input at bounding box center [584, 93] width 119 height 12
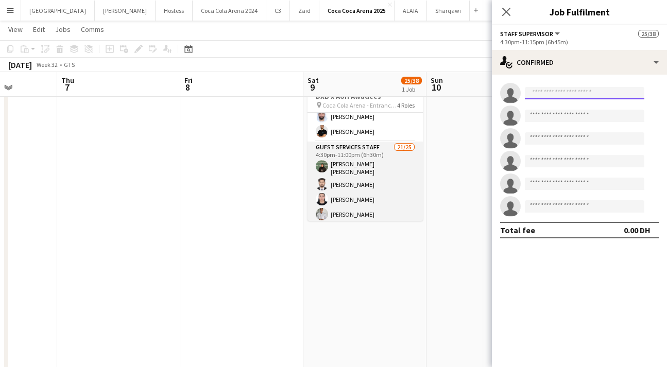
scroll to position [43, 0]
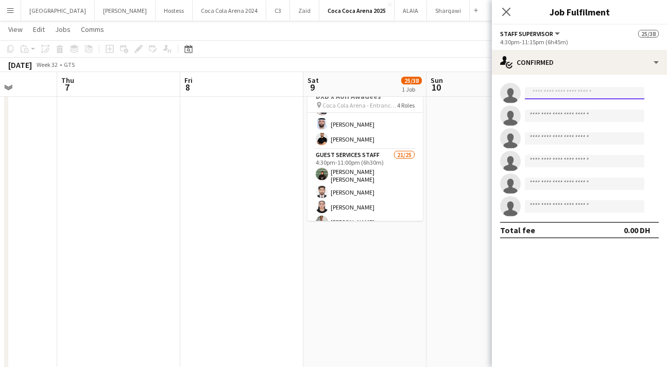
click at [561, 95] on input at bounding box center [584, 93] width 119 height 12
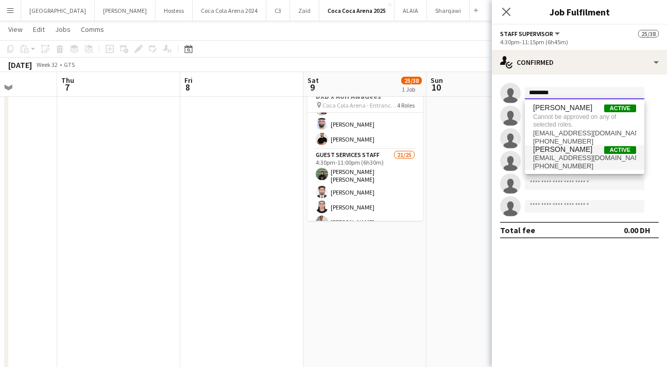
type input "********"
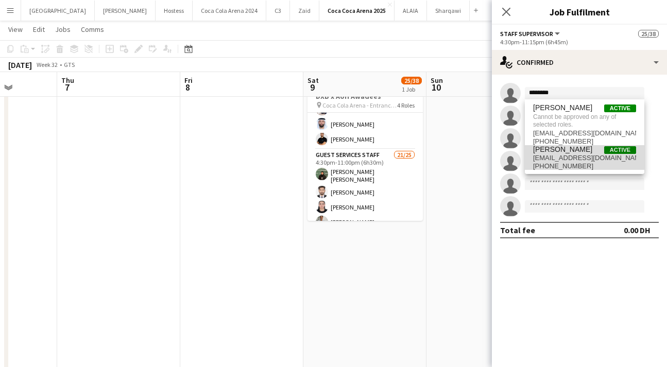
click at [568, 162] on span "[PHONE_NUMBER]" at bounding box center [584, 166] width 103 height 8
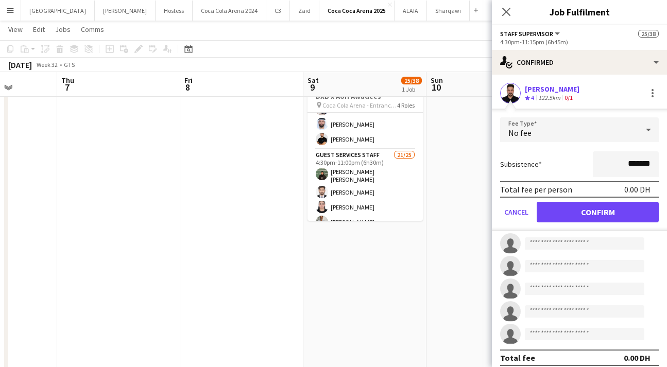
drag, startPoint x: 628, startPoint y: 166, endPoint x: 604, endPoint y: 166, distance: 24.7
click at [607, 166] on input "*******" at bounding box center [626, 164] width 66 height 26
type input "*********"
click at [604, 215] on button "Confirm" at bounding box center [598, 212] width 122 height 21
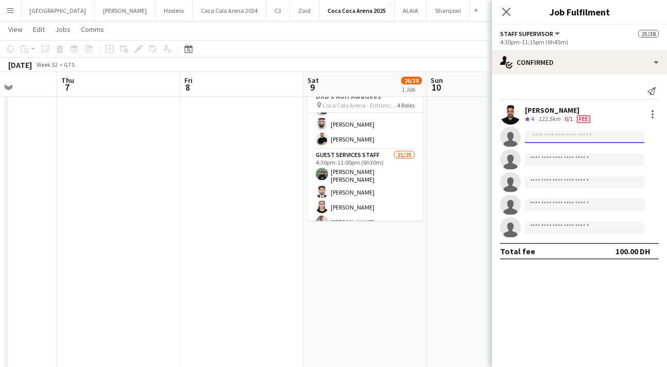
click at [559, 133] on input at bounding box center [584, 137] width 119 height 12
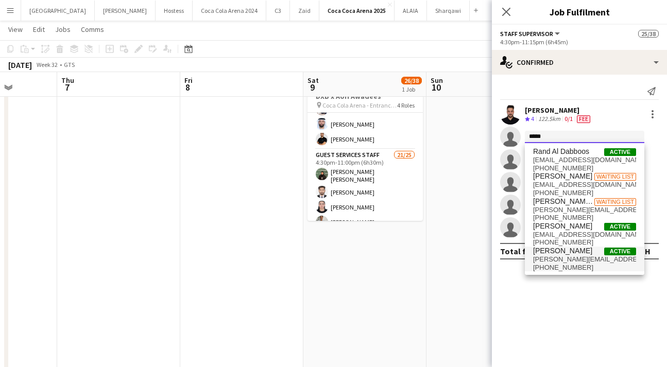
type input "*****"
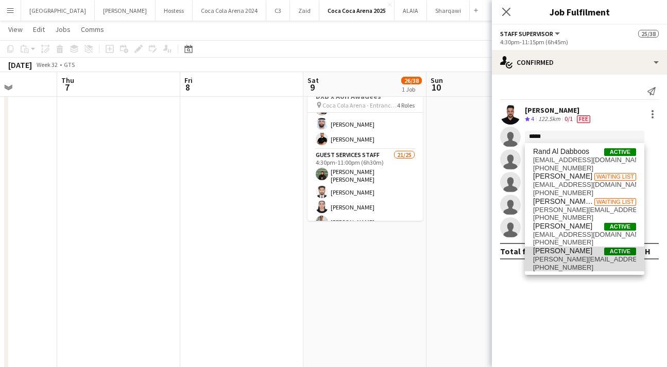
click at [589, 255] on span "[PERSON_NAME][EMAIL_ADDRESS][PERSON_NAME][DOMAIN_NAME]" at bounding box center [584, 259] width 103 height 8
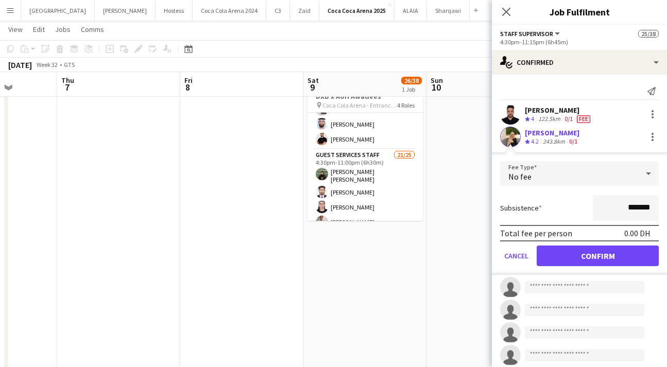
drag, startPoint x: 628, startPoint y: 209, endPoint x: 589, endPoint y: 204, distance: 38.8
click at [599, 207] on input "*******" at bounding box center [626, 208] width 66 height 26
type input "*********"
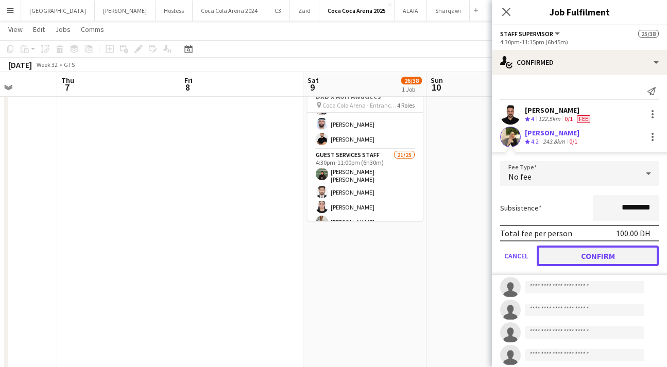
click at [582, 261] on button "Confirm" at bounding box center [598, 256] width 122 height 21
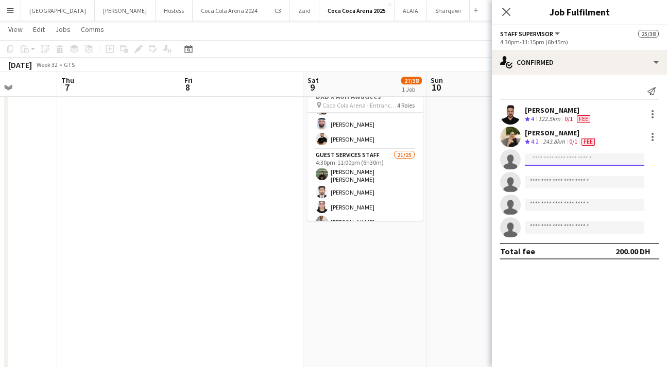
click at [559, 163] on input at bounding box center [584, 159] width 119 height 12
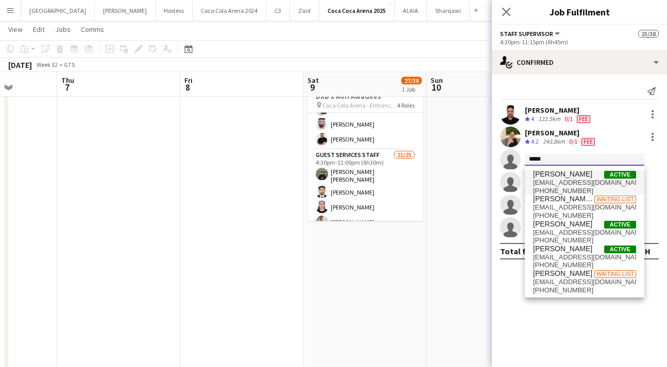
type input "*****"
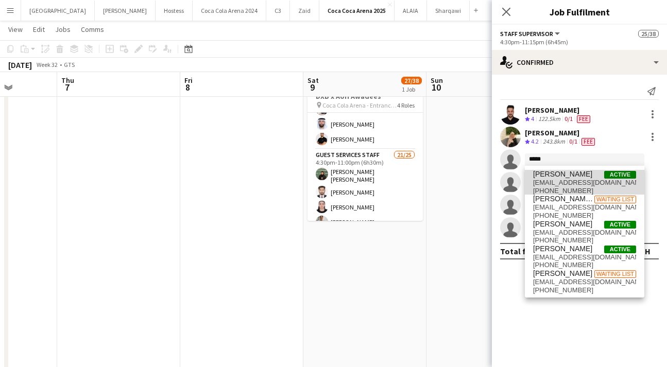
click at [555, 183] on span "[EMAIL_ADDRESS][DOMAIN_NAME]" at bounding box center [584, 183] width 103 height 8
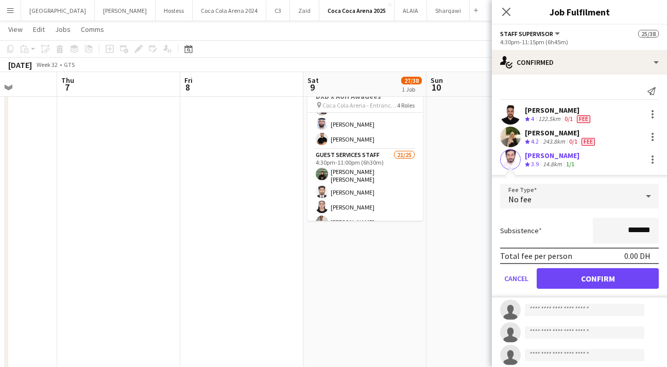
drag, startPoint x: 629, startPoint y: 232, endPoint x: 613, endPoint y: 232, distance: 15.5
click at [614, 232] on input "*******" at bounding box center [626, 231] width 66 height 26
type input "*********"
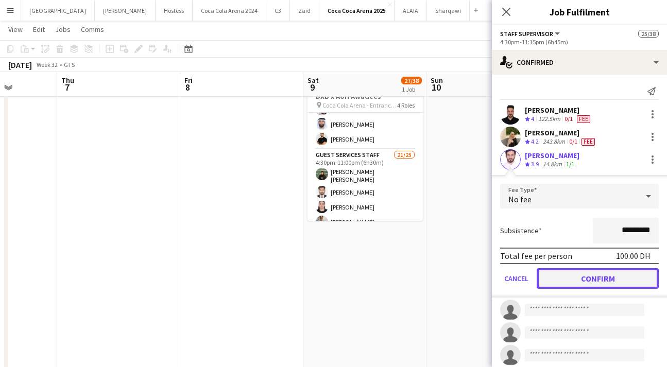
click at [617, 275] on button "Confirm" at bounding box center [598, 278] width 122 height 21
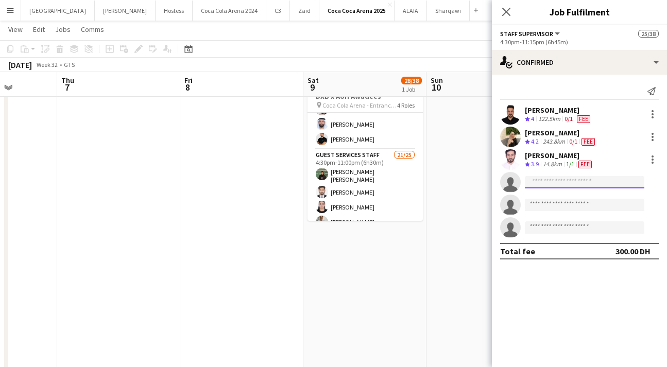
click at [561, 187] on input at bounding box center [584, 182] width 119 height 12
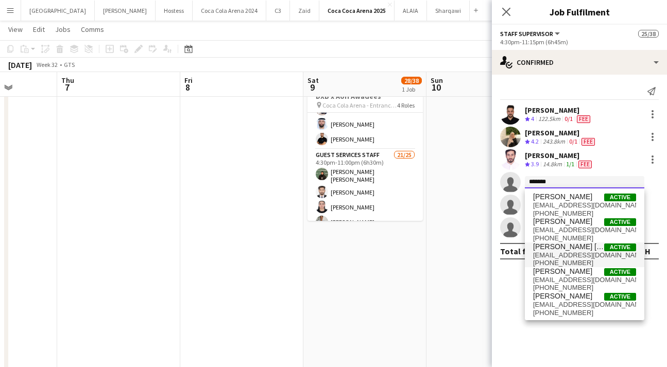
type input "*******"
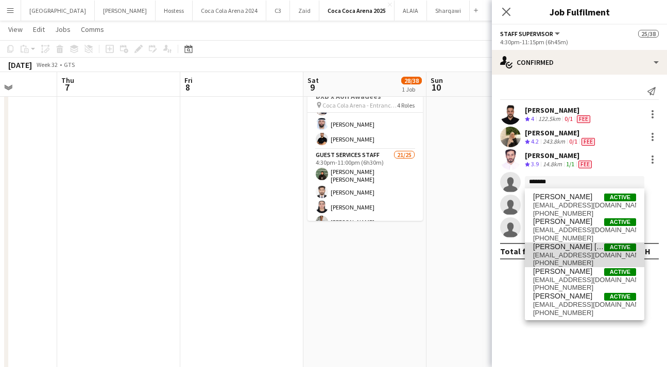
click at [573, 256] on span "[EMAIL_ADDRESS][DOMAIN_NAME]" at bounding box center [584, 255] width 103 height 8
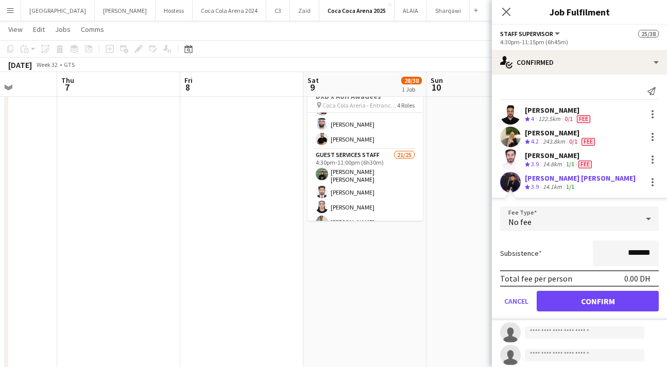
drag, startPoint x: 627, startPoint y: 254, endPoint x: 605, endPoint y: 250, distance: 22.4
click at [605, 250] on input "*******" at bounding box center [626, 254] width 66 height 26
type input "*********"
click at [604, 301] on button "Confirm" at bounding box center [598, 301] width 122 height 21
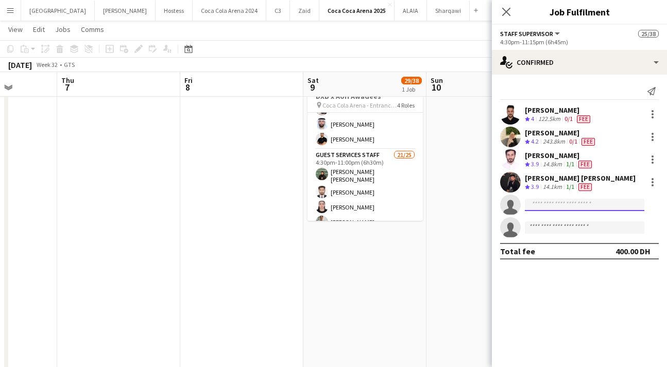
click at [556, 210] on input at bounding box center [584, 205] width 119 height 12
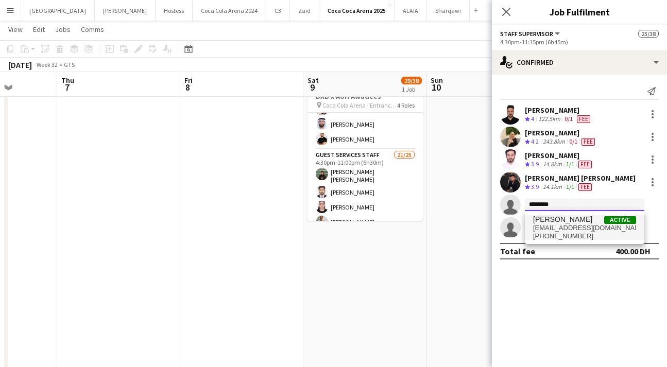
type input "********"
click at [568, 232] on span "[PHONE_NUMBER]" at bounding box center [584, 236] width 103 height 8
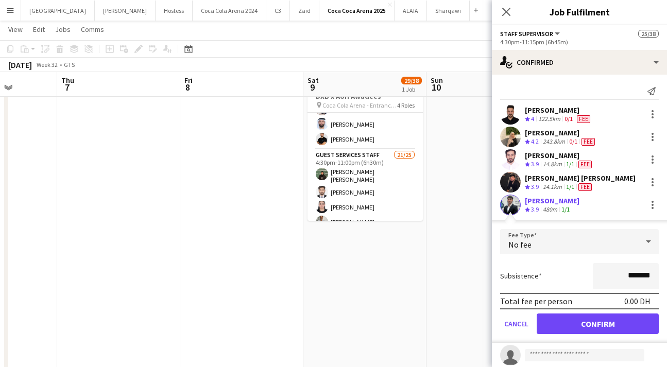
drag, startPoint x: 627, startPoint y: 278, endPoint x: 604, endPoint y: 275, distance: 23.4
click at [606, 277] on input "*******" at bounding box center [626, 276] width 66 height 26
type input "*********"
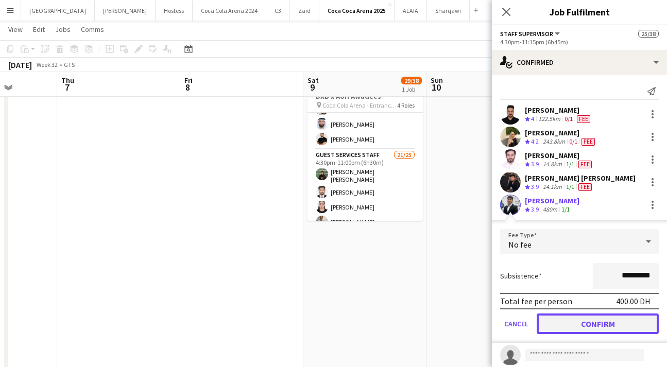
click at [599, 323] on button "Confirm" at bounding box center [598, 324] width 122 height 21
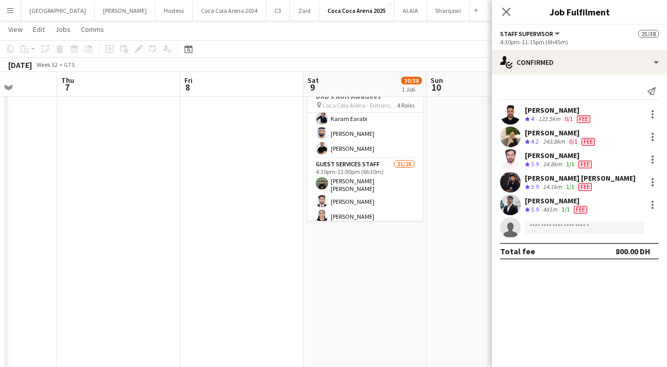
scroll to position [0, 0]
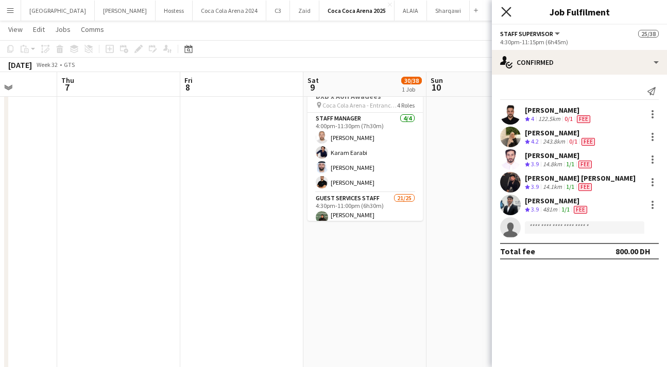
click at [508, 15] on icon "Close pop-in" at bounding box center [506, 12] width 10 height 10
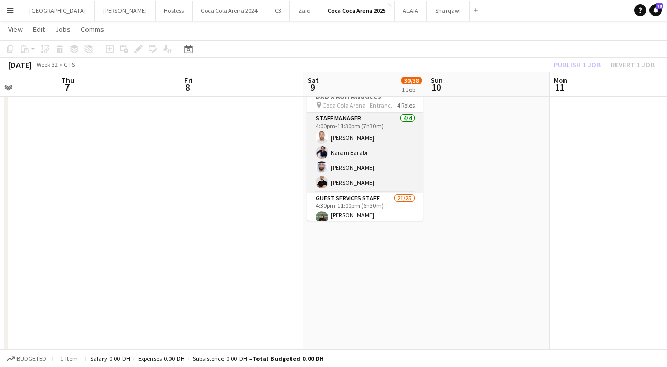
click at [345, 146] on app-card-role "Staff Manager [DATE] 4:00pm-11:30pm (7h30m) [PERSON_NAME] Qadas [PERSON_NAME] E…" at bounding box center [364, 153] width 115 height 80
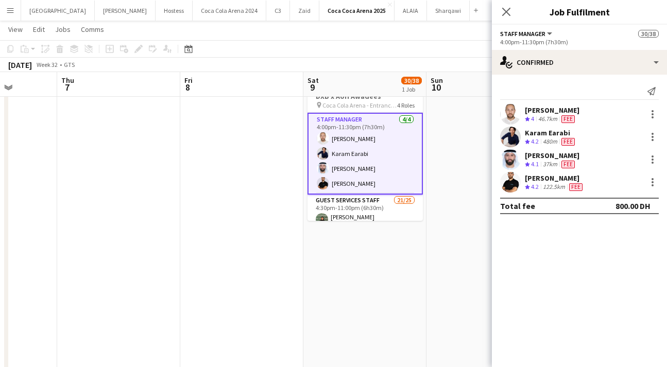
click at [609, 116] on div "[PERSON_NAME] Crew rating 4 46.7km Fee" at bounding box center [579, 114] width 175 height 21
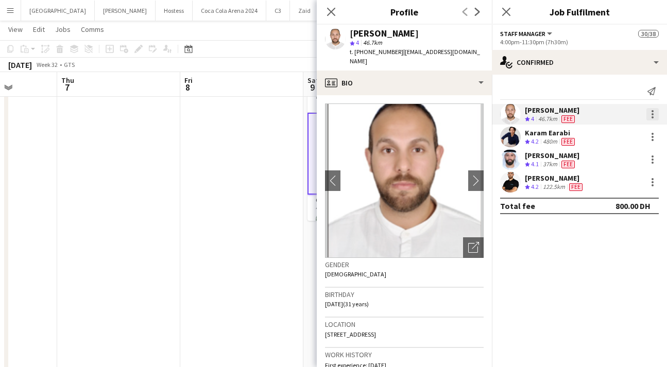
click at [655, 114] on div at bounding box center [652, 114] width 12 height 12
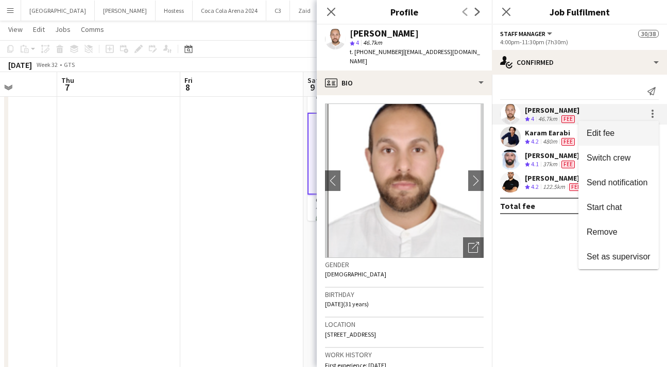
click at [618, 124] on button "Edit fee" at bounding box center [618, 133] width 80 height 25
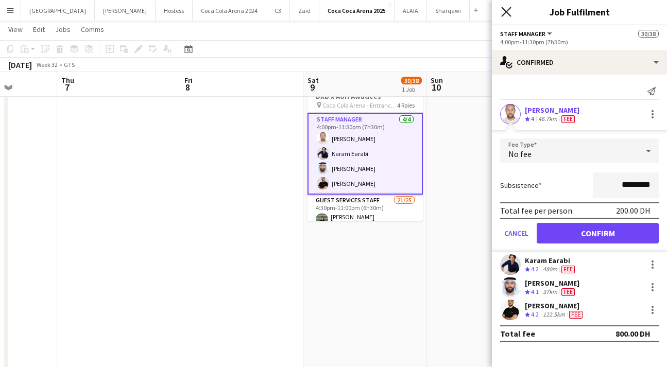
click at [504, 10] on icon at bounding box center [506, 12] width 10 height 10
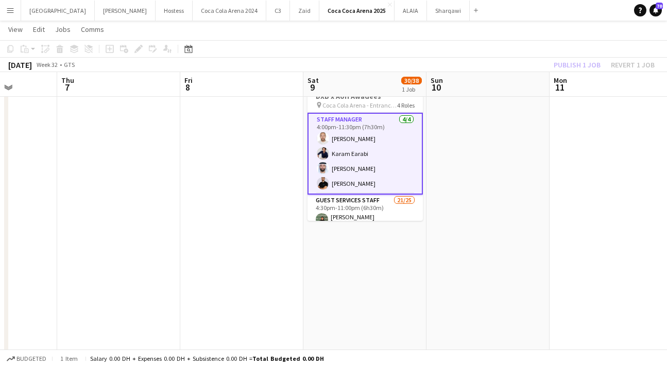
click at [338, 170] on app-card-role "Staff Manager [DATE] 4:00pm-11:30pm (7h30m) [PERSON_NAME] Qadas [PERSON_NAME] E…" at bounding box center [364, 154] width 115 height 82
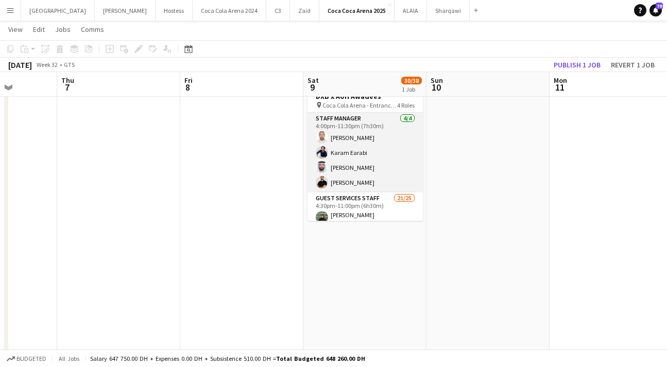
click at [341, 165] on app-card-role "Staff Manager [DATE] 4:00pm-11:30pm (7h30m) [PERSON_NAME] Qadas [PERSON_NAME] E…" at bounding box center [364, 153] width 115 height 80
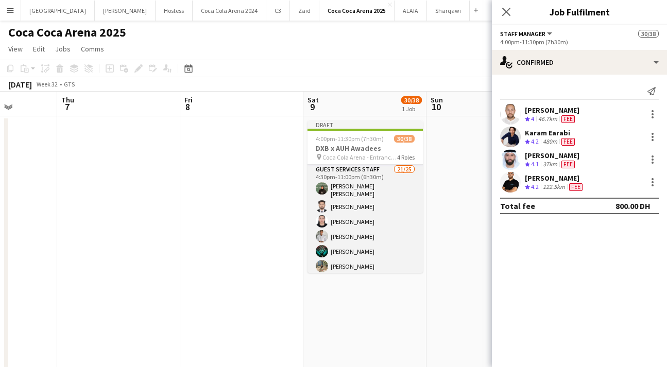
click at [349, 196] on app-card-role "Guest Services Staff 21/25 4:30pm-11:00pm (6h30m) [PERSON_NAME] [PERSON_NAME] K…" at bounding box center [364, 362] width 115 height 397
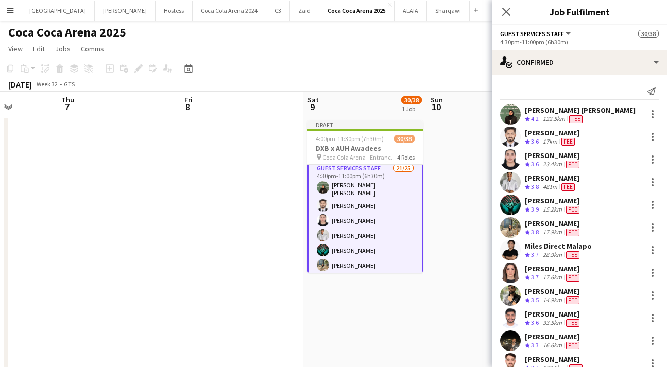
scroll to position [82, 0]
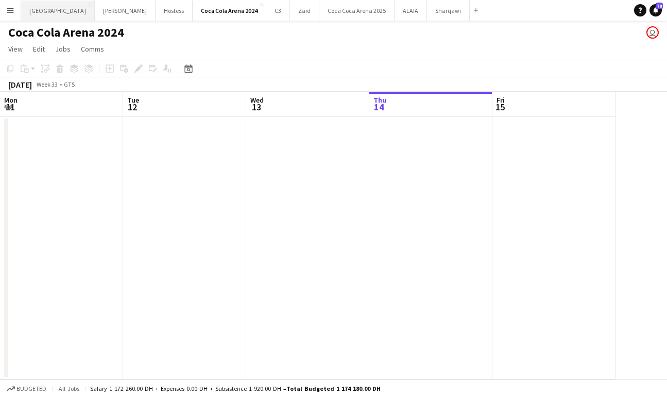
click at [45, 14] on button "Etihad Arena Close" at bounding box center [58, 11] width 74 height 20
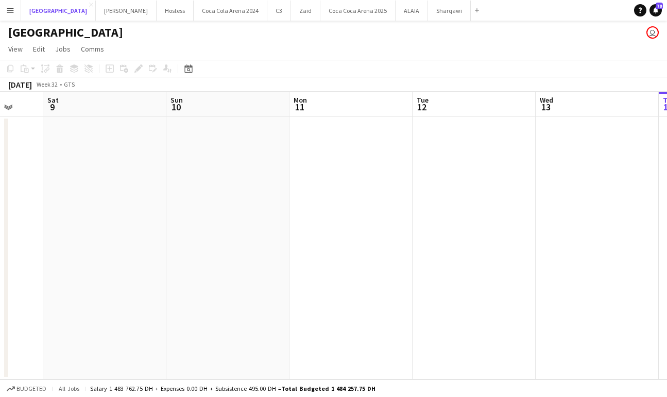
scroll to position [0, 461]
click at [8, 14] on app-icon "Menu" at bounding box center [10, 10] width 8 height 8
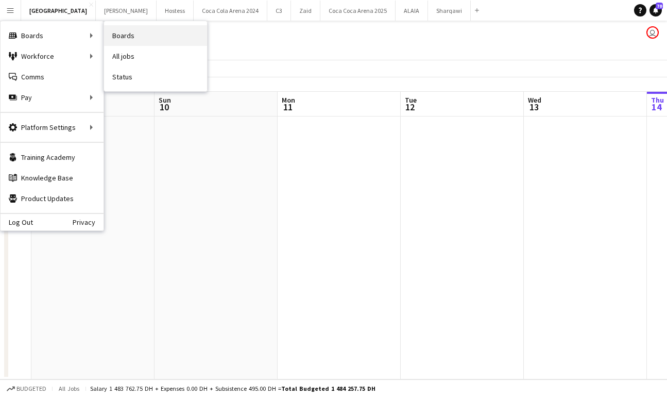
click at [136, 37] on link "Boards" at bounding box center [155, 35] width 103 height 21
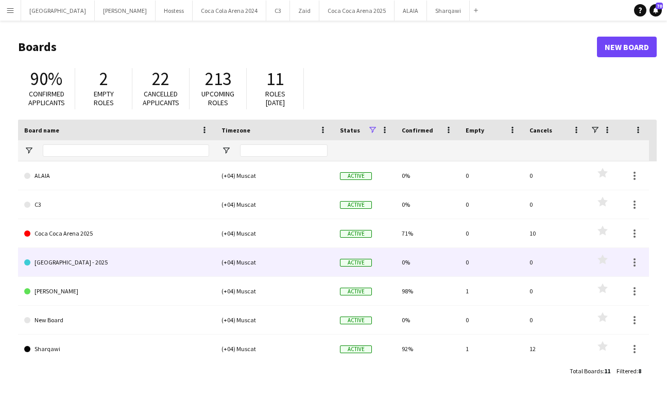
click at [128, 263] on link "Etihad Arena - 2025" at bounding box center [116, 262] width 185 height 29
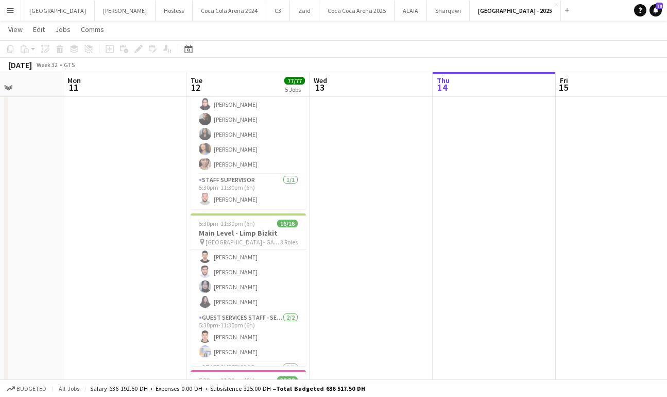
scroll to position [159, 0]
click at [228, 297] on app-card-role "Guest Services Staff 13/13 5:30pm-11:30pm (6h) Sabeel * Ahmed Khalil Lujayna Al…" at bounding box center [248, 200] width 115 height 220
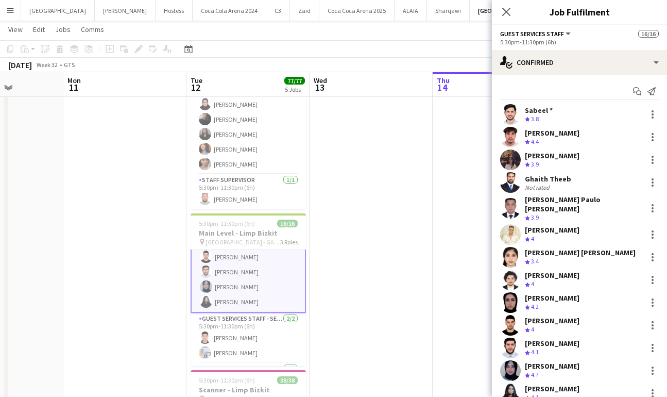
scroll to position [160, 0]
click at [516, 383] on app-user-avatar at bounding box center [510, 393] width 21 height 21
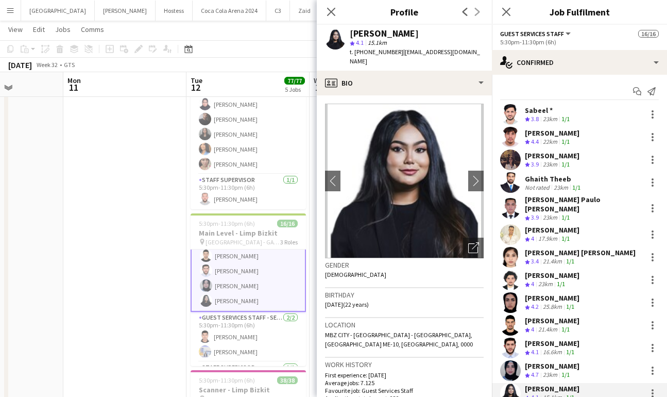
drag, startPoint x: 400, startPoint y: 51, endPoint x: 485, endPoint y: 50, distance: 84.5
click at [485, 50] on app-profile-header "Haaniya Ahmed star 4.1 15.1km t. +971547152594 | haaniyahmed24@gmail.com" at bounding box center [404, 48] width 175 height 46
drag, startPoint x: 399, startPoint y: 52, endPoint x: 474, endPoint y: 52, distance: 74.7
click at [474, 52] on div "Haaniya Ahmed star 4.1 15.1km t. +971547152594 | haaniyahmed24@gmail.com" at bounding box center [404, 48] width 175 height 46
copy span "[EMAIL_ADDRESS][DOMAIN_NAME]"
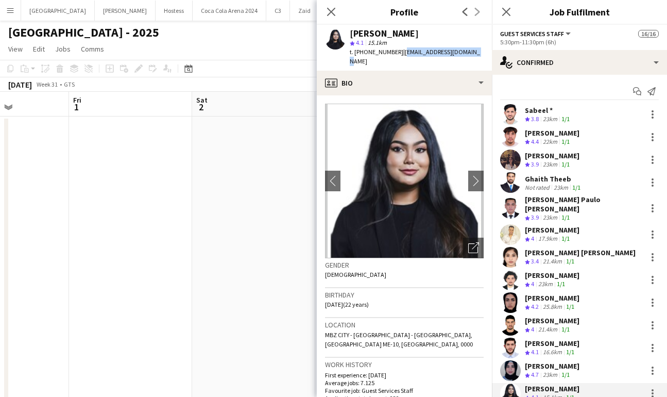
scroll to position [0, 215]
click at [329, 11] on icon "Close pop-in" at bounding box center [331, 12] width 8 height 8
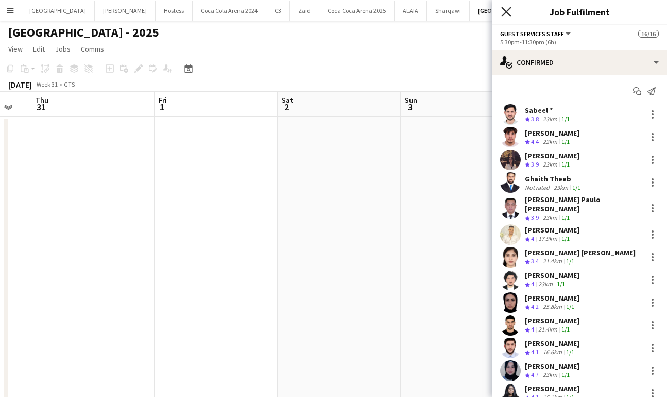
click at [507, 10] on icon "Close pop-in" at bounding box center [506, 12] width 10 height 10
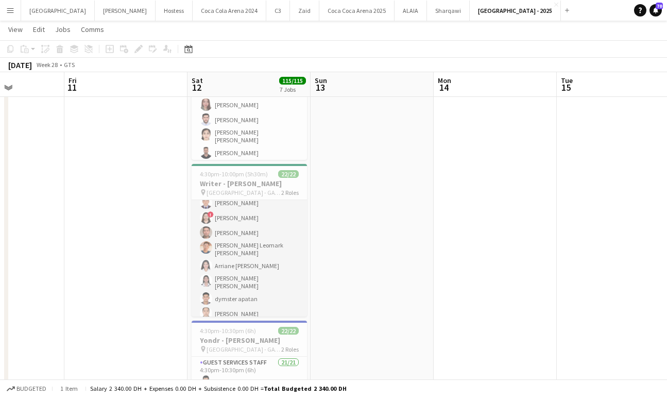
scroll to position [184, 0]
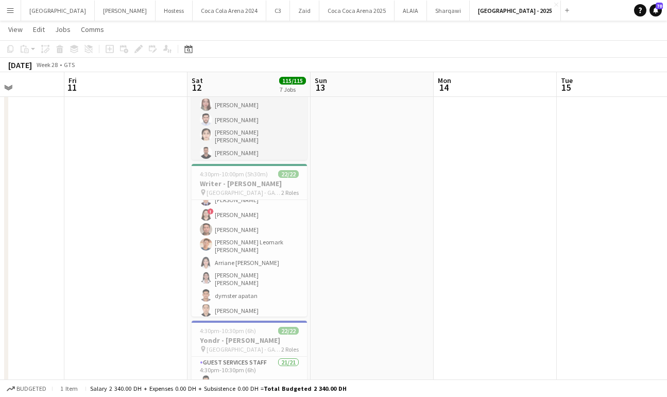
click at [238, 150] on app-card-role "Guest Services Staff 7/7 4:30pm-10:00pm (5h30m) Ibrahim Hassouna Rumysa Salah M…" at bounding box center [249, 99] width 115 height 128
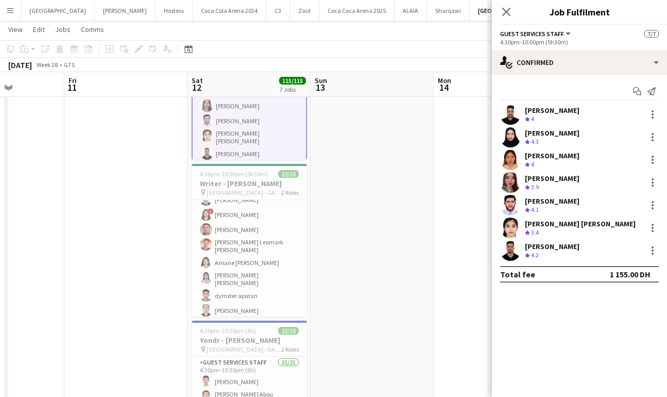
scroll to position [9, 0]
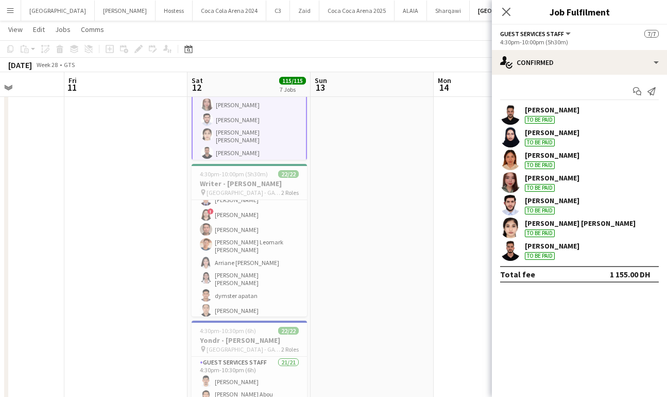
click at [507, 244] on app-user-avatar at bounding box center [510, 250] width 21 height 21
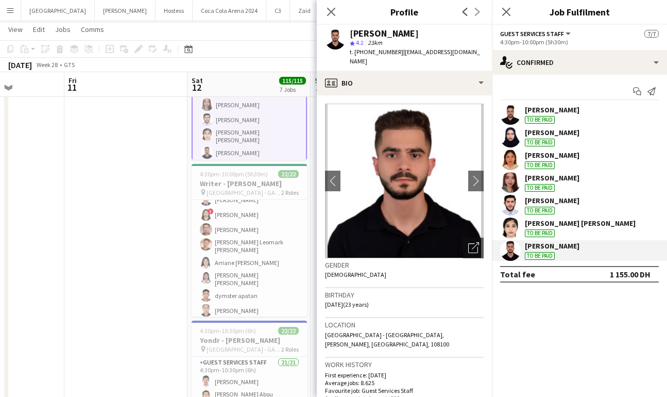
drag, startPoint x: 400, startPoint y: 54, endPoint x: 408, endPoint y: 58, distance: 9.9
click at [408, 58] on div "t. +971555666806 | mohamedhassouna035@gmail.com" at bounding box center [417, 56] width 134 height 19
copy span "[EMAIL_ADDRESS][DOMAIN_NAME]"
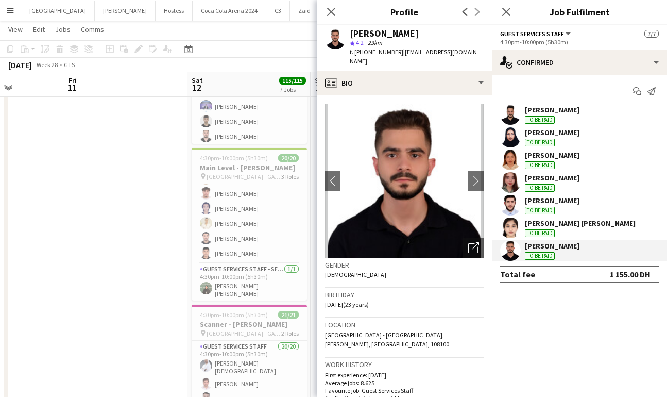
scroll to position [202, 0]
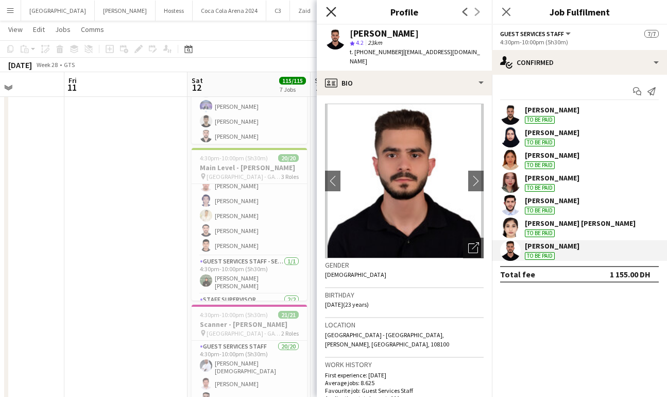
click at [327, 12] on icon "Close pop-in" at bounding box center [331, 12] width 10 height 10
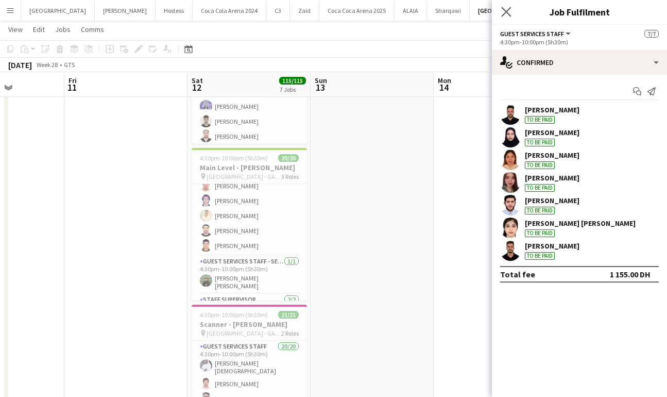
click at [508, 16] on icon "Close pop-in" at bounding box center [506, 12] width 10 height 10
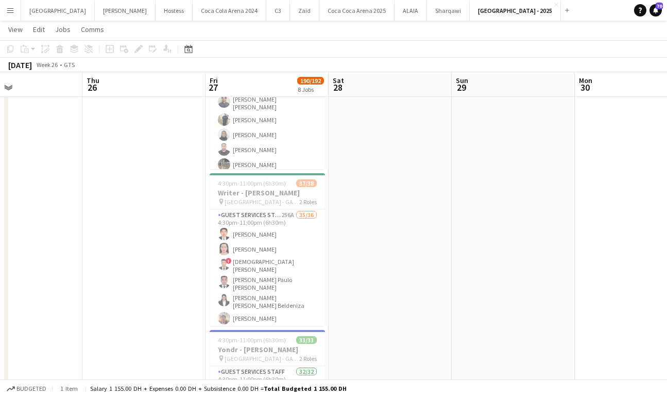
scroll to position [0, 259]
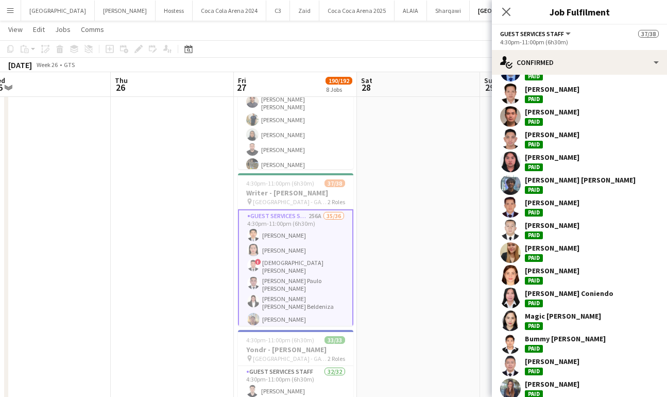
scroll to position [551, 0]
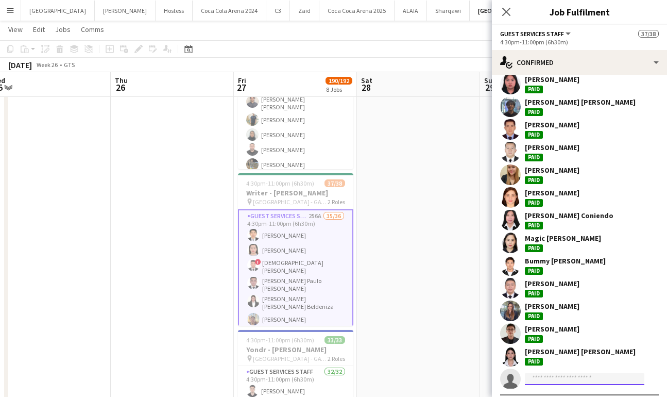
click at [557, 372] on input at bounding box center [584, 378] width 119 height 12
type input "*"
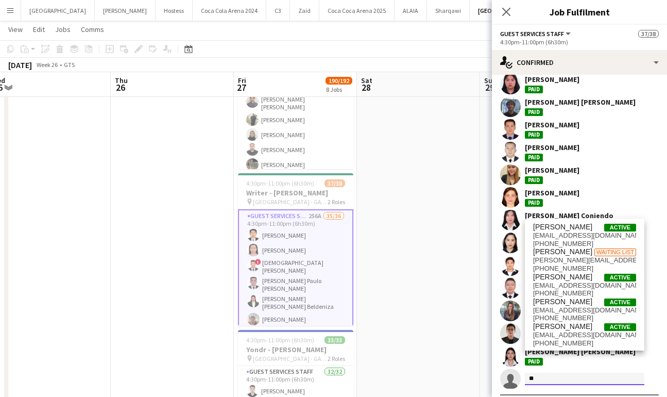
type input "*"
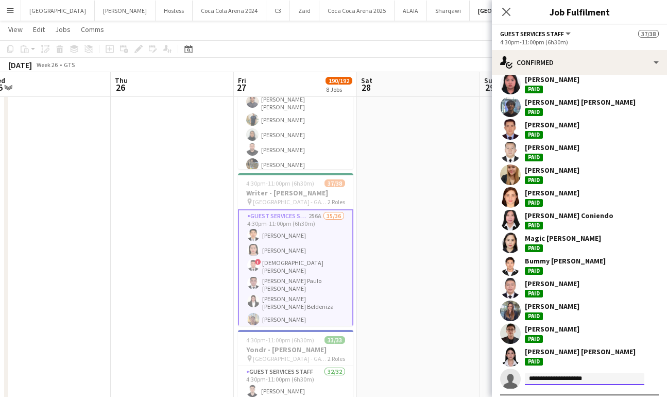
type input "**********"
drag, startPoint x: 599, startPoint y: 356, endPoint x: 485, endPoint y: 356, distance: 113.8
click at [540, 372] on input at bounding box center [584, 378] width 119 height 12
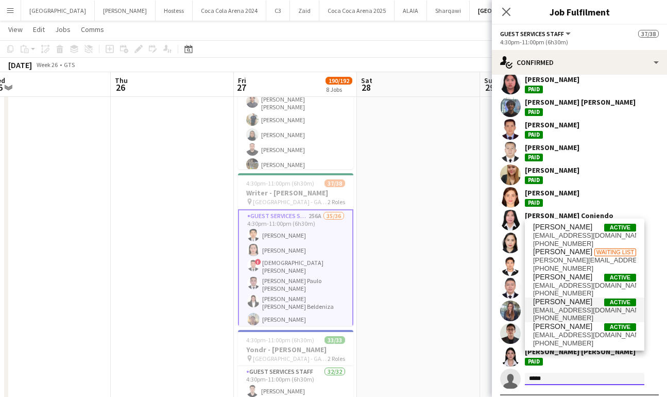
scroll to position [1, 0]
drag, startPoint x: 554, startPoint y: 357, endPoint x: 497, endPoint y: 354, distance: 57.3
click at [497, 368] on app-invite-slot "single-neutral-actions *****" at bounding box center [579, 378] width 175 height 21
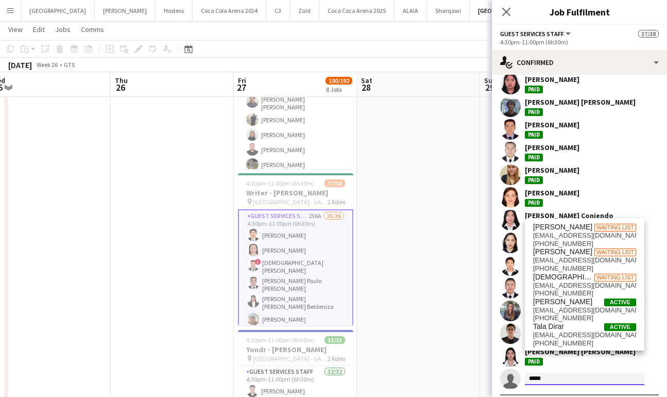
type input "******"
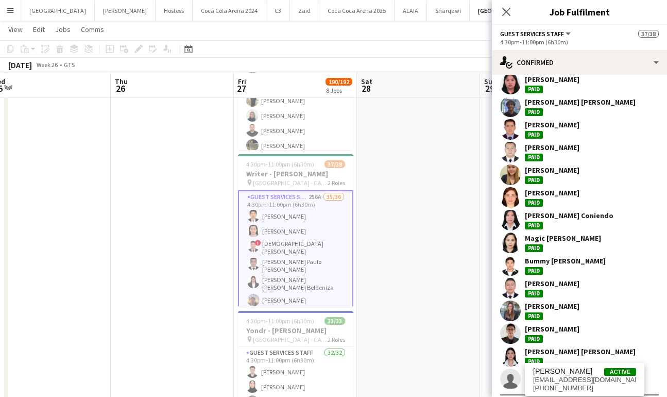
scroll to position [904, 0]
drag, startPoint x: 558, startPoint y: 354, endPoint x: 491, endPoint y: 354, distance: 66.4
click at [492, 368] on app-invite-slot "single-neutral-actions ******" at bounding box center [579, 378] width 175 height 21
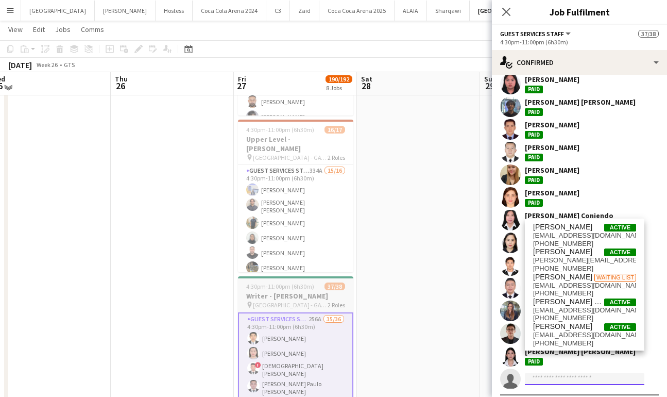
scroll to position [779, 0]
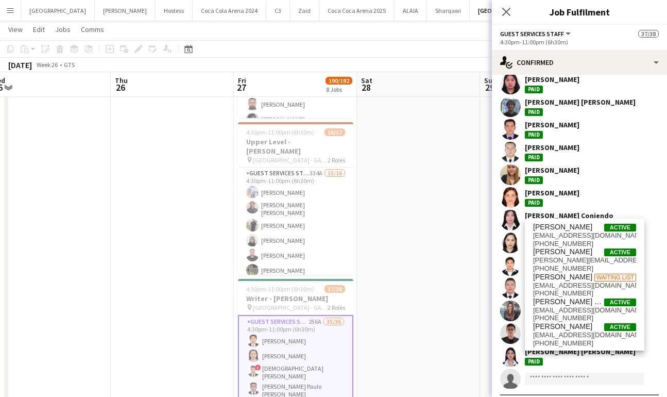
click at [13, 17] on button "Menu" at bounding box center [10, 10] width 21 height 21
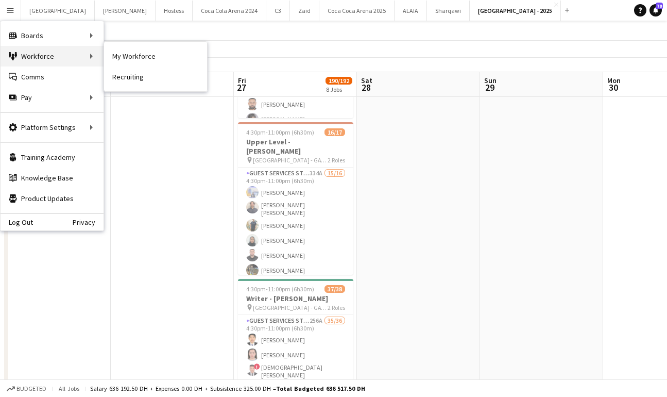
click at [48, 58] on div "Workforce Workforce" at bounding box center [52, 56] width 103 height 21
click at [142, 59] on link "My Workforce" at bounding box center [155, 56] width 103 height 21
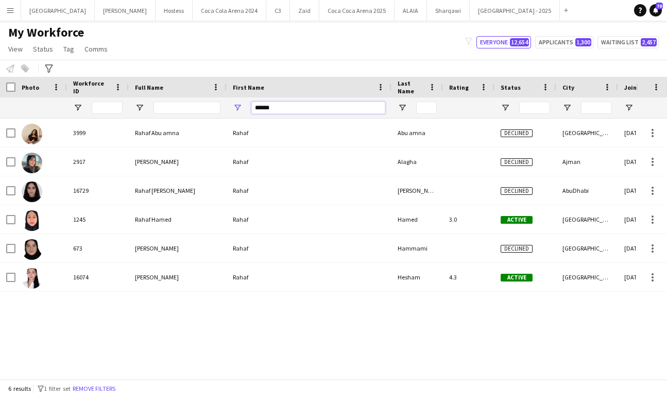
drag, startPoint x: 278, startPoint y: 107, endPoint x: 206, endPoint y: 101, distance: 72.3
click at [206, 101] on div "*****" at bounding box center [539, 107] width 1078 height 21
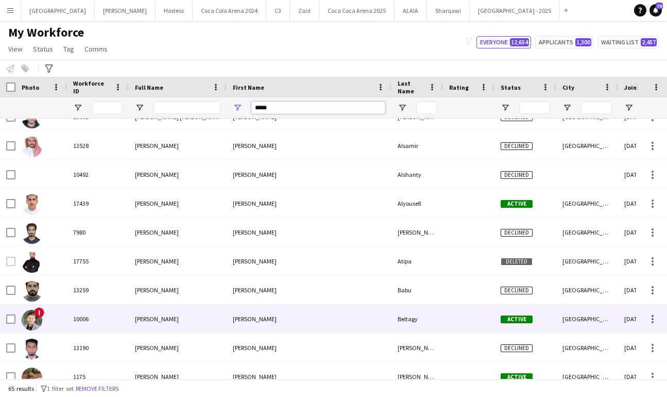
scroll to position [334, 0]
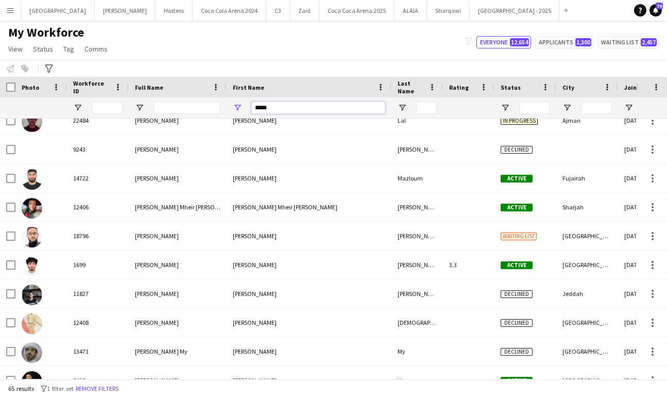
drag, startPoint x: 283, startPoint y: 107, endPoint x: 189, endPoint y: 105, distance: 94.3
click at [189, 105] on div "*****" at bounding box center [539, 107] width 1078 height 21
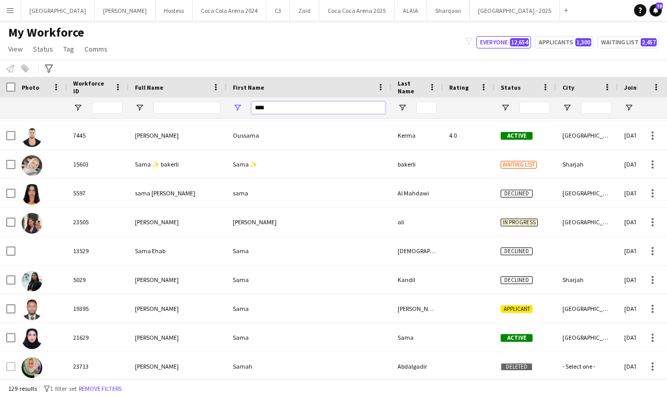
drag, startPoint x: 279, startPoint y: 106, endPoint x: 217, endPoint y: 104, distance: 61.8
click at [217, 104] on div "****" at bounding box center [539, 107] width 1078 height 21
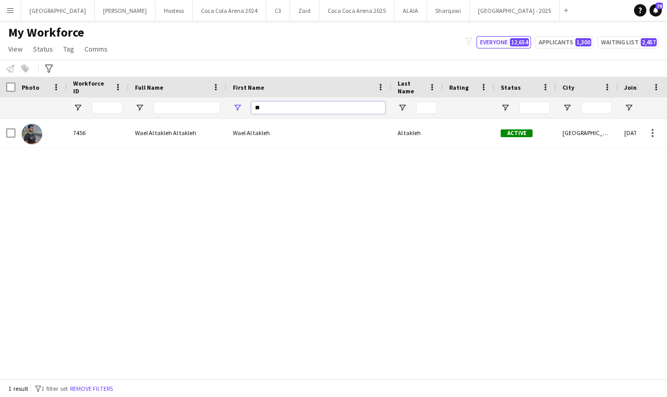
type input "*"
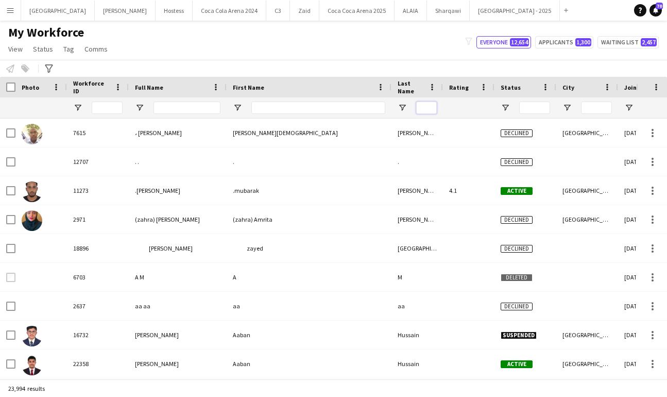
click at [423, 113] on input "Last Name Filter Input" at bounding box center [426, 107] width 21 height 12
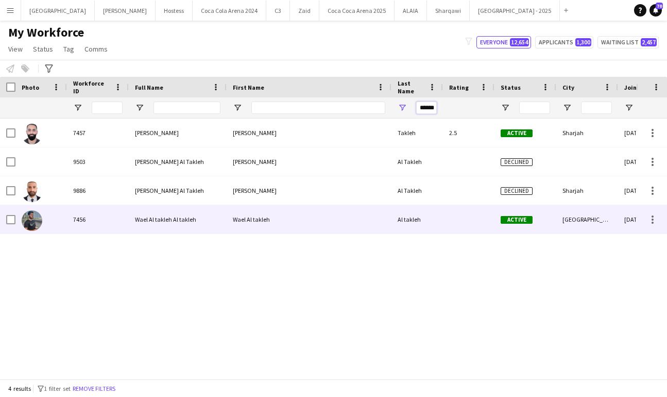
type input "******"
click at [175, 218] on span "Wael Al takleh Al takleh" at bounding box center [165, 219] width 61 height 8
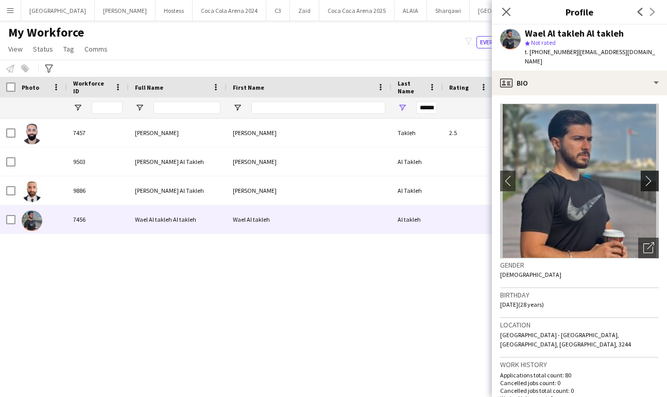
click at [651, 175] on app-icon "chevron-right" at bounding box center [651, 180] width 16 height 11
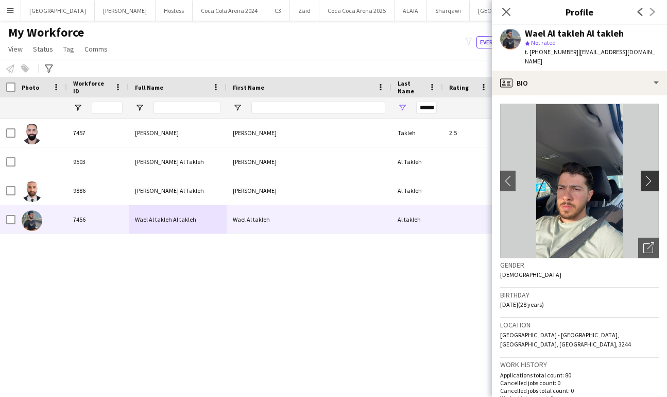
click at [651, 175] on app-icon "chevron-right" at bounding box center [651, 180] width 16 height 11
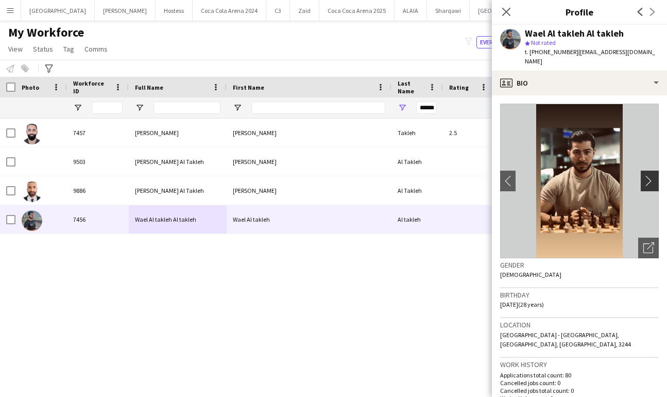
click at [651, 175] on app-icon "chevron-right" at bounding box center [651, 180] width 16 height 11
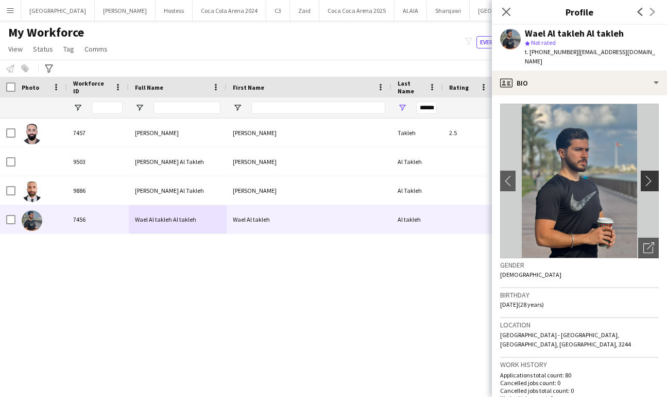
click at [651, 175] on app-icon "chevron-right" at bounding box center [651, 180] width 16 height 11
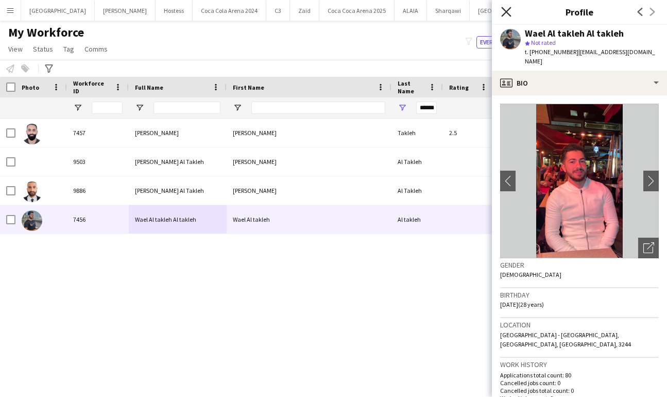
click at [510, 14] on icon "Close pop-in" at bounding box center [506, 12] width 10 height 10
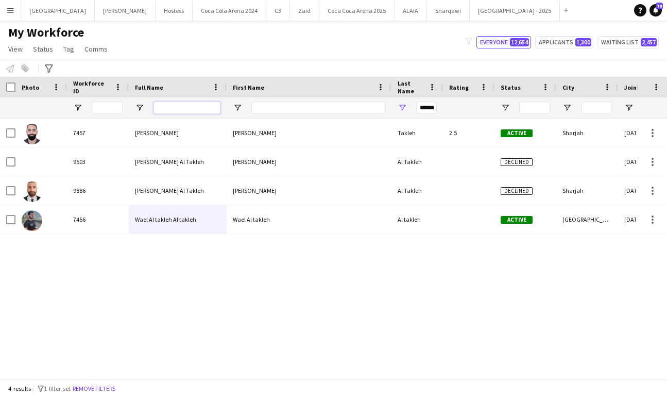
click at [174, 106] on input "Full Name Filter Input" at bounding box center [186, 107] width 67 height 12
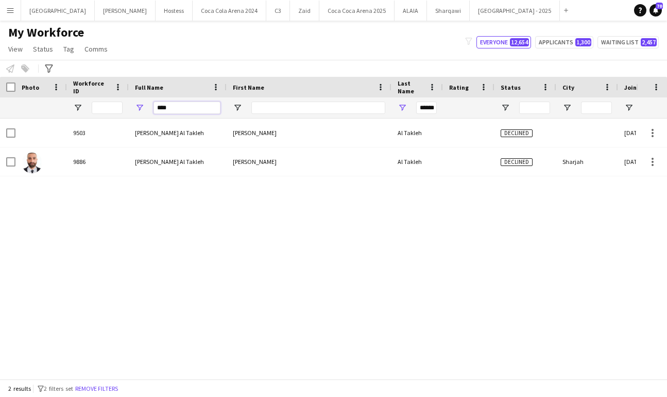
type input "****"
click at [208, 55] on div "My Workforce View Views Default view New view Update view Delete view Edit name…" at bounding box center [333, 42] width 667 height 35
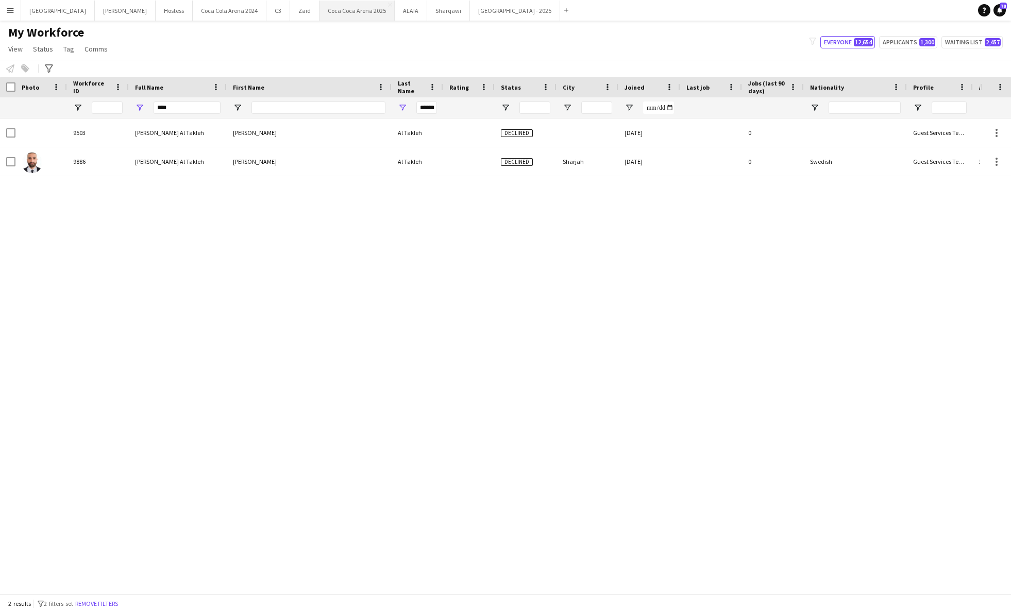
click at [319, 12] on button "Coca Coca Arena 2025 Close" at bounding box center [356, 11] width 75 height 20
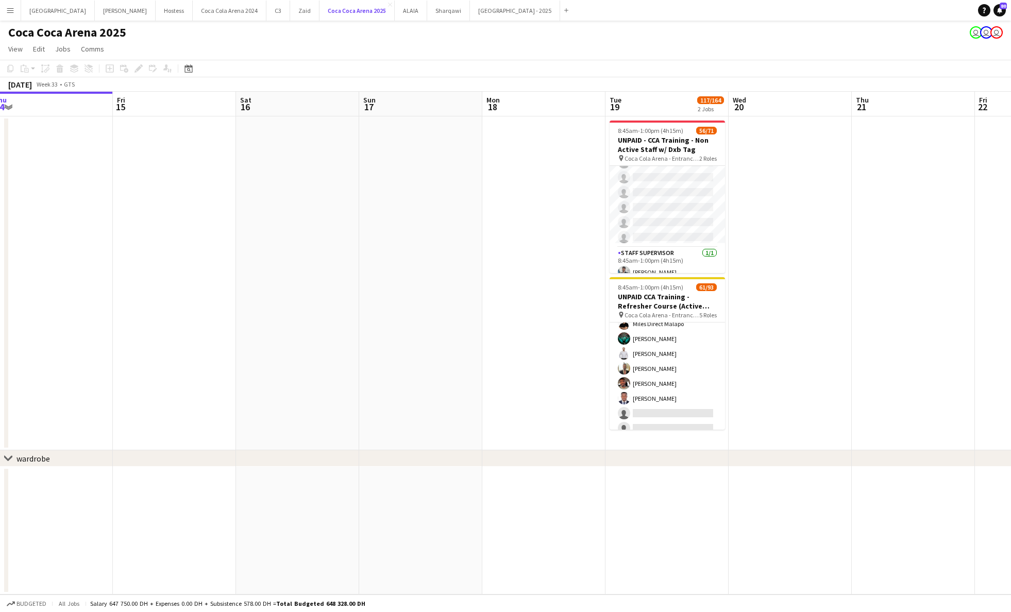
scroll to position [1196, 0]
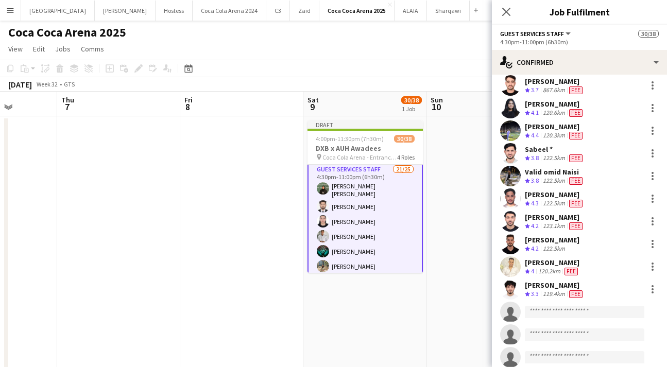
scroll to position [289, 0]
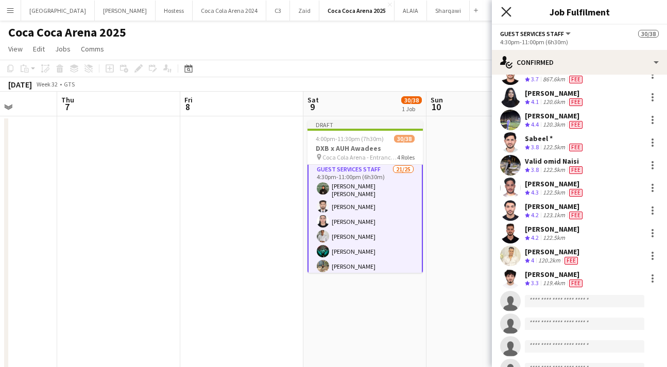
click at [503, 13] on icon "Close pop-in" at bounding box center [506, 12] width 10 height 10
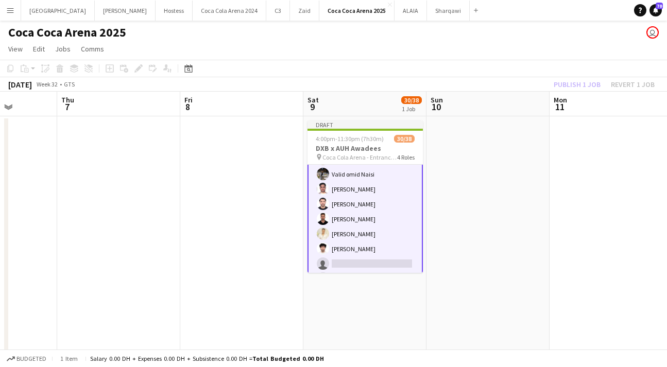
scroll to position [329, 0]
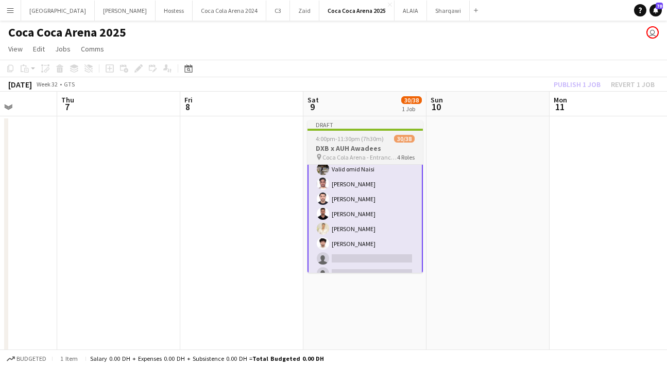
click at [346, 143] on app-job-card "Draft 4:00pm-11:30pm (7h30m) 30/38 DXB x AUH Awadees pin Coca Cola Arena - Entr…" at bounding box center [364, 197] width 115 height 152
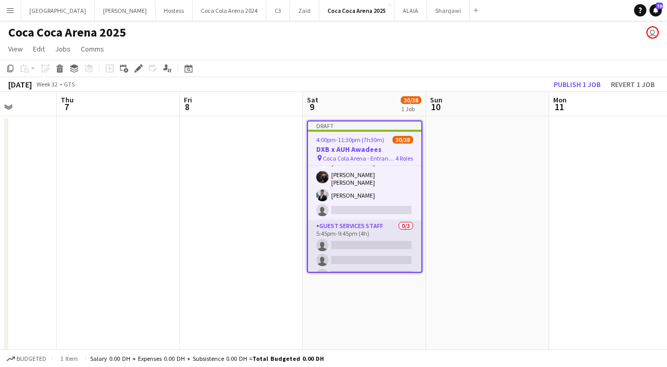
scroll to position [534, 0]
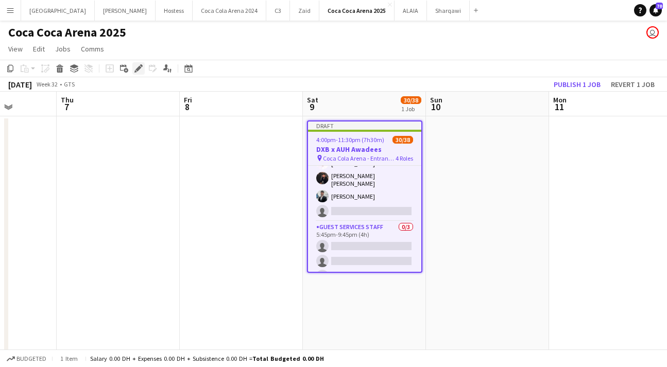
click at [139, 69] on icon at bounding box center [138, 69] width 6 height 6
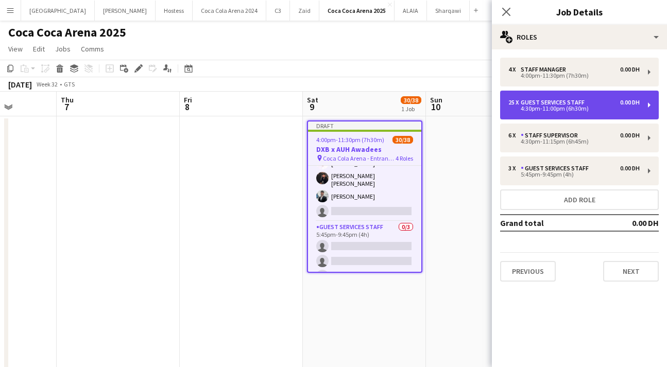
click at [533, 111] on div "4:30pm-11:00pm (6h30m)" at bounding box center [573, 108] width 131 height 5
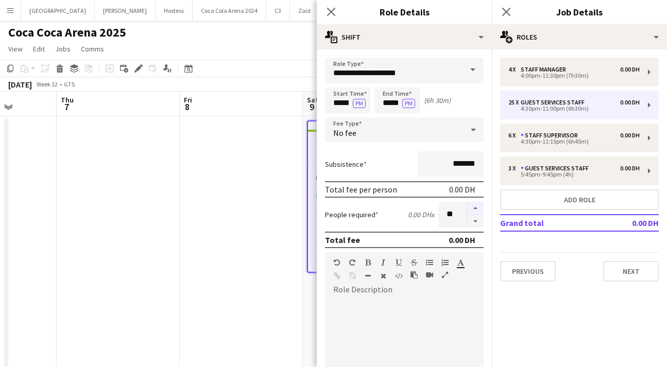
click at [475, 208] on button "button" at bounding box center [475, 208] width 16 height 13
click at [475, 223] on button "button" at bounding box center [475, 221] width 16 height 13
click at [474, 223] on button "button" at bounding box center [475, 221] width 16 height 13
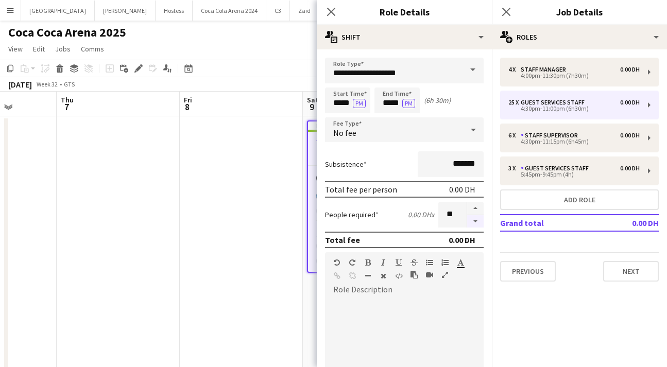
type input "**"
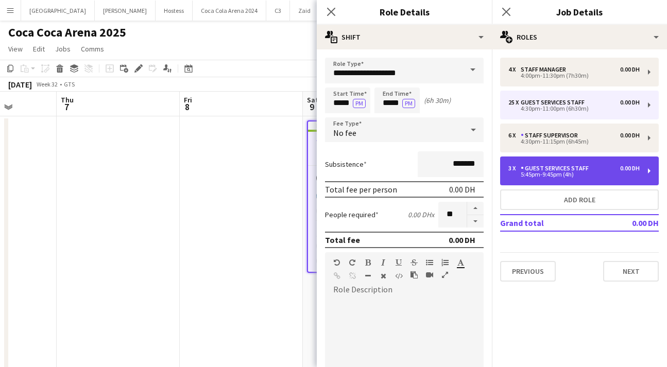
click at [525, 172] on div "Guest Services Staff" at bounding box center [557, 168] width 72 height 7
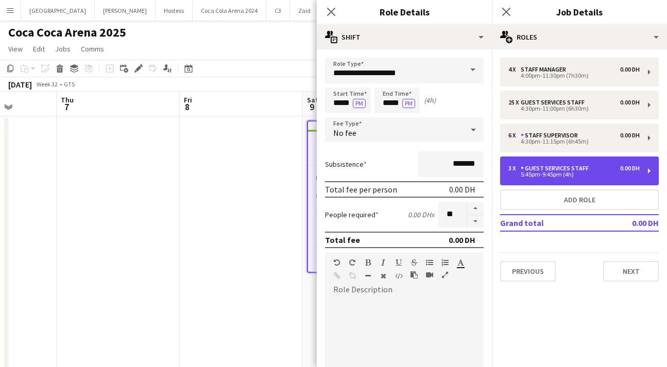
type input "*****"
type input "*"
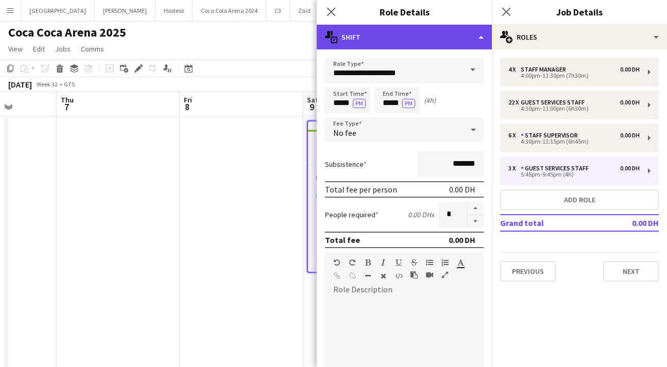
click at [414, 42] on div "multiple-actions-text Shift" at bounding box center [404, 37] width 175 height 25
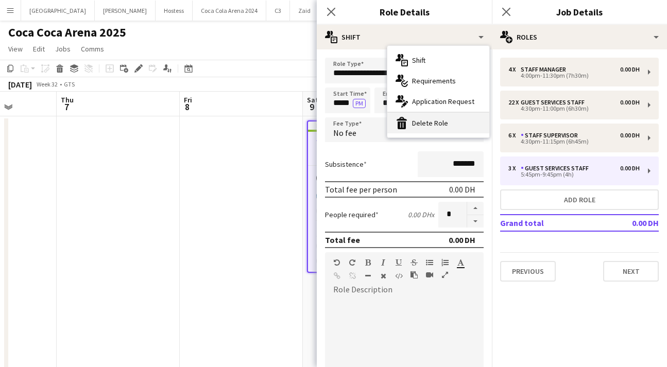
click at [438, 124] on div "bin-2 Delete Role" at bounding box center [438, 123] width 102 height 21
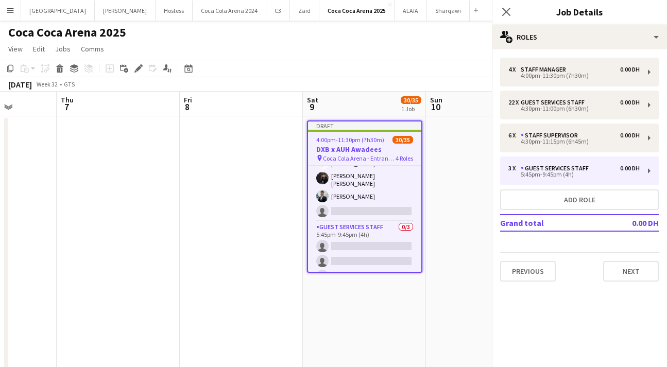
scroll to position [432, 0]
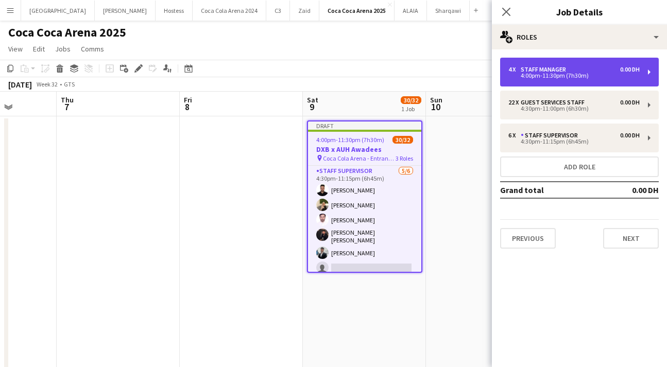
click at [528, 79] on div "4 x Staff Manager 0.00 DH 4:00pm-11:30pm (7h30m)" at bounding box center [579, 72] width 159 height 29
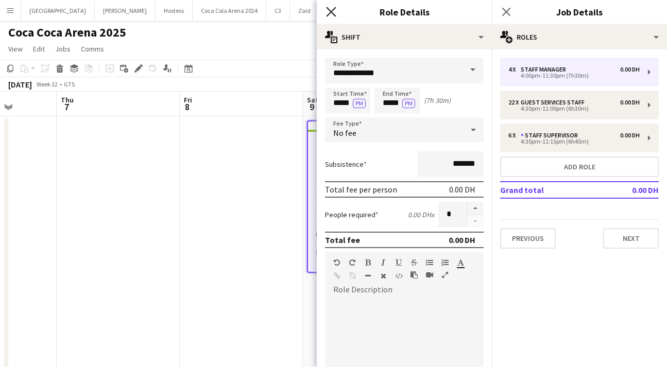
click at [334, 16] on icon "Close pop-in" at bounding box center [331, 12] width 10 height 10
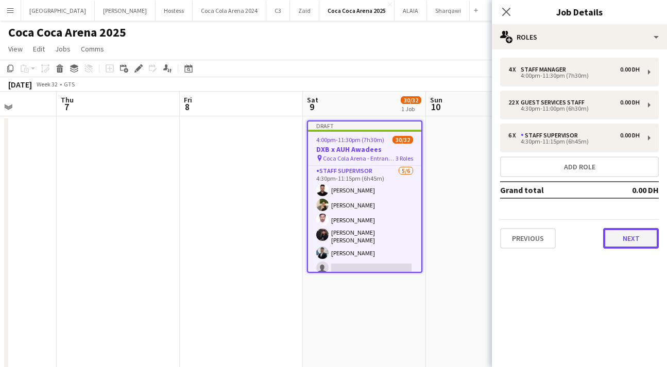
click at [627, 238] on button "Next" at bounding box center [631, 238] width 56 height 21
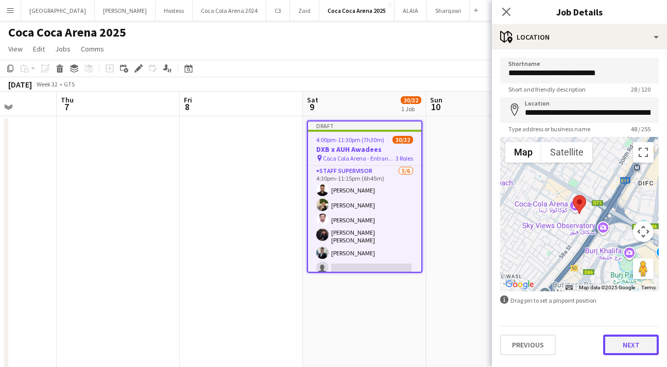
click at [634, 345] on button "Next" at bounding box center [631, 345] width 56 height 21
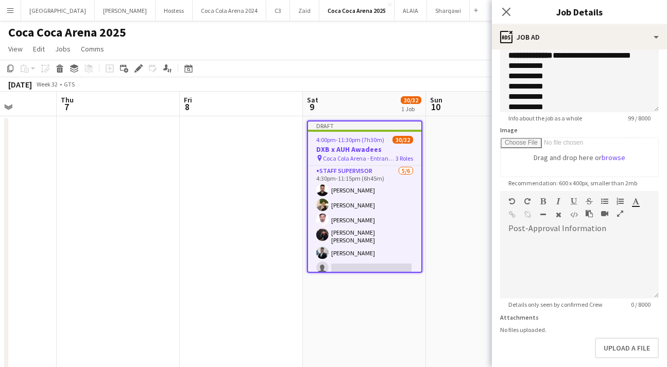
scroll to position [142, 0]
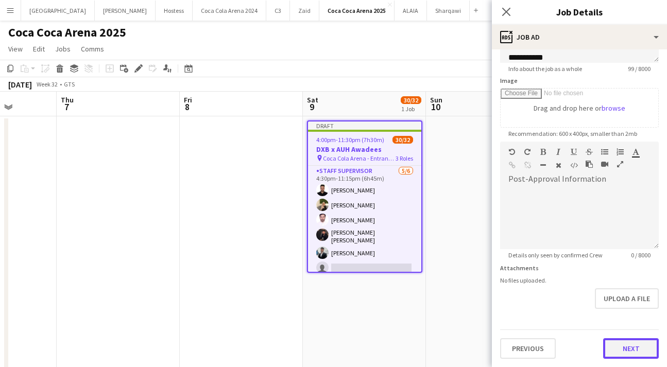
click at [634, 347] on button "Next" at bounding box center [631, 348] width 56 height 21
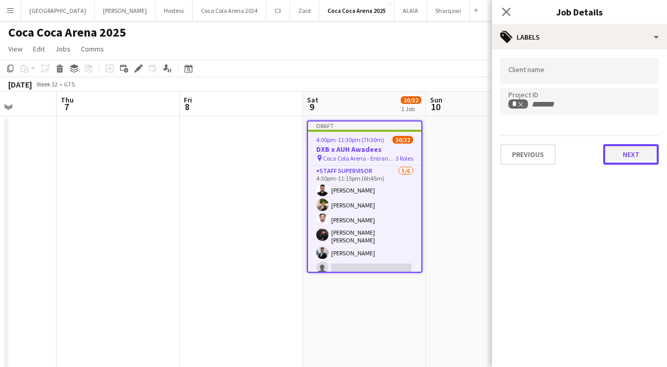
click at [617, 157] on button "Next" at bounding box center [631, 154] width 56 height 21
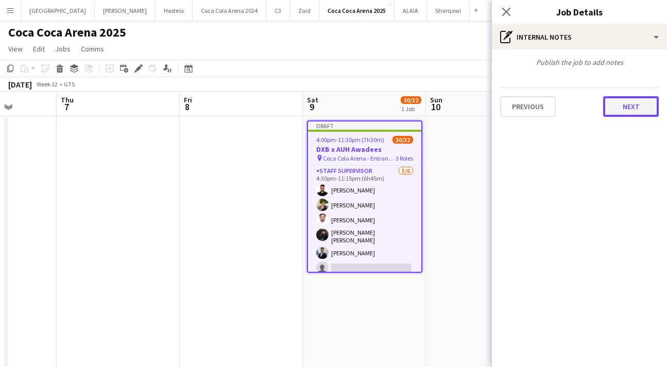
click at [622, 108] on button "Next" at bounding box center [631, 106] width 56 height 21
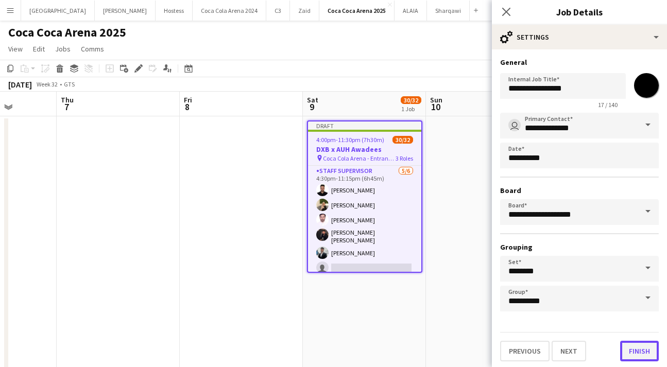
click at [638, 353] on button "Finish" at bounding box center [639, 351] width 39 height 21
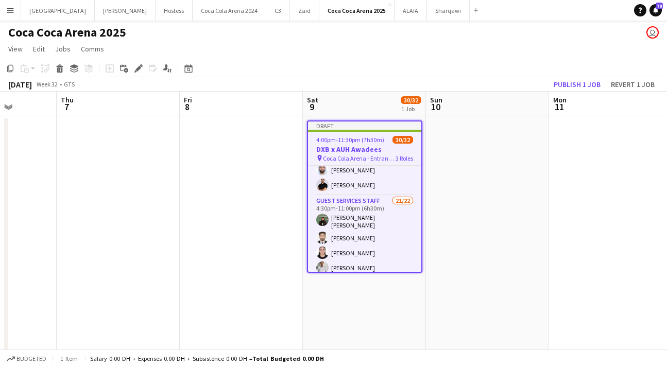
scroll to position [47, 0]
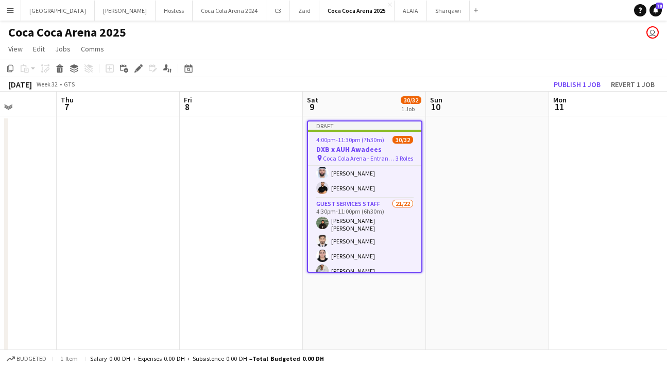
click at [351, 141] on span "4:00pm-11:30pm (7h30m)" at bounding box center [350, 140] width 68 height 8
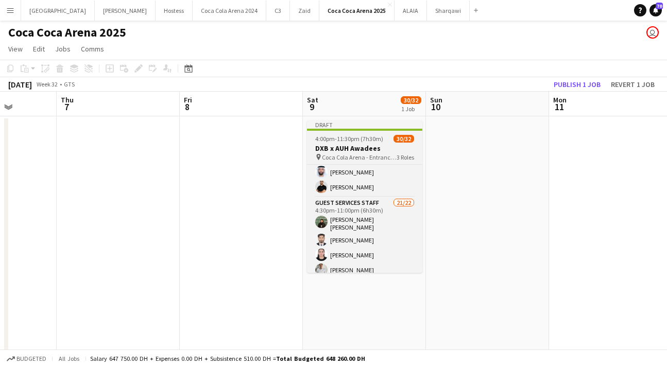
click at [323, 144] on h3 "DXB x AUH Awadees" at bounding box center [364, 148] width 115 height 9
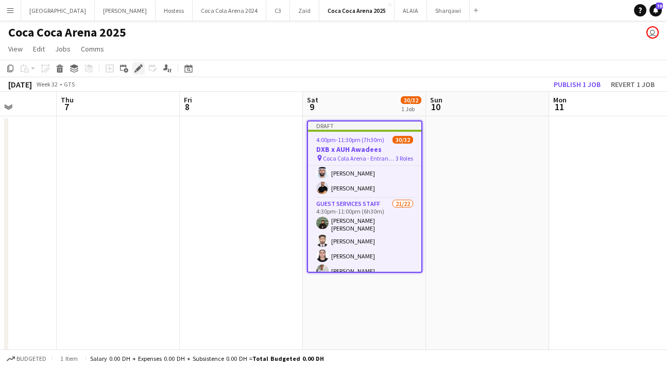
click at [137, 67] on icon "Edit" at bounding box center [138, 68] width 8 height 8
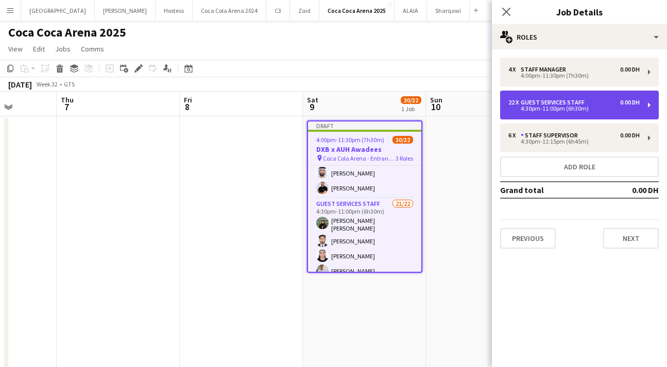
click at [570, 99] on div "Guest Services Staff" at bounding box center [555, 102] width 68 height 7
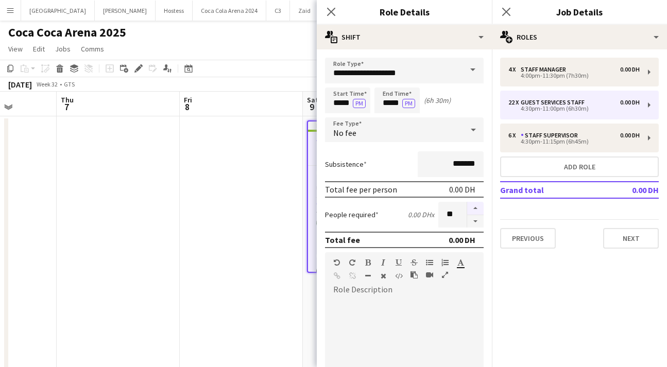
click at [475, 210] on button "button" at bounding box center [475, 208] width 16 height 13
click at [475, 225] on button "button" at bounding box center [475, 221] width 16 height 13
type input "**"
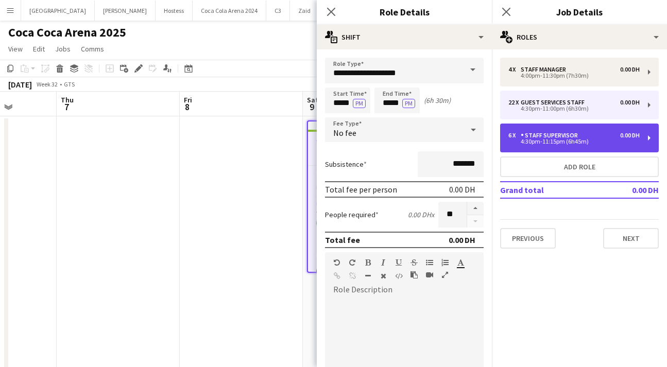
click at [526, 141] on div "4:30pm-11:15pm (6h45m)" at bounding box center [573, 141] width 131 height 5
type input "**********"
type input "*****"
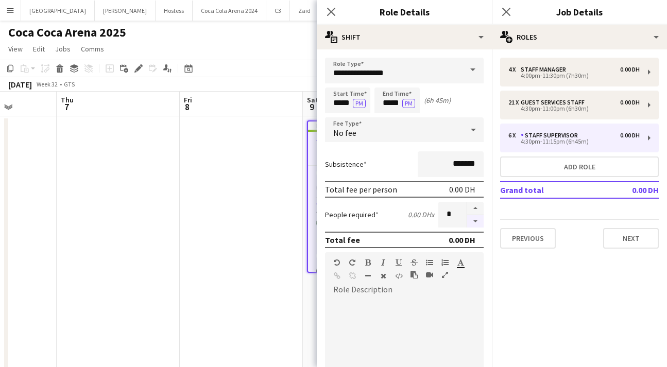
click at [476, 220] on button "button" at bounding box center [475, 221] width 16 height 13
type input "*"
click at [329, 13] on icon at bounding box center [331, 12] width 10 height 10
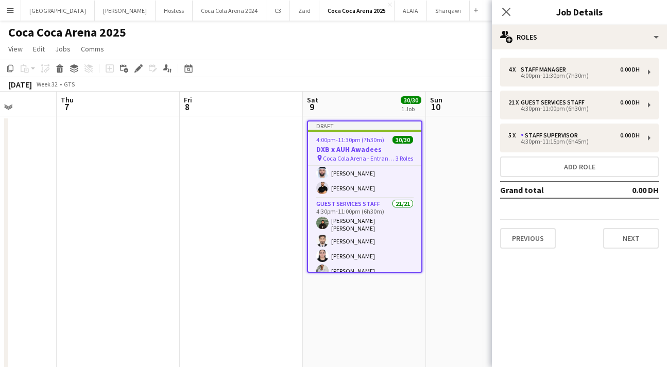
click at [507, 19] on div "Close pop-in" at bounding box center [506, 12] width 29 height 24
click at [505, 12] on icon at bounding box center [506, 12] width 10 height 10
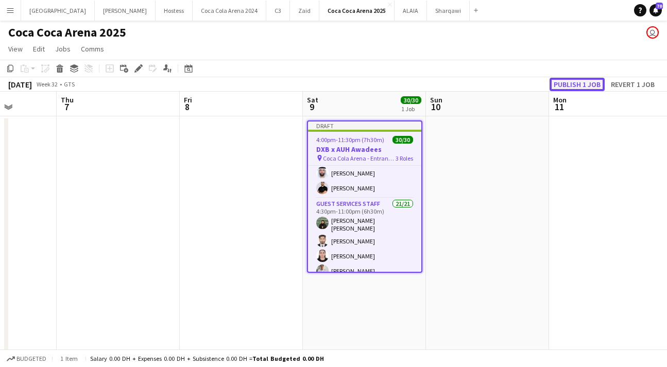
click at [579, 85] on button "Publish 1 job" at bounding box center [577, 84] width 55 height 13
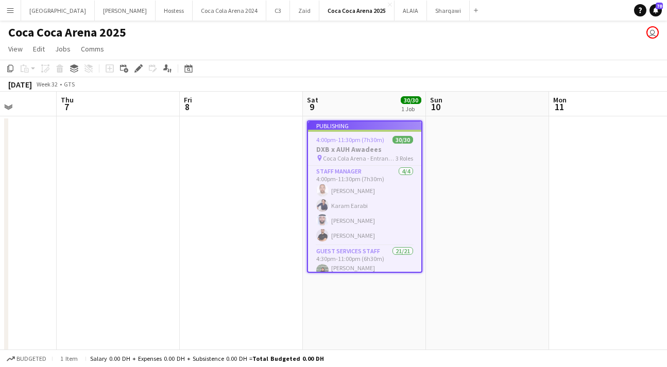
click at [350, 201] on app-job-card "Publishing 4:00pm-11:30pm (7h30m) 30/30 DXB x AUH Awadees pin Coca Cola Arena -…" at bounding box center [364, 197] width 115 height 152
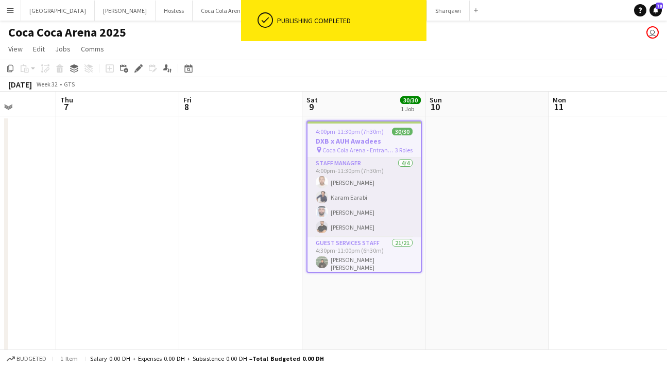
click at [349, 203] on app-card-role "Staff Manager [DATE] 4:00pm-11:30pm (7h30m) [PERSON_NAME] Qadas [PERSON_NAME] E…" at bounding box center [363, 198] width 113 height 80
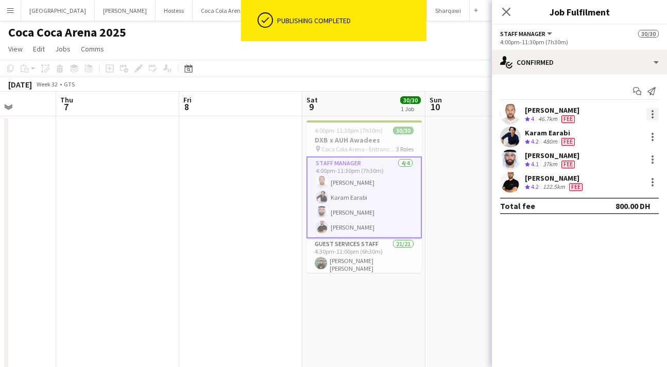
click at [646, 116] on div at bounding box center [652, 114] width 12 height 12
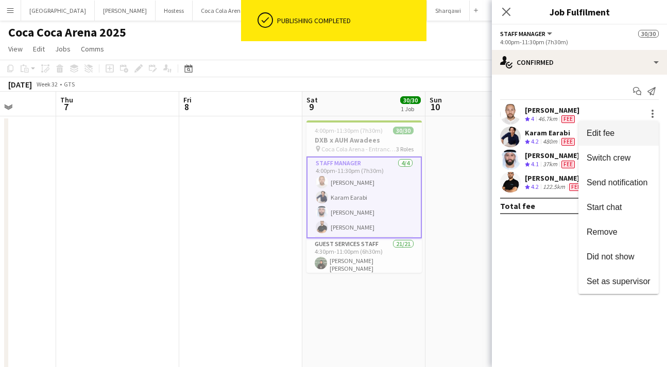
click at [612, 130] on span "Edit fee" at bounding box center [601, 133] width 28 height 9
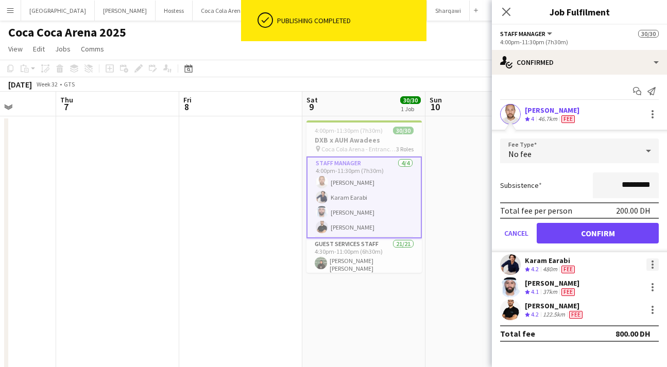
click at [650, 264] on div at bounding box center [652, 265] width 12 height 12
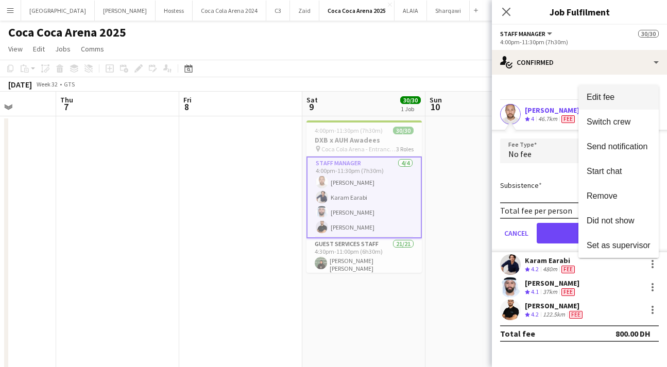
click at [599, 95] on span "Edit fee" at bounding box center [601, 97] width 28 height 9
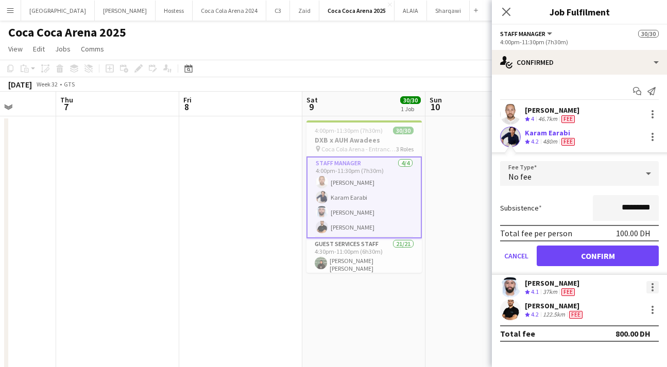
click at [652, 285] on div at bounding box center [652, 287] width 12 height 12
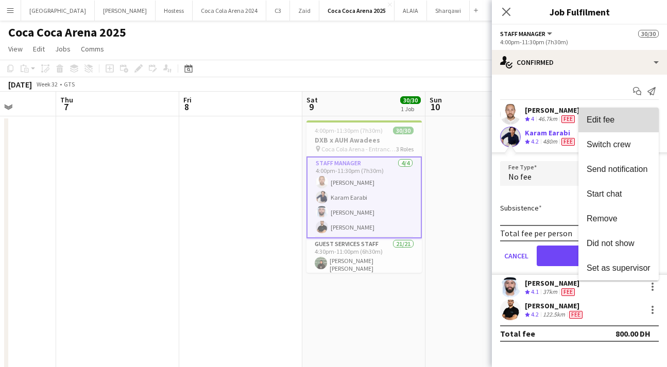
click at [597, 112] on button "Edit fee" at bounding box center [618, 120] width 80 height 25
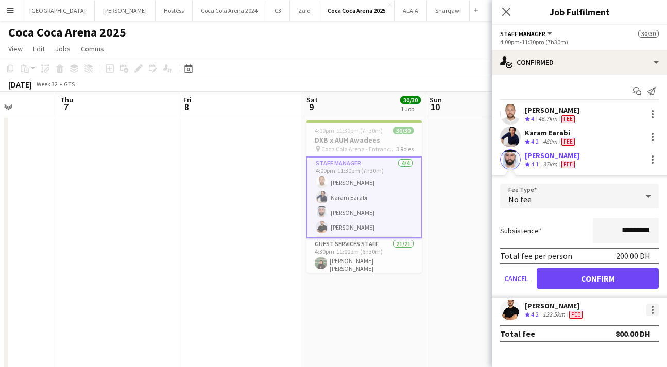
click at [648, 310] on div at bounding box center [652, 310] width 12 height 12
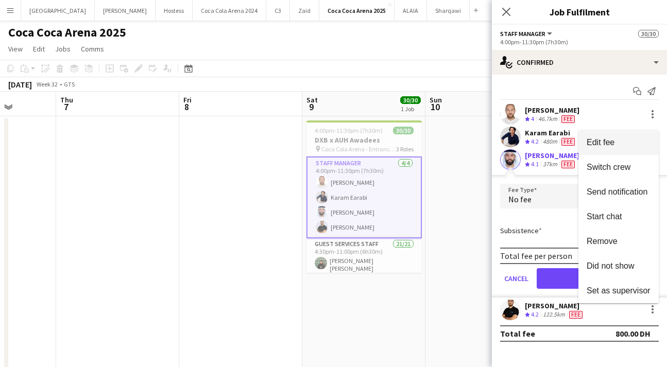
click at [603, 140] on span "Edit fee" at bounding box center [601, 142] width 28 height 9
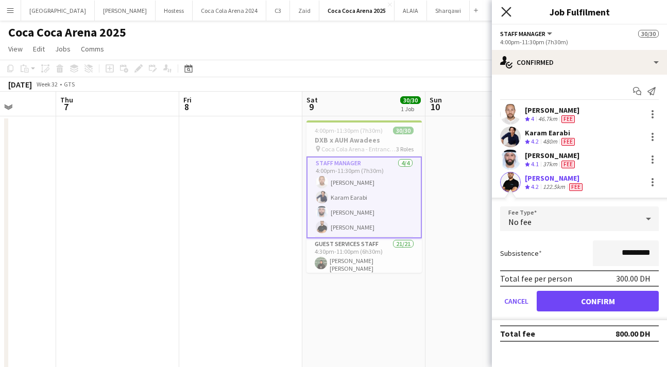
click at [502, 13] on icon "Close pop-in" at bounding box center [506, 12] width 10 height 10
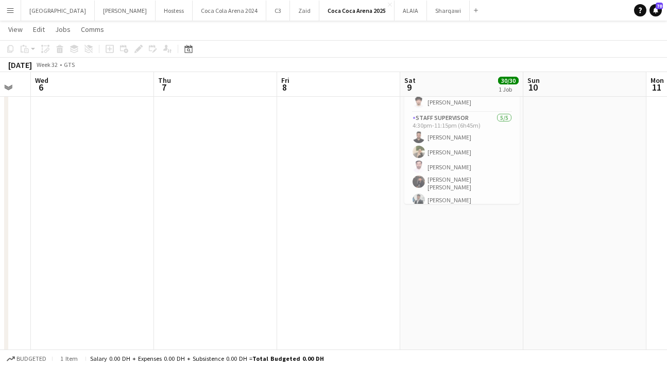
scroll to position [0, 337]
click at [6, 13] on app-icon "Menu" at bounding box center [10, 10] width 8 height 8
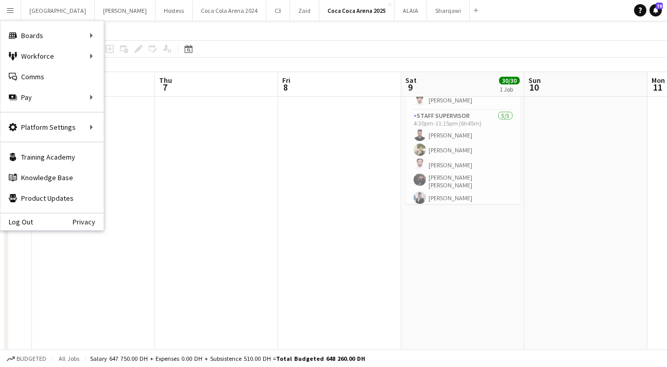
scroll to position [392, 0]
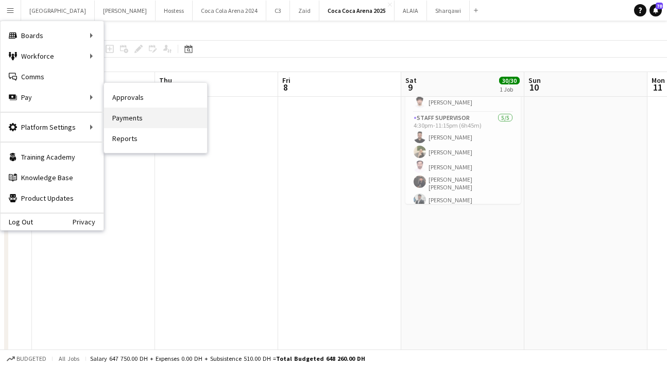
click at [130, 117] on link "Payments" at bounding box center [155, 118] width 103 height 21
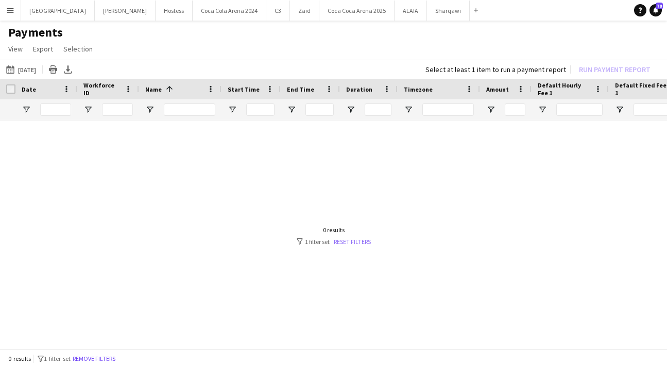
click at [344, 244] on link "Reset filters" at bounding box center [352, 242] width 37 height 8
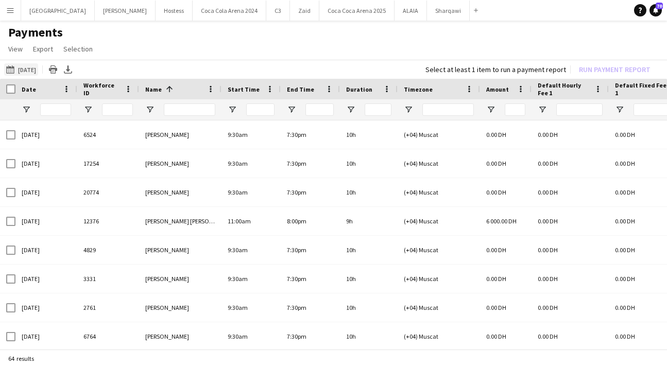
click at [31, 71] on button "13-07-2025 13-07-2025" at bounding box center [21, 69] width 34 height 12
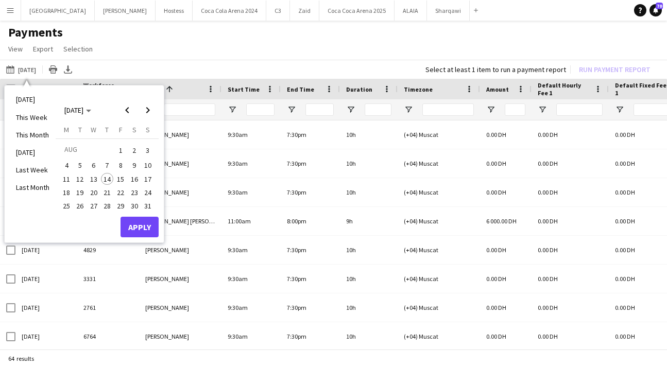
click at [221, 56] on app-page-menu "View Customise view Customise filters Reset Filters Reset View Reset All Export…" at bounding box center [333, 50] width 667 height 20
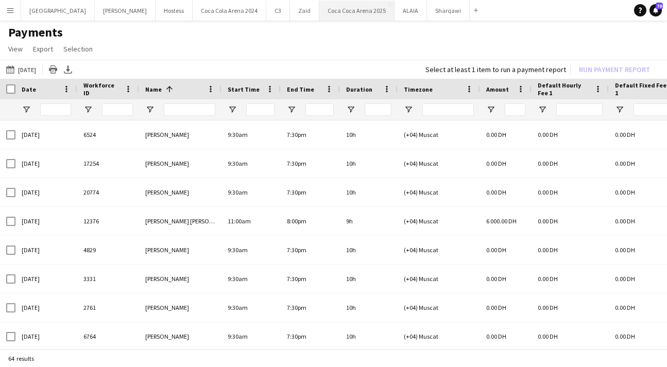
click at [319, 16] on button "Coca Coca Arena 2025 Close" at bounding box center [356, 11] width 75 height 20
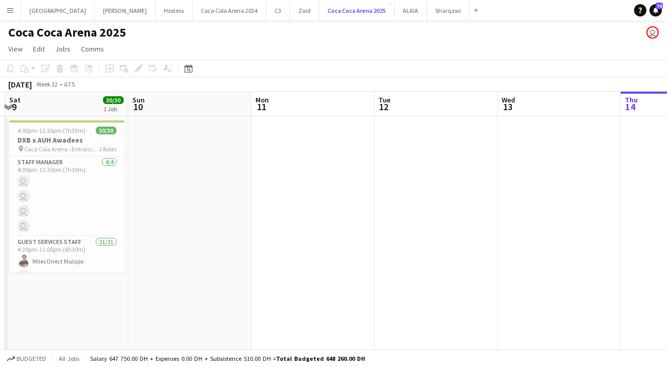
scroll to position [0, 261]
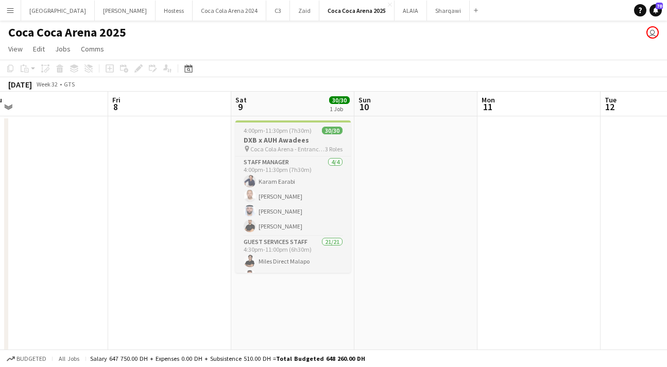
click at [282, 143] on h3 "DXB x AUH Awadees" at bounding box center [292, 139] width 115 height 9
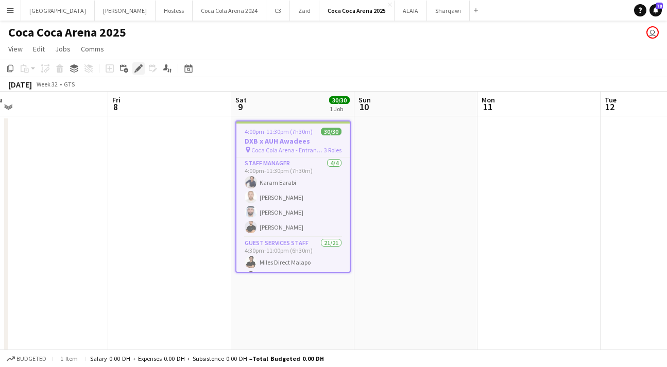
click at [134, 68] on icon "Edit" at bounding box center [138, 68] width 8 height 8
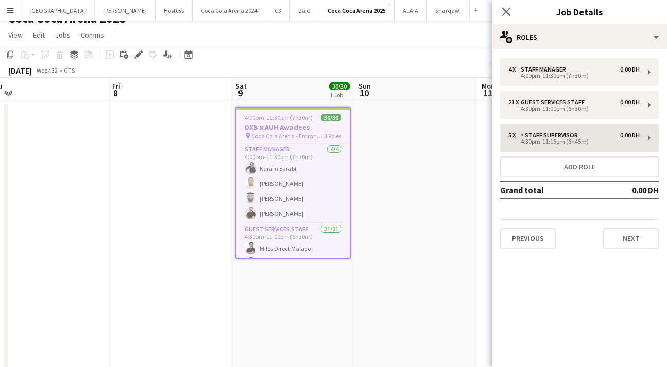
scroll to position [0, 0]
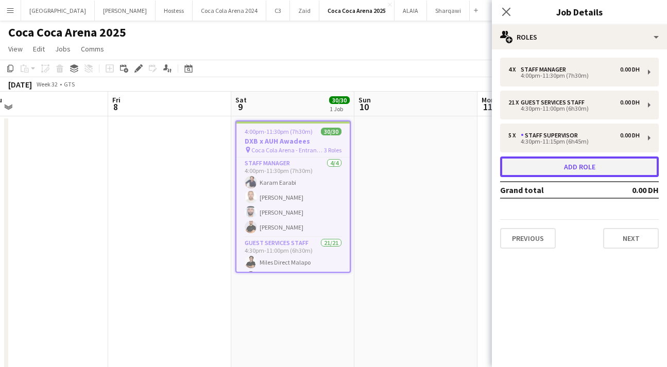
click at [566, 164] on button "Add role" at bounding box center [579, 167] width 159 height 21
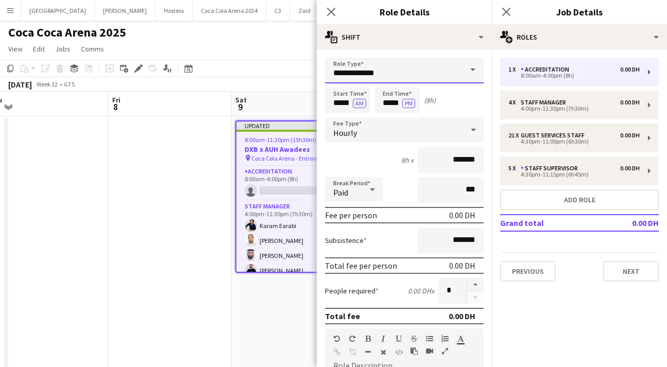
click at [383, 76] on input "**********" at bounding box center [404, 71] width 159 height 26
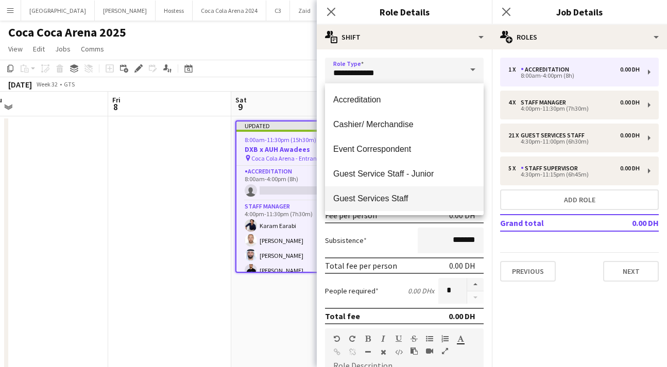
click at [404, 196] on span "Guest Services Staff" at bounding box center [404, 199] width 142 height 10
type input "**********"
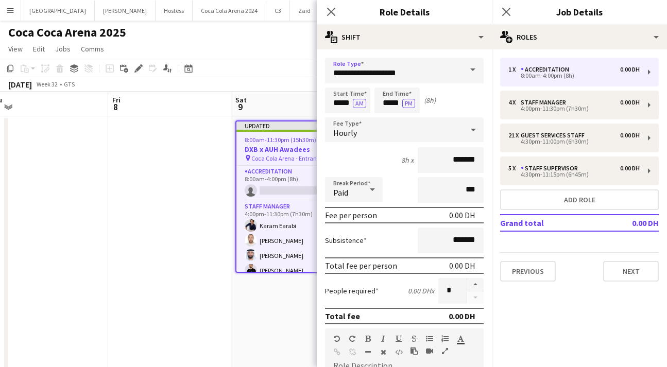
click at [392, 138] on div "Hourly" at bounding box center [394, 129] width 138 height 25
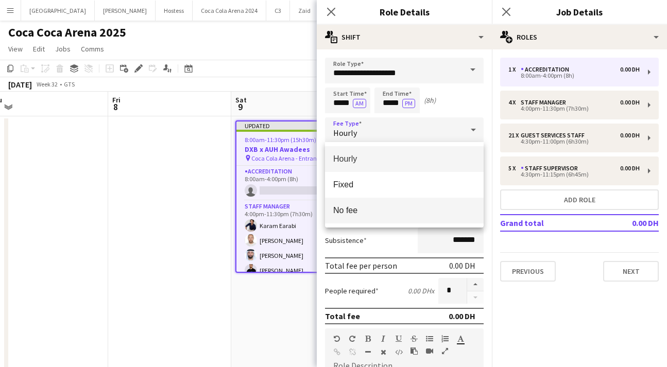
click at [388, 207] on span "No fee" at bounding box center [404, 211] width 142 height 10
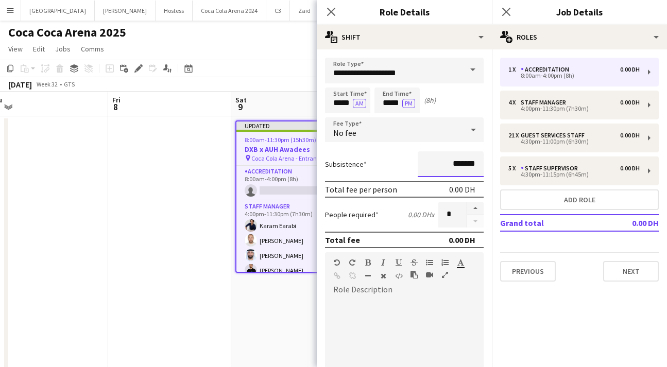
drag, startPoint x: 452, startPoint y: 164, endPoint x: 430, endPoint y: 163, distance: 21.6
click at [432, 164] on input "*******" at bounding box center [451, 164] width 66 height 26
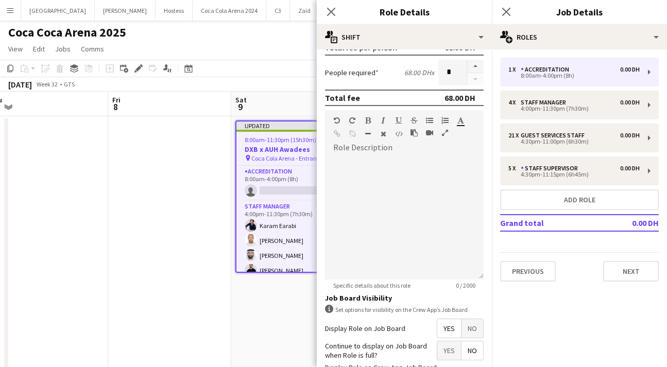
scroll to position [225, 0]
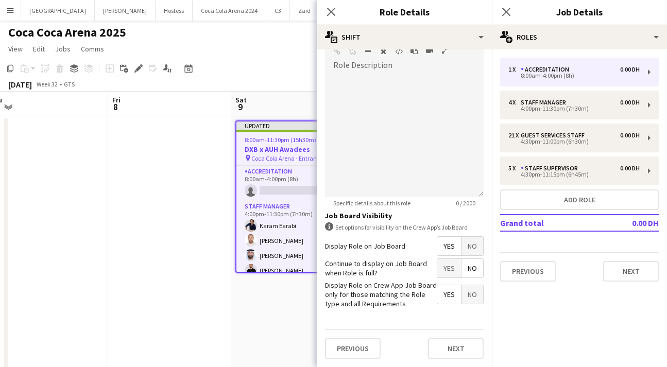
type input "********"
click at [468, 248] on span "No" at bounding box center [473, 246] width 22 height 19
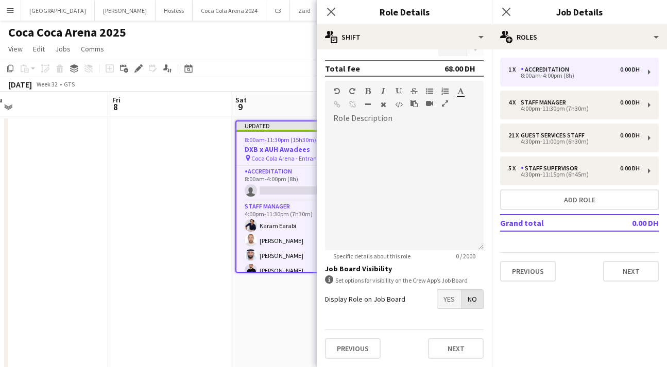
scroll to position [172, 0]
click at [453, 353] on button "Next" at bounding box center [456, 348] width 56 height 21
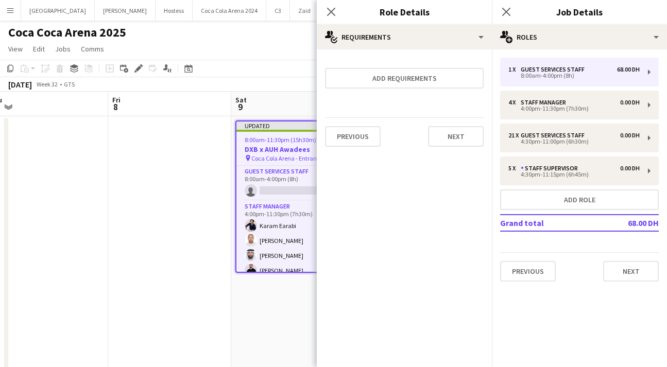
scroll to position [0, 0]
click at [465, 145] on button "Next" at bounding box center [456, 136] width 56 height 21
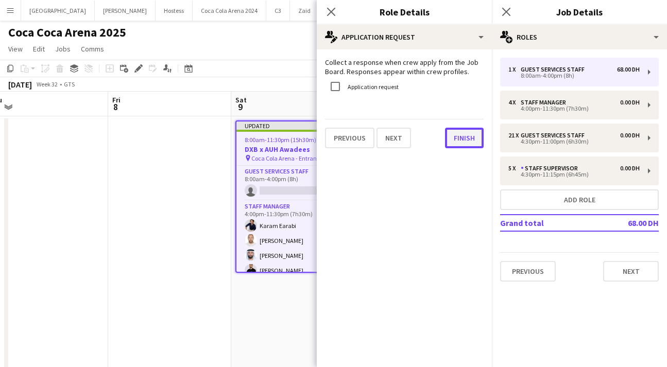
click at [474, 141] on button "Finish" at bounding box center [464, 138] width 39 height 21
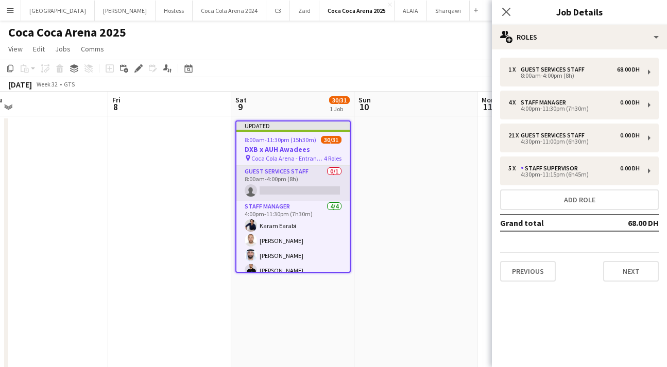
click at [311, 195] on app-card-role "Guest Services Staff 0/1 8:00am-4:00pm (8h) single-neutral-actions" at bounding box center [292, 183] width 113 height 35
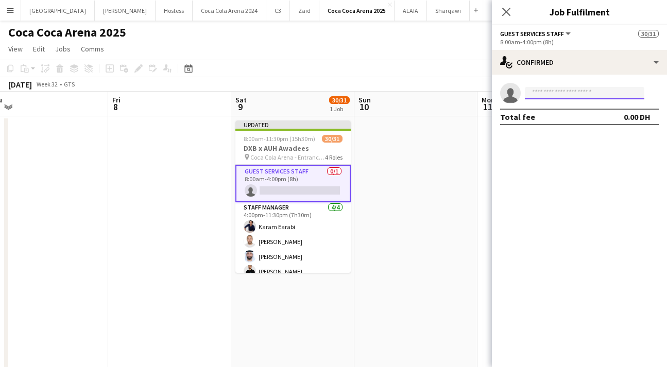
click at [546, 90] on input at bounding box center [584, 93] width 119 height 12
type input "*"
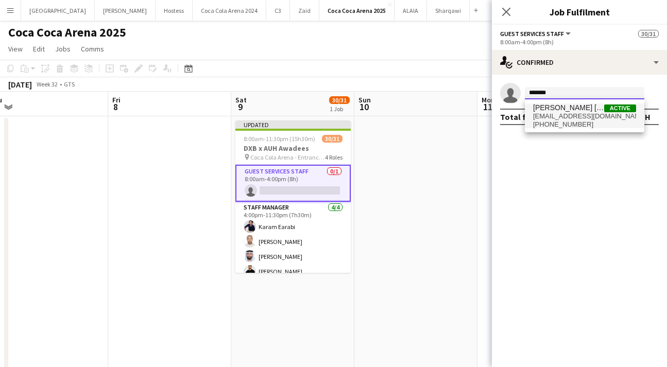
type input "*******"
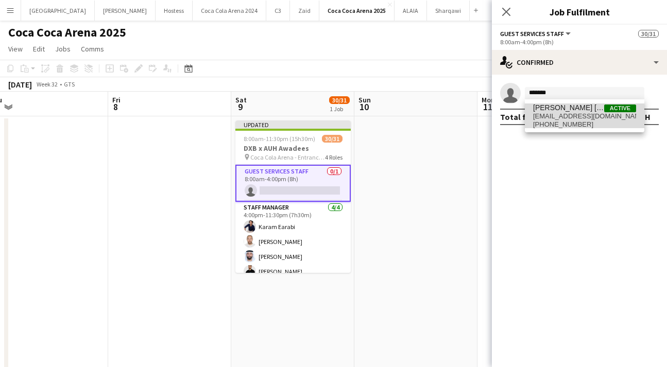
click at [557, 116] on span "robieanndavid11@gmail.com" at bounding box center [584, 116] width 103 height 8
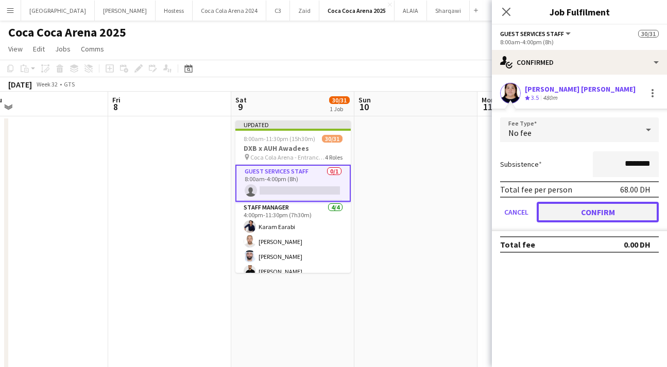
click at [579, 209] on button "Confirm" at bounding box center [598, 212] width 122 height 21
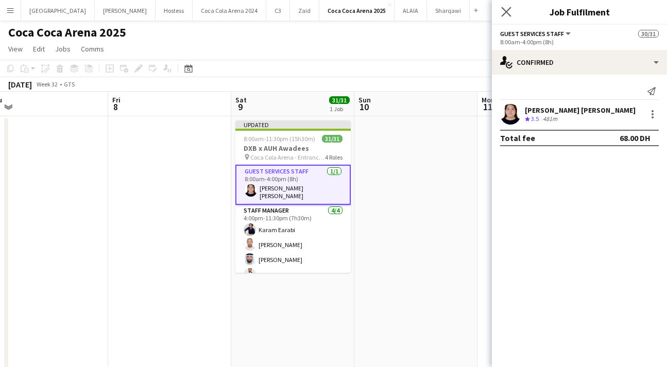
click at [502, 6] on app-icon "Close pop-in" at bounding box center [506, 12] width 15 height 15
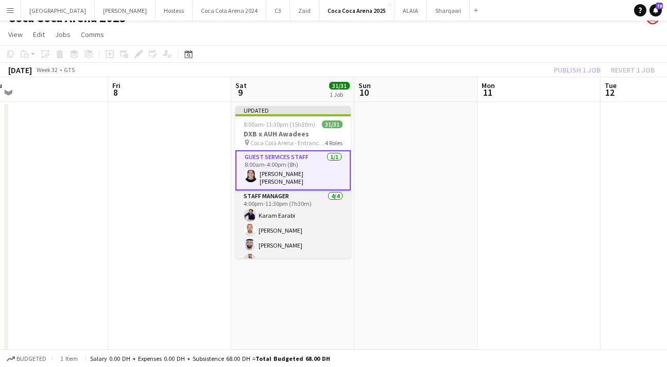
scroll to position [11, 0]
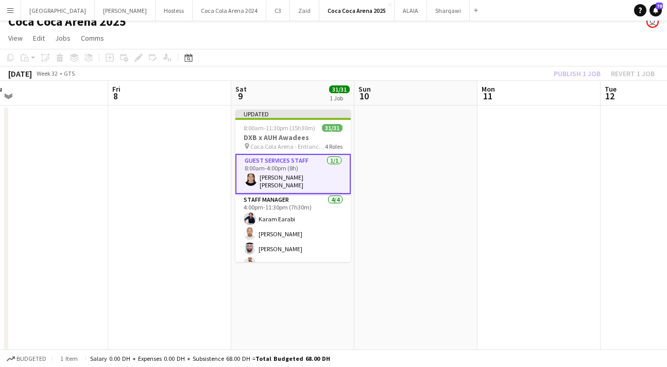
click at [555, 74] on div "Publish 1 job Revert 1 job" at bounding box center [604, 73] width 126 height 13
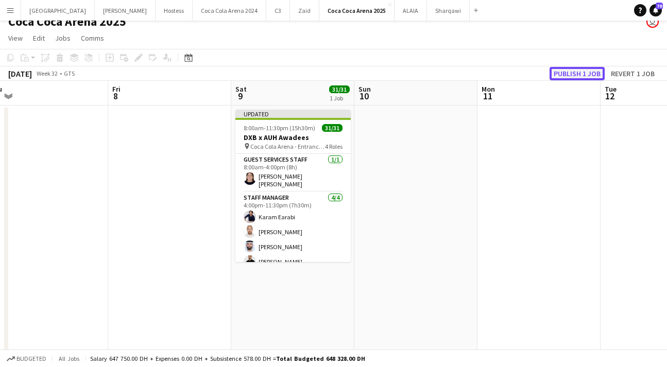
click at [562, 73] on button "Publish 1 job" at bounding box center [577, 73] width 55 height 13
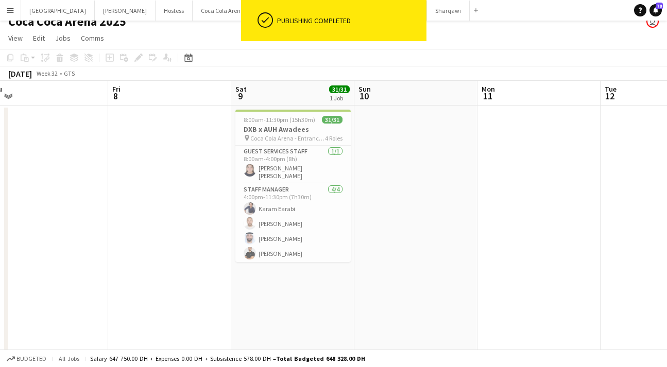
click at [8, 13] on app-icon "Menu" at bounding box center [10, 10] width 8 height 8
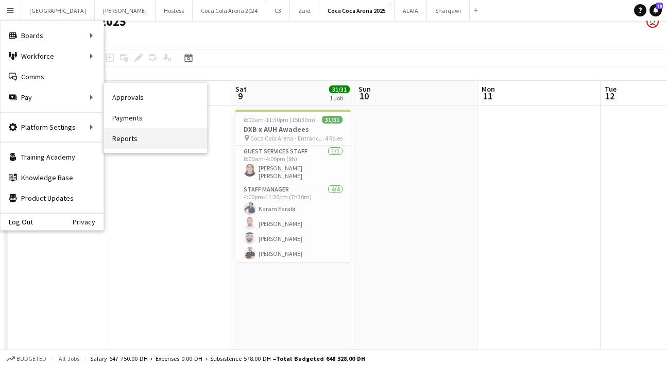
click at [136, 136] on link "Reports" at bounding box center [155, 138] width 103 height 21
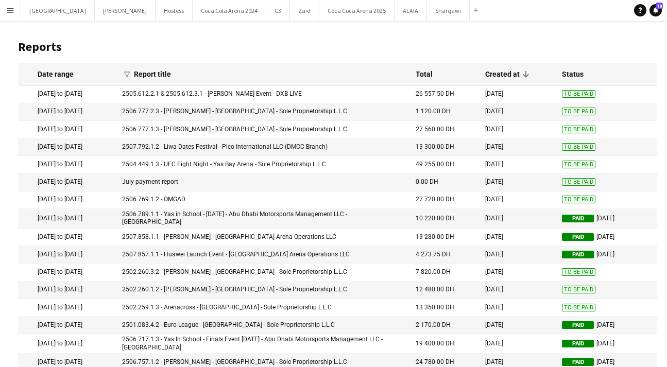
click at [14, 8] on app-icon "Menu" at bounding box center [10, 10] width 8 height 8
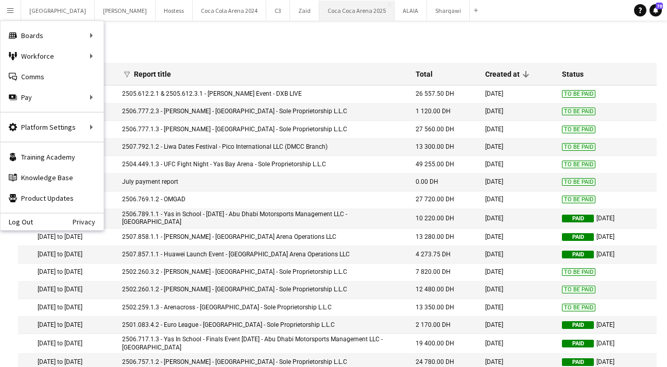
click at [319, 15] on button "Coca Coca Arena 2025 Close" at bounding box center [356, 11] width 75 height 20
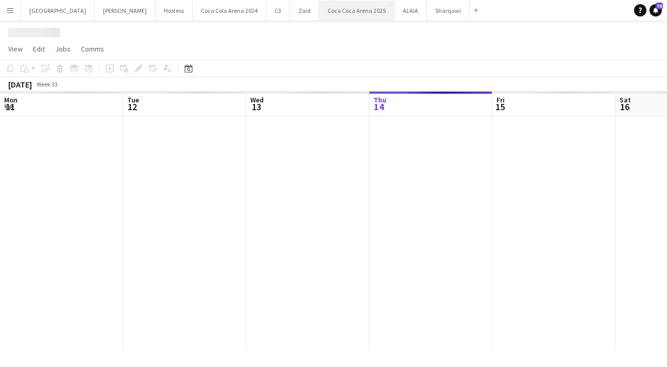
scroll to position [0, 246]
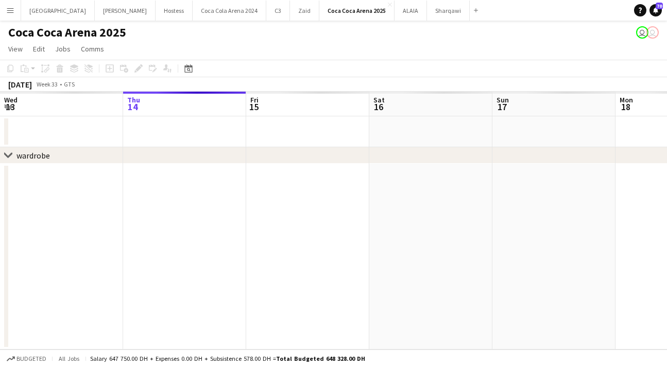
click at [9, 10] on app-icon "Menu" at bounding box center [10, 10] width 8 height 8
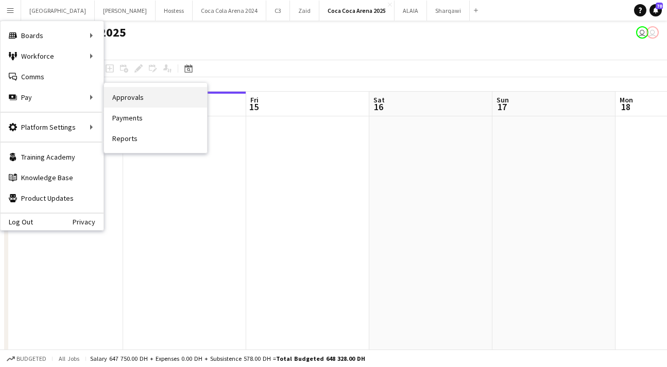
click at [142, 98] on link "Approvals" at bounding box center [155, 97] width 103 height 21
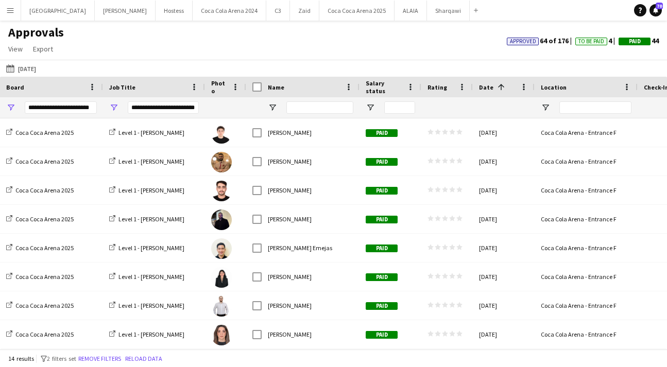
click at [11, 13] on app-icon "Menu" at bounding box center [10, 10] width 8 height 8
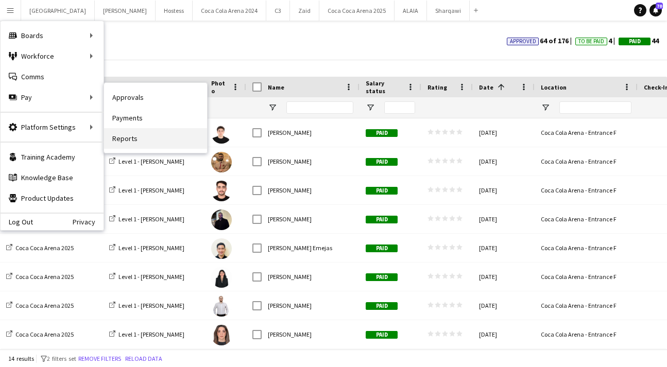
click at [132, 133] on link "Reports" at bounding box center [155, 138] width 103 height 21
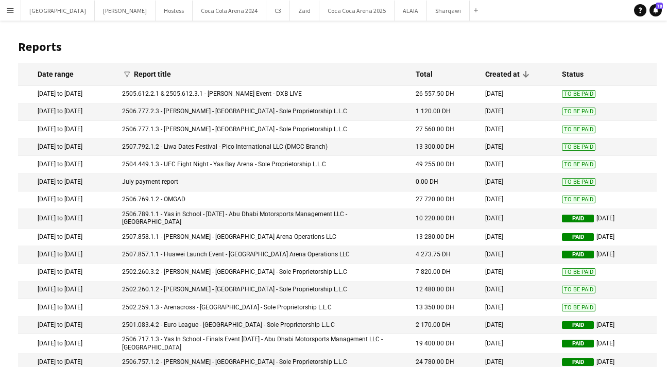
click at [10, 12] on app-icon "Menu" at bounding box center [10, 10] width 8 height 8
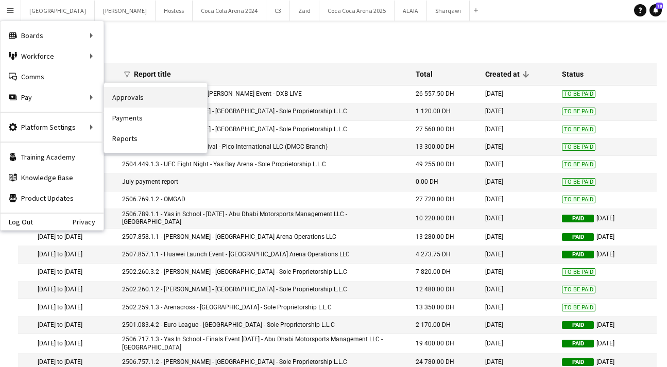
click at [129, 97] on link "Approvals" at bounding box center [155, 97] width 103 height 21
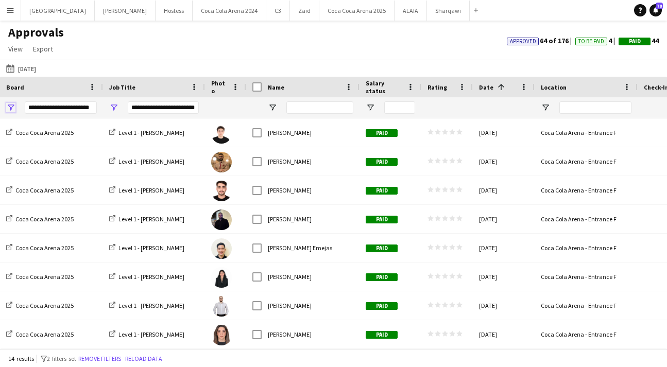
click at [9, 106] on span "Open Filter Menu" at bounding box center [10, 107] width 9 height 9
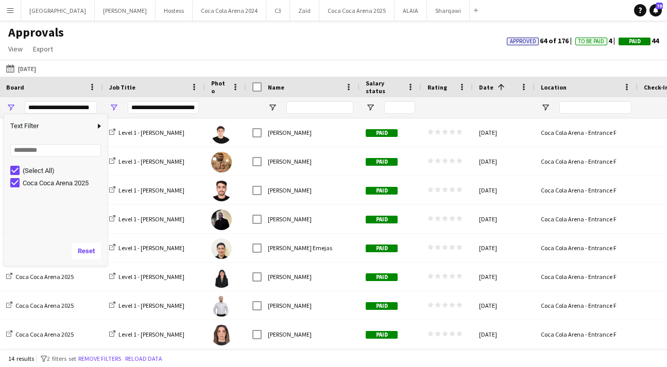
click at [156, 59] on div "Approvals View Customise view Customise filters Reset Filters Reset View Reset …" at bounding box center [333, 42] width 667 height 35
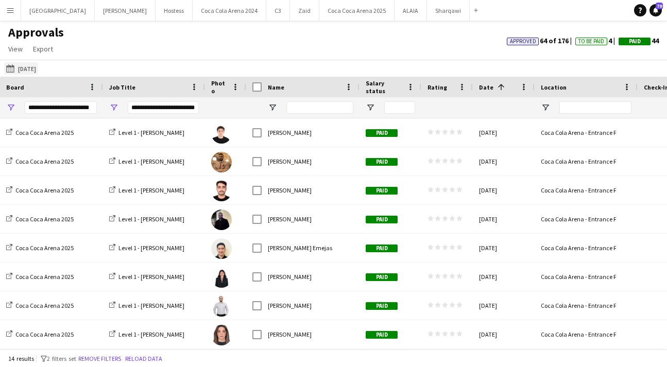
click at [13, 66] on app-icon "13-07-2025" at bounding box center [12, 68] width 12 height 8
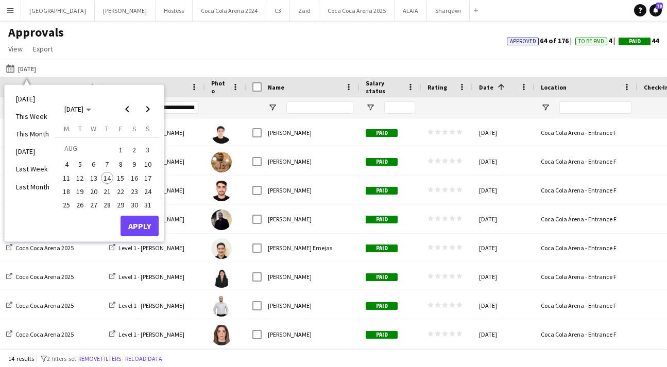
click at [132, 162] on span "9" at bounding box center [134, 165] width 12 height 12
click at [134, 225] on button "Apply" at bounding box center [140, 226] width 38 height 21
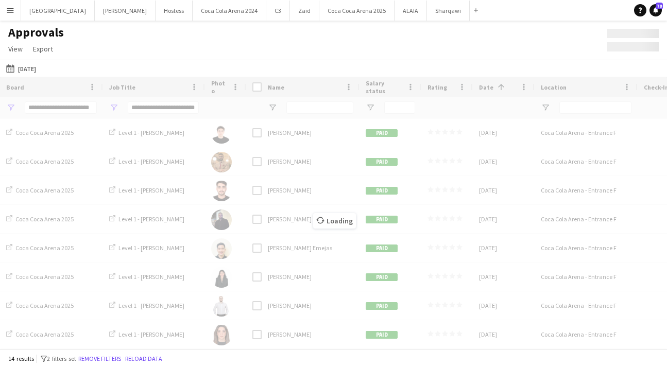
type input "***"
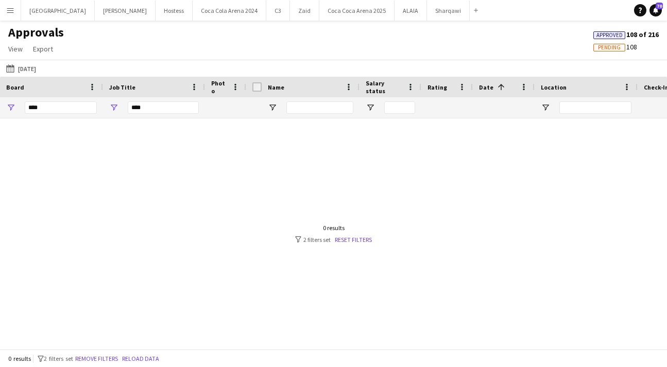
click at [348, 234] on div "0 results filter-1 2 filters set Reset filters" at bounding box center [333, 234] width 77 height 20
click at [350, 243] on link "Reset filters" at bounding box center [353, 240] width 37 height 8
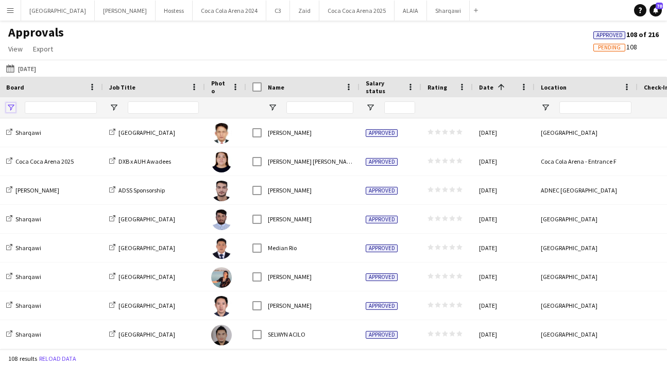
click at [9, 104] on span "Open Filter Menu" at bounding box center [10, 107] width 9 height 9
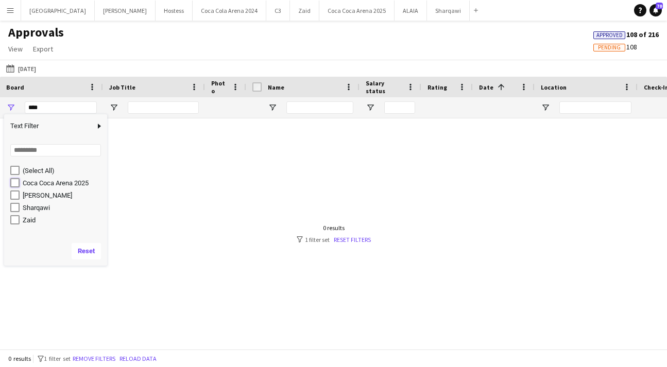
type input "**********"
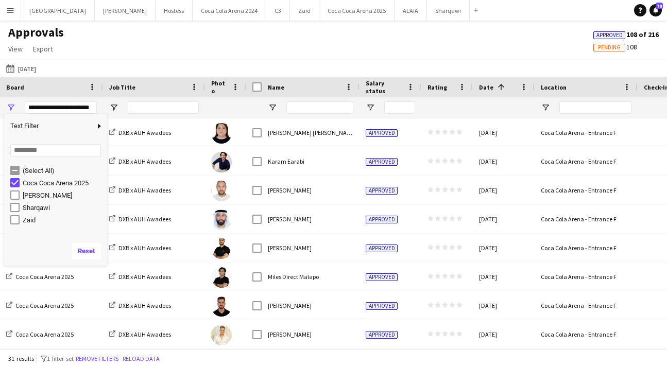
click at [138, 48] on div "Approvals View Customise view Customise filters Reset Filters Reset View Reset …" at bounding box center [333, 42] width 667 height 35
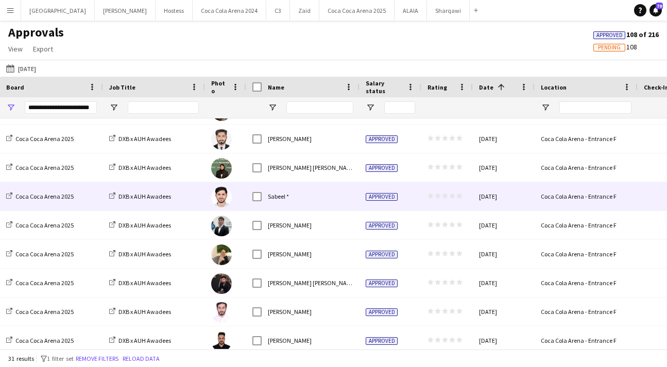
scroll to position [663, 0]
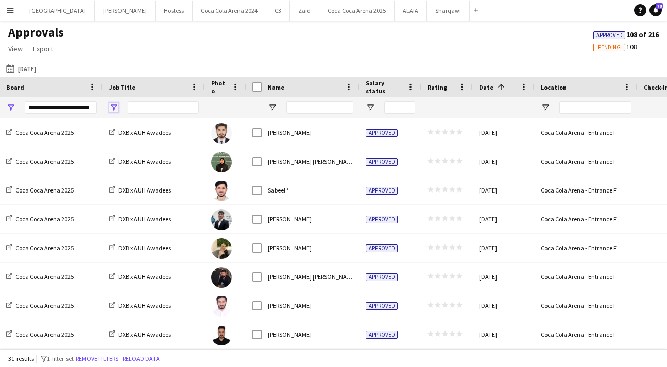
click at [115, 105] on span "Open Filter Menu" at bounding box center [113, 107] width 9 height 9
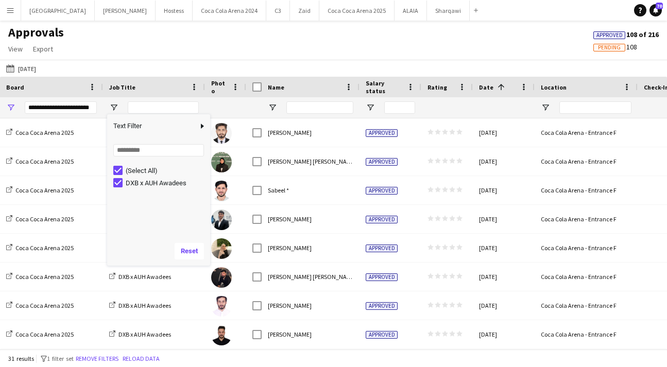
click at [185, 61] on div "13-07-2025 09-08-2025 Today This Week This Month Yesterday Last Week Last Month…" at bounding box center [333, 68] width 667 height 17
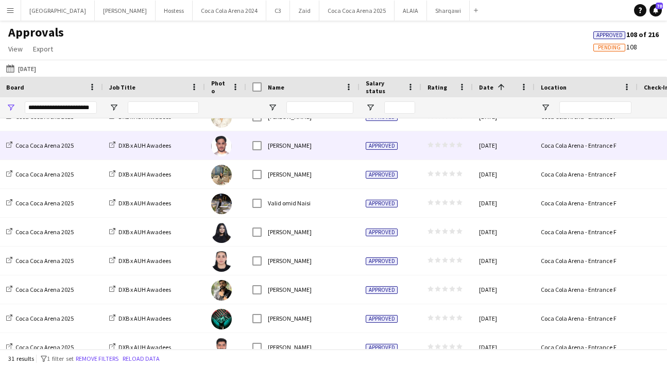
scroll to position [0, 0]
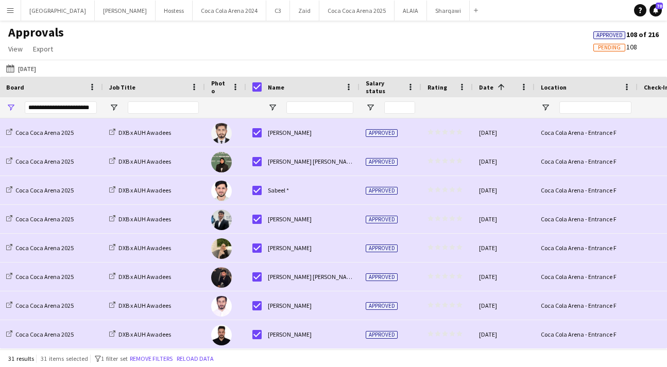
click at [7, 9] on app-icon "Menu" at bounding box center [10, 10] width 8 height 8
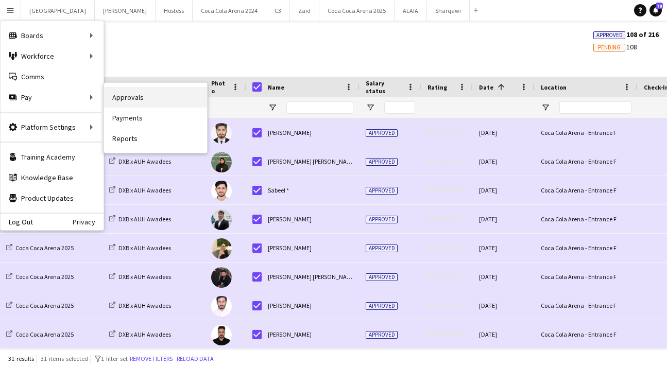
click at [130, 100] on link "Approvals" at bounding box center [155, 97] width 103 height 21
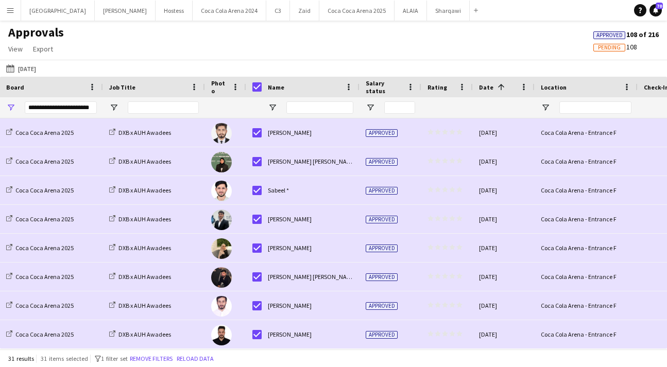
click at [12, 12] on app-icon "Menu" at bounding box center [10, 10] width 8 height 8
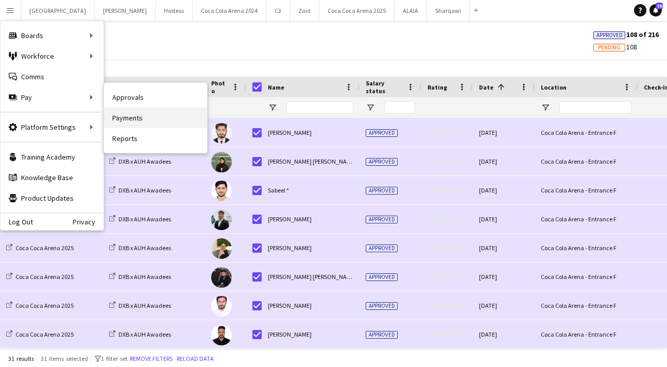
click at [146, 114] on link "Payments" at bounding box center [155, 118] width 103 height 21
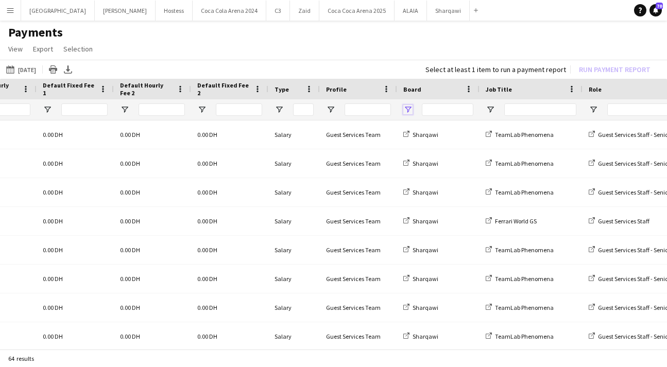
click at [408, 109] on span "Open Filter Menu" at bounding box center [407, 109] width 9 height 9
click at [339, 47] on app-page-menu "View Customise view Customise filters Reset Filters Reset View Reset All Export…" at bounding box center [333, 50] width 667 height 20
click at [38, 68] on button "13-07-2025 13-07-2025" at bounding box center [21, 69] width 34 height 12
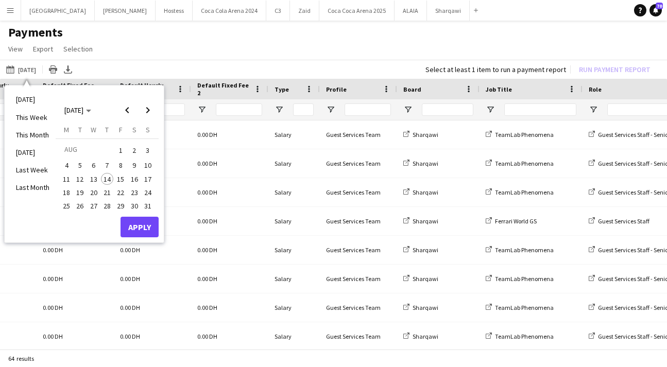
click at [133, 168] on span "9" at bounding box center [134, 165] width 12 height 12
click at [140, 229] on button "Apply" at bounding box center [140, 227] width 38 height 21
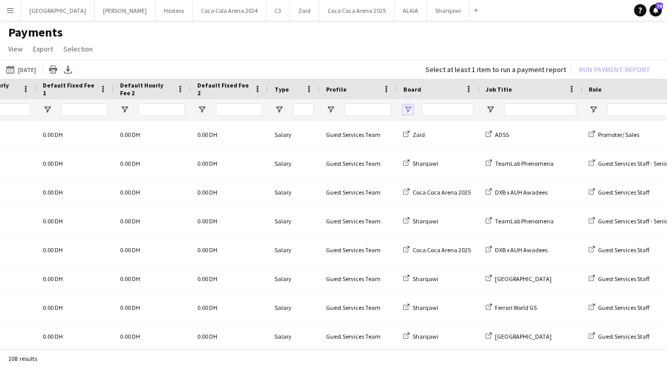
click at [407, 108] on span "Open Filter Menu" at bounding box center [407, 109] width 9 height 9
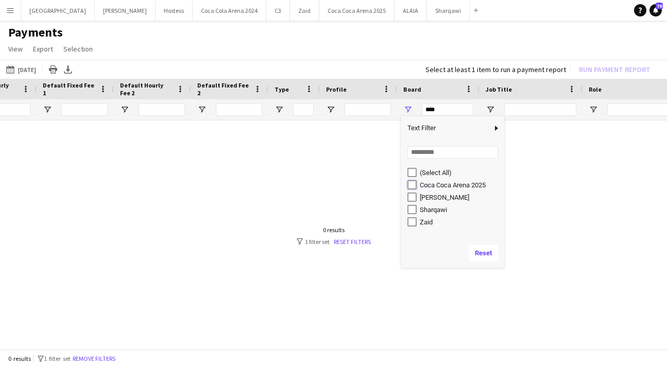
type input "**********"
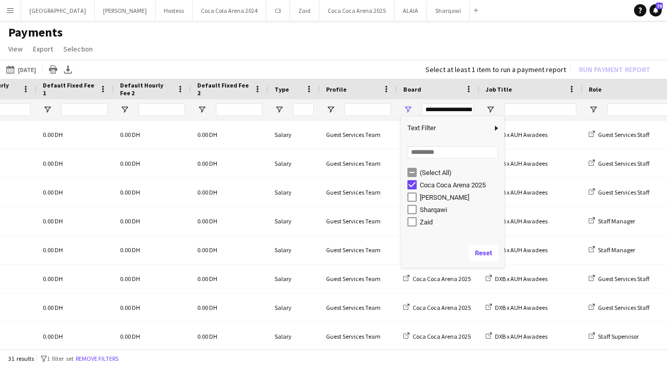
click at [305, 56] on app-page-menu "View Customise view Customise filters Reset Filters Reset View Reset All Export…" at bounding box center [333, 50] width 667 height 20
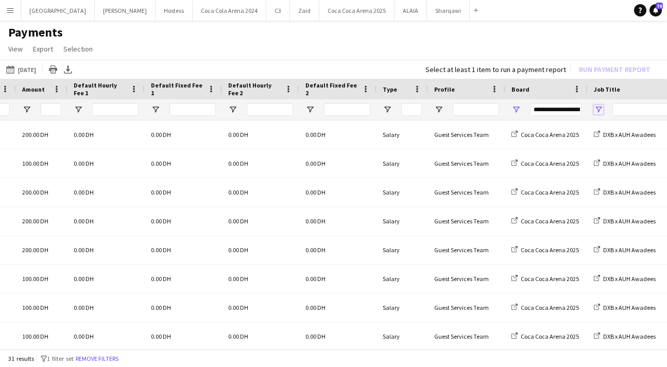
click at [597, 108] on span "Open Filter Menu" at bounding box center [598, 109] width 9 height 9
click at [510, 64] on div "Select at least 1 item to run a payment report Run Payment Report" at bounding box center [540, 69] width 246 height 14
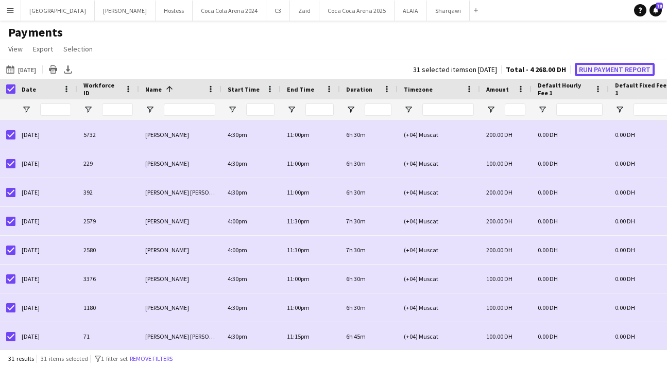
click at [593, 65] on button "Run Payment Report" at bounding box center [615, 69] width 80 height 13
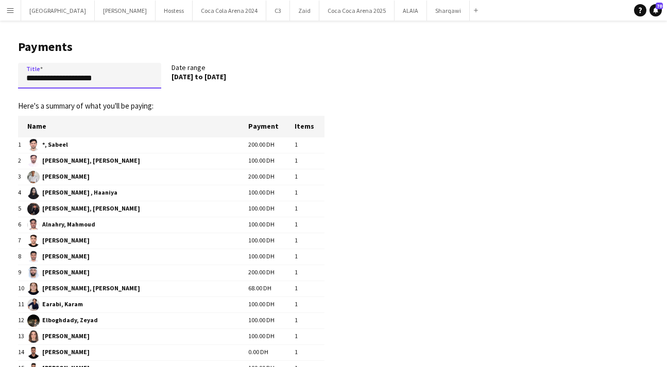
click at [124, 83] on input "**********" at bounding box center [89, 76] width 143 height 26
drag, startPoint x: 124, startPoint y: 82, endPoint x: -12, endPoint y: 65, distance: 137.5
click at [0, 65] on html "Menu Boards Boards Boards All jobs Status Workforce Workforce My Workforce Recr…" at bounding box center [333, 355] width 667 height 710
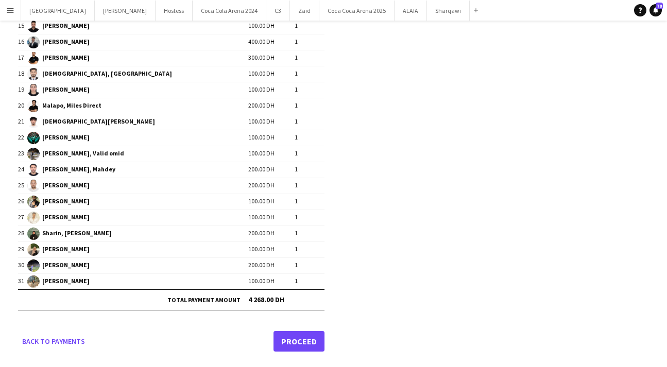
type input "**********"
click at [308, 340] on link "Proceed" at bounding box center [299, 341] width 51 height 21
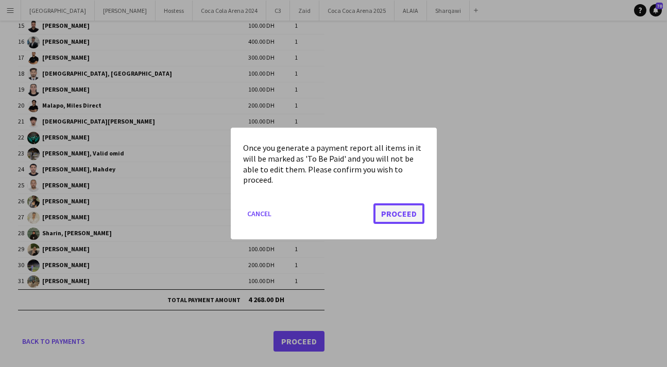
click at [393, 219] on button "Proceed" at bounding box center [398, 213] width 51 height 21
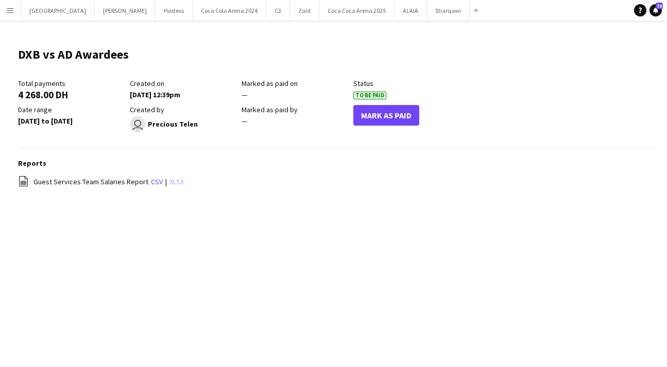
click at [169, 183] on link "xlsx" at bounding box center [176, 181] width 14 height 9
click at [172, 181] on link "xlsx" at bounding box center [176, 181] width 14 height 9
click at [319, 14] on button "Coca Coca Arena 2025 Close" at bounding box center [356, 11] width 75 height 20
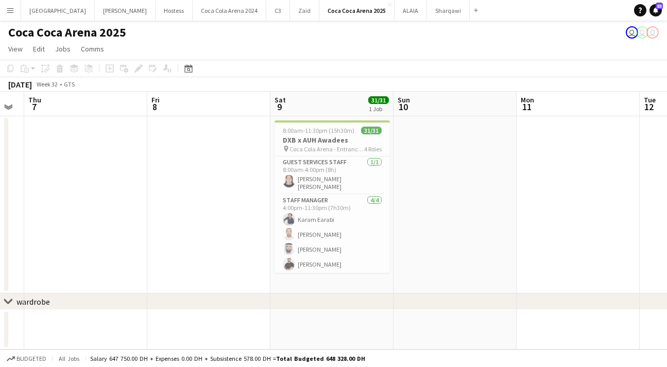
scroll to position [0, 468]
